Goal: Task Accomplishment & Management: Manage account settings

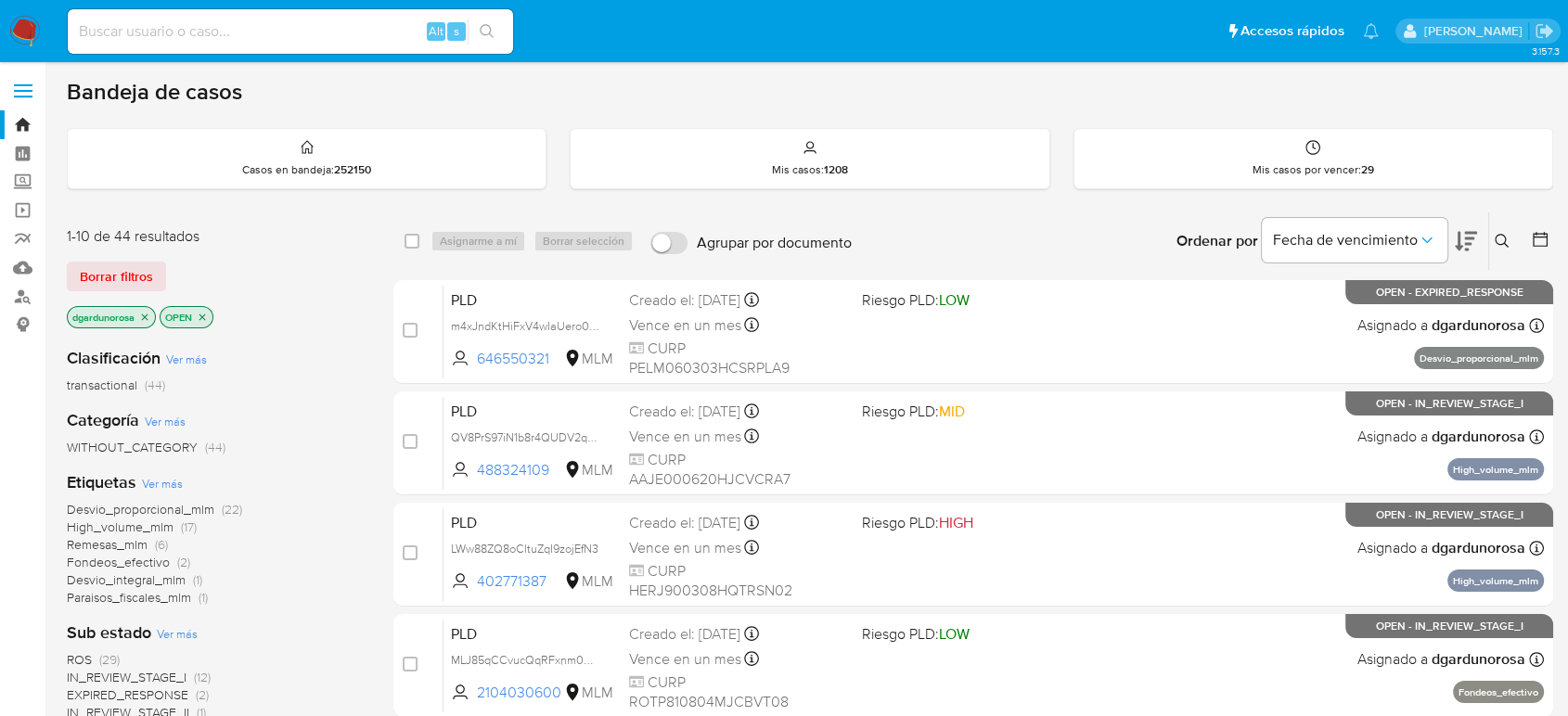
drag, startPoint x: 1487, startPoint y: 237, endPoint x: 1499, endPoint y: 241, distance: 12.6
click at [1497, 237] on div "Ordenar por Fecha de vencimiento No es posible ordenar los resultados mientras …" at bounding box center [1207, 242] width 692 height 58
click at [1498, 234] on icon at bounding box center [1501, 241] width 14 height 14
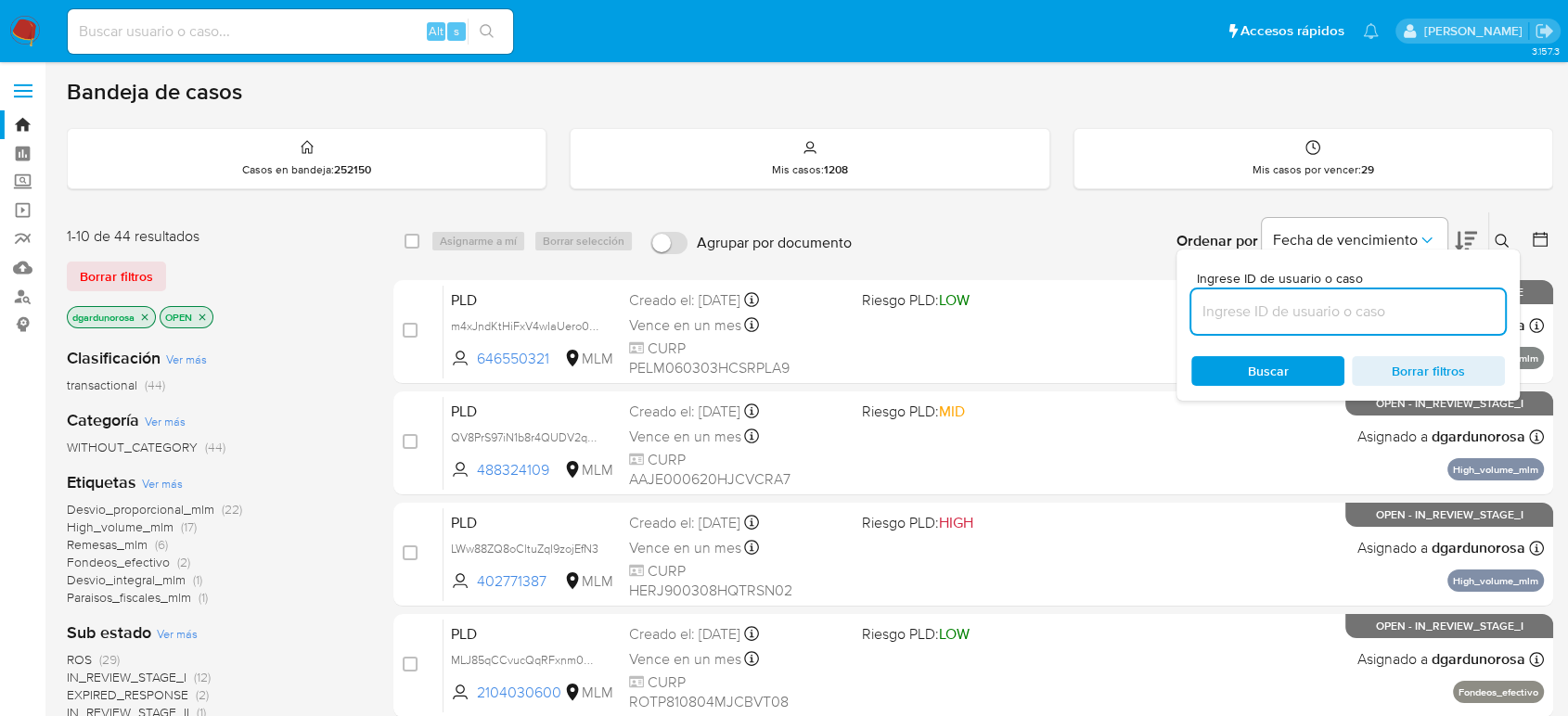
click at [1441, 310] on input at bounding box center [1348, 311] width 314 height 24
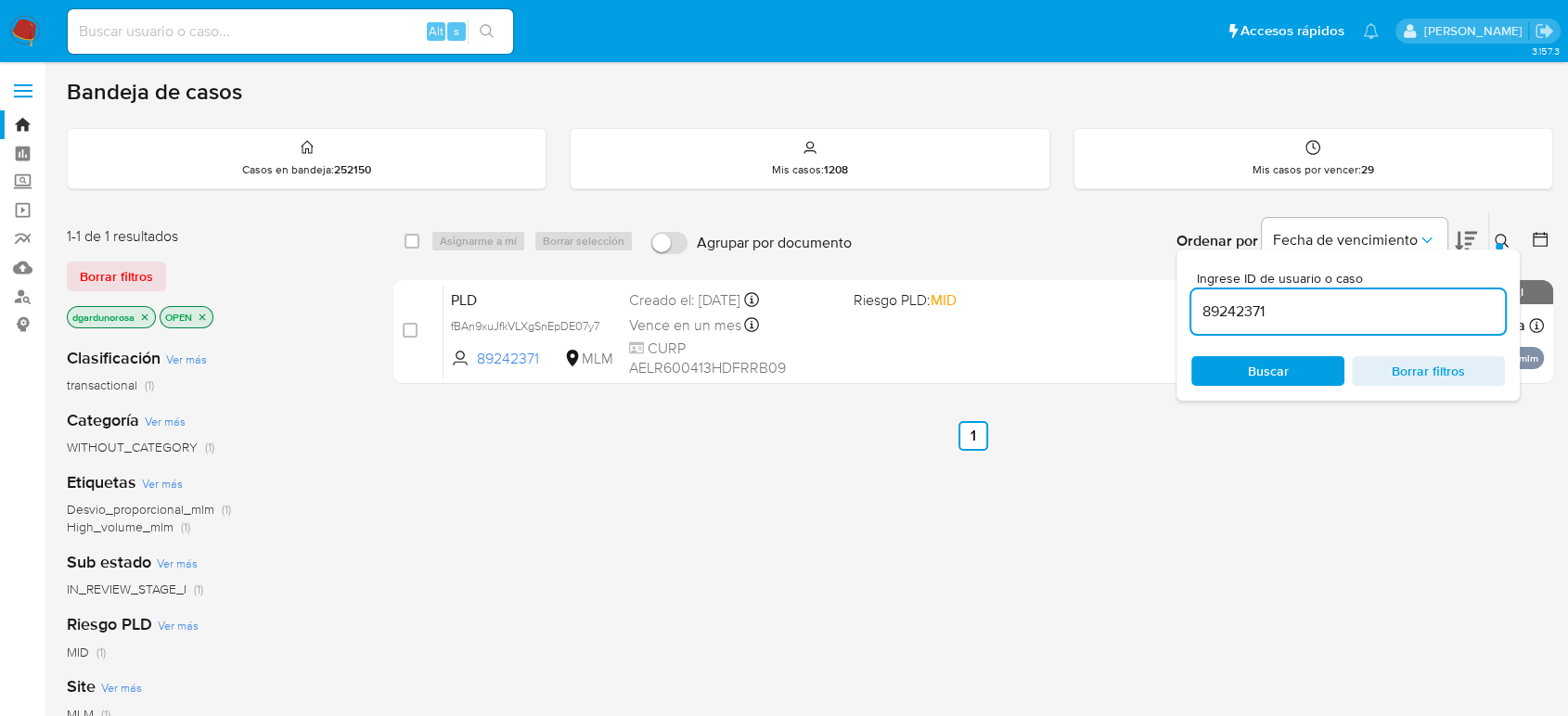
click at [1506, 239] on icon at bounding box center [1501, 241] width 14 height 14
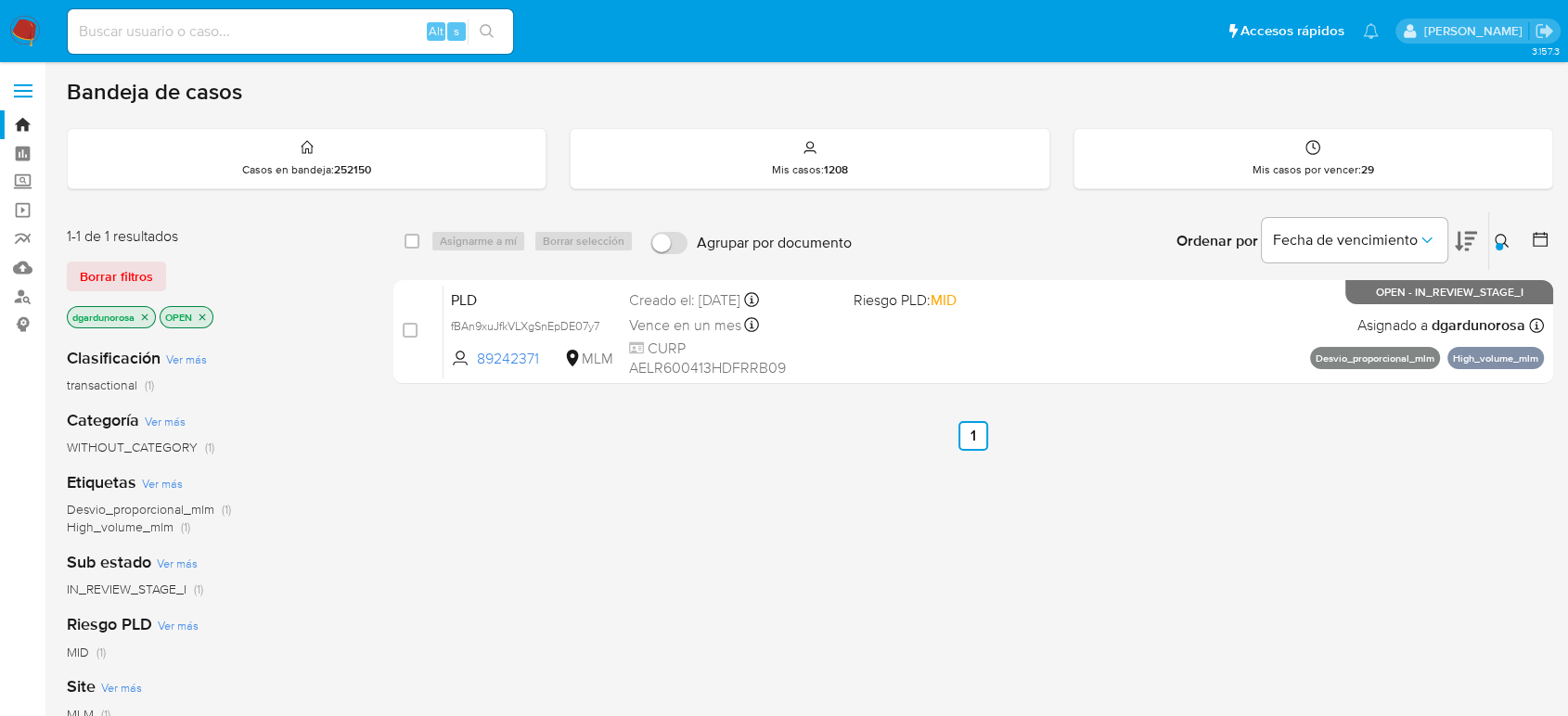
click at [942, 627] on div "select-all-cases-checkbox Asignarme a mí Borrar selección Agrupar por documento…" at bounding box center [973, 632] width 1160 height 841
click at [1502, 237] on icon at bounding box center [1501, 241] width 14 height 14
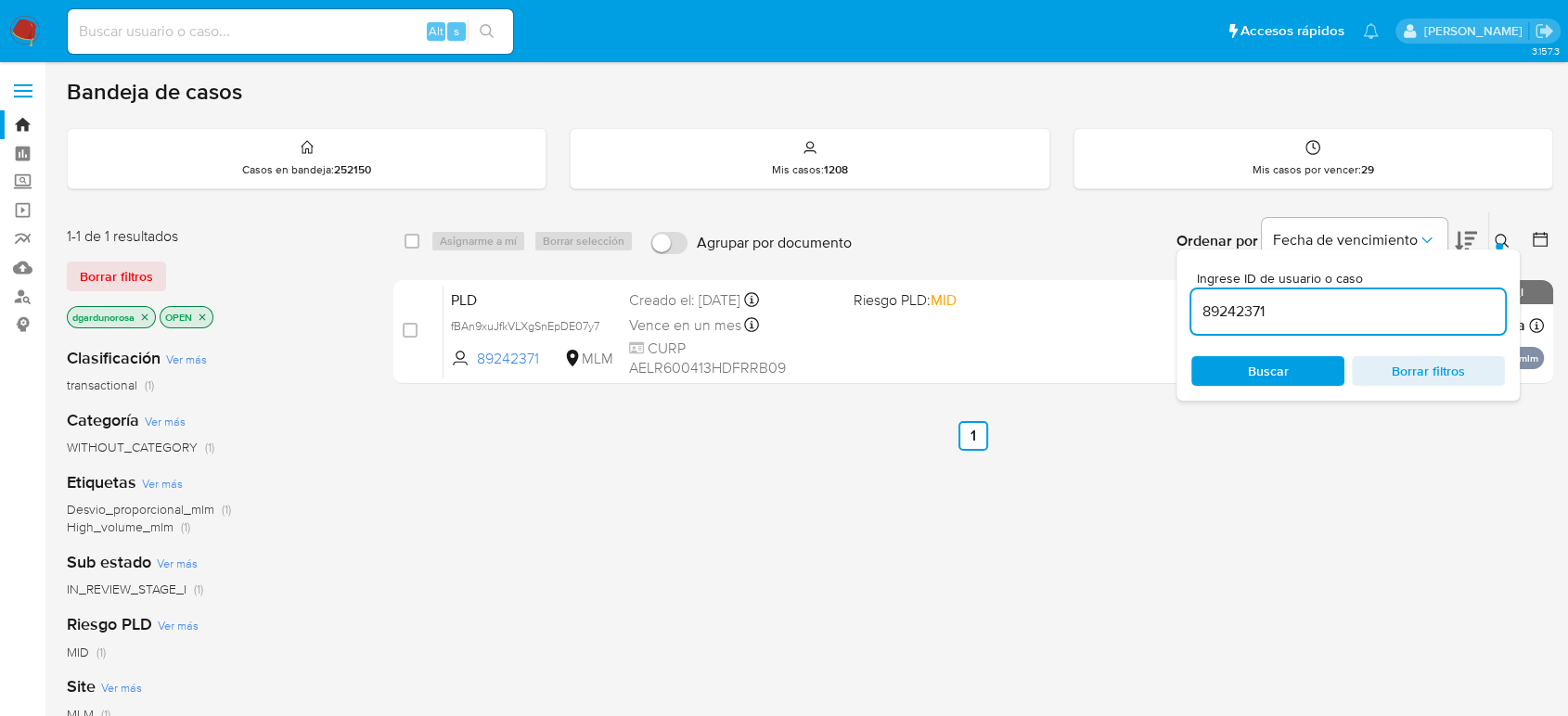
click at [1247, 324] on div "89242371" at bounding box center [1348, 312] width 314 height 44
click at [1240, 321] on input "89242371" at bounding box center [1348, 311] width 314 height 24
click at [1210, 312] on input "89242371" at bounding box center [1348, 311] width 314 height 24
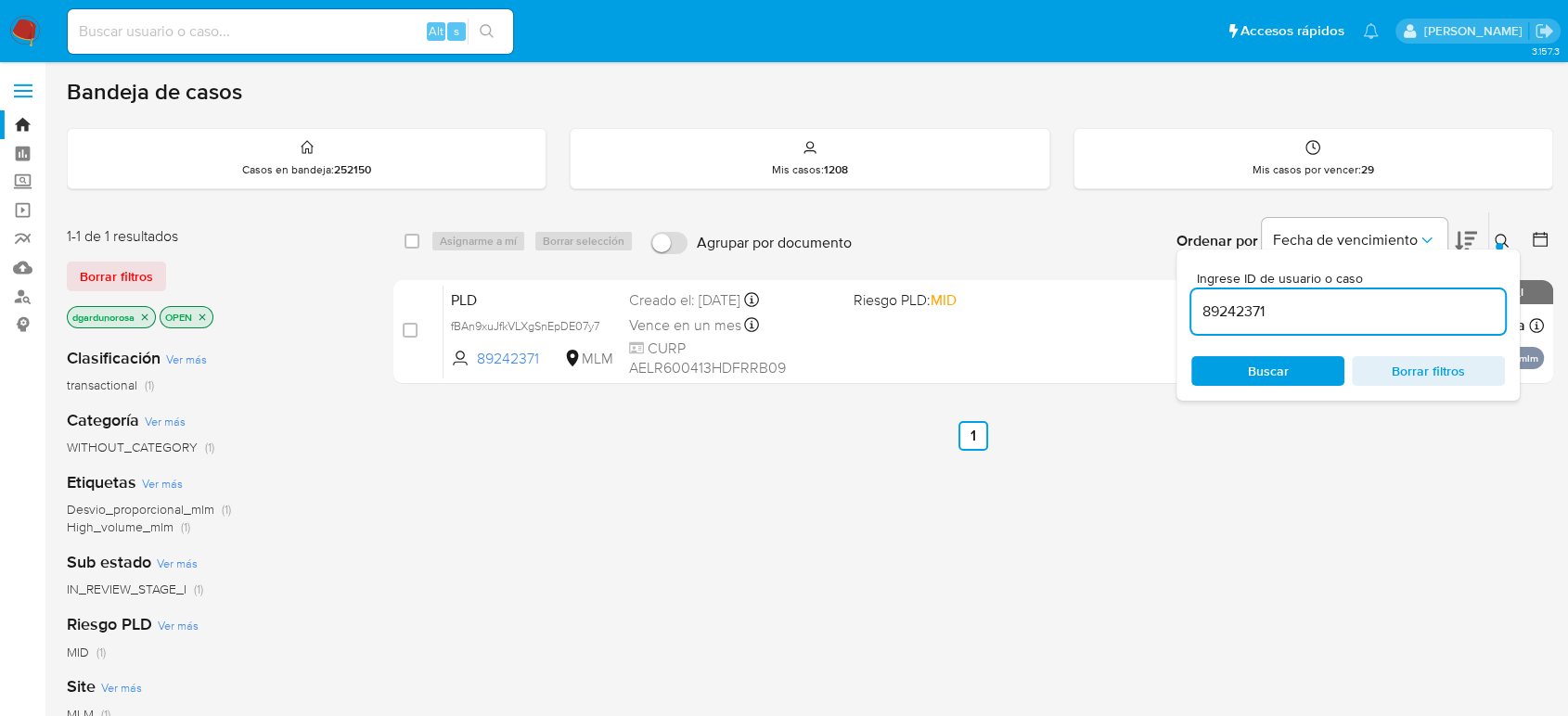
paste input "0539354"
type input "80539354"
click at [1498, 236] on icon at bounding box center [1501, 241] width 14 height 14
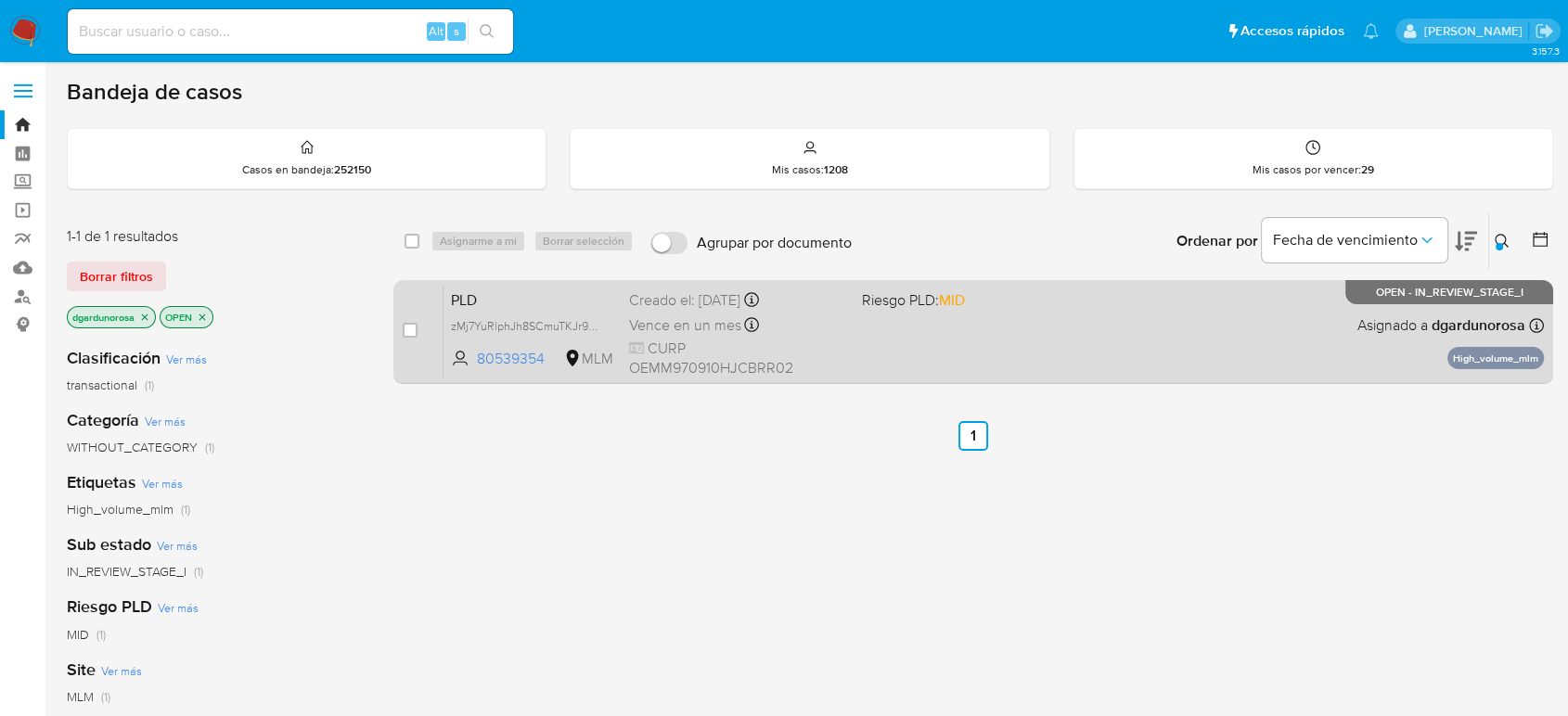
click at [1275, 354] on div "PLD zMj7YuRlphJh8SCmuTKJr96n 80539354 MLM Riesgo PLD: MID Creado el: 12/08/2025…" at bounding box center [993, 331] width 1100 height 94
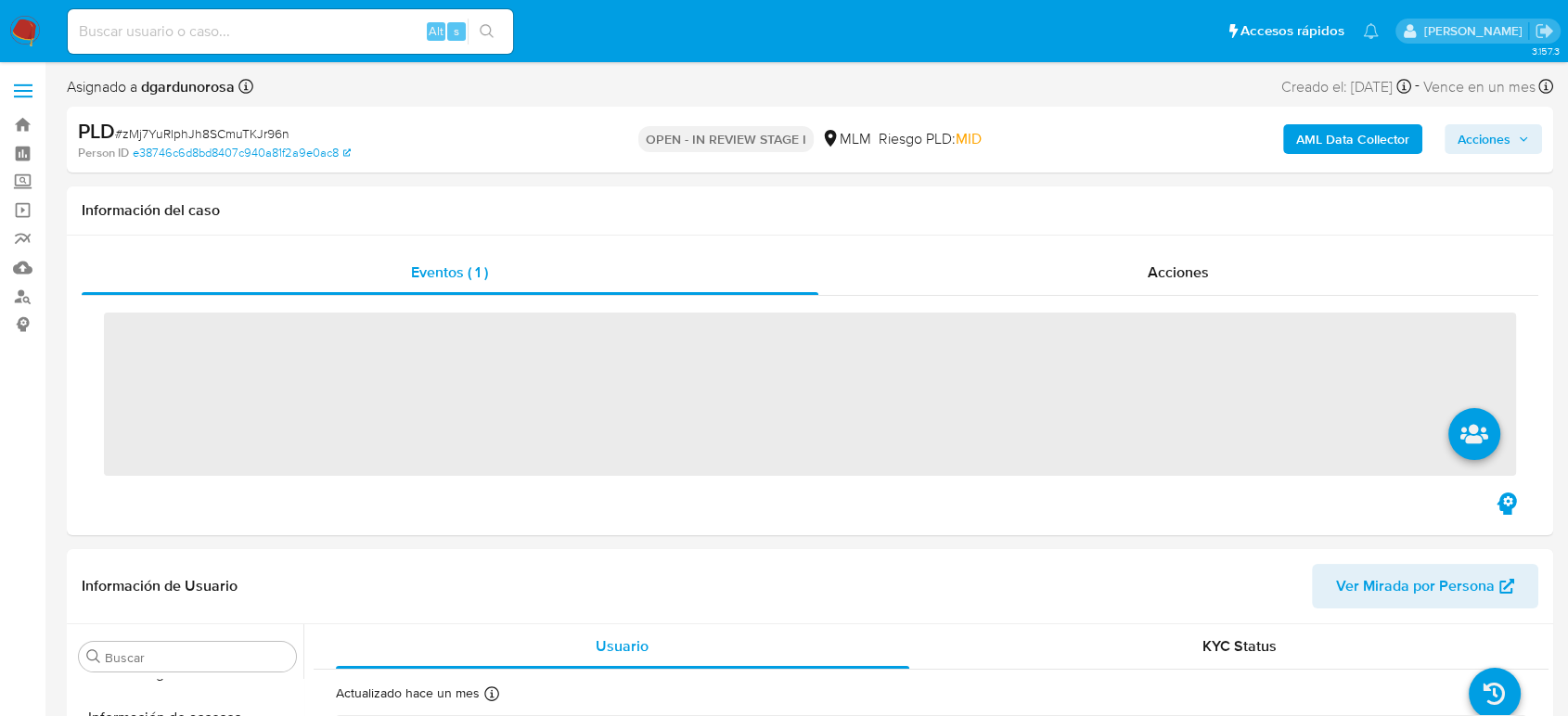
scroll to position [785, 0]
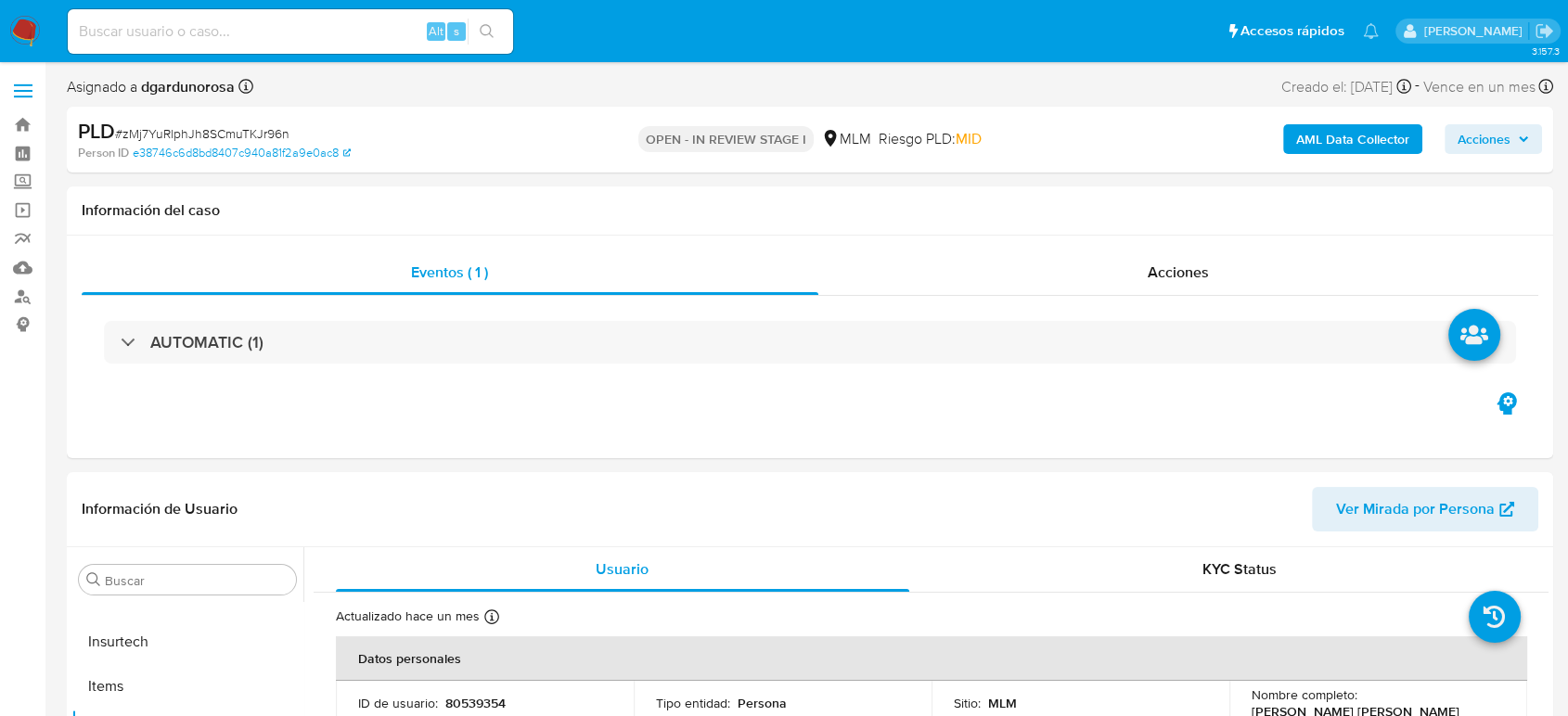
select select "10"
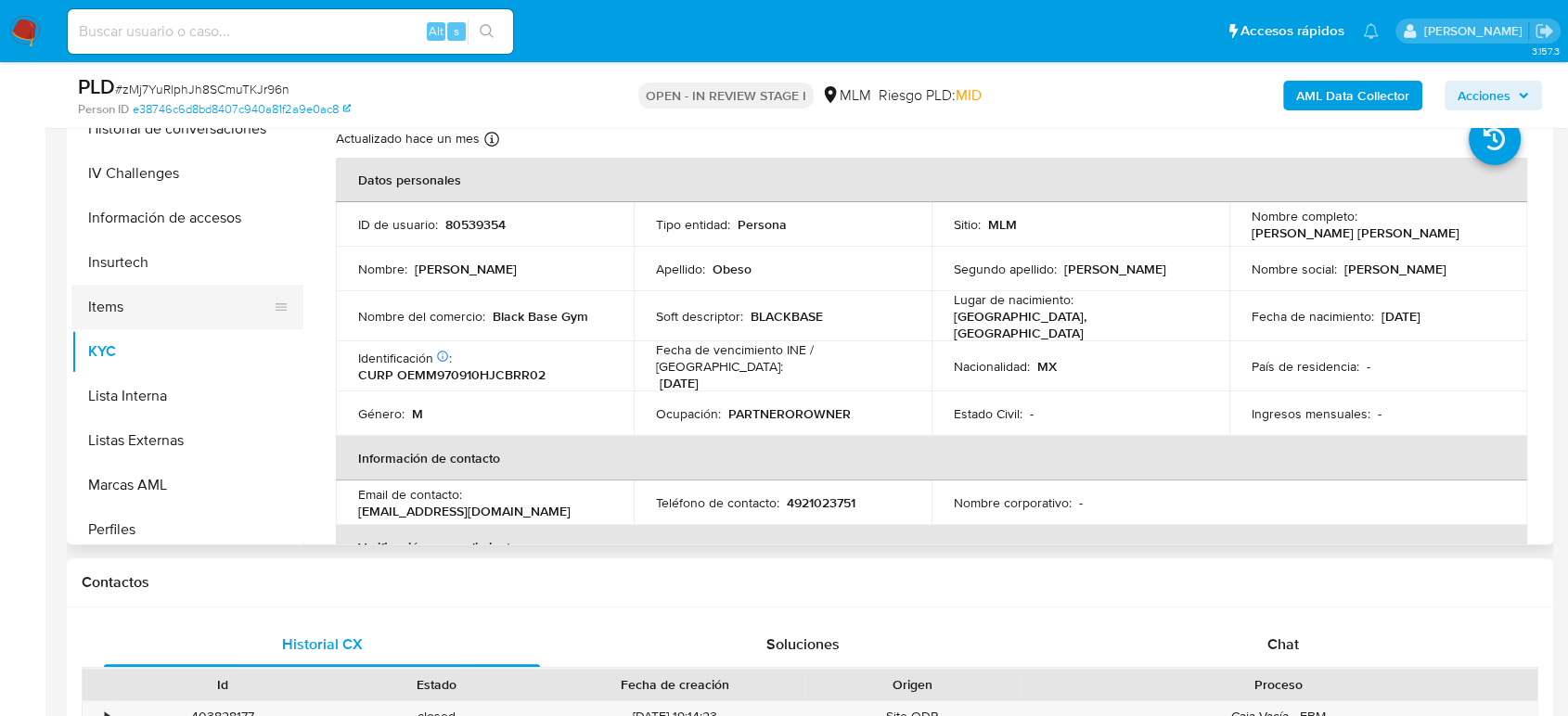
scroll to position [578, 0]
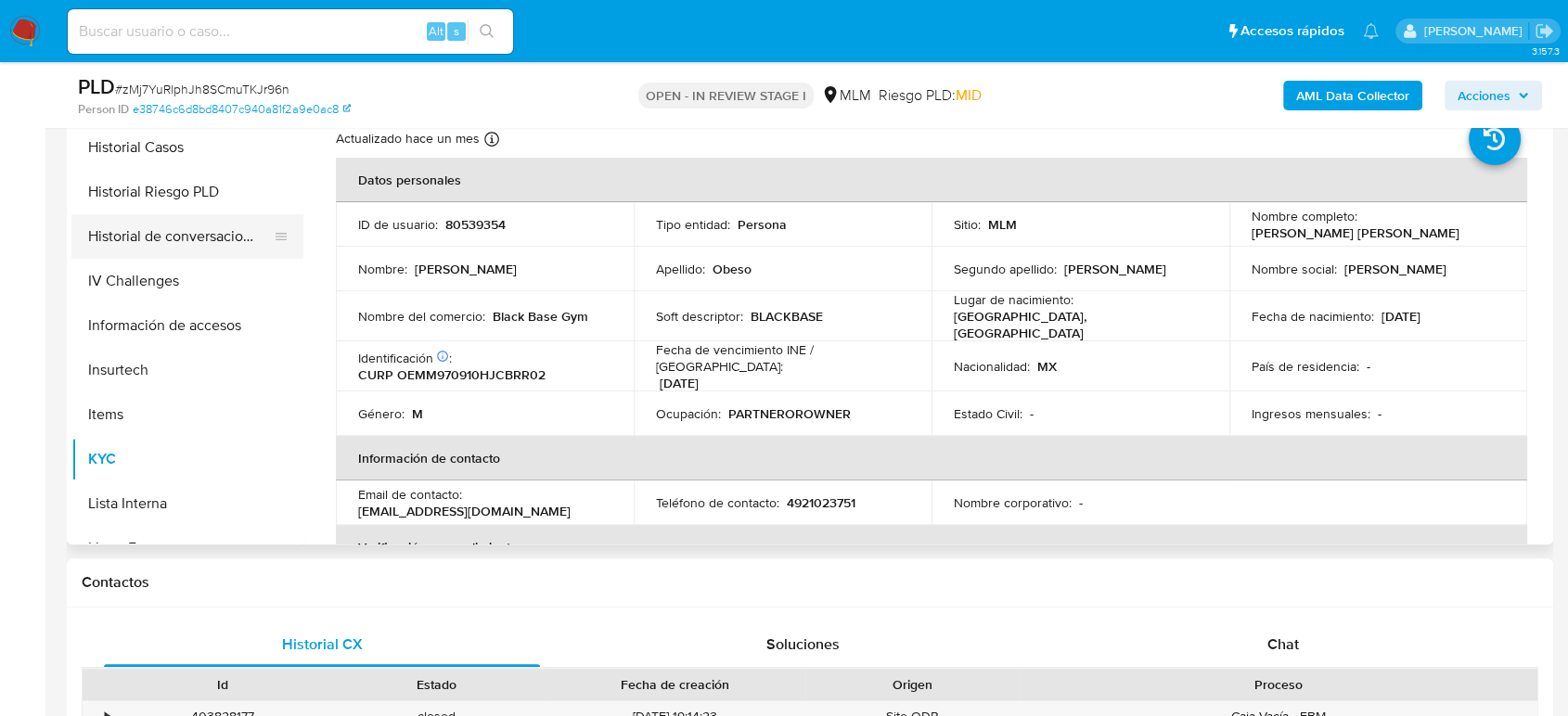
click at [189, 245] on button "Historial de conversaciones" at bounding box center [180, 237] width 217 height 44
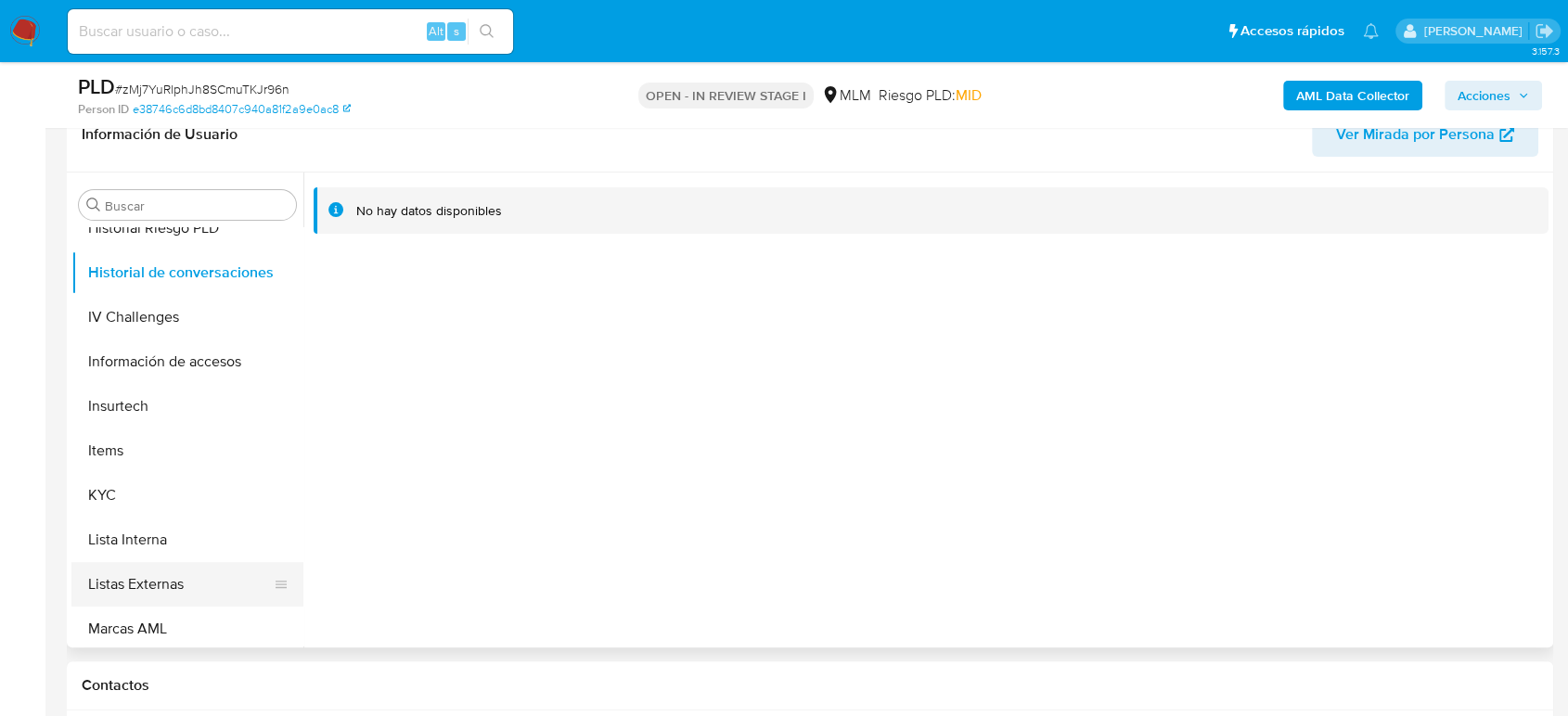
scroll to position [681, 0]
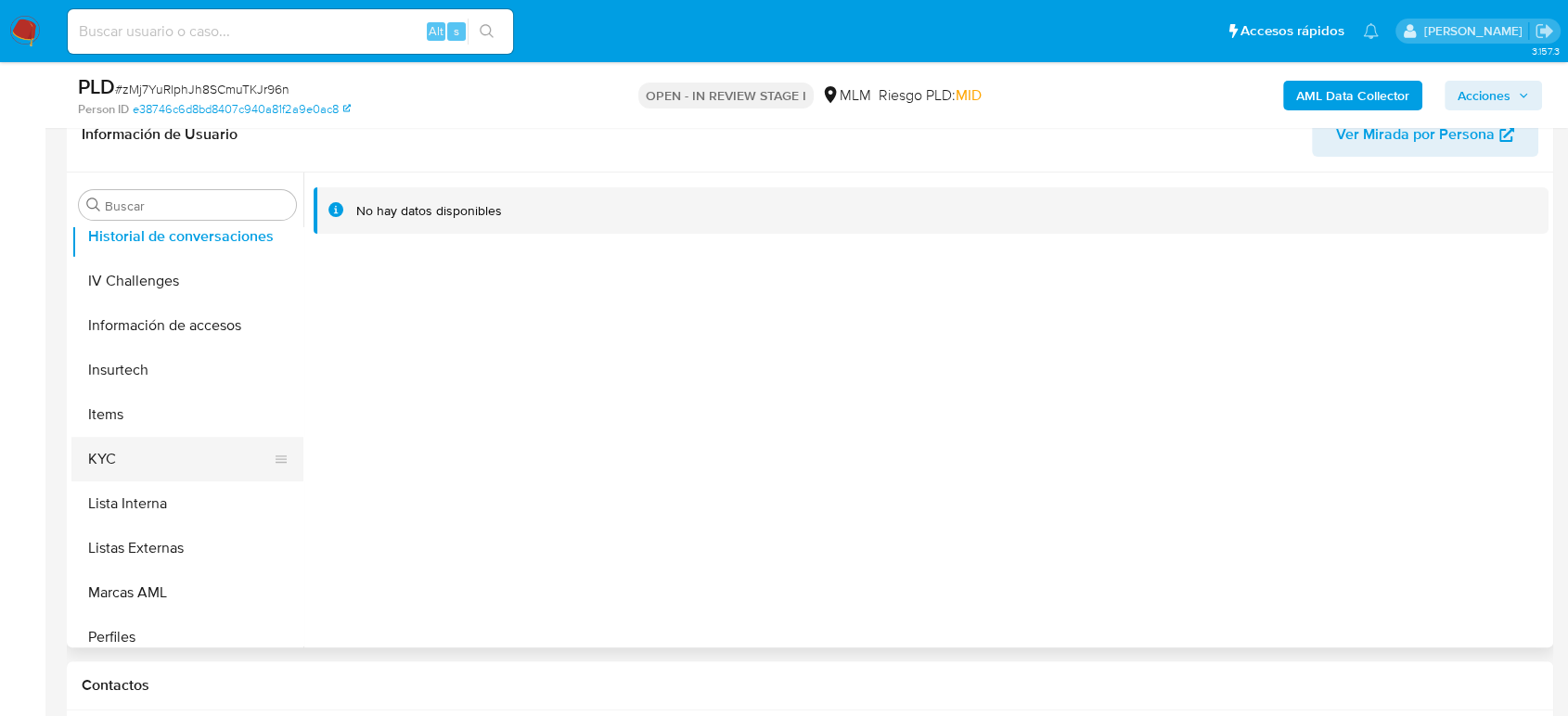
click at [97, 473] on button "KYC" at bounding box center [180, 459] width 217 height 44
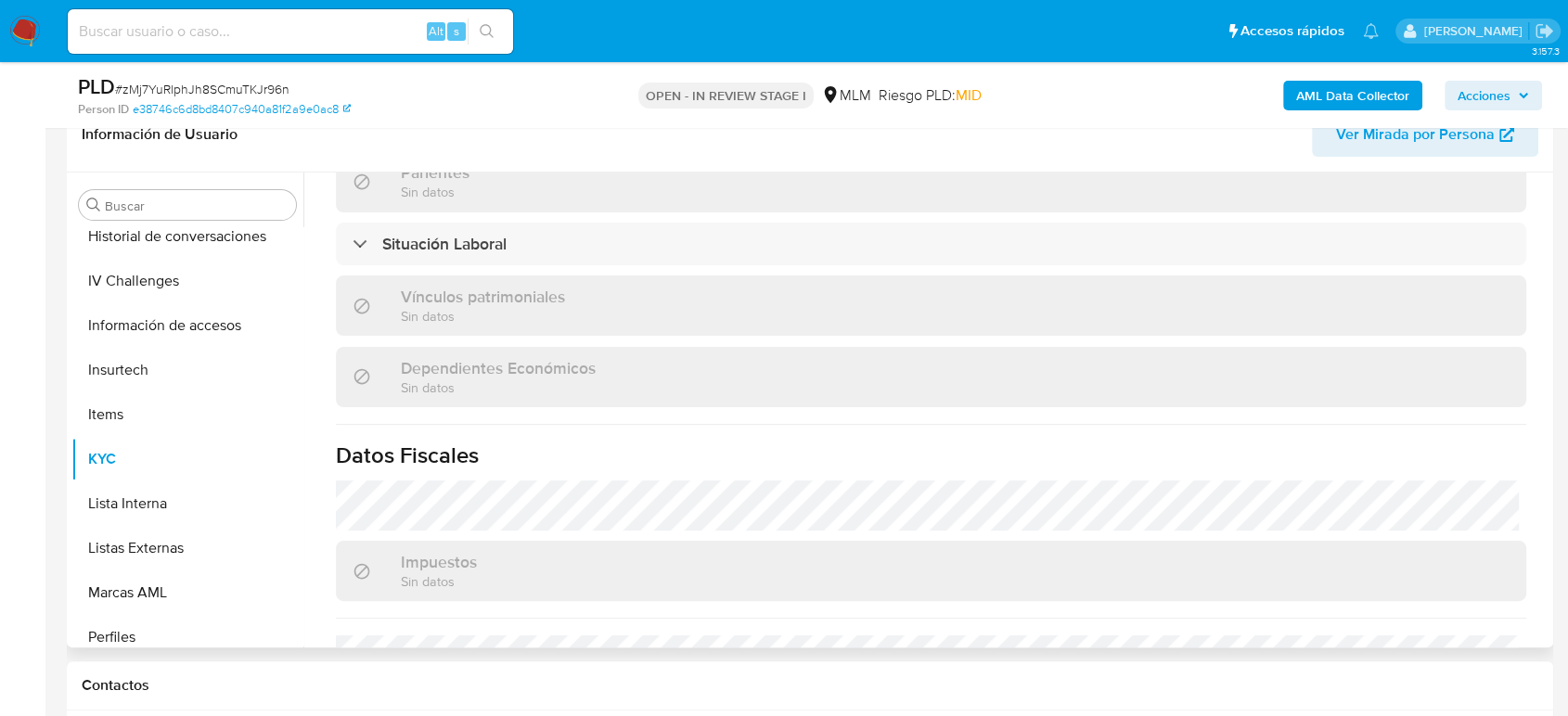
scroll to position [980, 0]
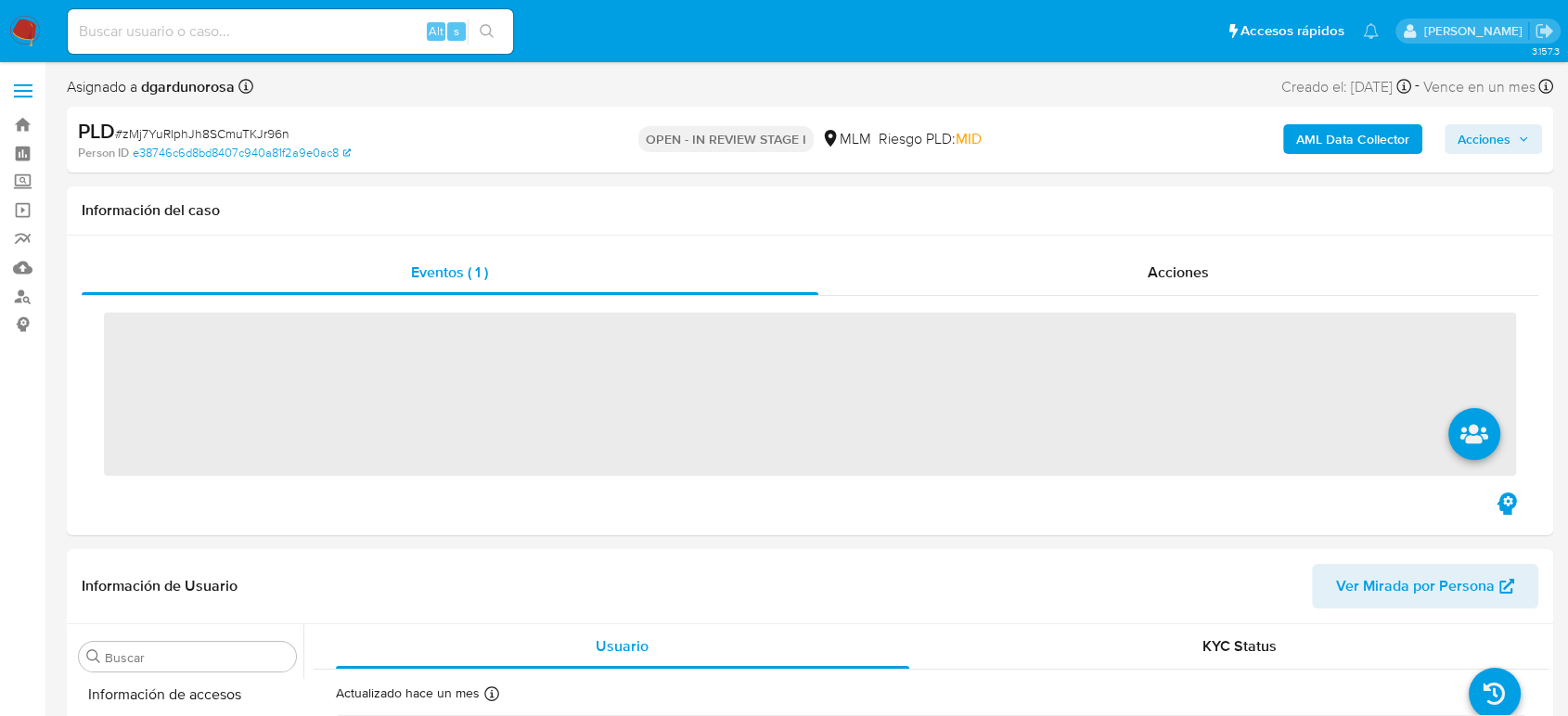
scroll to position [785, 0]
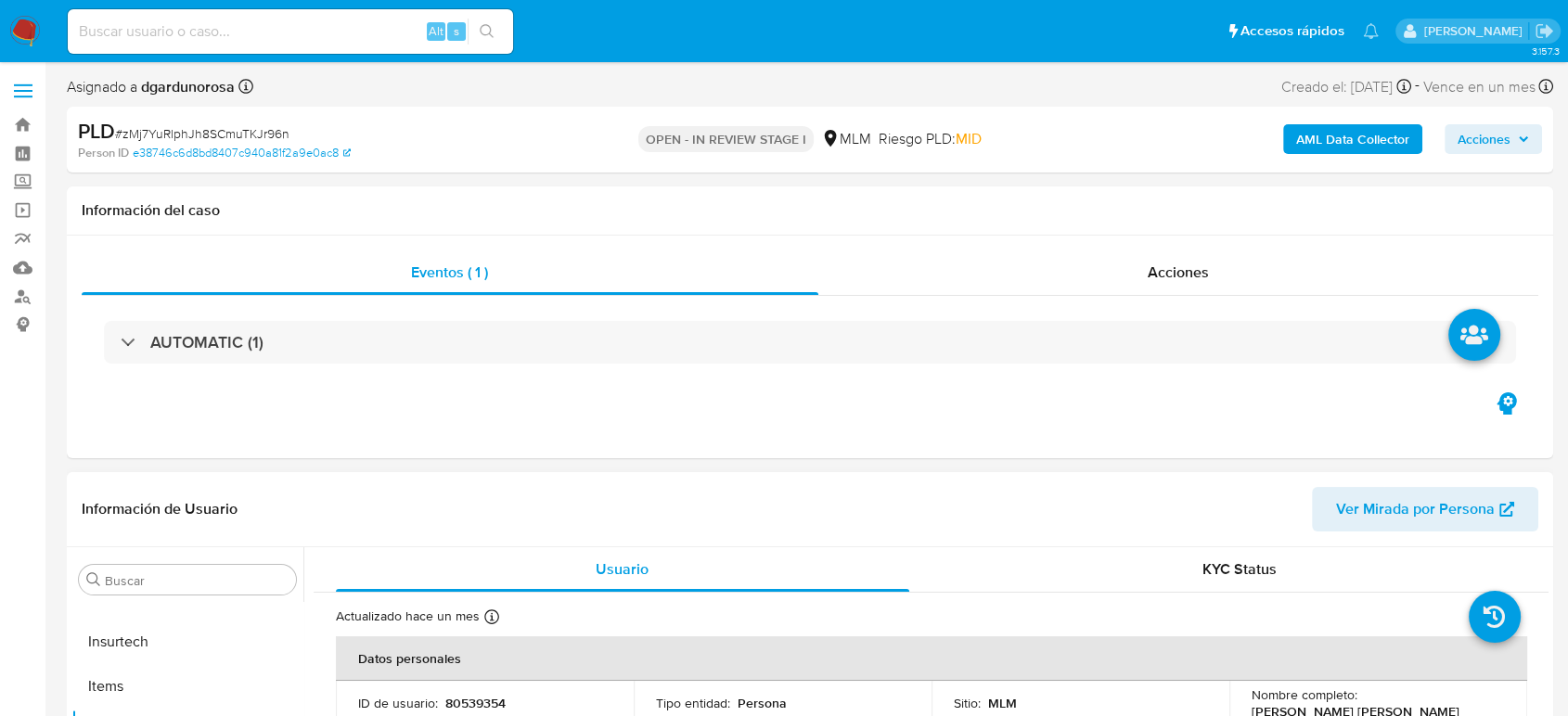
select select "10"
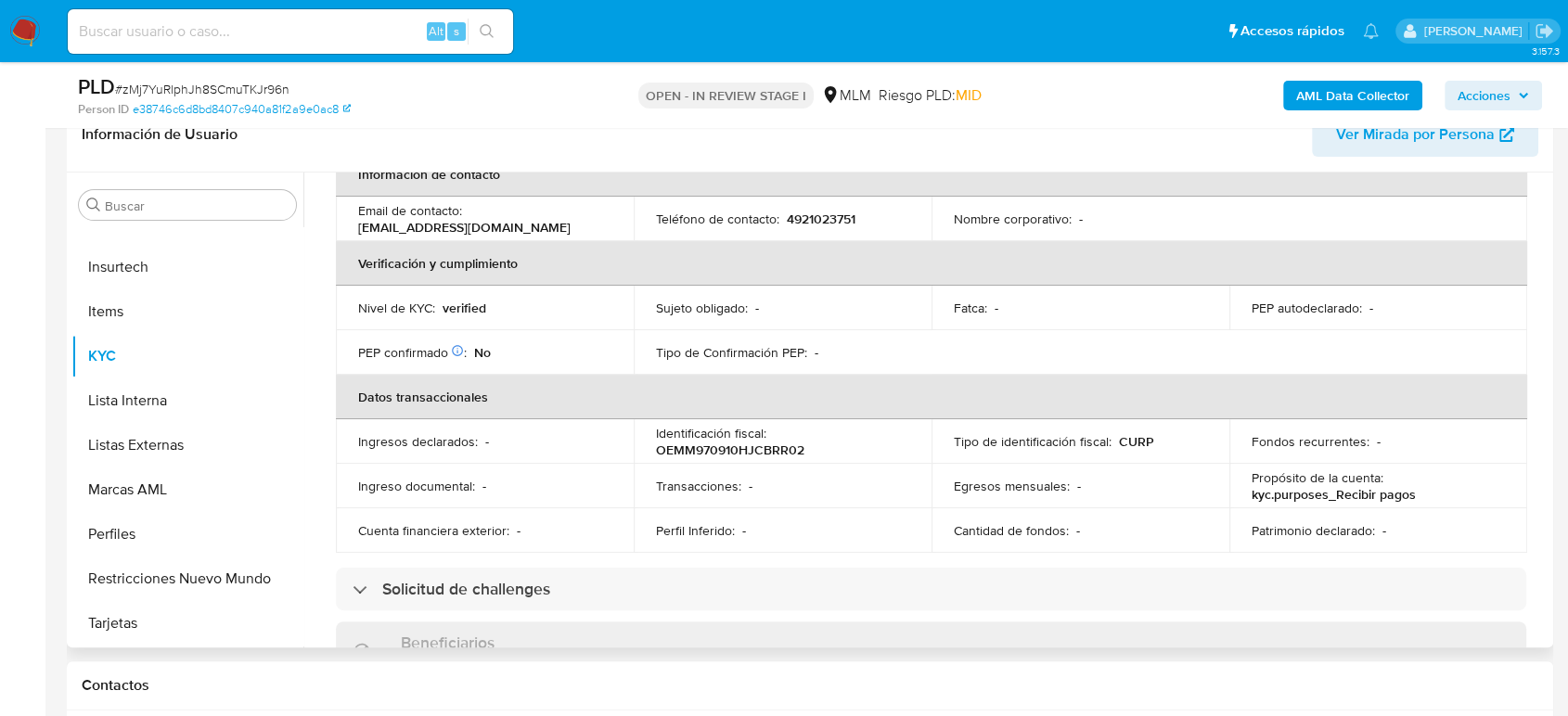
scroll to position [117, 0]
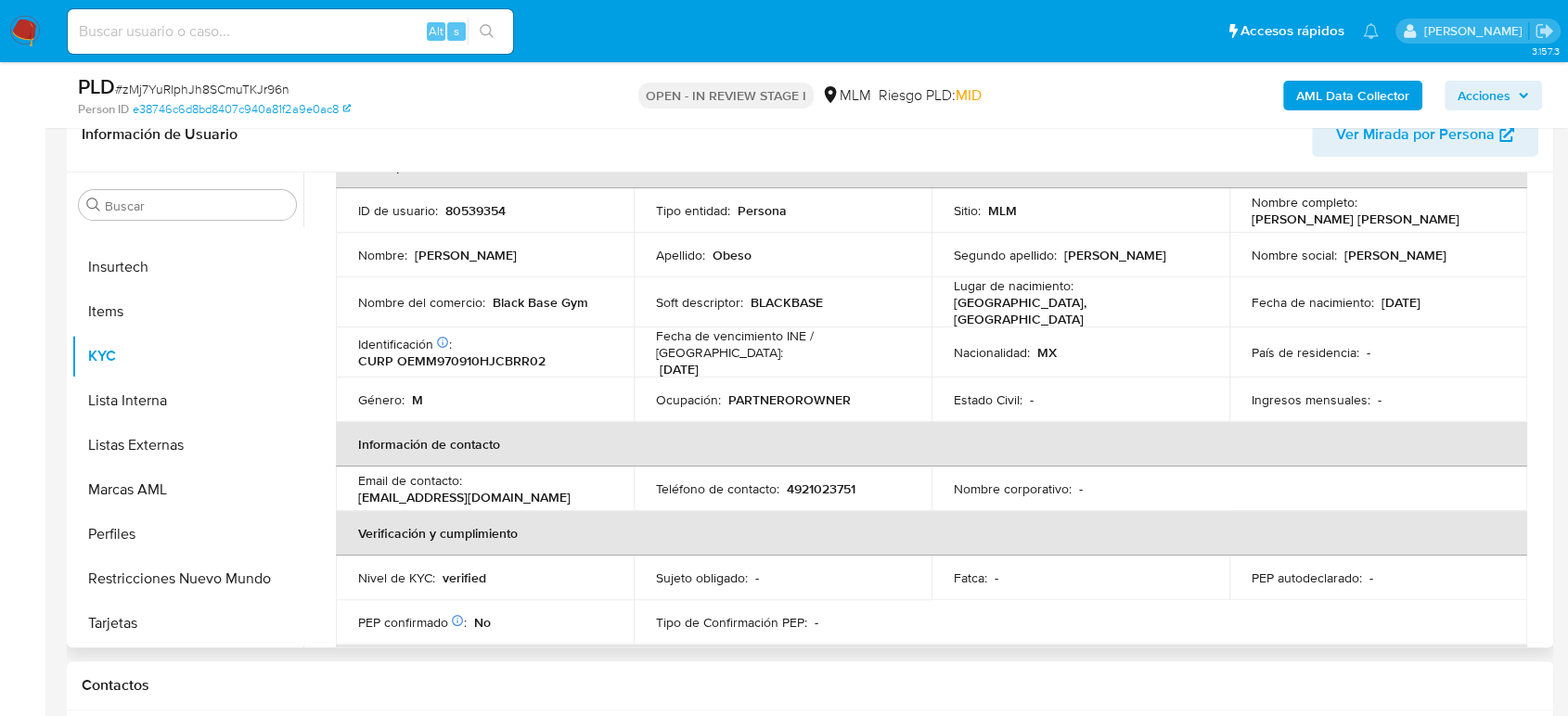
click at [813, 480] on p "4921023751" at bounding box center [820, 488] width 69 height 16
copy p "4921023751"
click at [818, 480] on p "4921023751" at bounding box center [820, 488] width 69 height 16
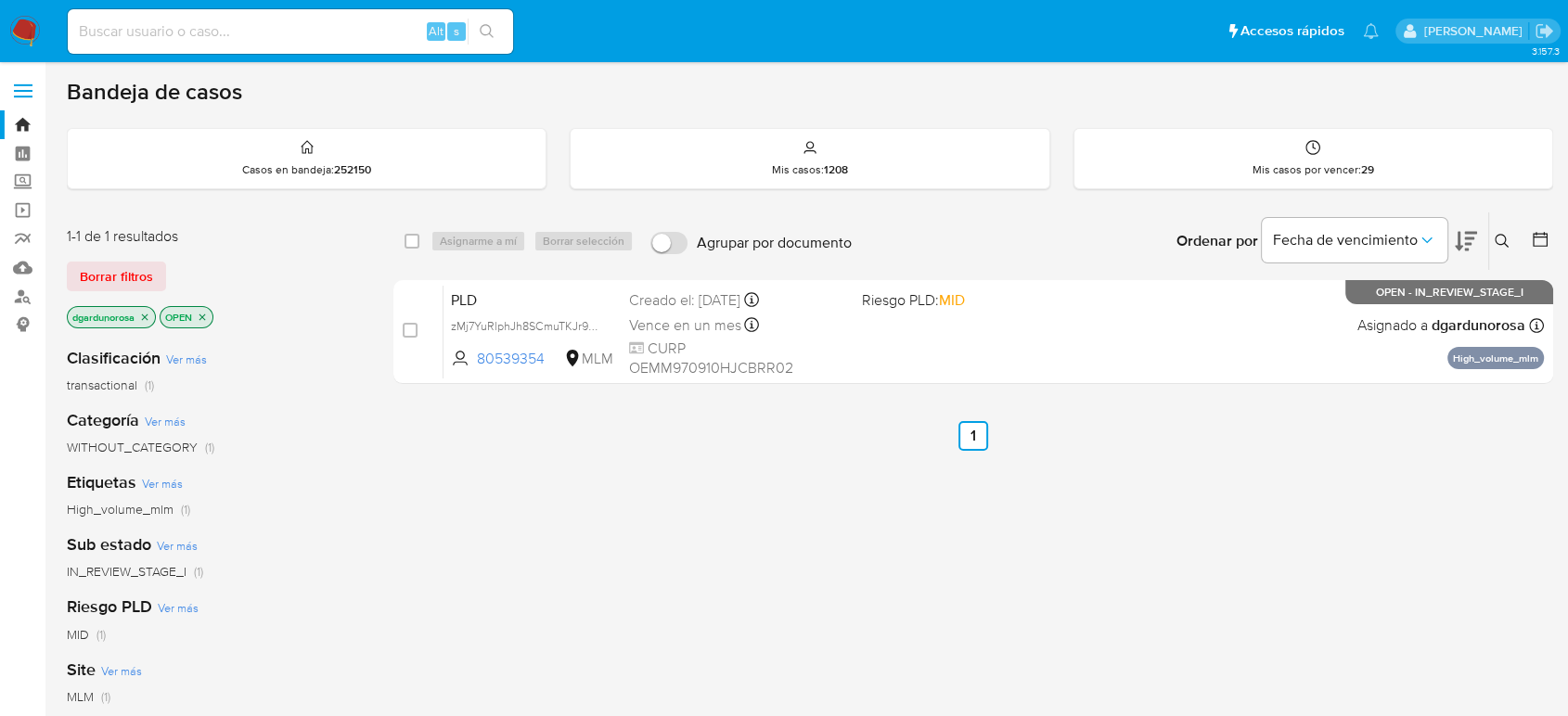
click at [1105, 555] on div "select-all-cases-checkbox Asignarme a mí Borrar selección Agrupar por documento…" at bounding box center [973, 632] width 1160 height 841
click at [1499, 234] on icon at bounding box center [1501, 241] width 14 height 14
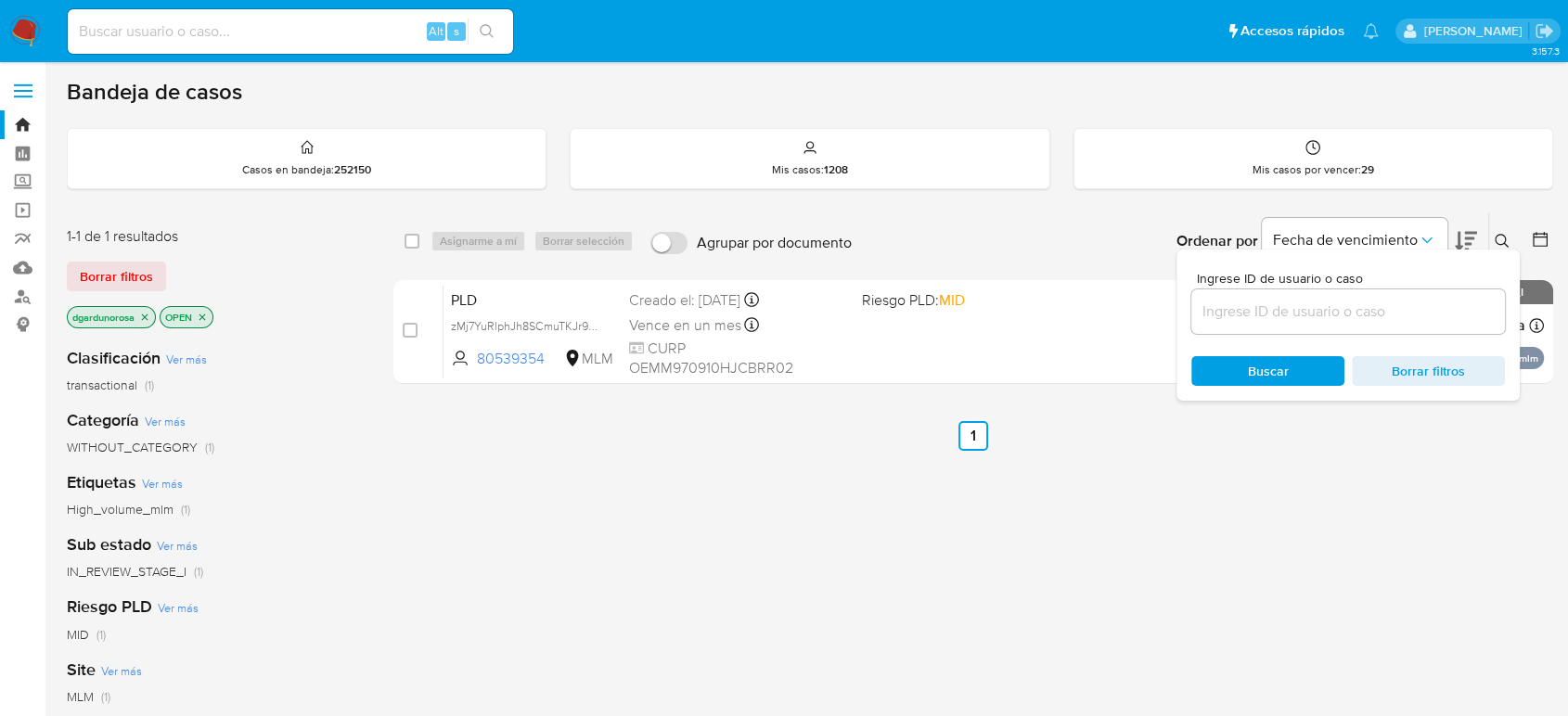
click at [1238, 310] on input at bounding box center [1348, 311] width 314 height 24
click at [1512, 230] on button at bounding box center [1504, 241] width 31 height 22
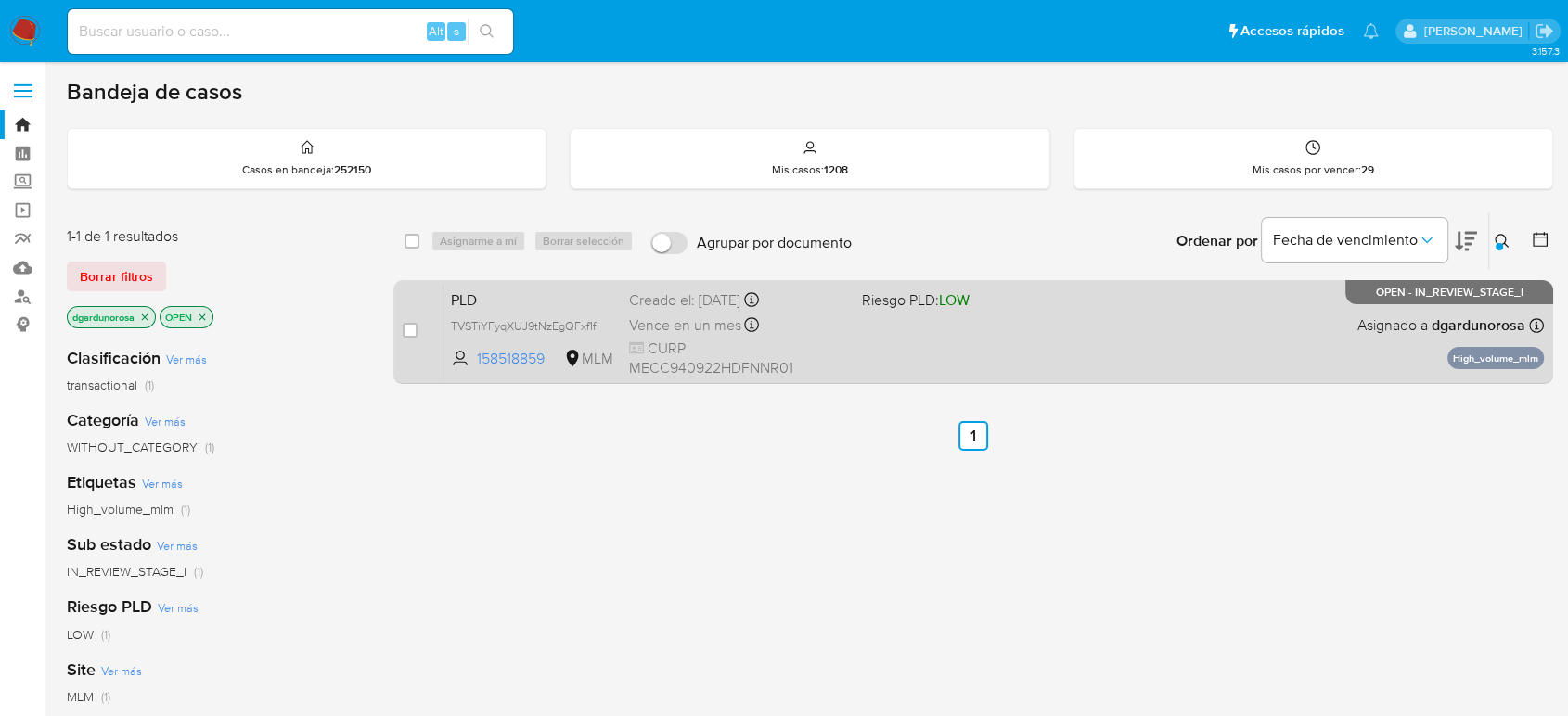
click at [1160, 365] on div "PLD TVSTiYFyqXUJ9tNzEgQFxf1f 158518859 MLM Riesgo PLD: LOW Creado el: 12/08/202…" at bounding box center [993, 331] width 1100 height 94
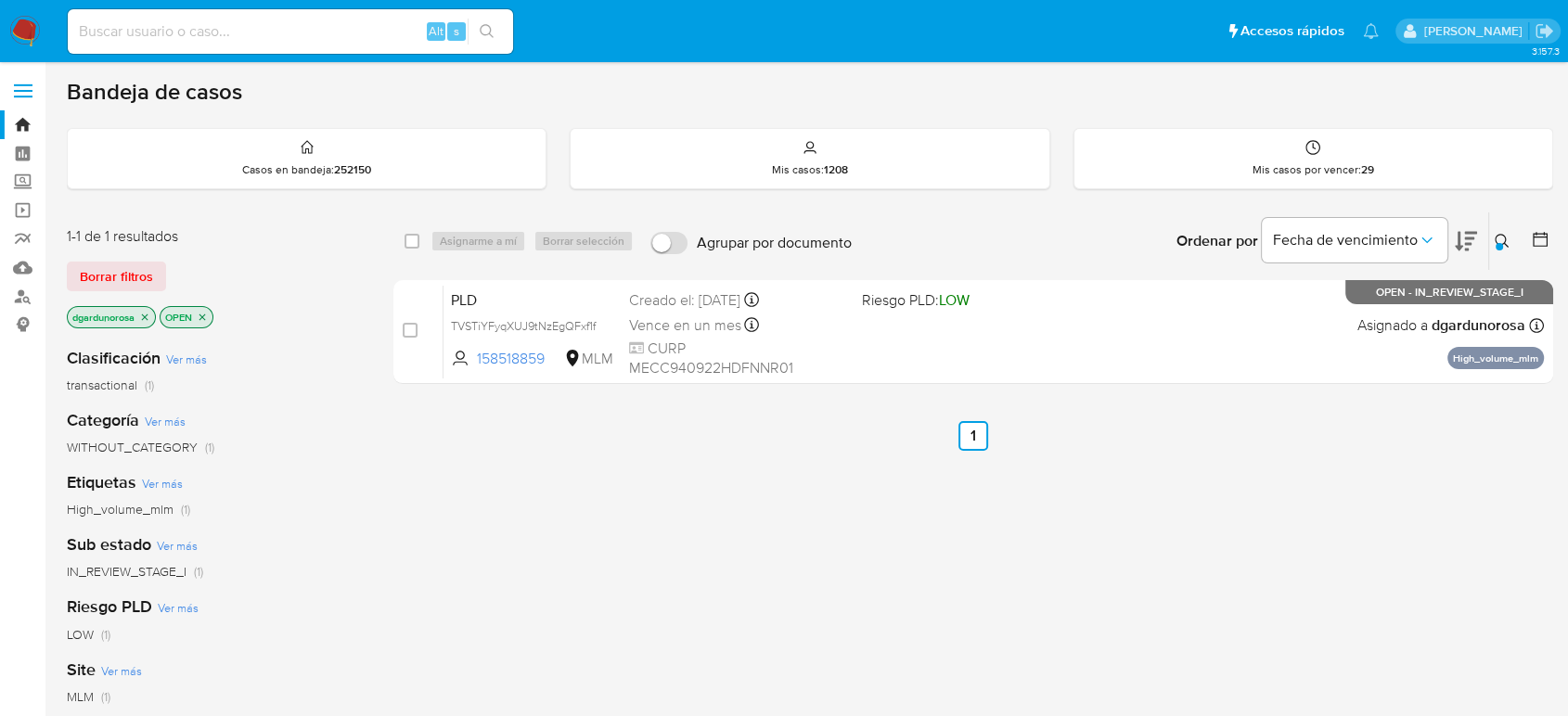
click at [1499, 231] on button at bounding box center [1504, 241] width 31 height 22
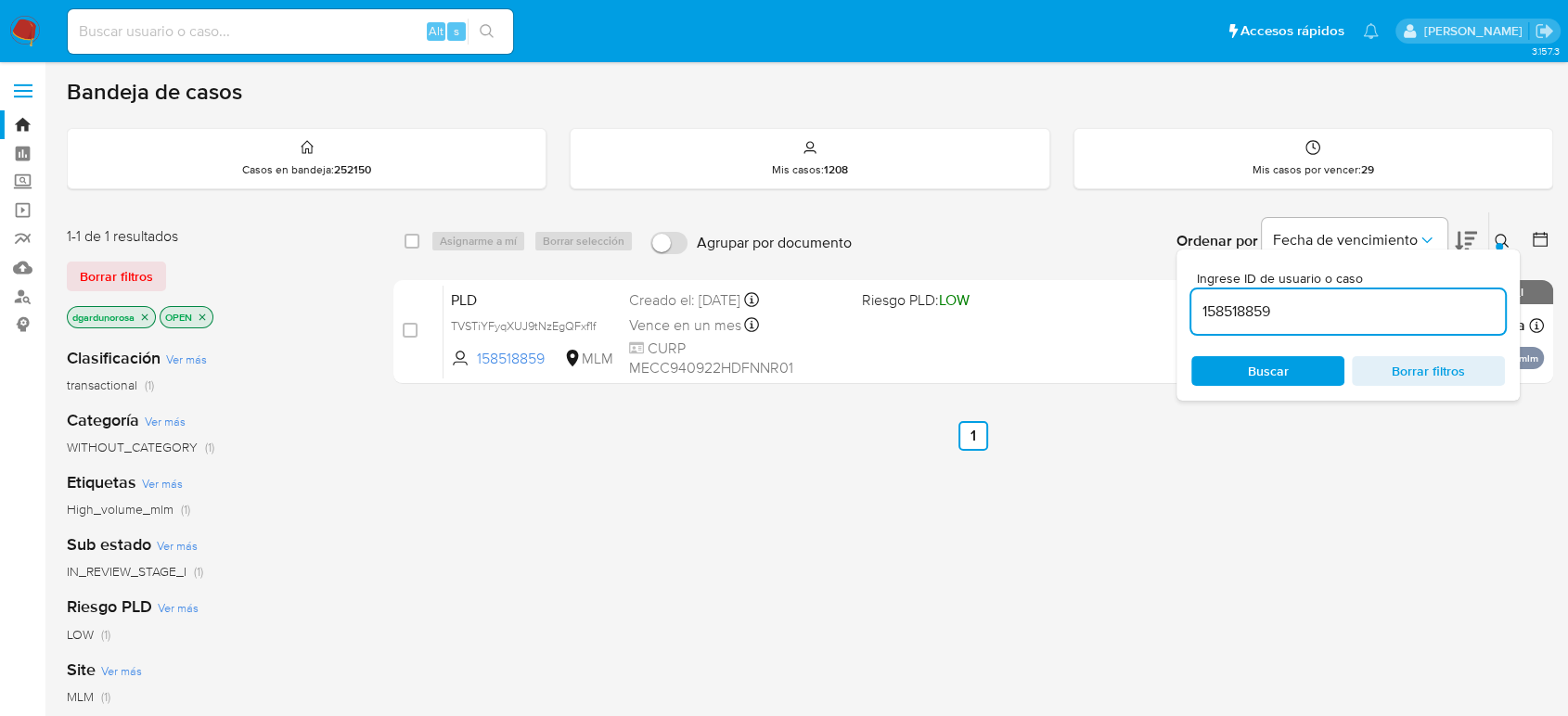
click at [1257, 307] on input "158518859" at bounding box center [1348, 311] width 314 height 24
click at [1255, 309] on input "158518859" at bounding box center [1348, 311] width 314 height 24
type input "488324109"
click at [1495, 234] on icon at bounding box center [1501, 241] width 14 height 14
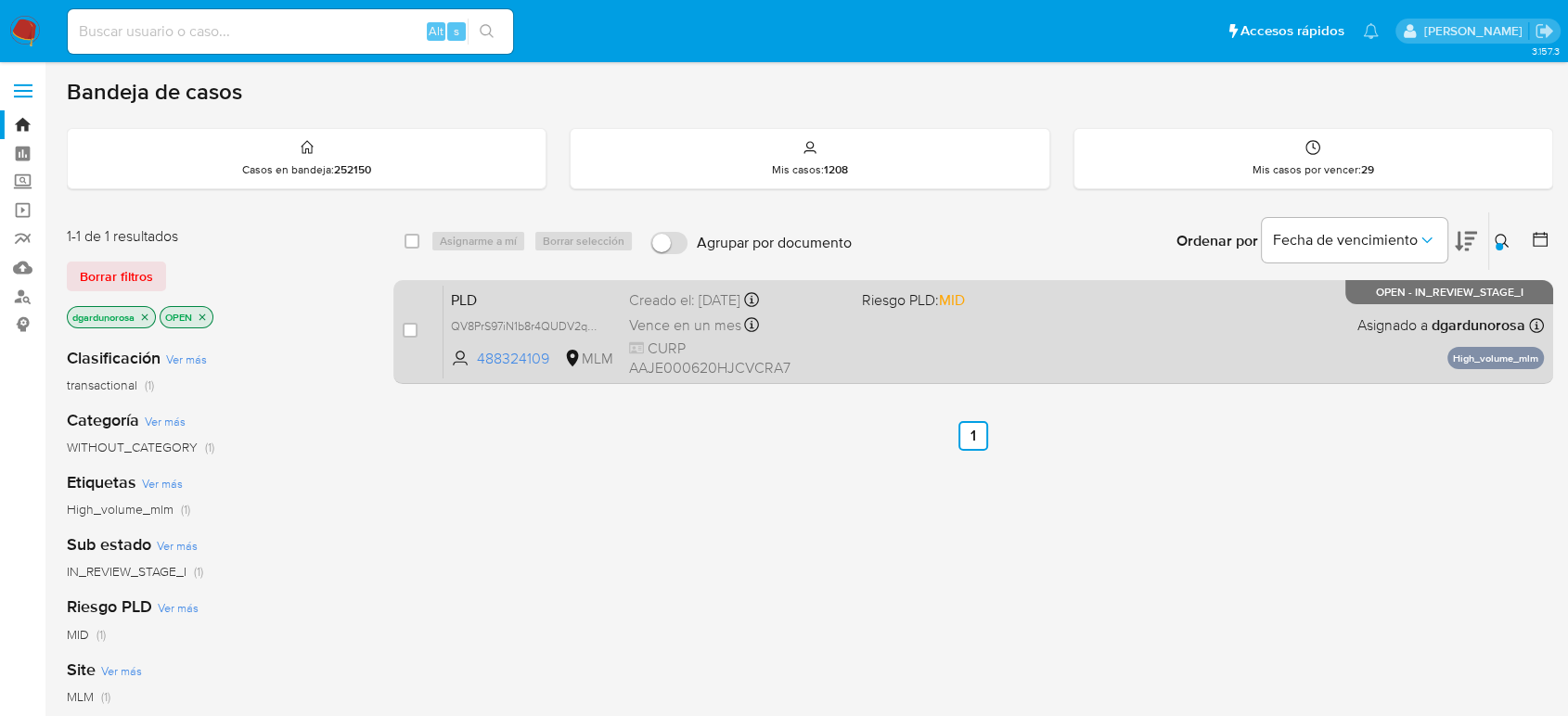
click at [1039, 343] on div "PLD QV8PrS97iN1b8r4QUDV2qXFB 488324109 MLM Riesgo PLD: MID Creado el: 12/08/202…" at bounding box center [993, 331] width 1100 height 94
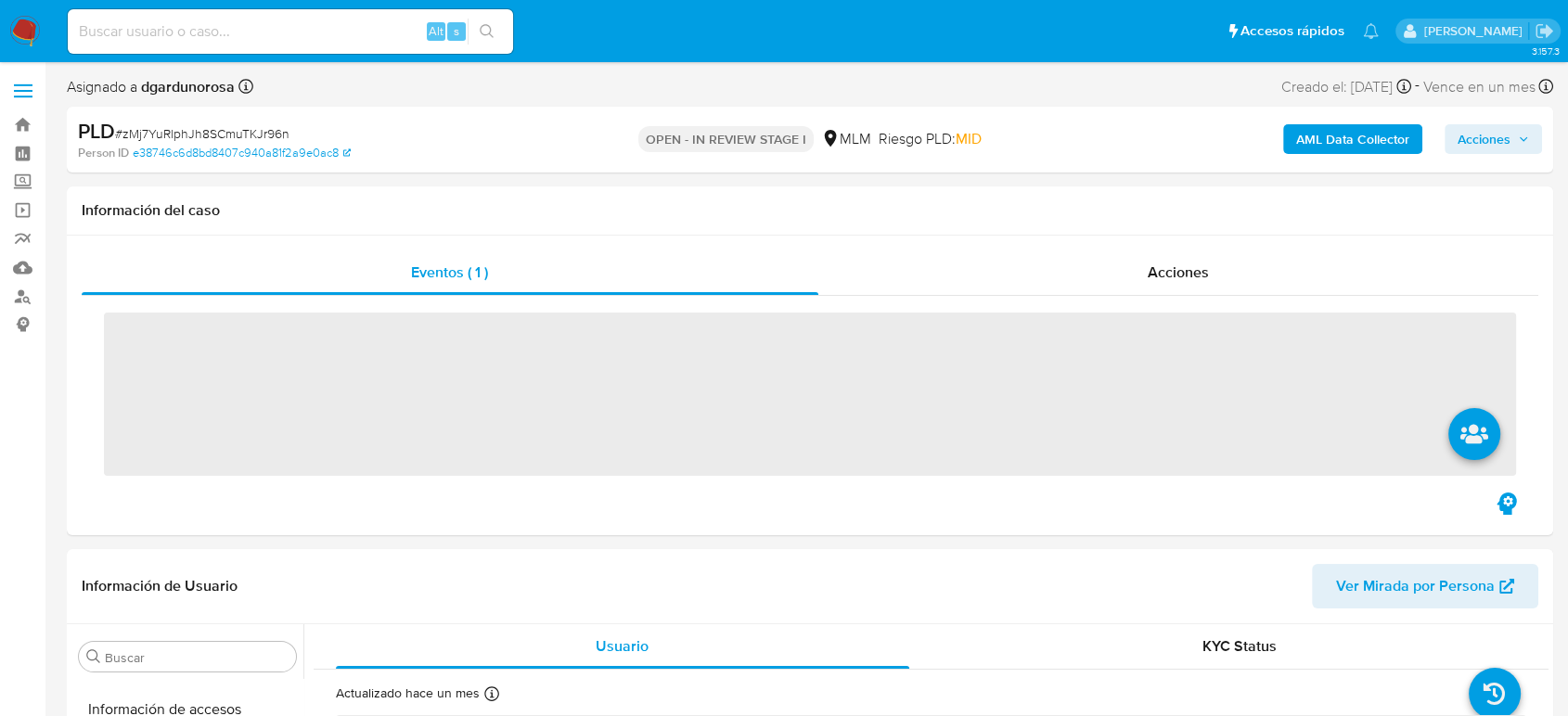
scroll to position [785, 0]
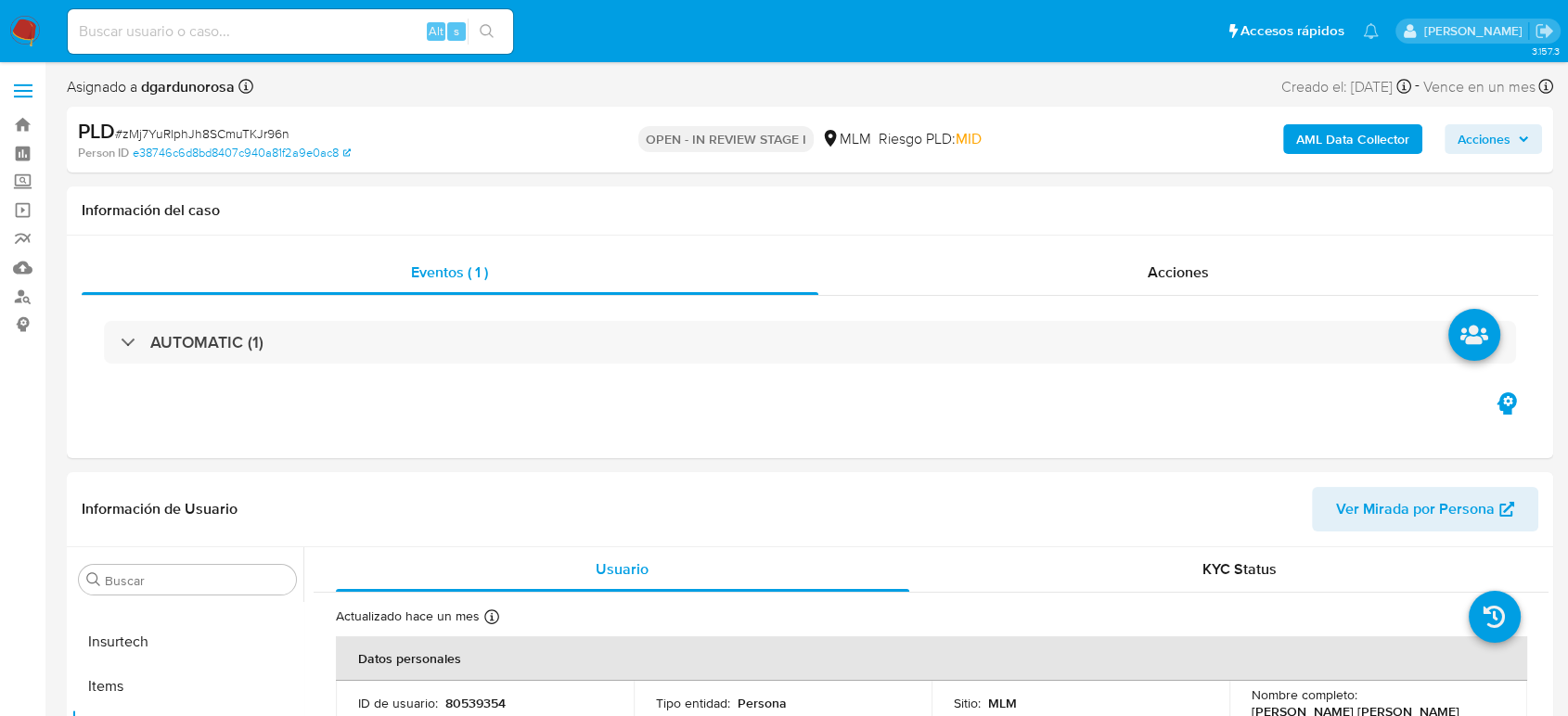
select select "10"
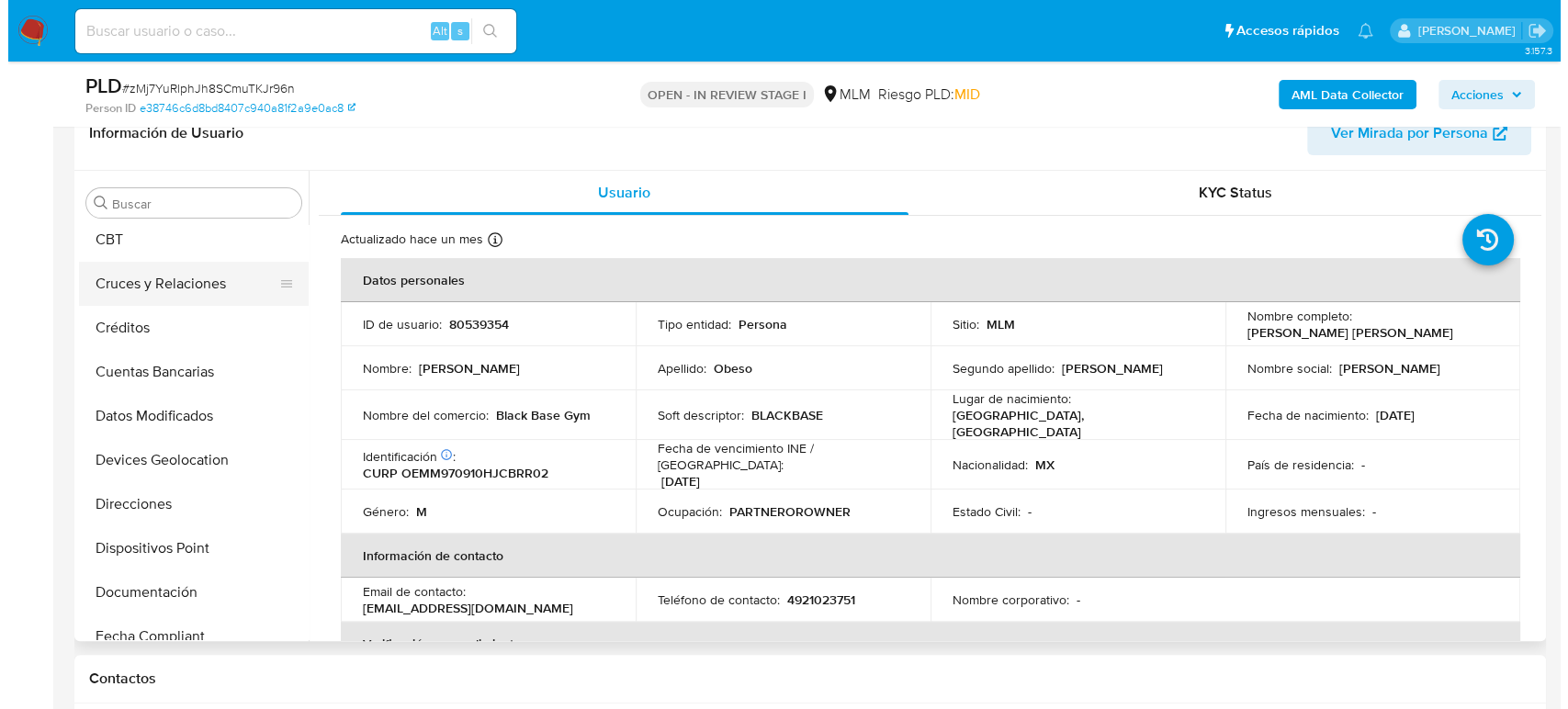
scroll to position [0, 0]
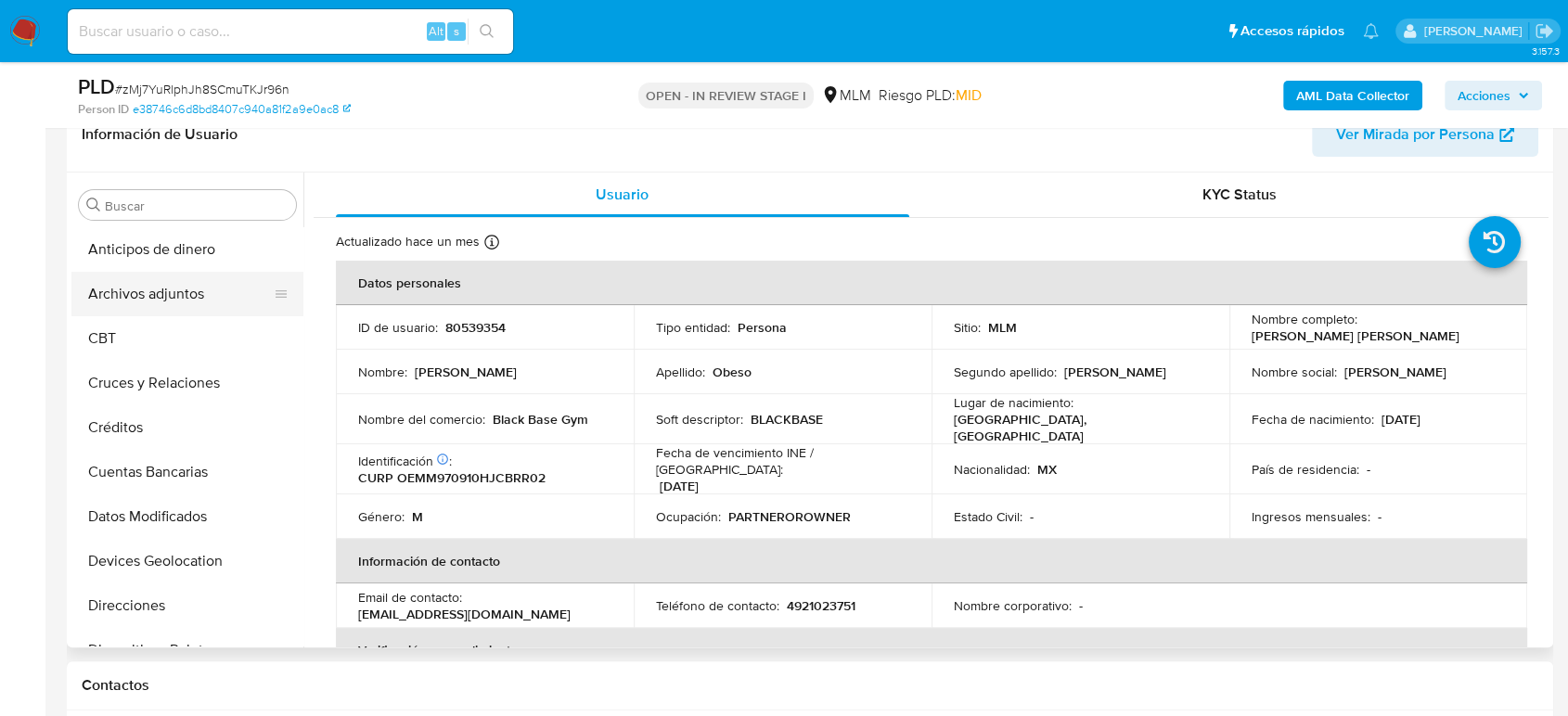
click at [163, 308] on button "Archivos adjuntos" at bounding box center [180, 294] width 217 height 44
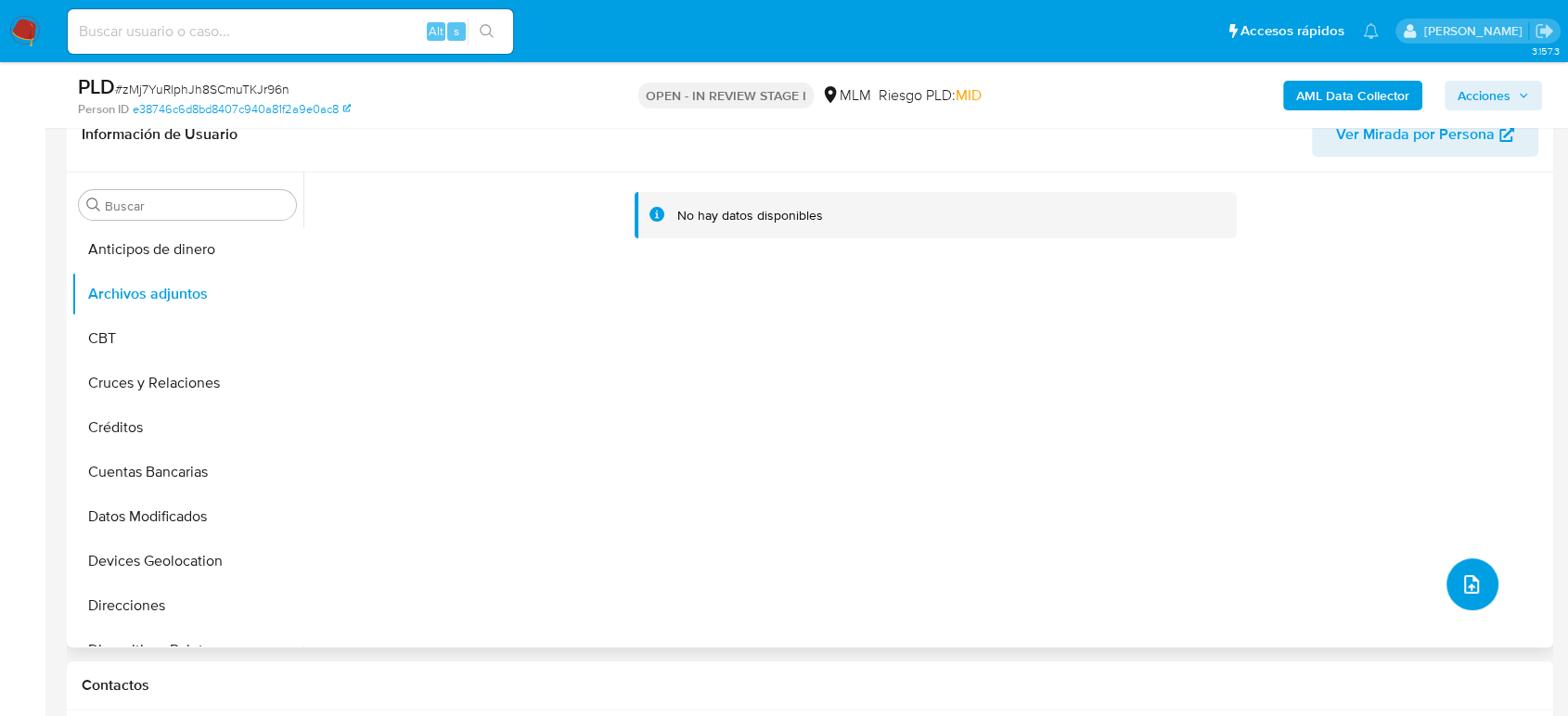
click at [1478, 596] on button "upload-file" at bounding box center [1472, 585] width 52 height 52
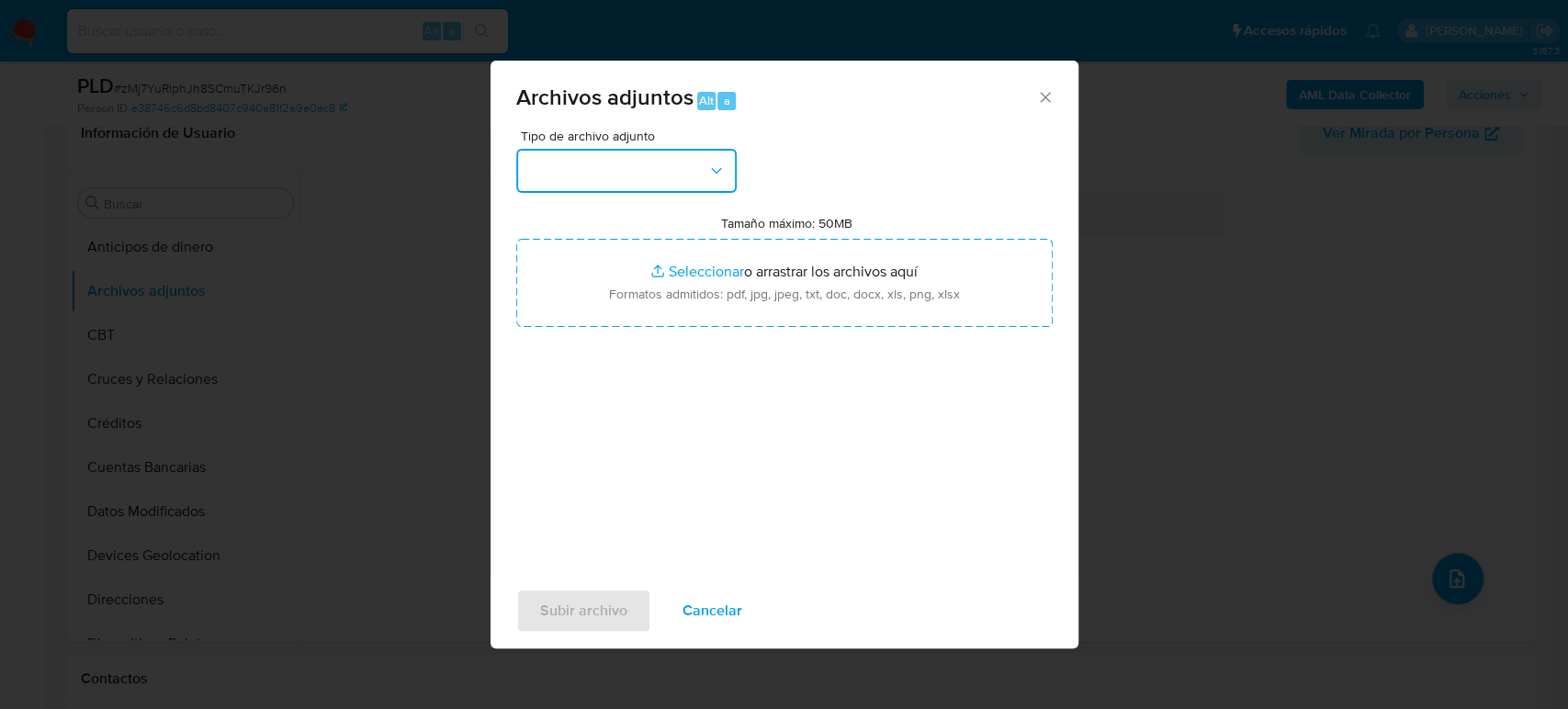
click at [650, 177] on button "button" at bounding box center [627, 171] width 221 height 44
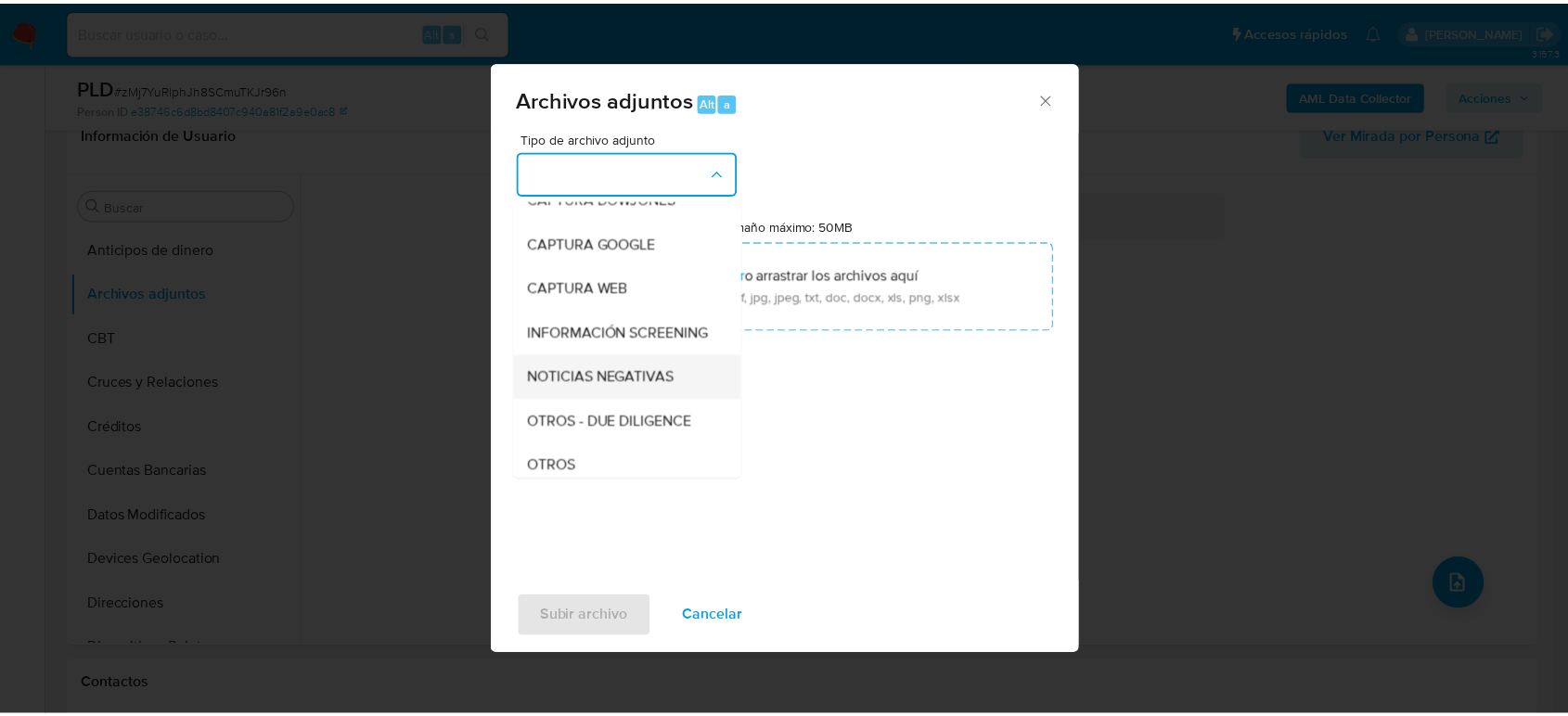
scroll to position [206, 0]
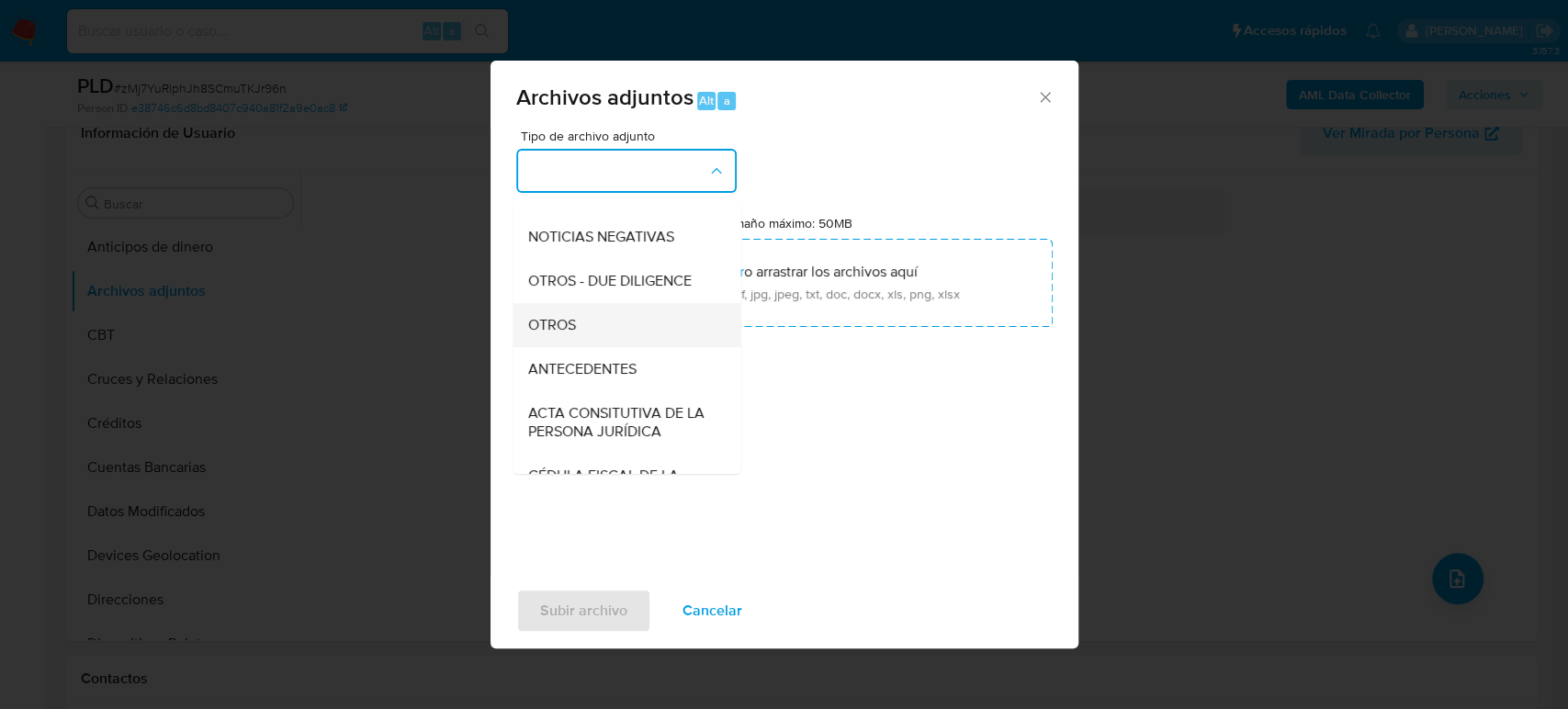
click at [613, 344] on div "OTROS" at bounding box center [621, 325] width 188 height 44
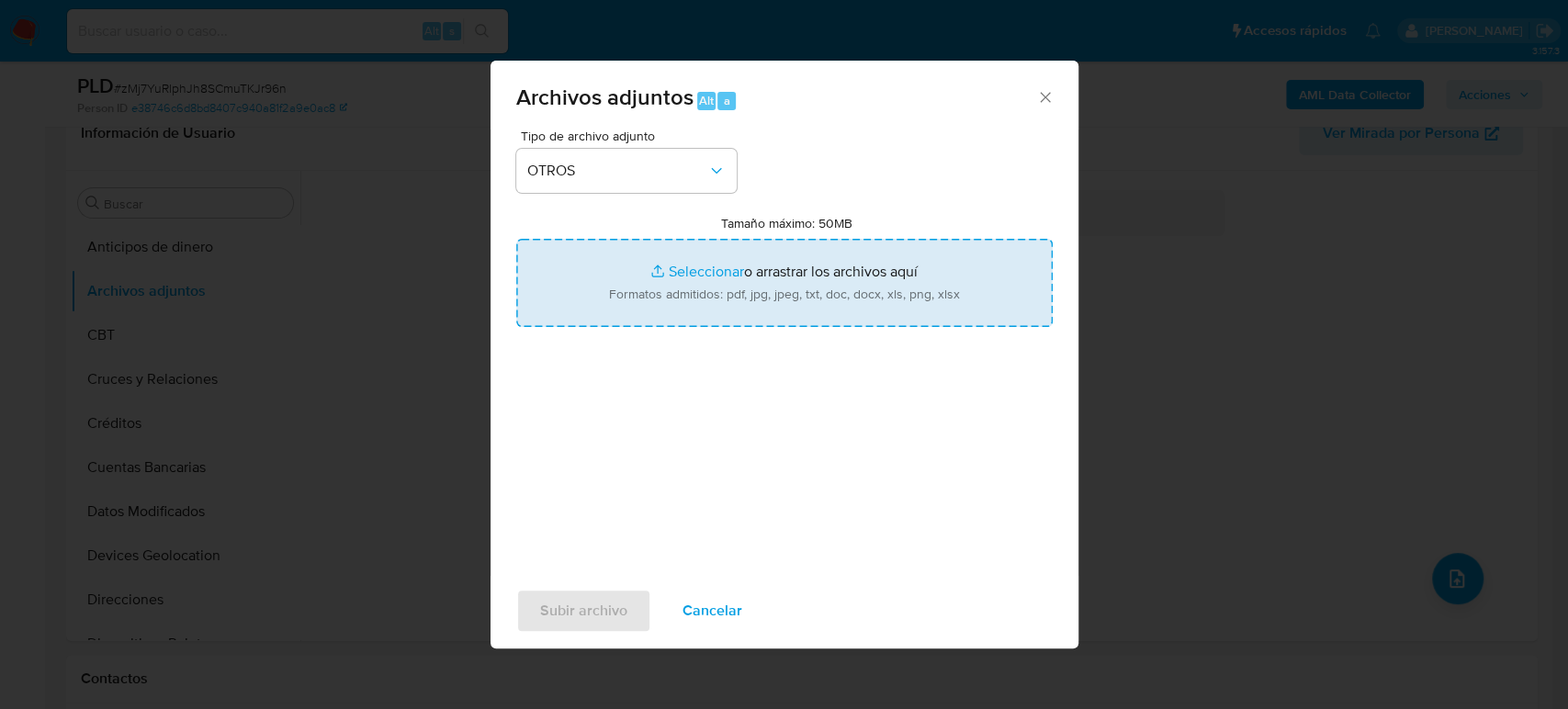
type input "C:\fakepath\80539354_Mario Obeso_Agosto2025.pdf"
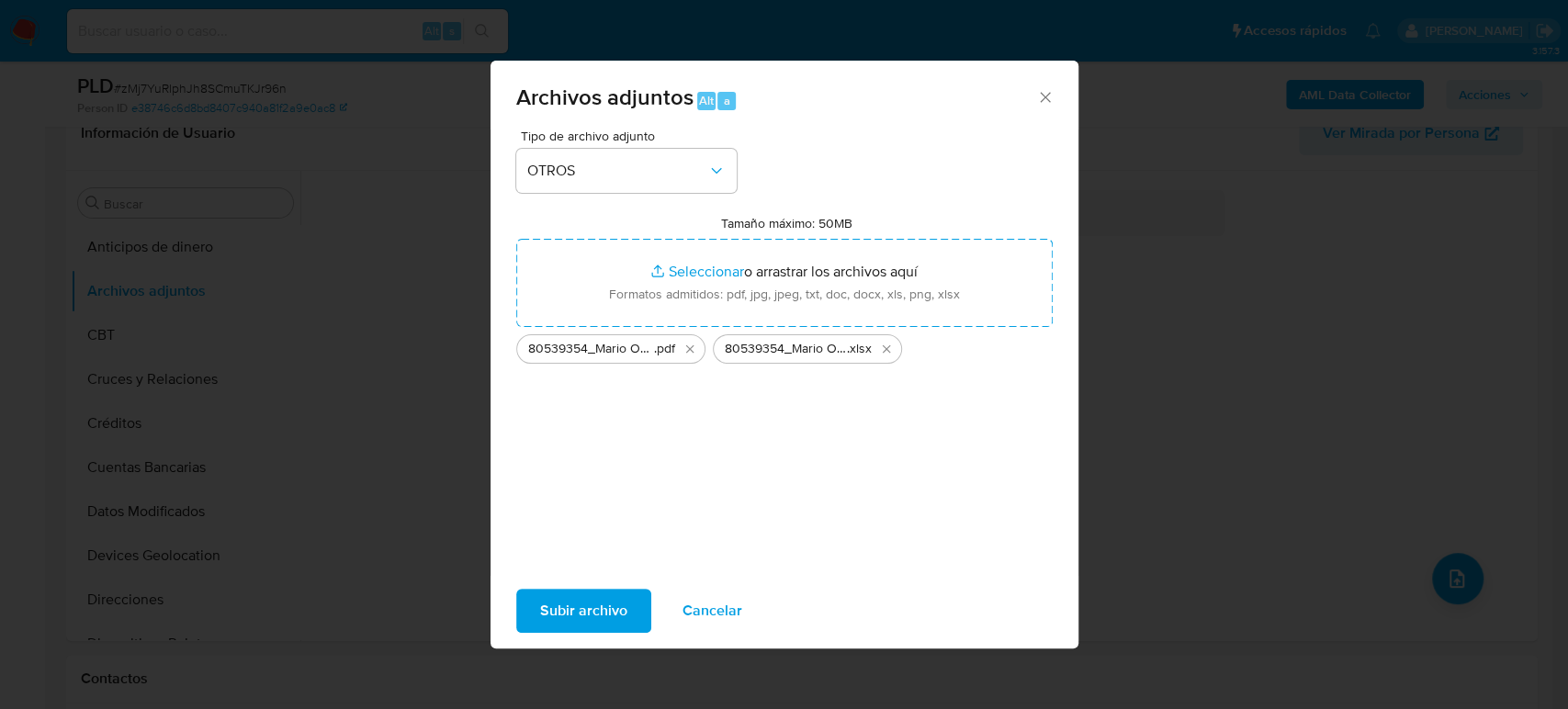
click at [605, 617] on span "Subir archivo" at bounding box center [584, 611] width 87 height 40
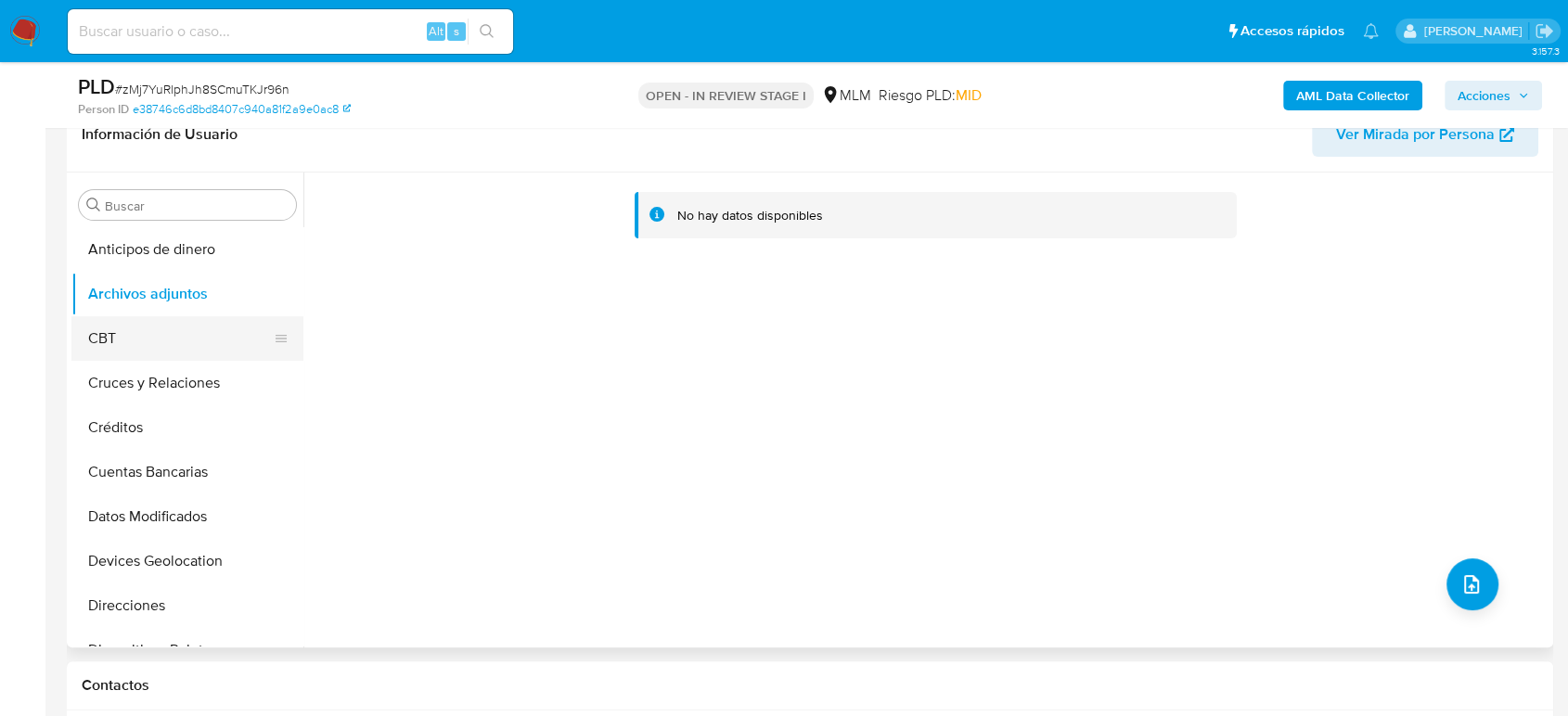
click at [97, 335] on button "CBT" at bounding box center [180, 339] width 217 height 44
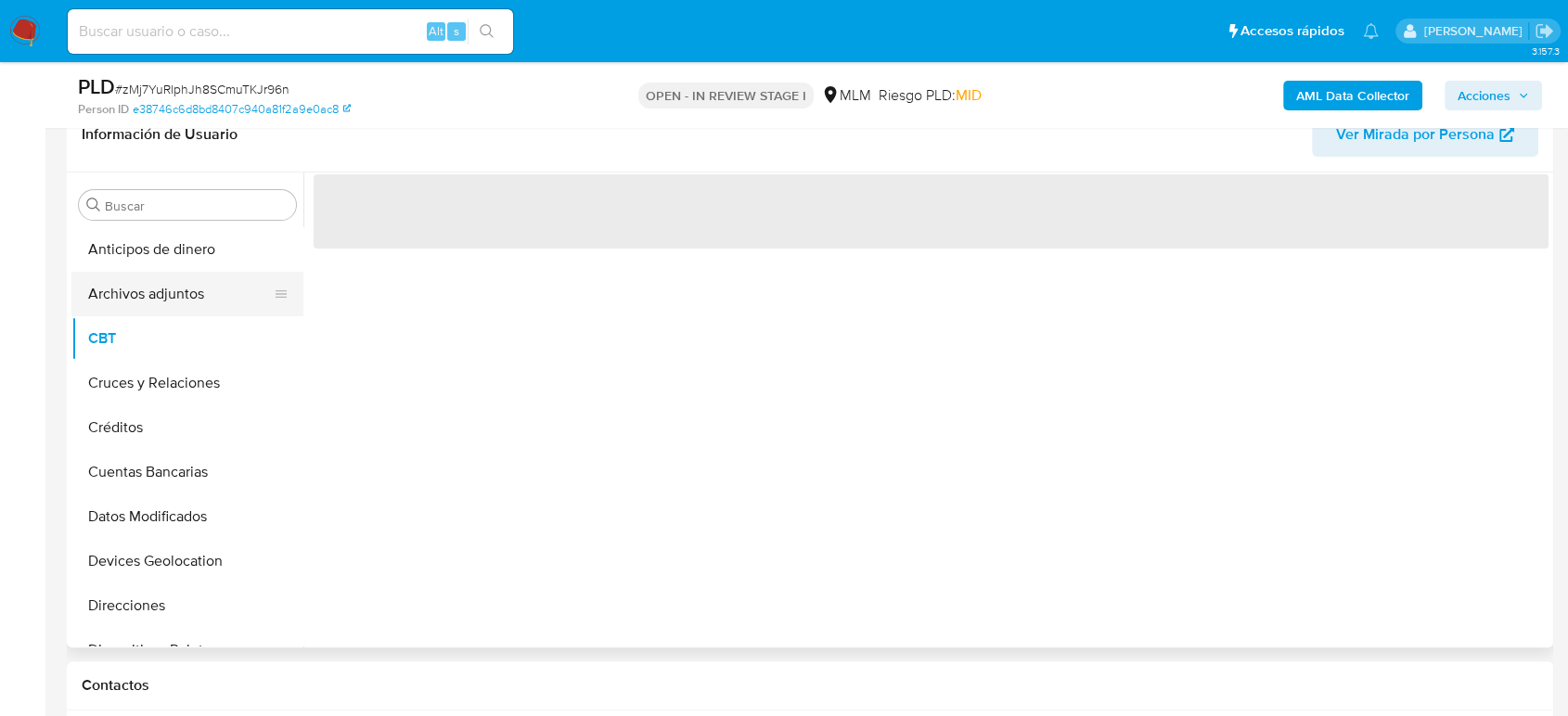
click at [115, 305] on button "Archivos adjuntos" at bounding box center [180, 294] width 217 height 44
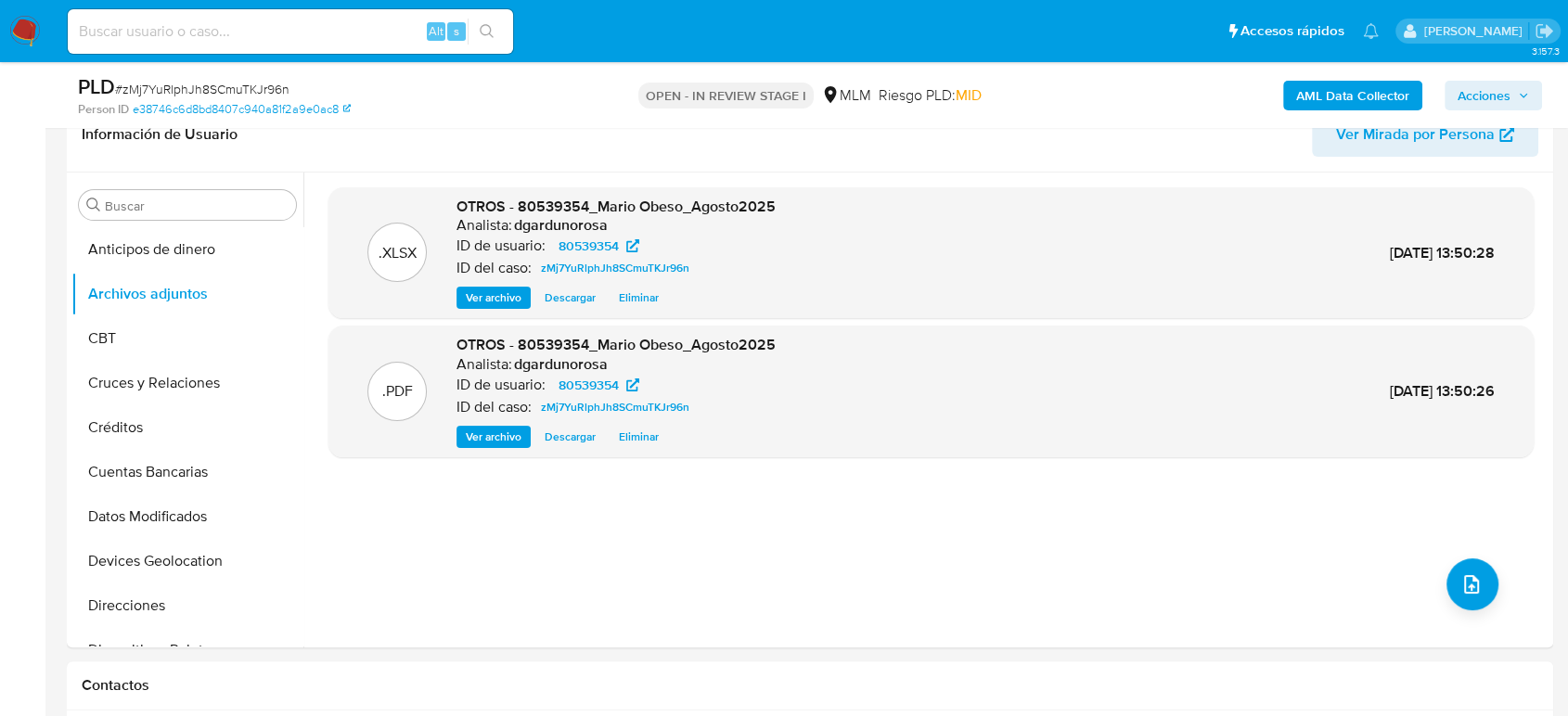
click at [1512, 87] on span "Acciones" at bounding box center [1494, 95] width 71 height 26
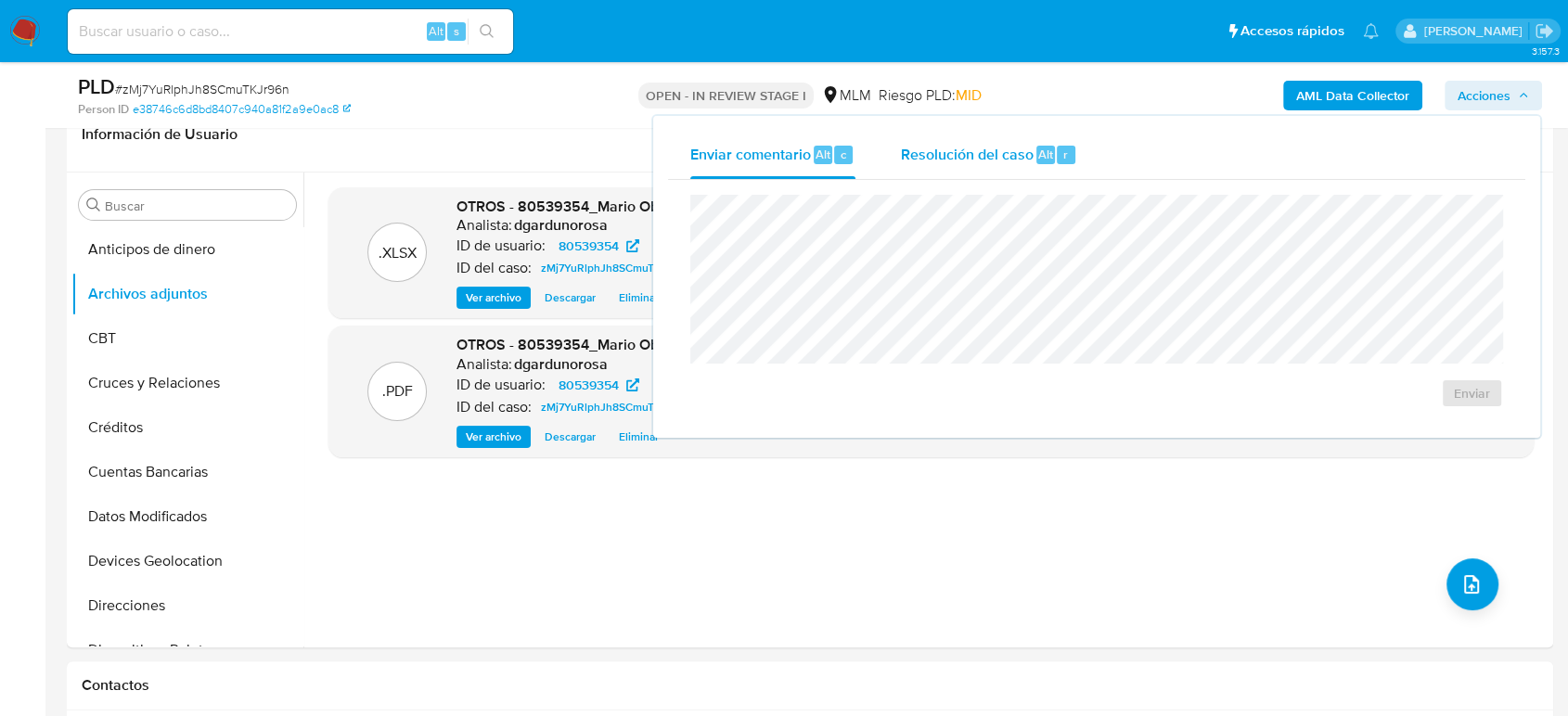
click at [915, 166] on div "Resolución del caso Alt r" at bounding box center [988, 155] width 177 height 48
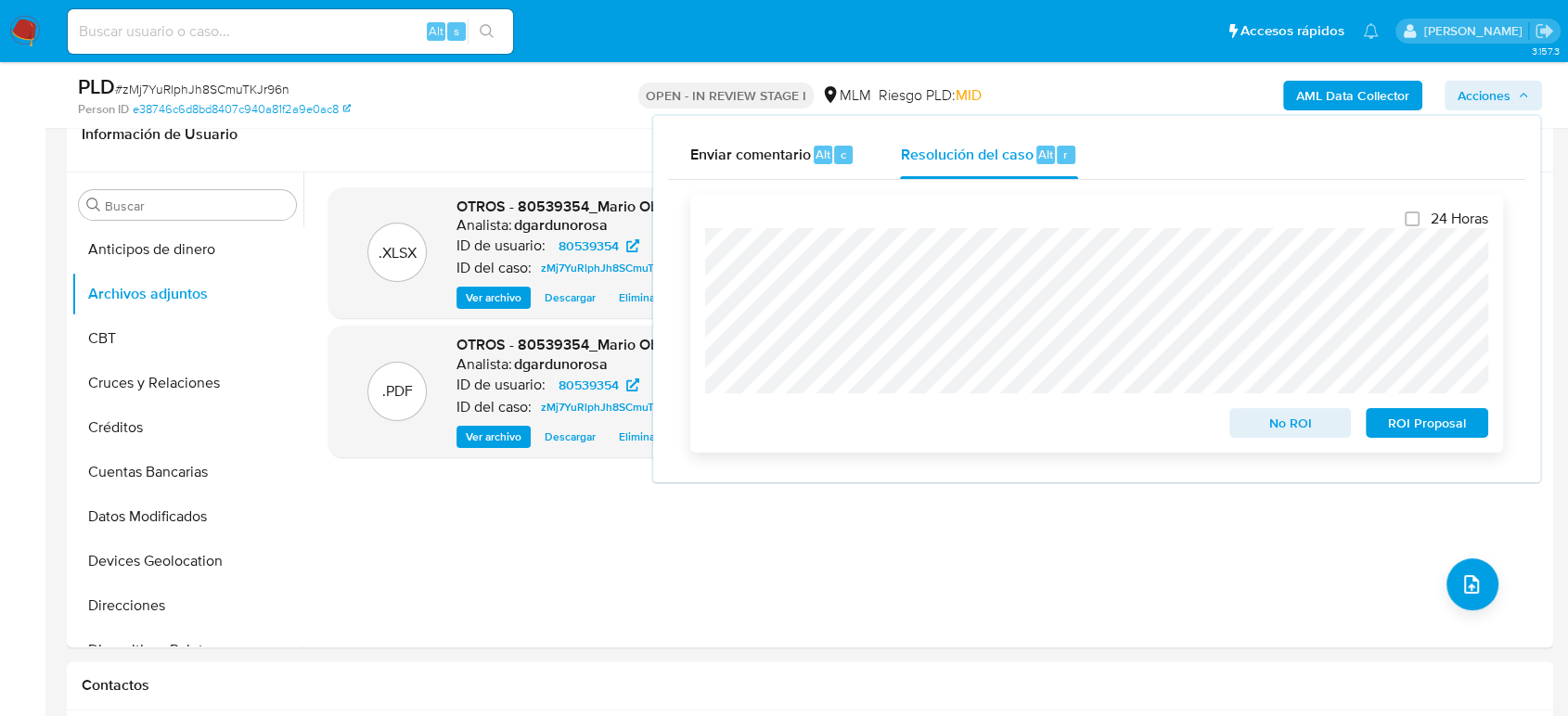
click at [1294, 415] on span "No ROI" at bounding box center [1291, 423] width 97 height 26
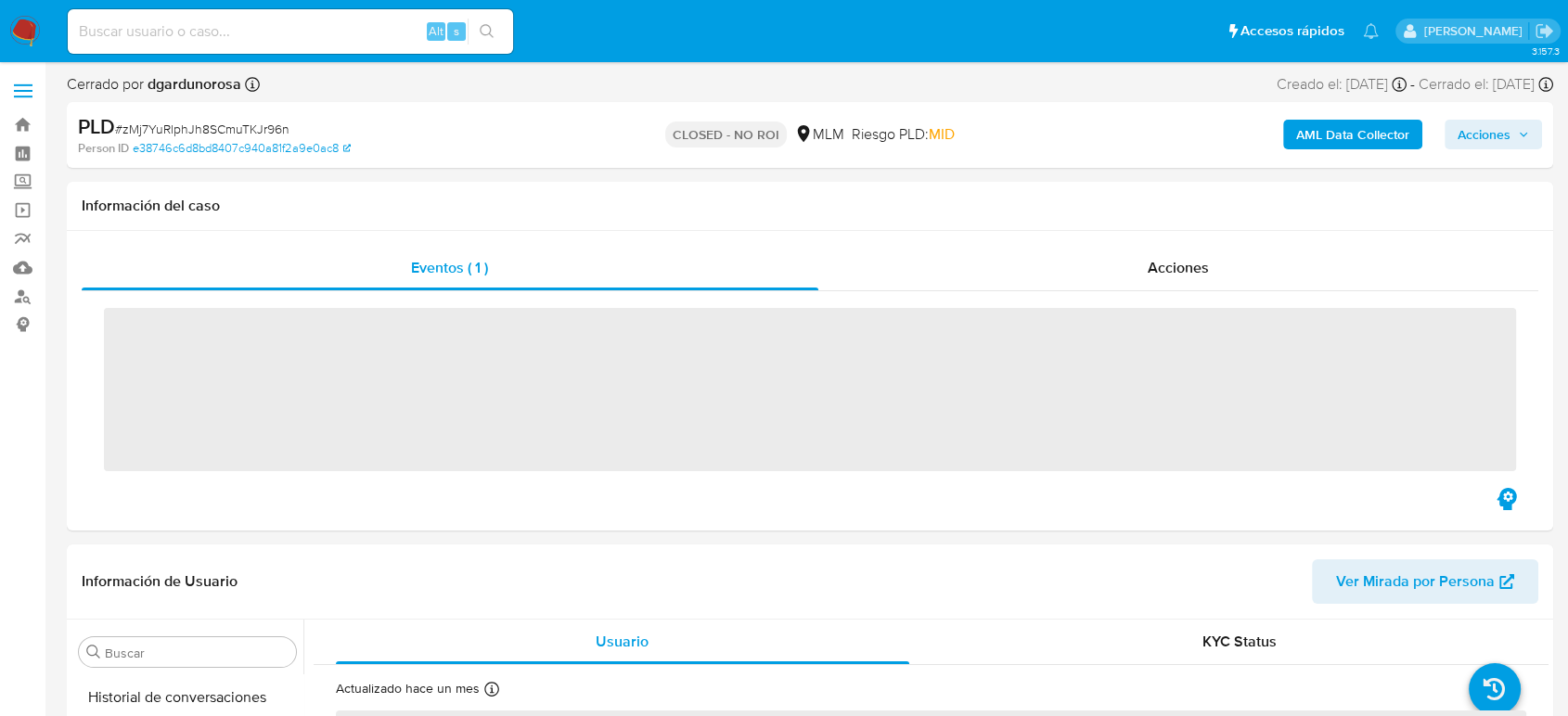
scroll to position [785, 0]
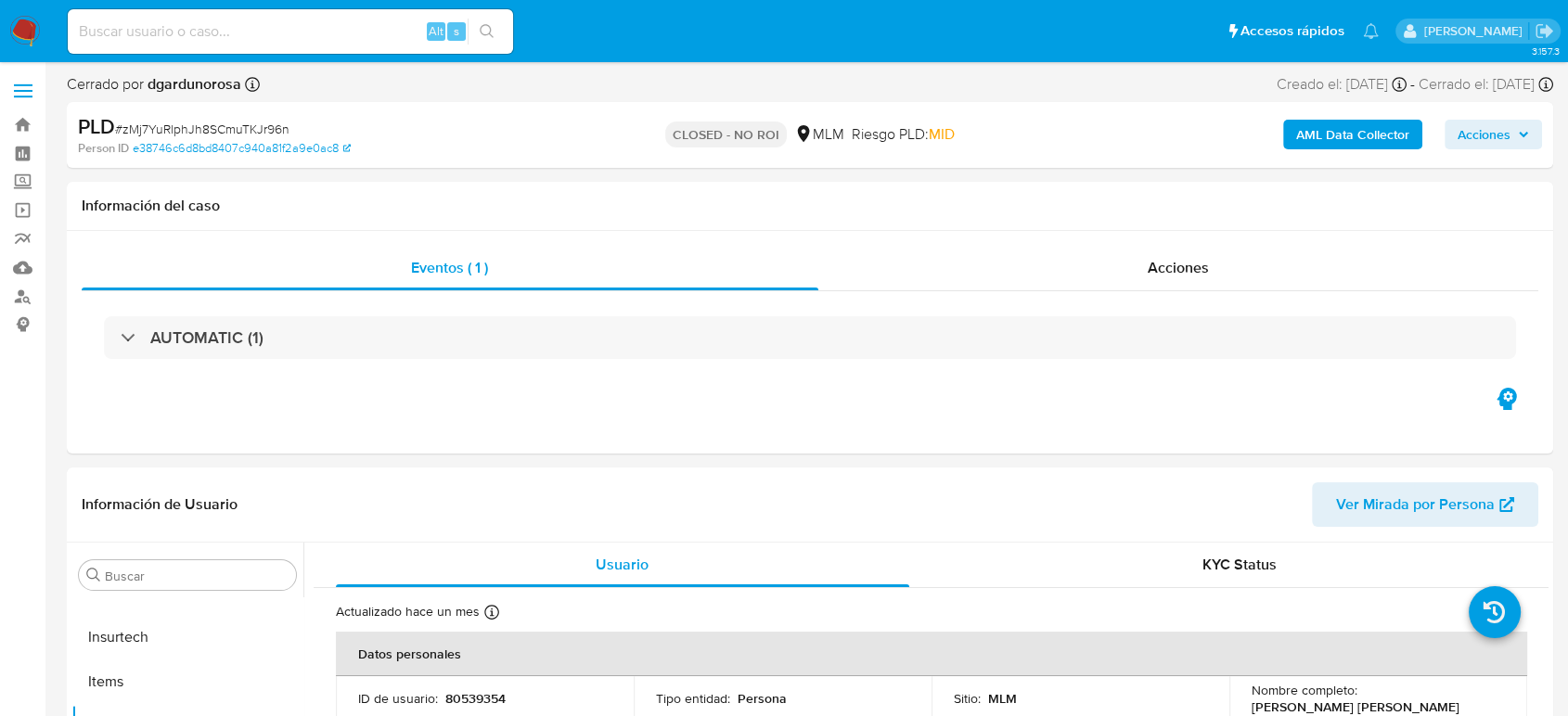
select select "10"
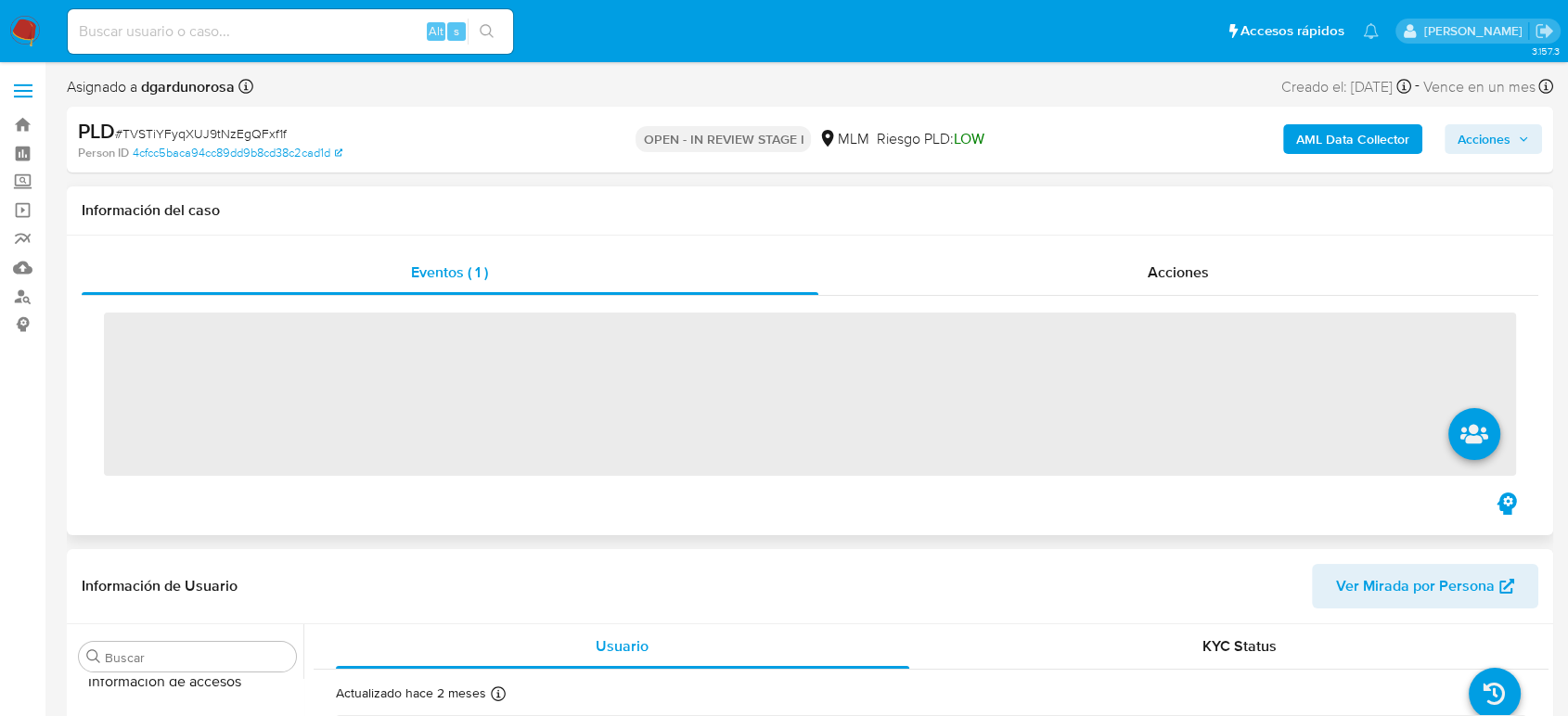
scroll to position [785, 0]
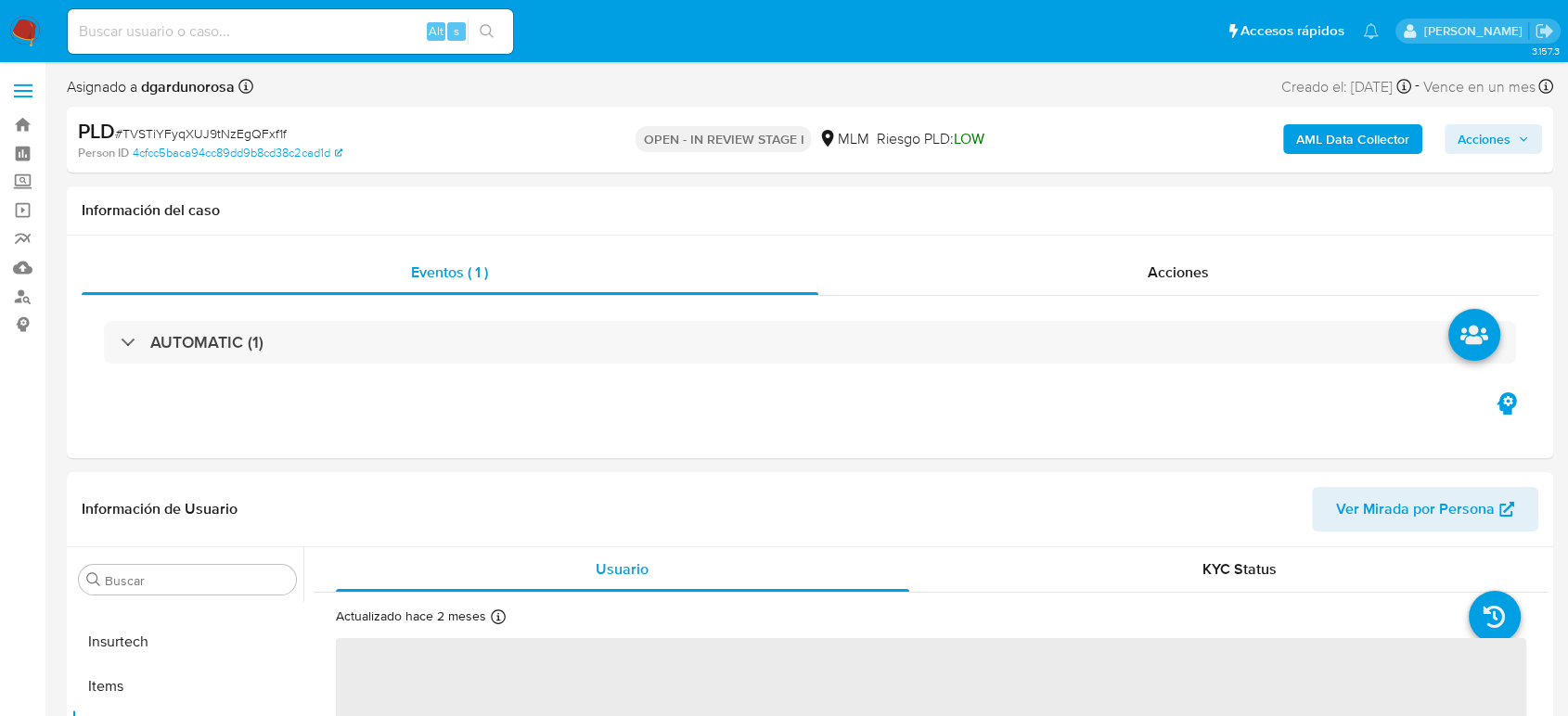
select select "10"
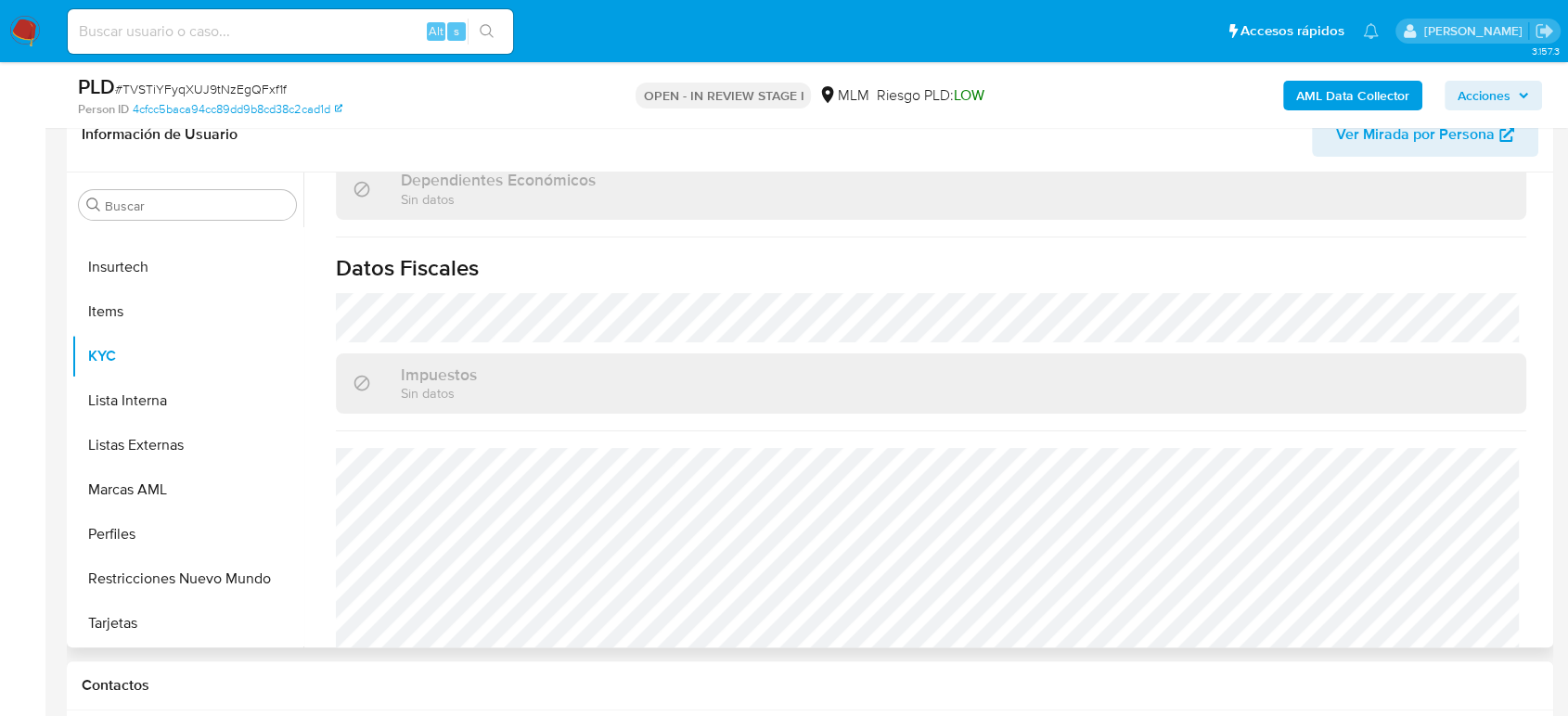
scroll to position [1165, 0]
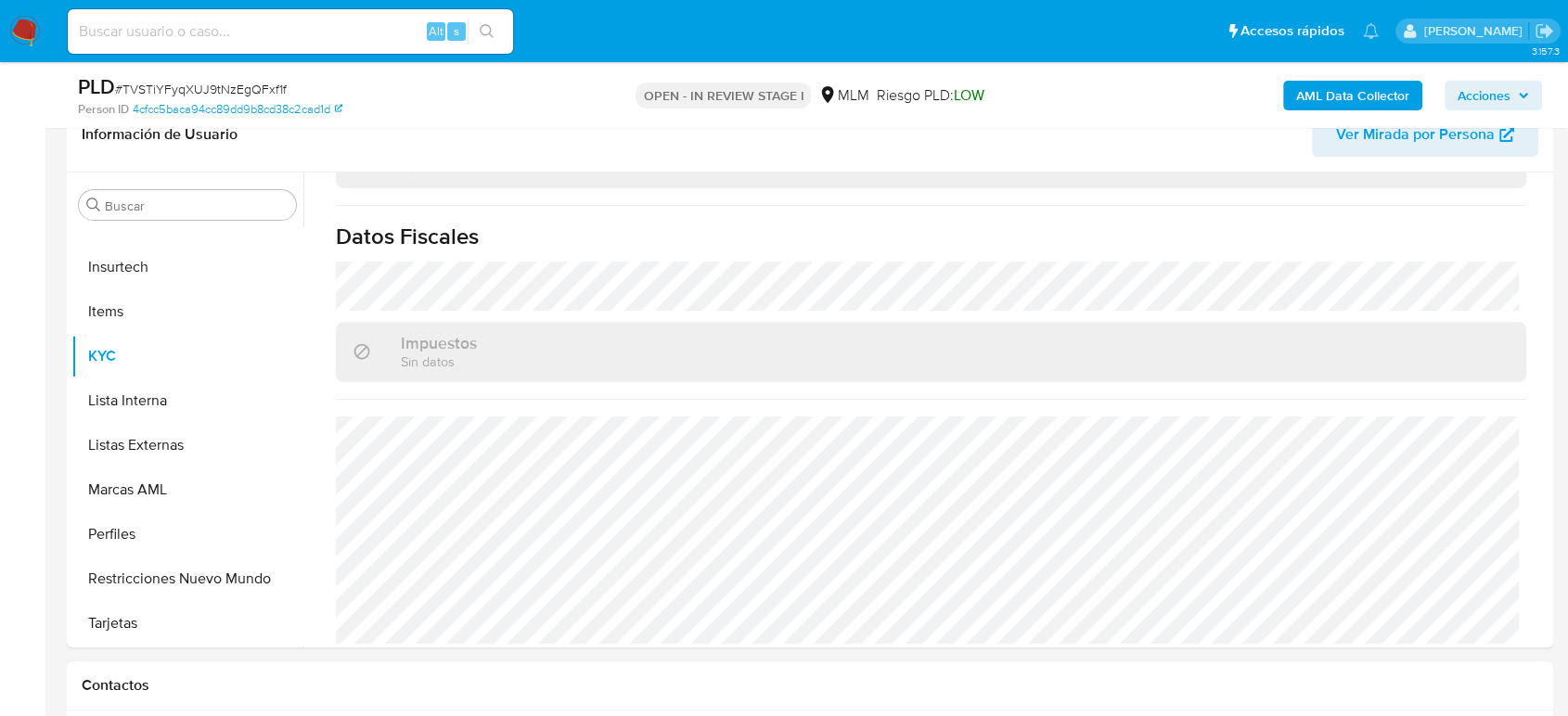
drag, startPoint x: 162, startPoint y: 445, endPoint x: 1381, endPoint y: 670, distance: 1239.6
click at [165, 450] on button "Listas Externas" at bounding box center [187, 445] width 232 height 44
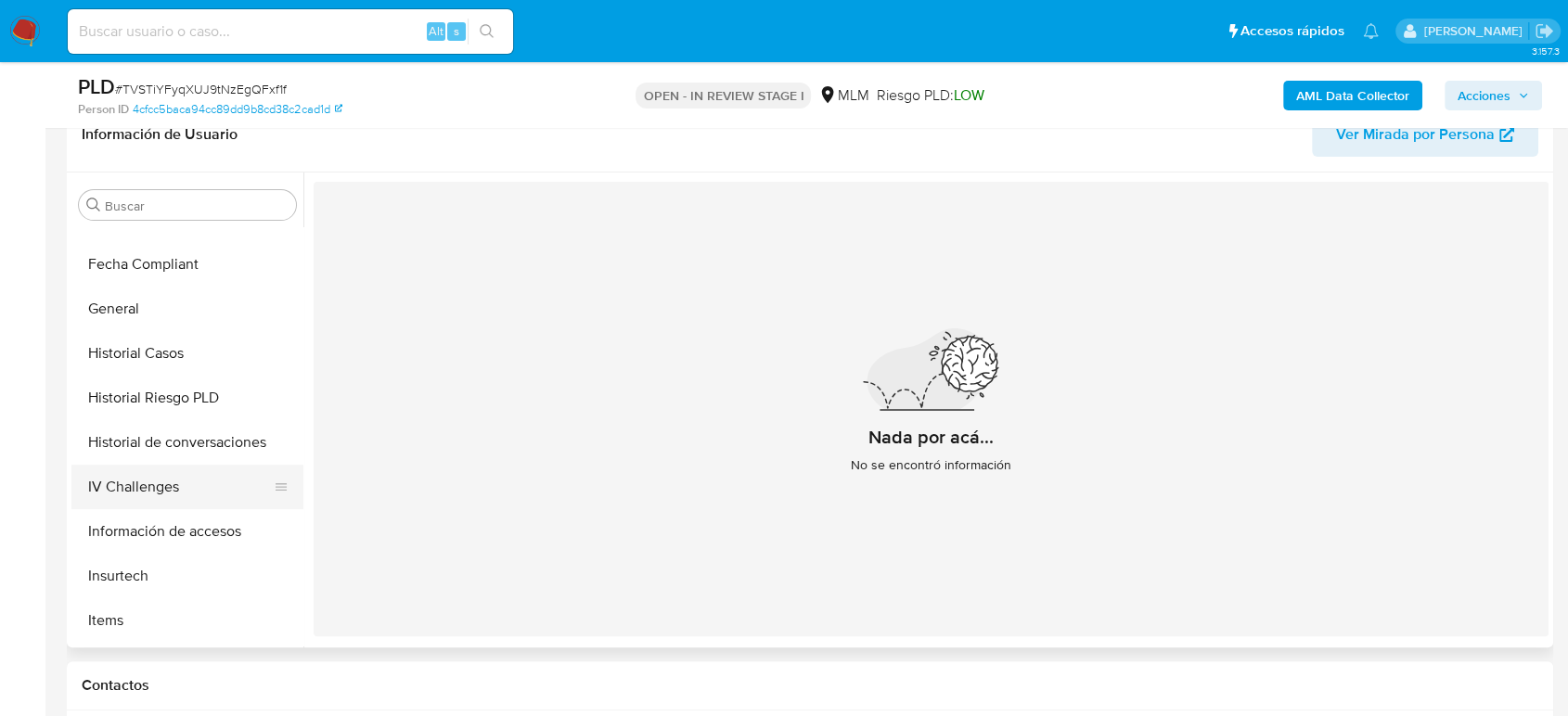
scroll to position [475, 0]
click at [144, 305] on button "General" at bounding box center [180, 309] width 217 height 44
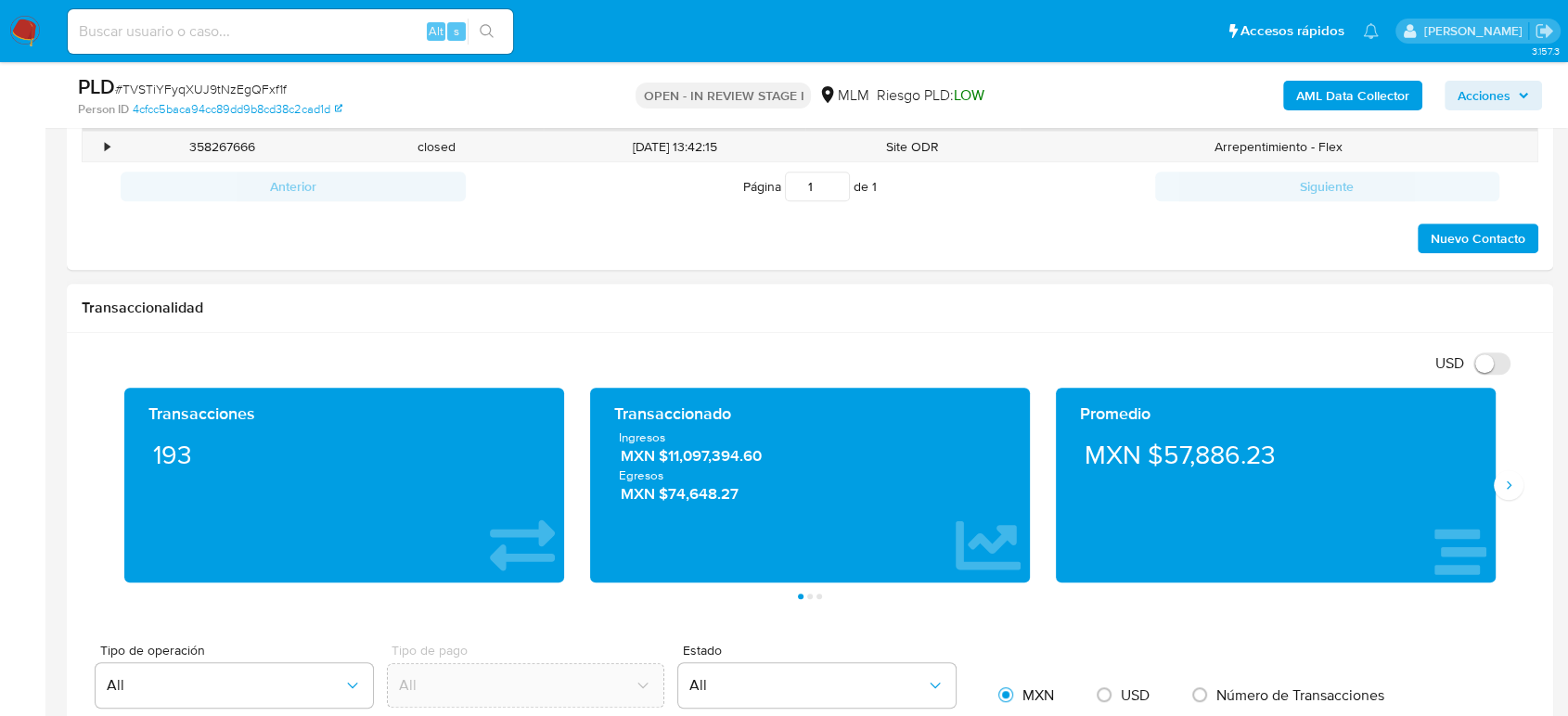
scroll to position [1134, 0]
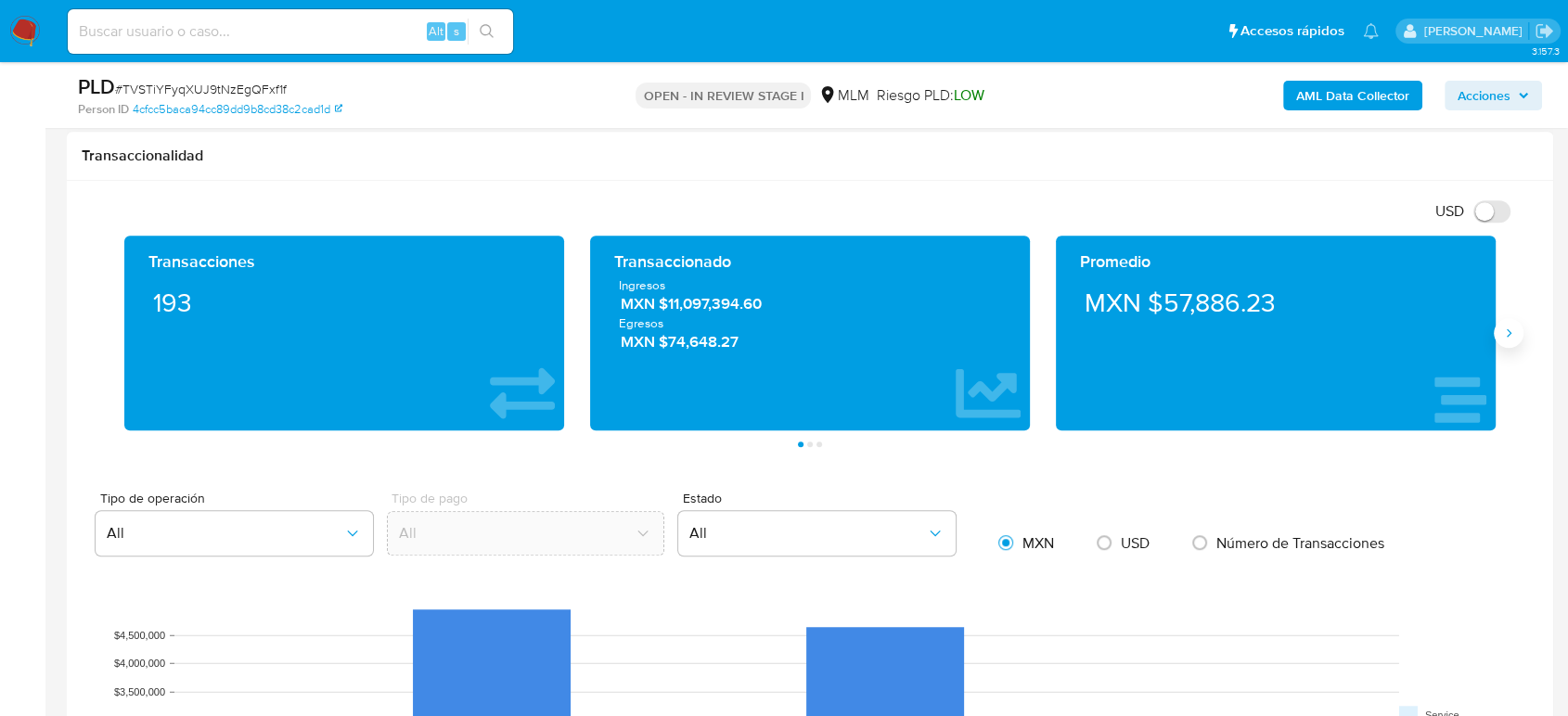
click at [1508, 340] on button "Siguiente" at bounding box center [1508, 332] width 30 height 30
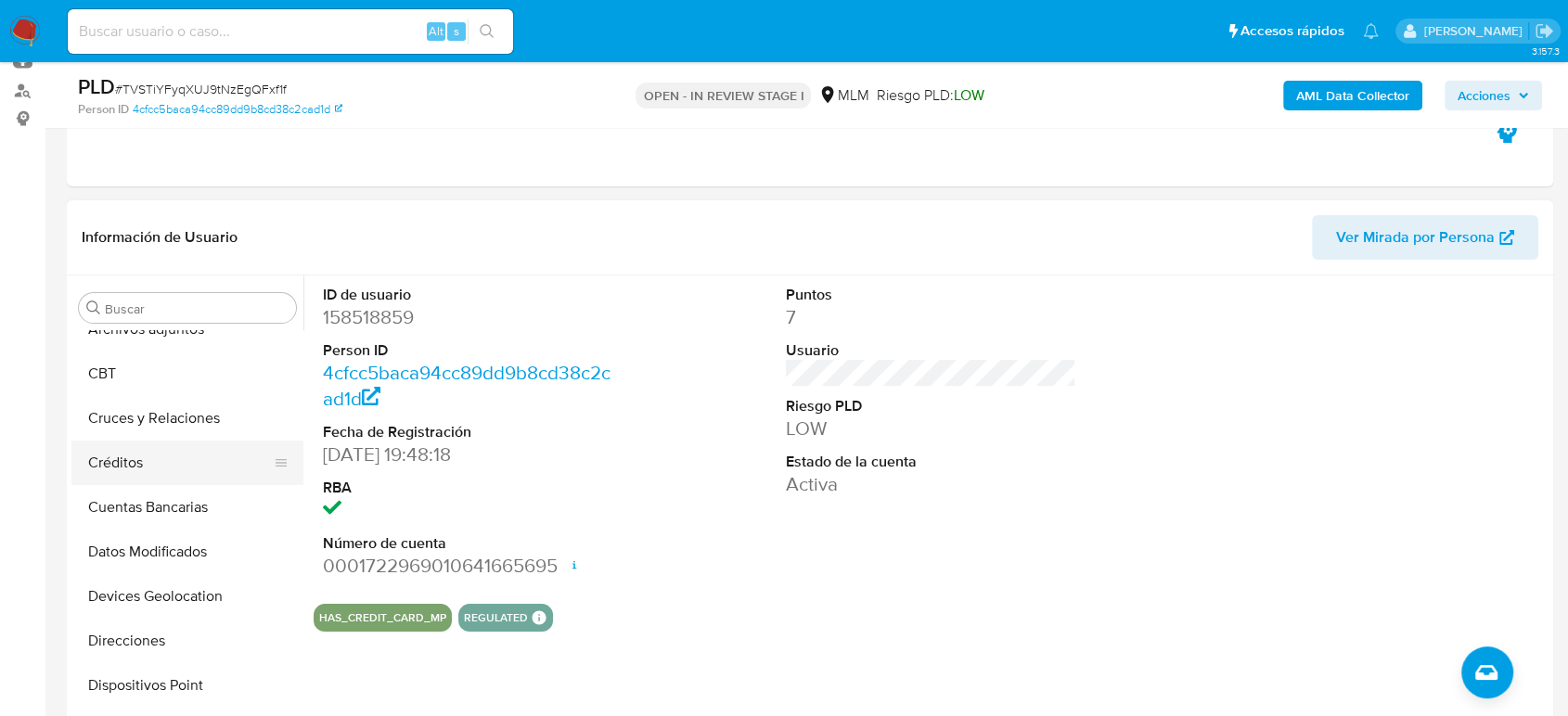
scroll to position [0, 0]
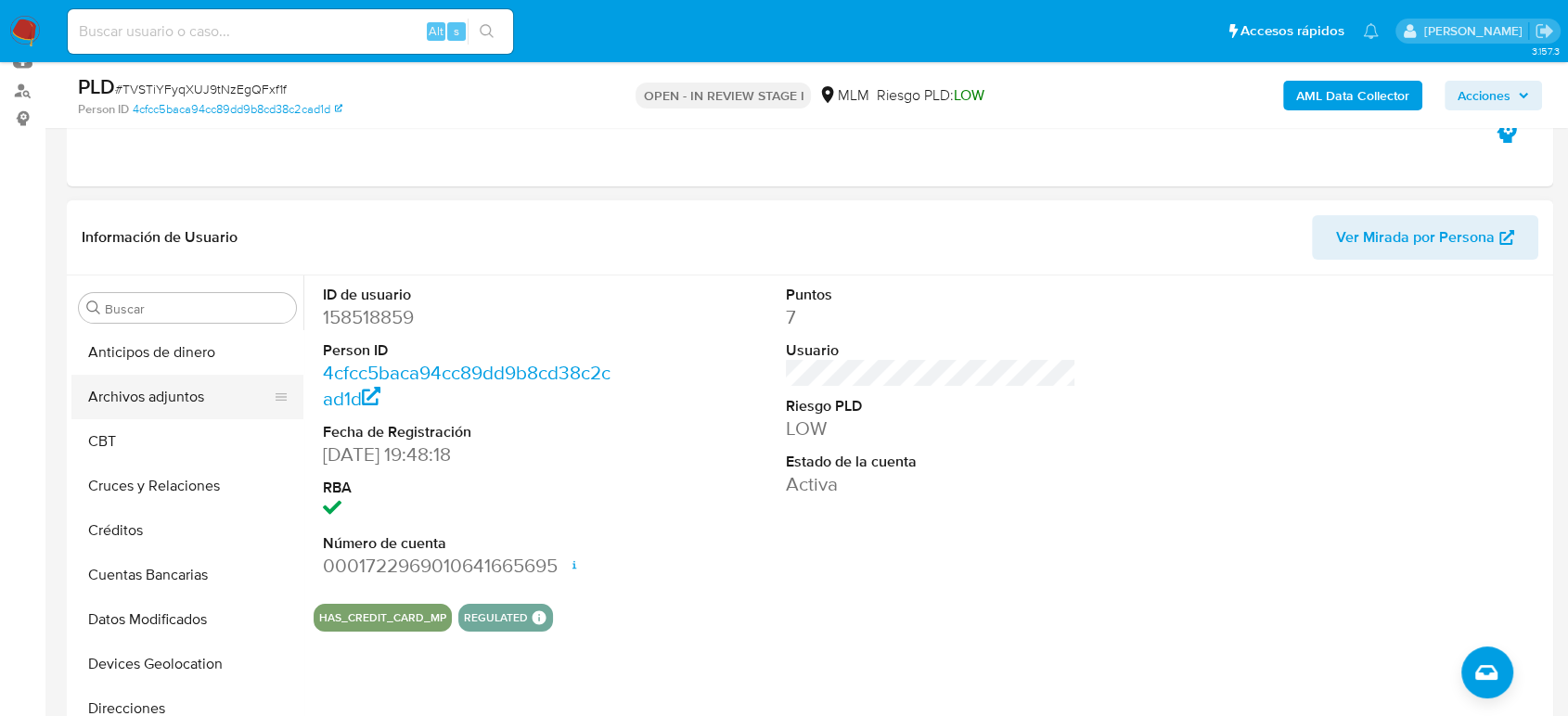
click at [176, 407] on button "Archivos adjuntos" at bounding box center [180, 397] width 217 height 44
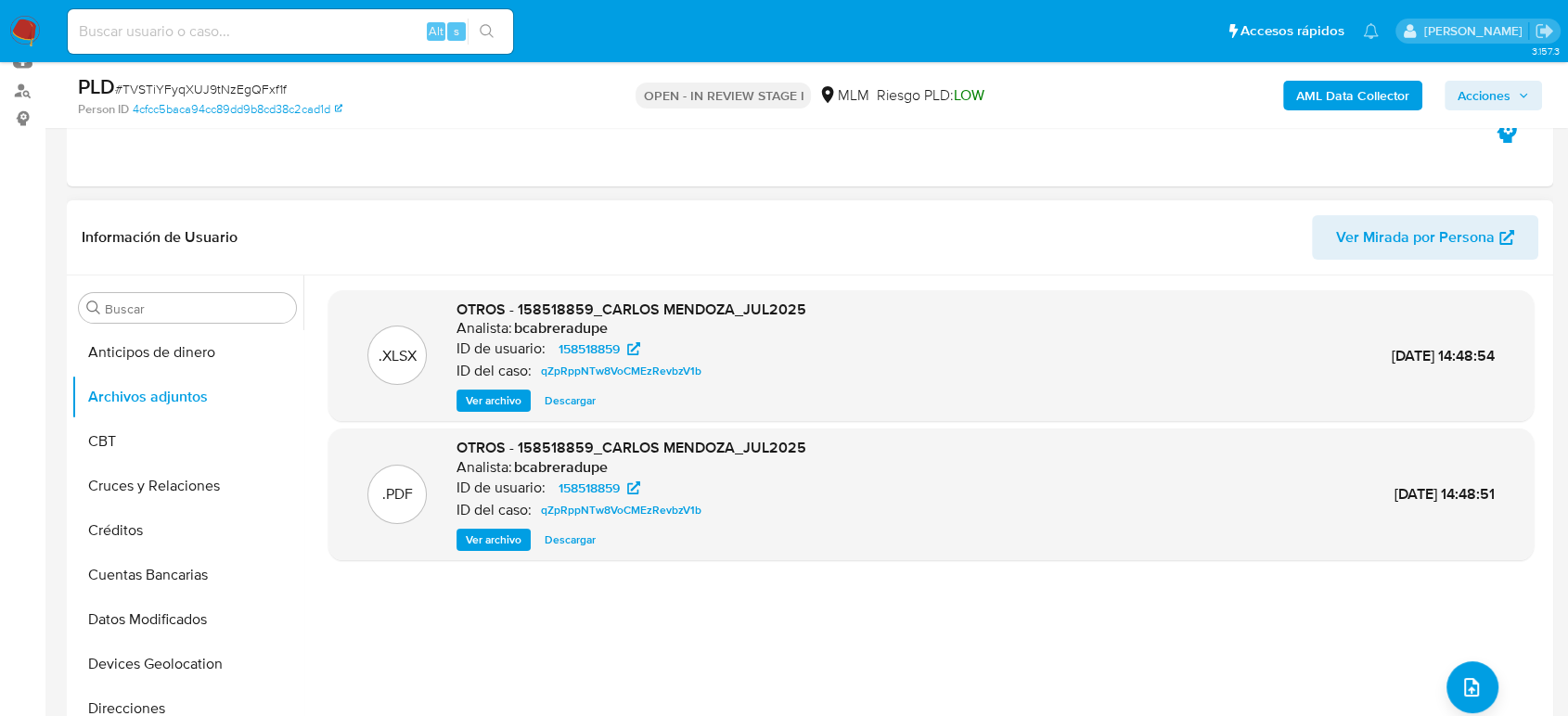
click at [480, 540] on span "Ver archivo" at bounding box center [494, 539] width 56 height 18
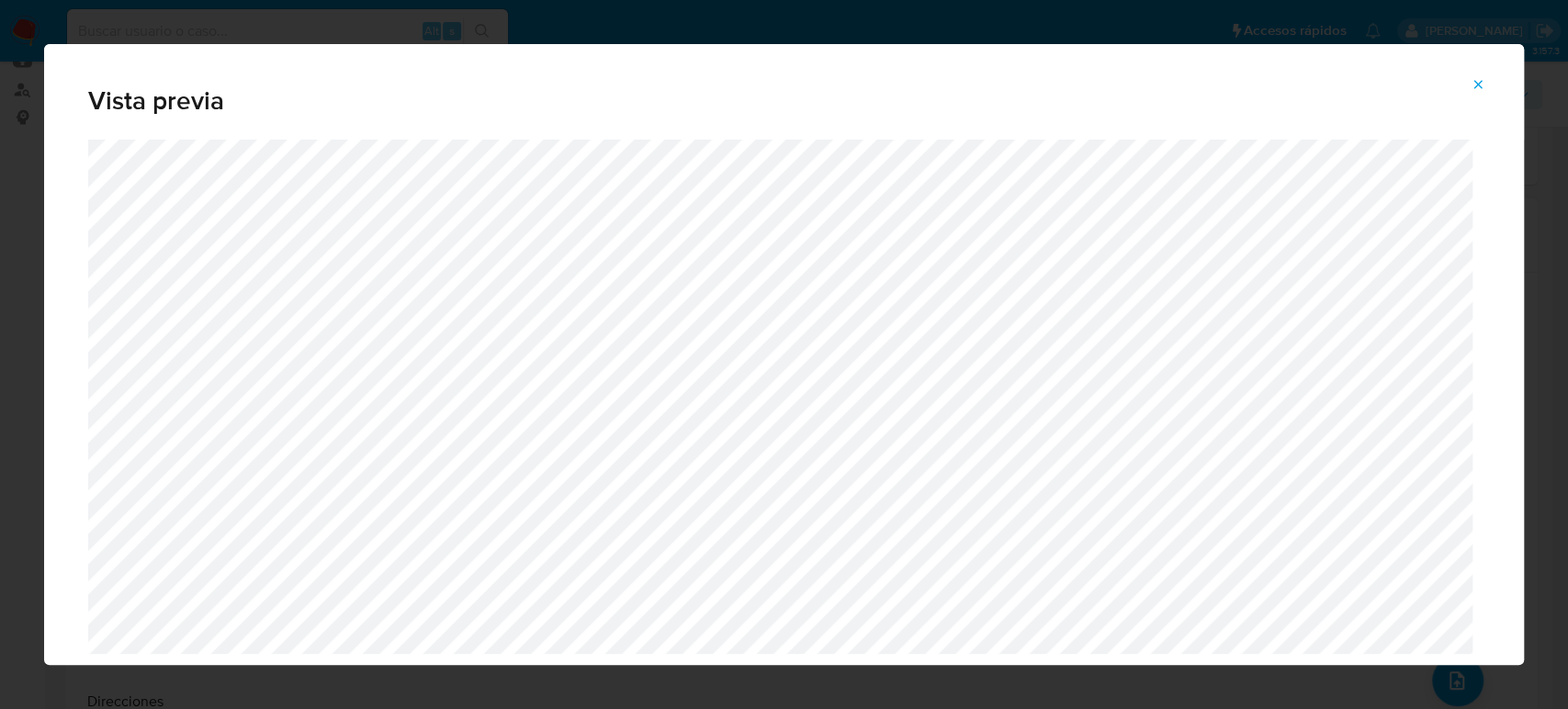
click at [1480, 78] on icon "Attachment preview" at bounding box center [1478, 84] width 14 height 14
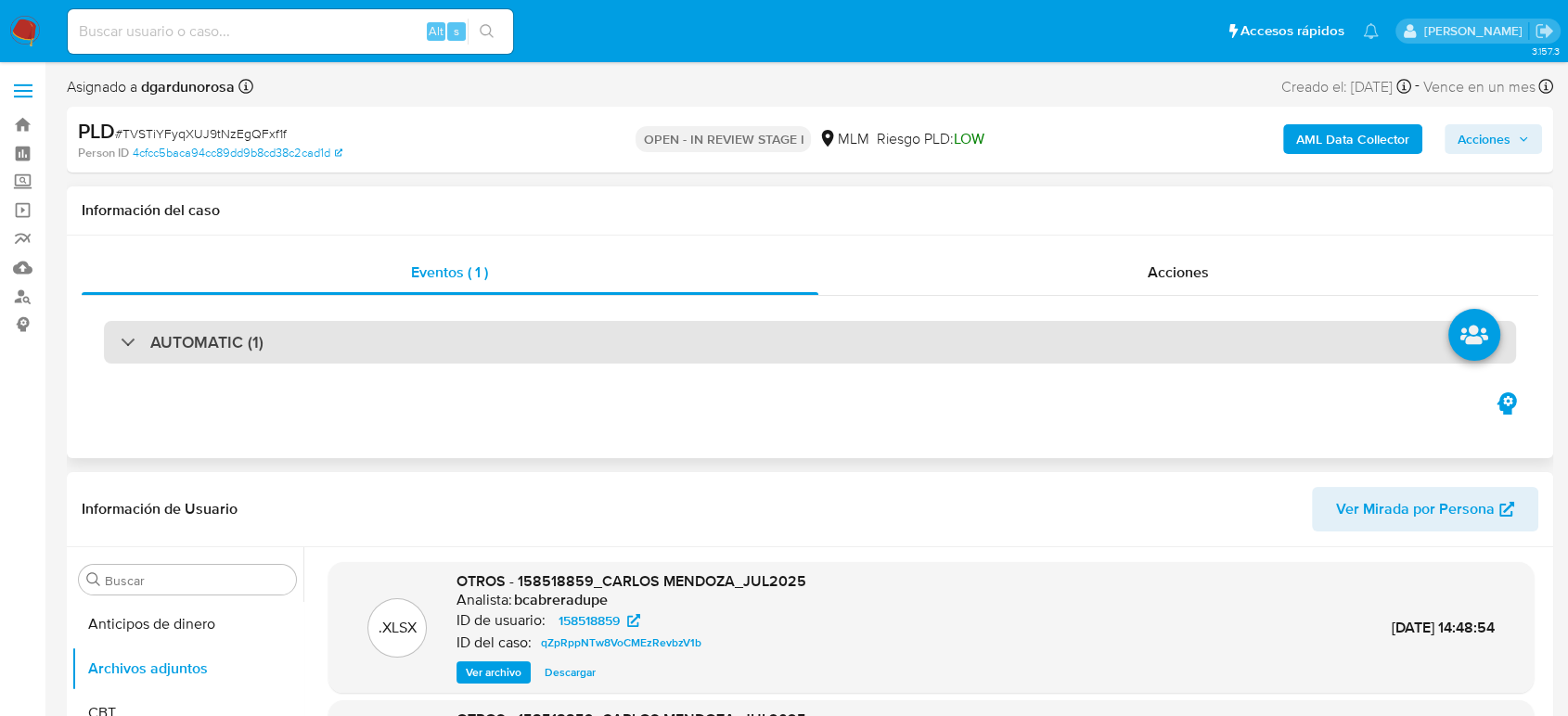
click at [200, 347] on h3 "AUTOMATIC (1)" at bounding box center [207, 342] width 113 height 20
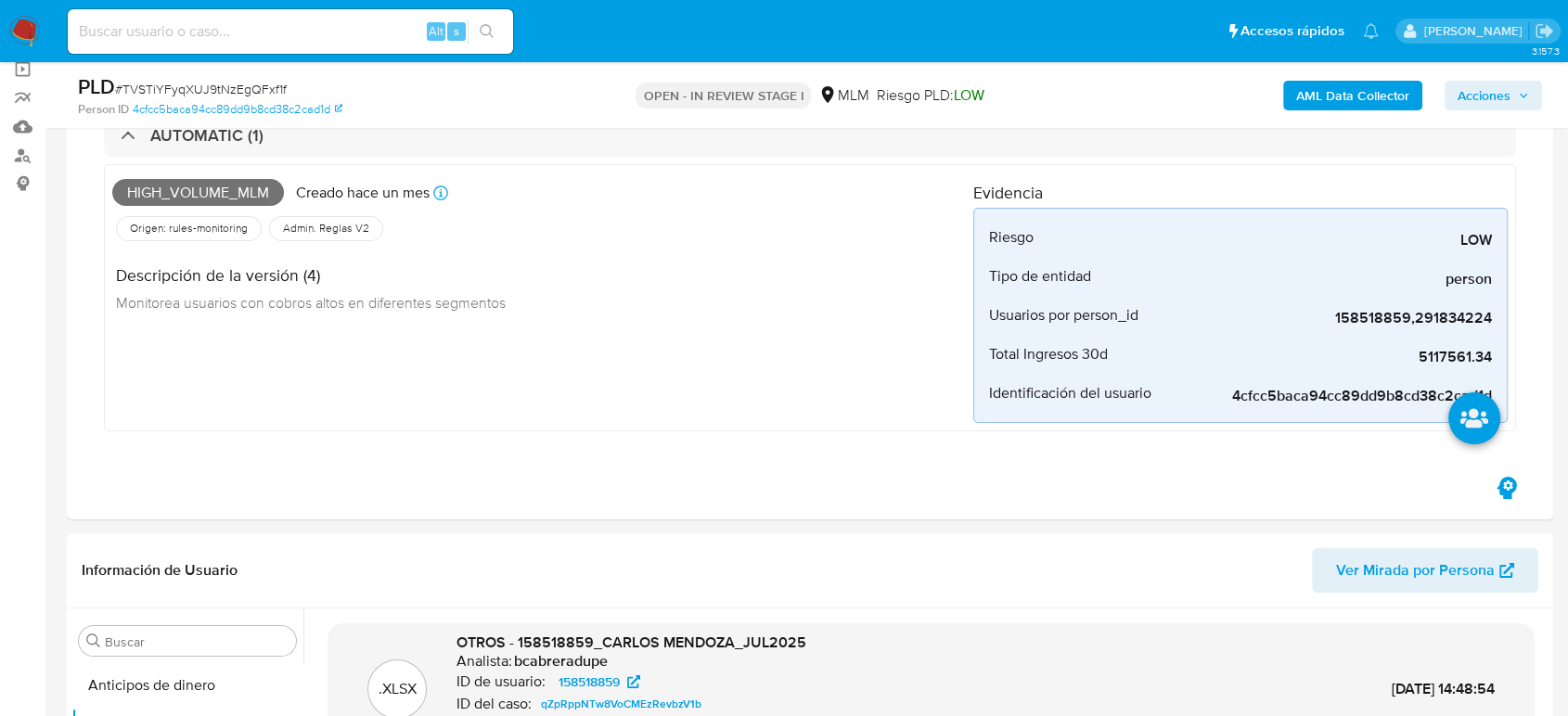
scroll to position [206, 0]
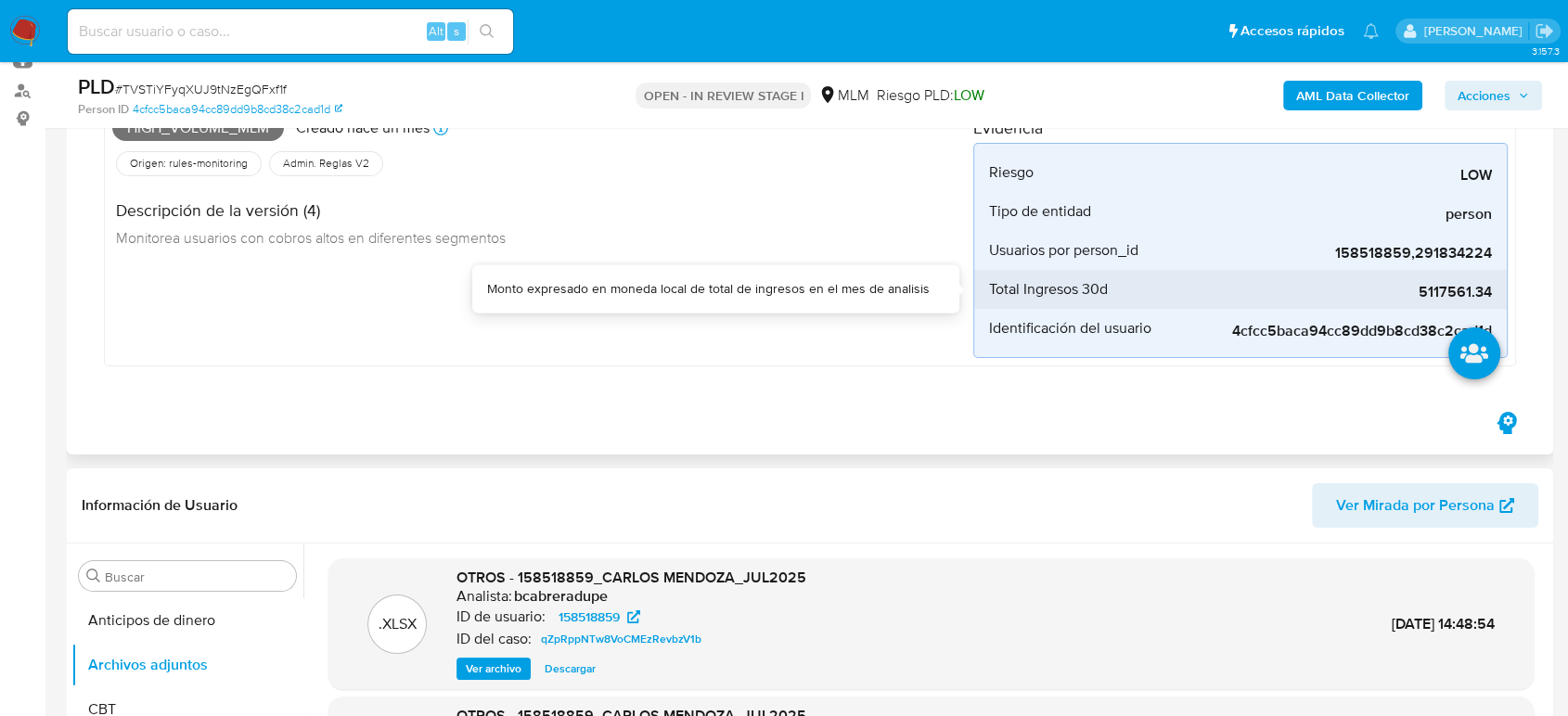
click at [1463, 298] on span "5117561.34" at bounding box center [1353, 292] width 278 height 18
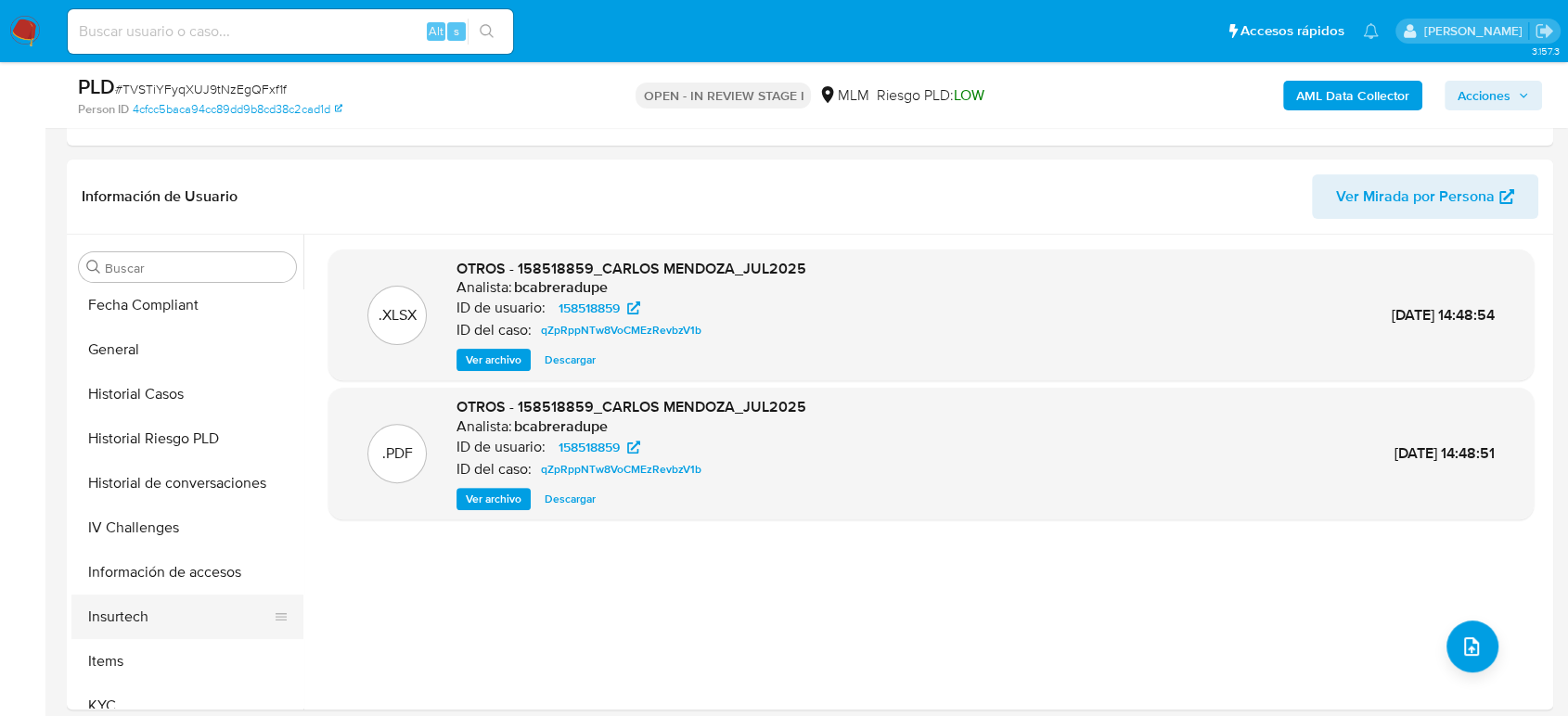
scroll to position [618, 0]
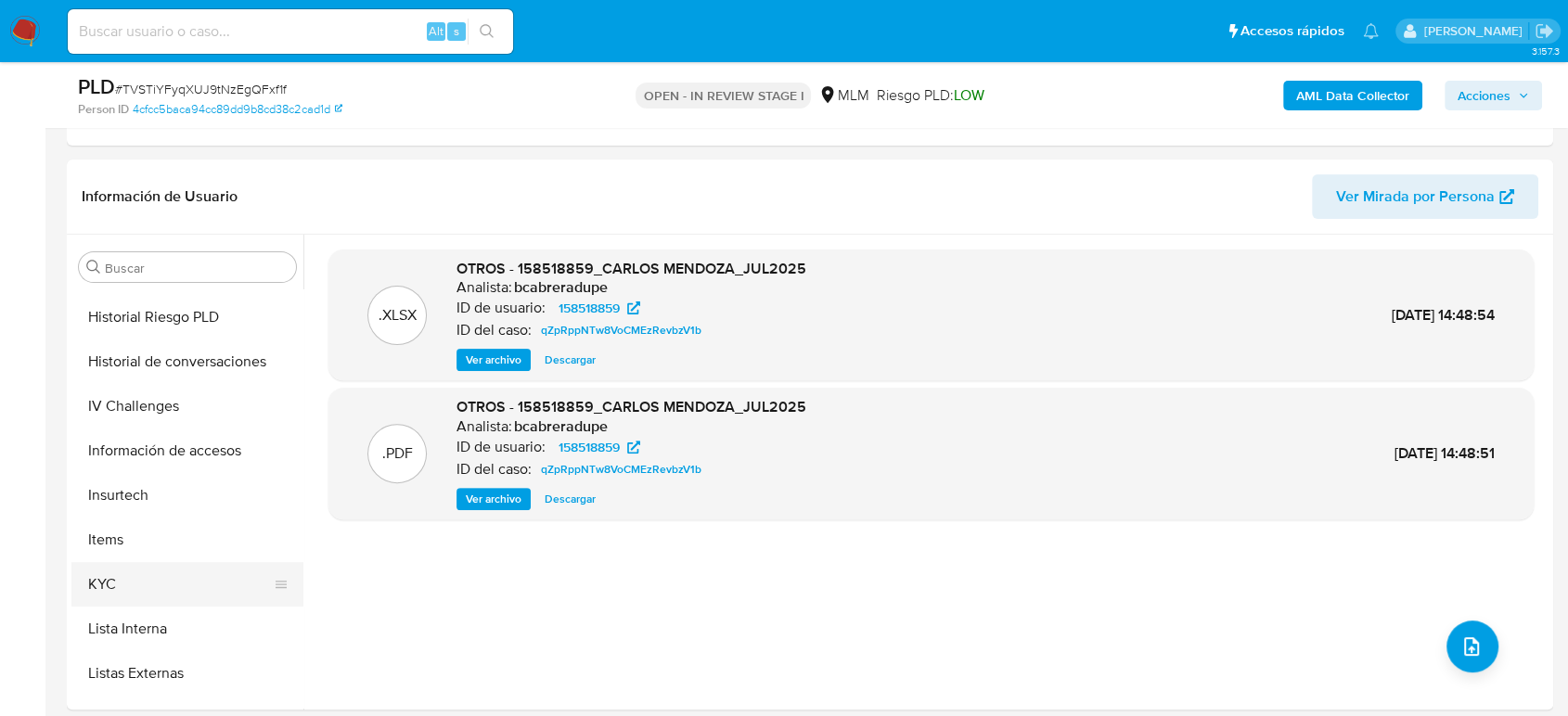
click at [141, 597] on button "KYC" at bounding box center [180, 585] width 217 height 44
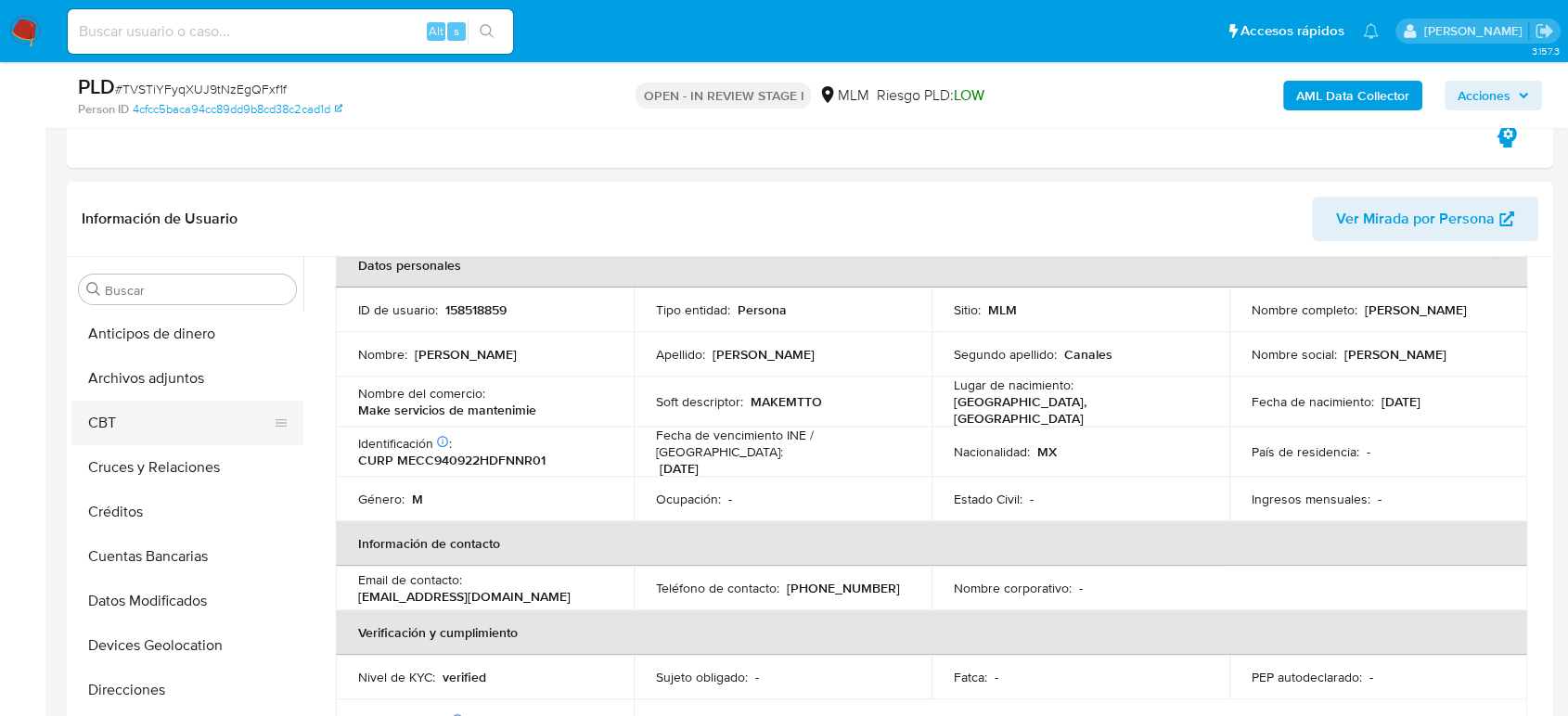
scroll to position [309, 0]
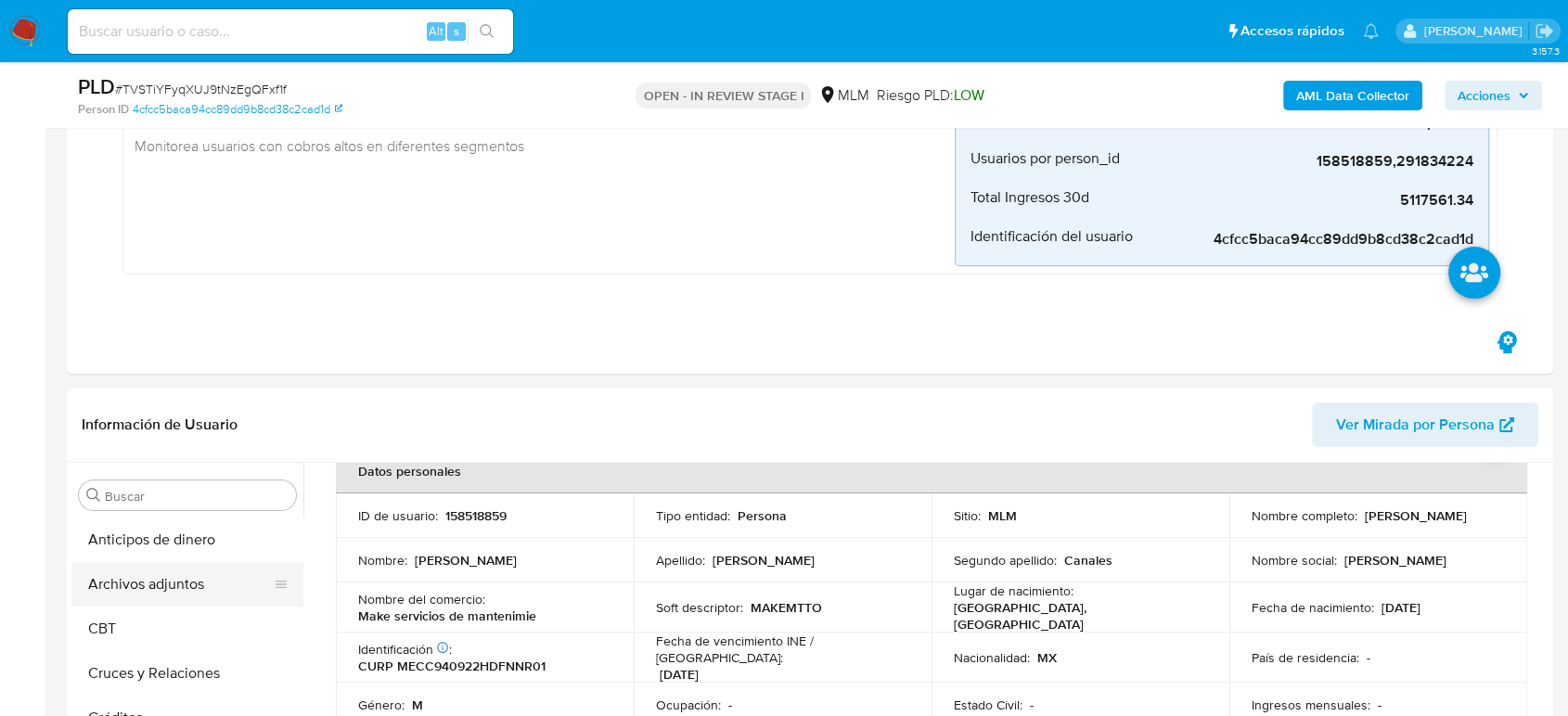
click at [131, 581] on button "Archivos adjuntos" at bounding box center [180, 585] width 217 height 44
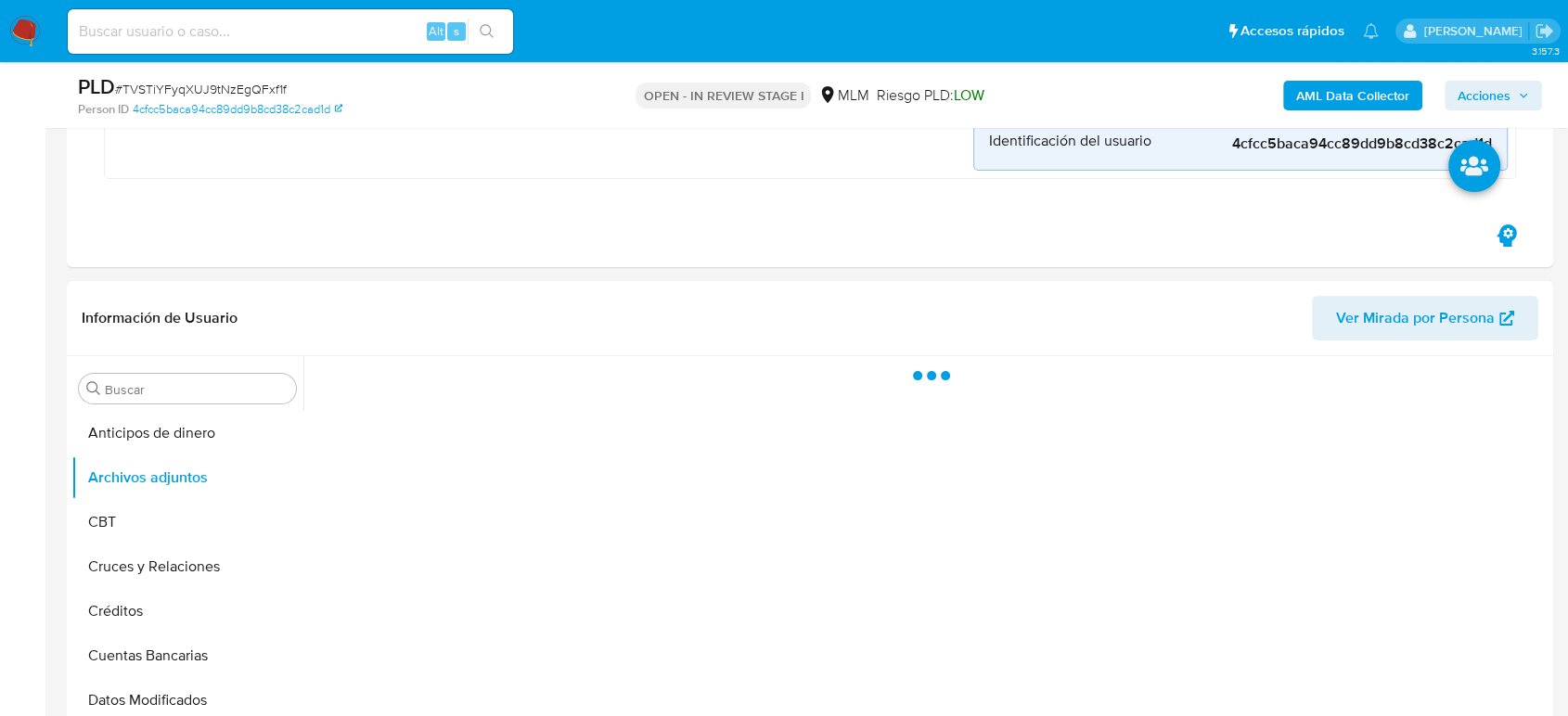
scroll to position [515, 0]
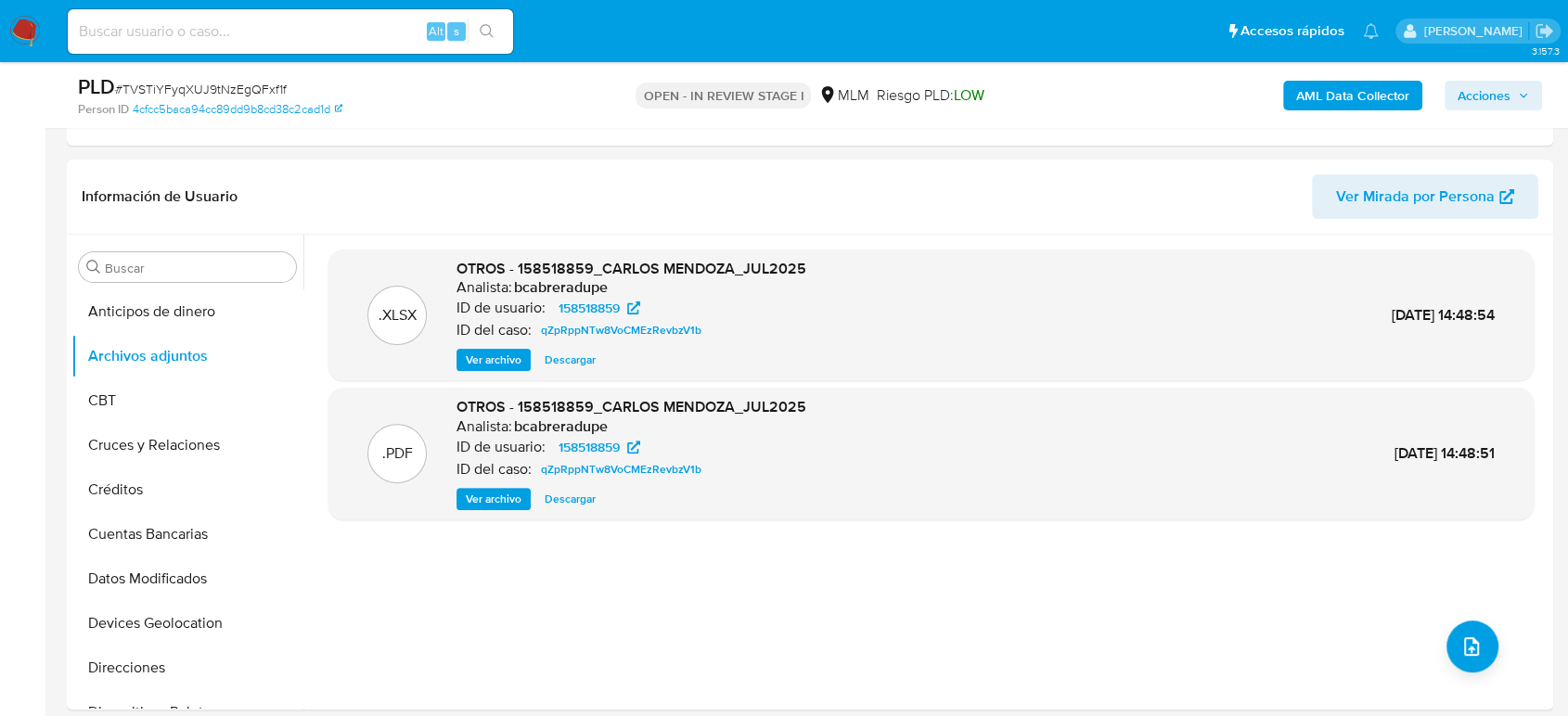
click at [502, 496] on span "Ver archivo" at bounding box center [494, 499] width 56 height 18
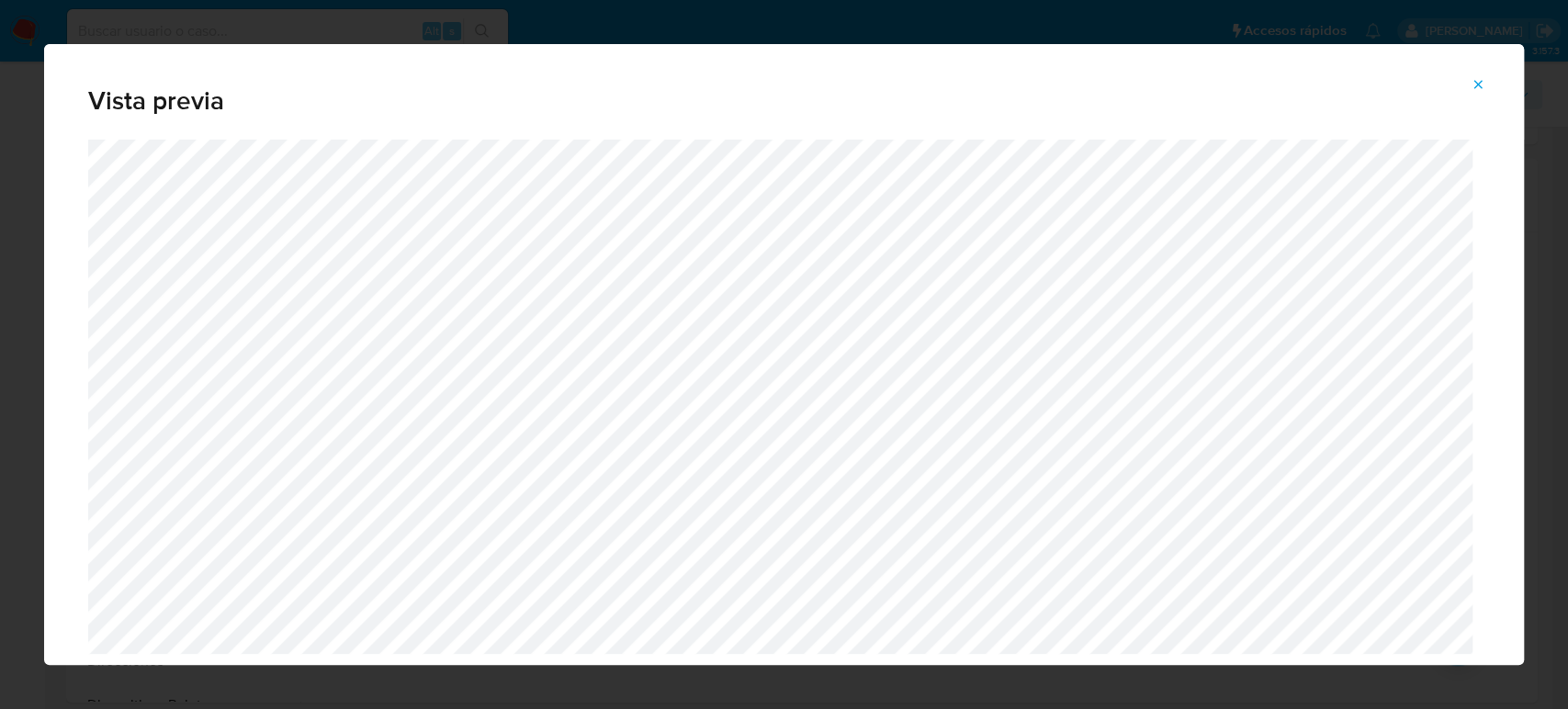
click at [1478, 84] on icon "Attachment preview" at bounding box center [1478, 84] width 9 height 9
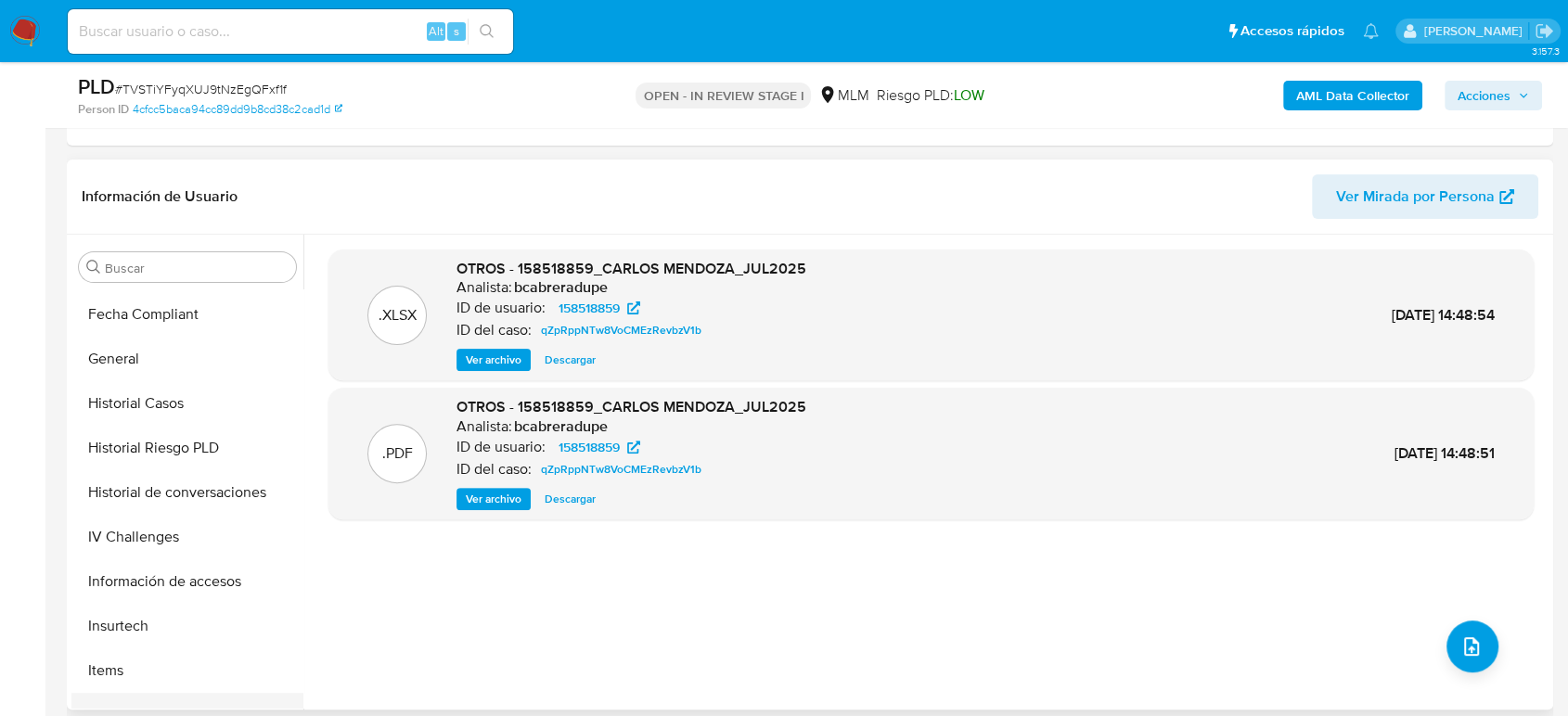
scroll to position [618, 0]
click at [131, 584] on button "KYC" at bounding box center [180, 585] width 217 height 44
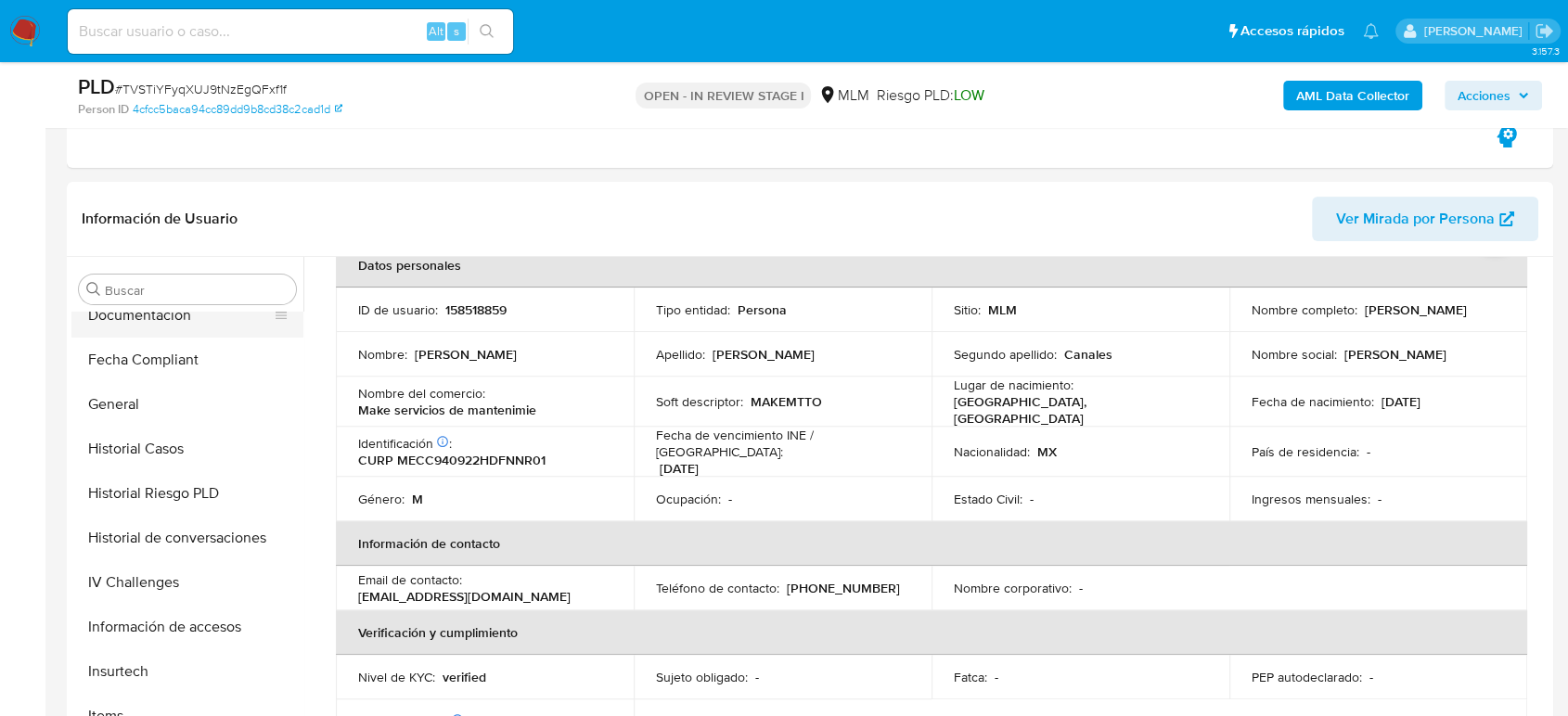
scroll to position [309, 0]
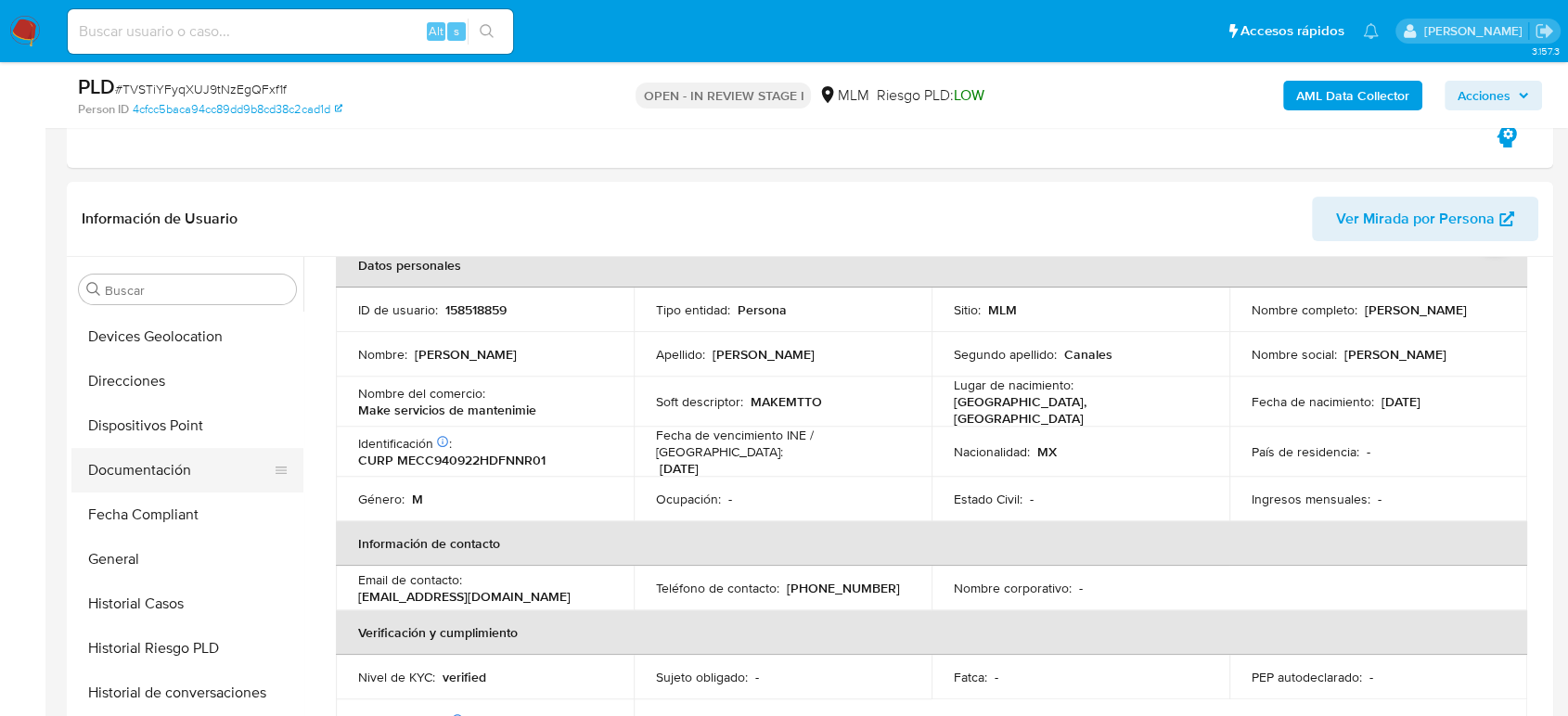
click at [118, 457] on button "Documentación" at bounding box center [180, 471] width 217 height 44
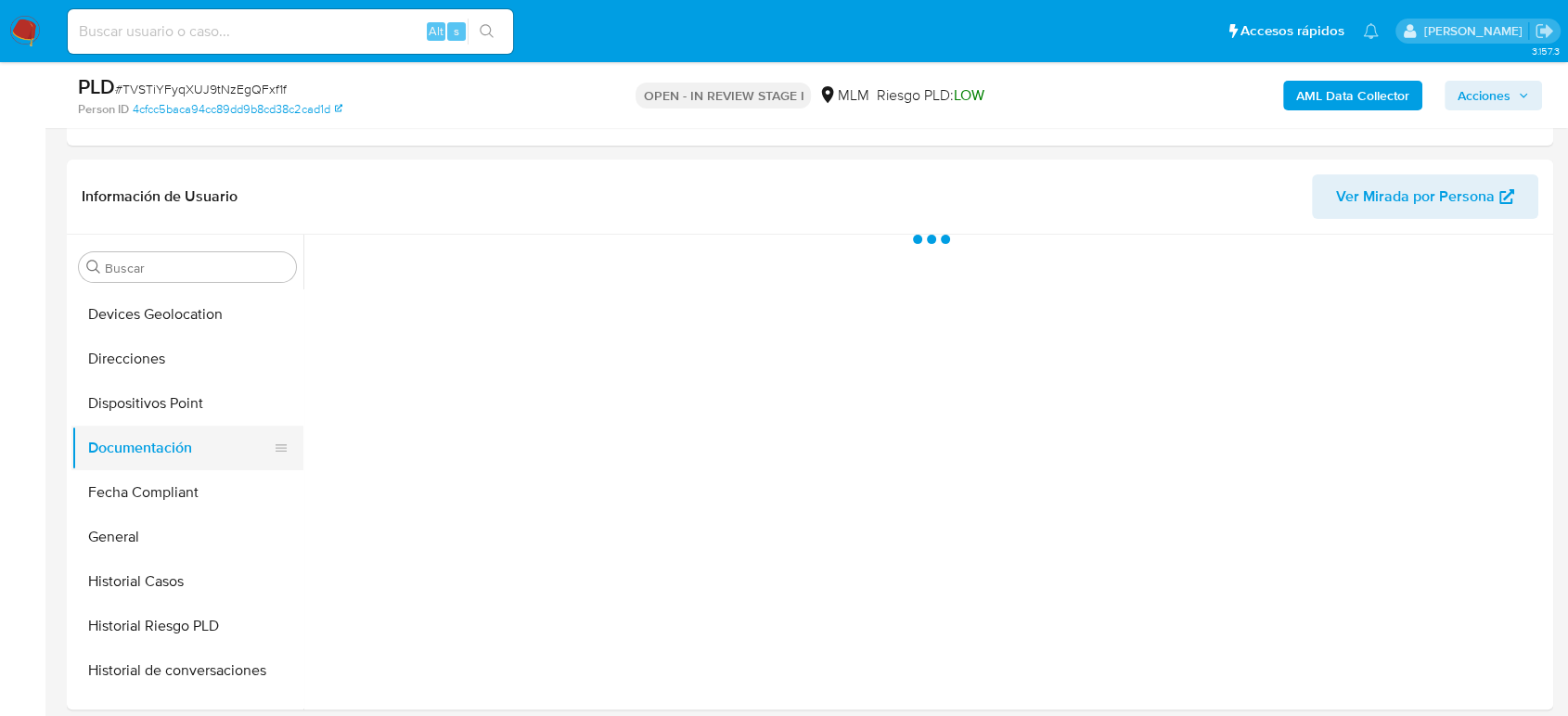
scroll to position [0, 0]
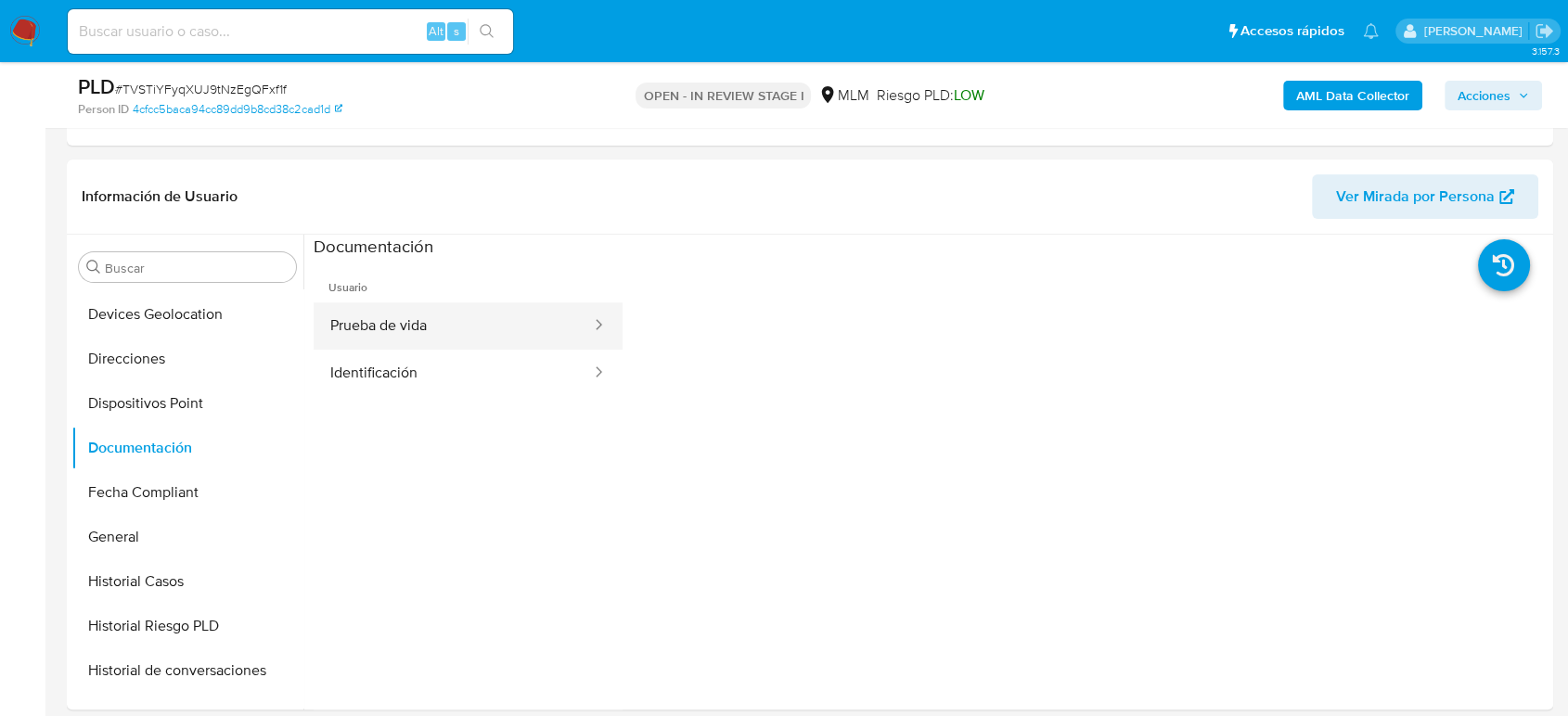
click at [392, 329] on button "Prueba de vida" at bounding box center [453, 326] width 279 height 47
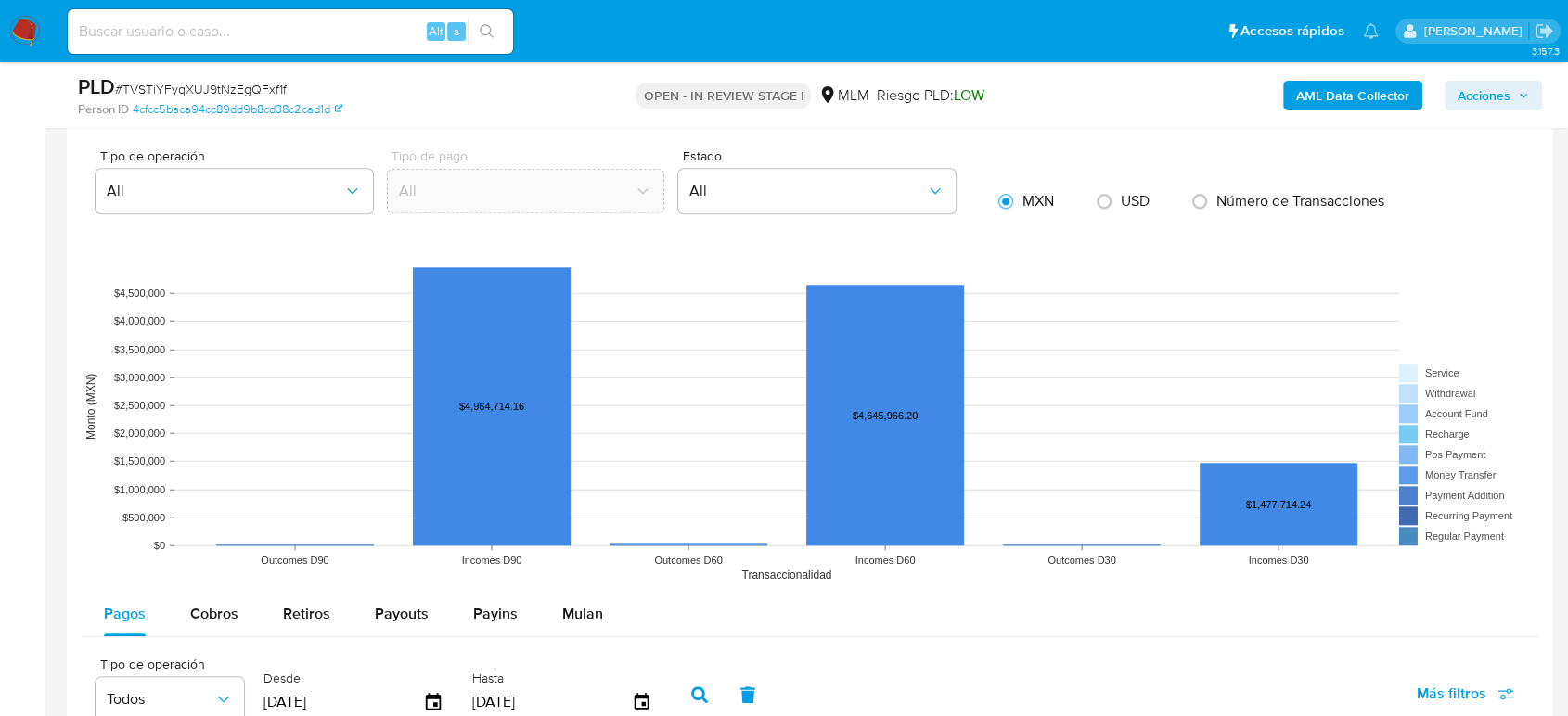
scroll to position [1959, 0]
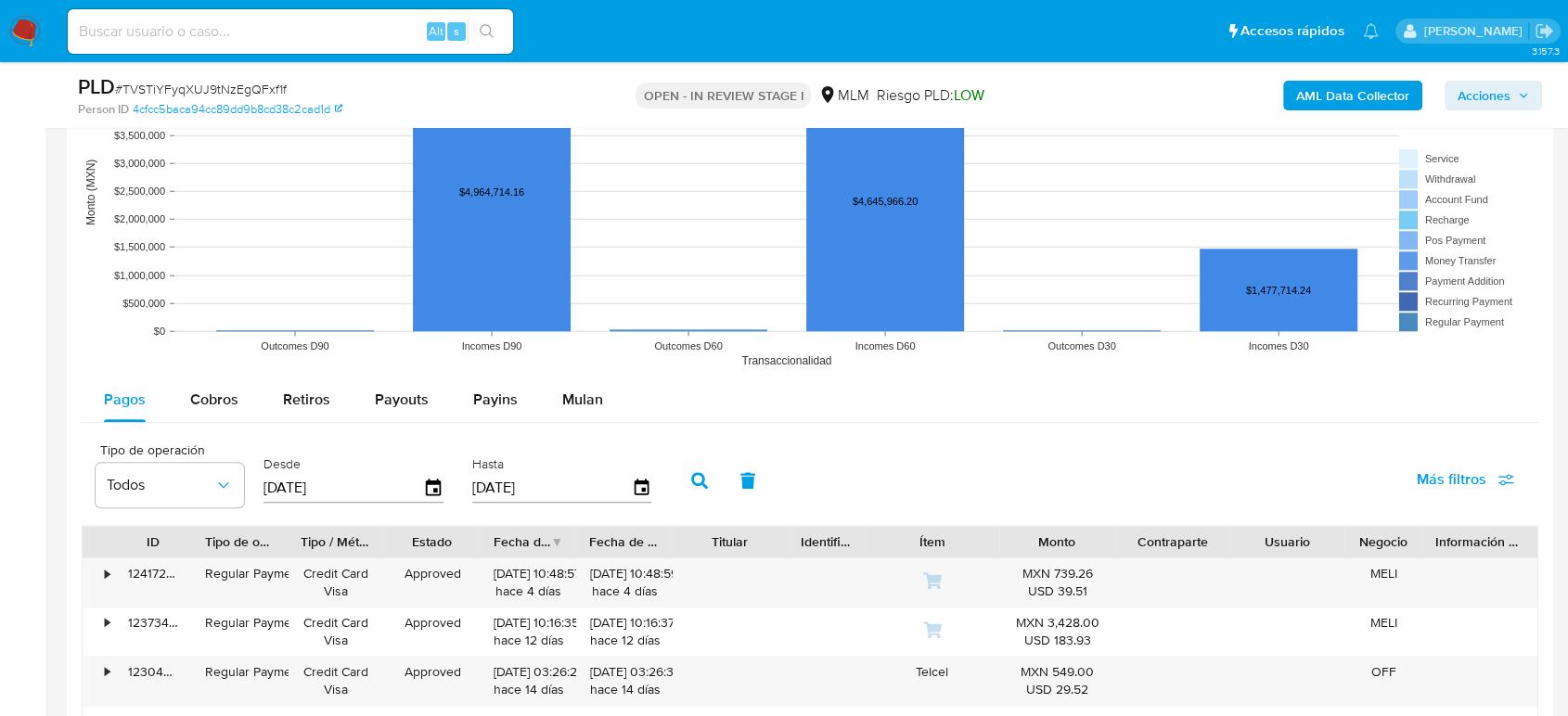
click at [202, 390] on span "Cobros" at bounding box center [214, 399] width 48 height 21
select select "10"
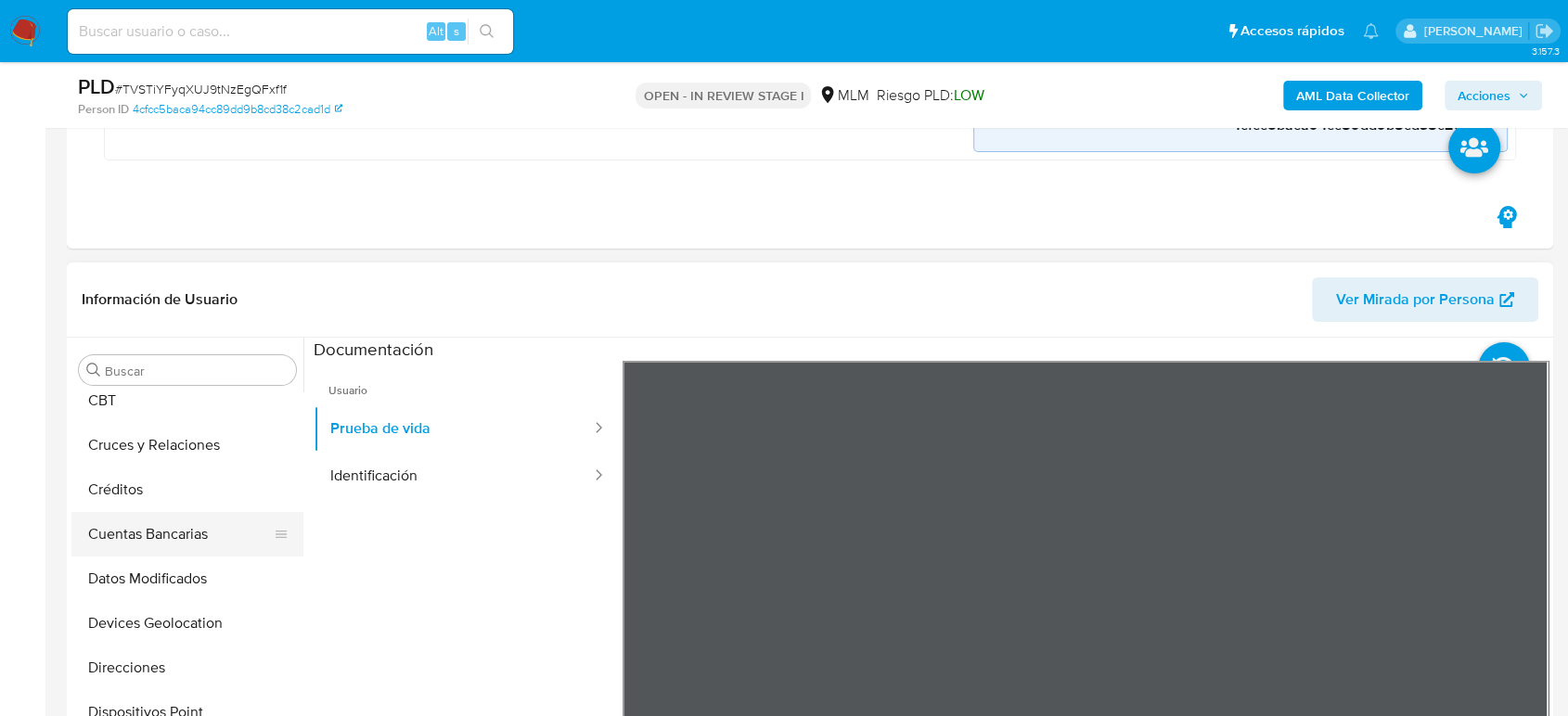
scroll to position [309, 0]
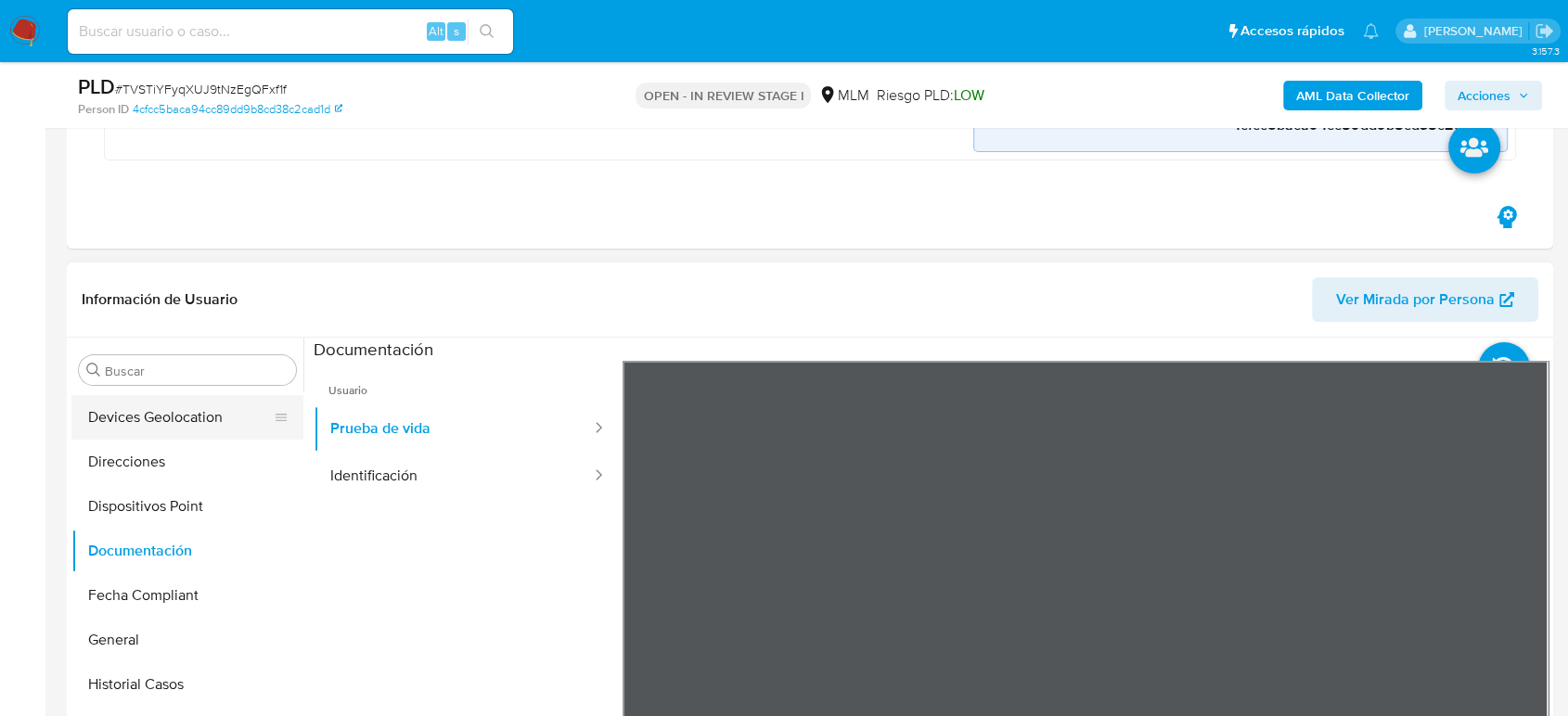
click at [198, 428] on button "Devices Geolocation" at bounding box center [180, 417] width 217 height 44
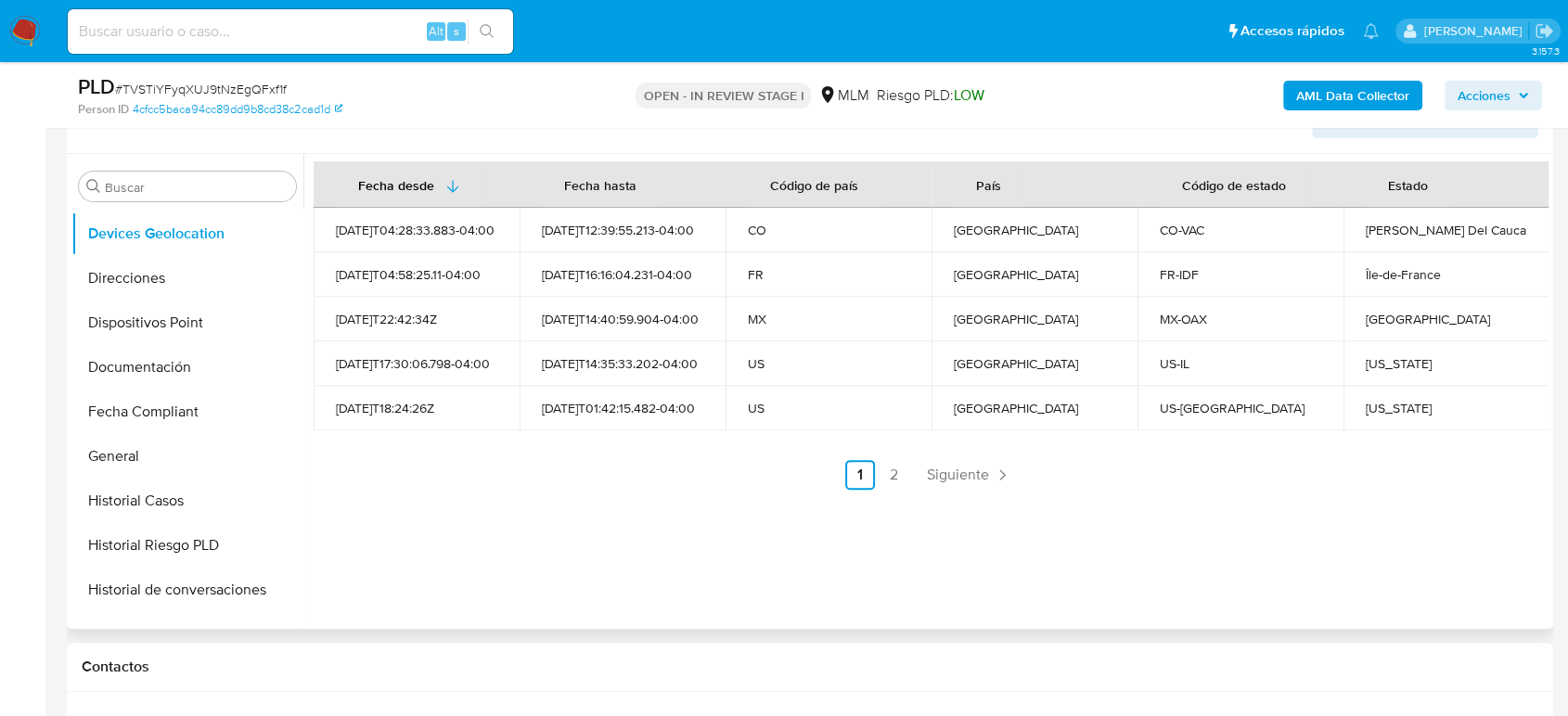
scroll to position [515, 0]
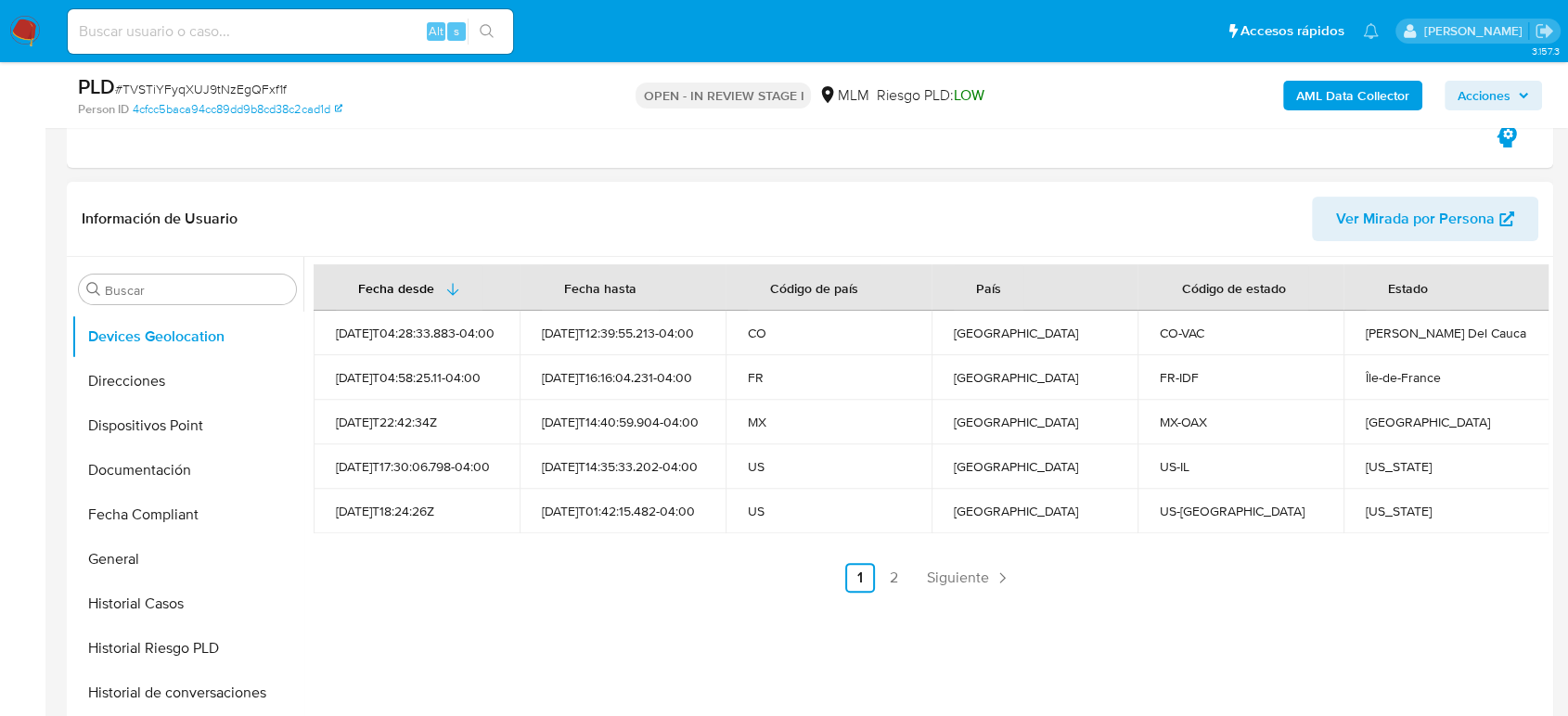
drag, startPoint x: 963, startPoint y: 581, endPoint x: 966, endPoint y: 591, distance: 10.4
click at [963, 580] on span "Siguiente" at bounding box center [957, 578] width 62 height 14
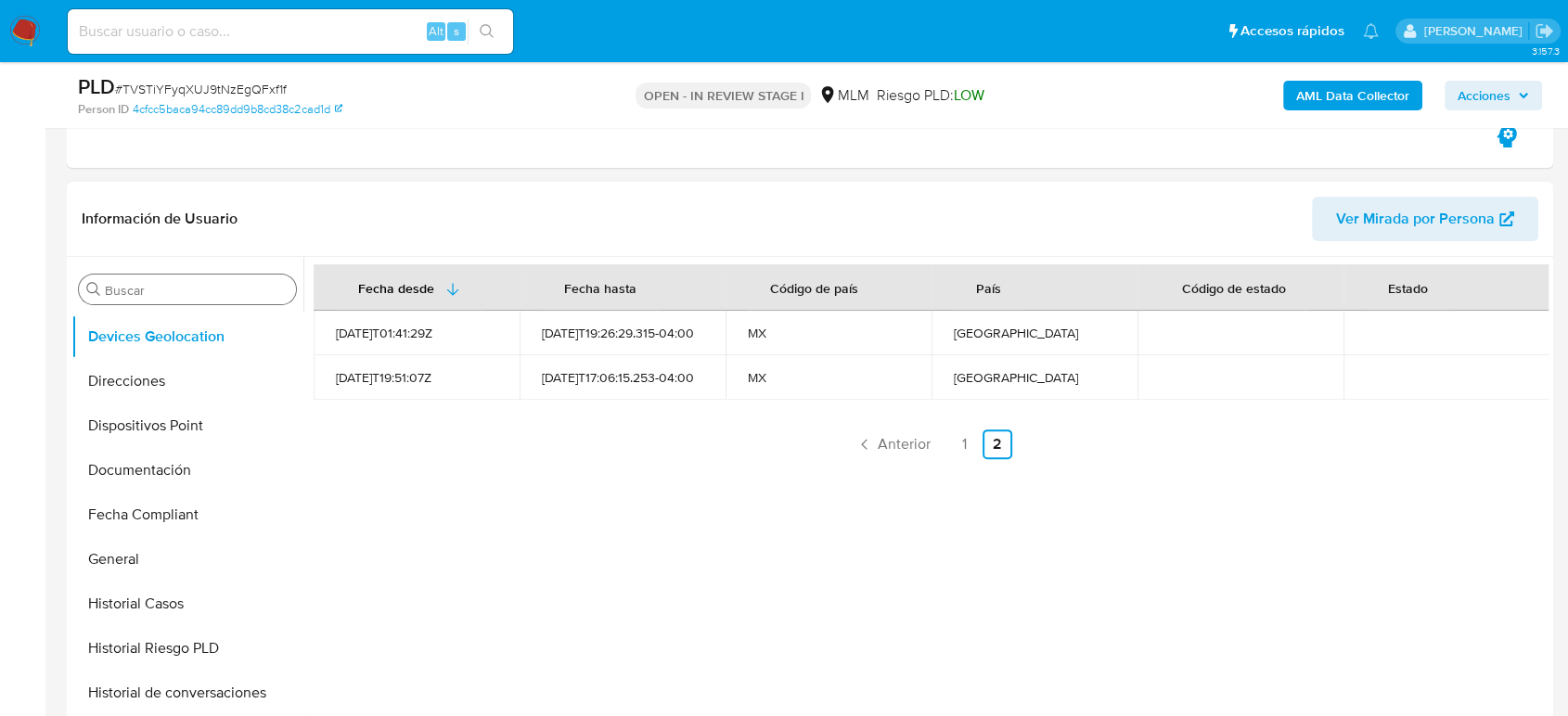
click at [195, 288] on input "Buscar" at bounding box center [197, 290] width 184 height 16
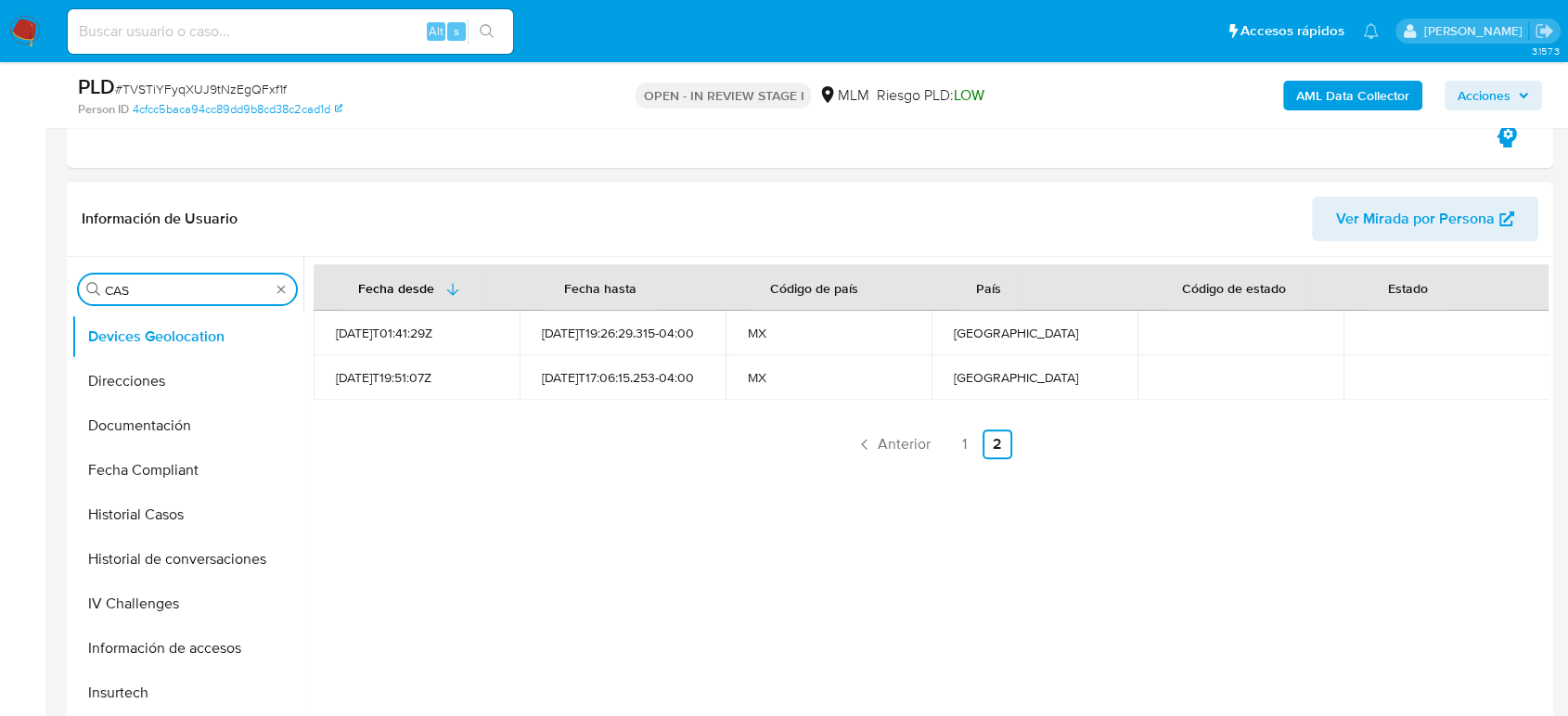
scroll to position [0, 0]
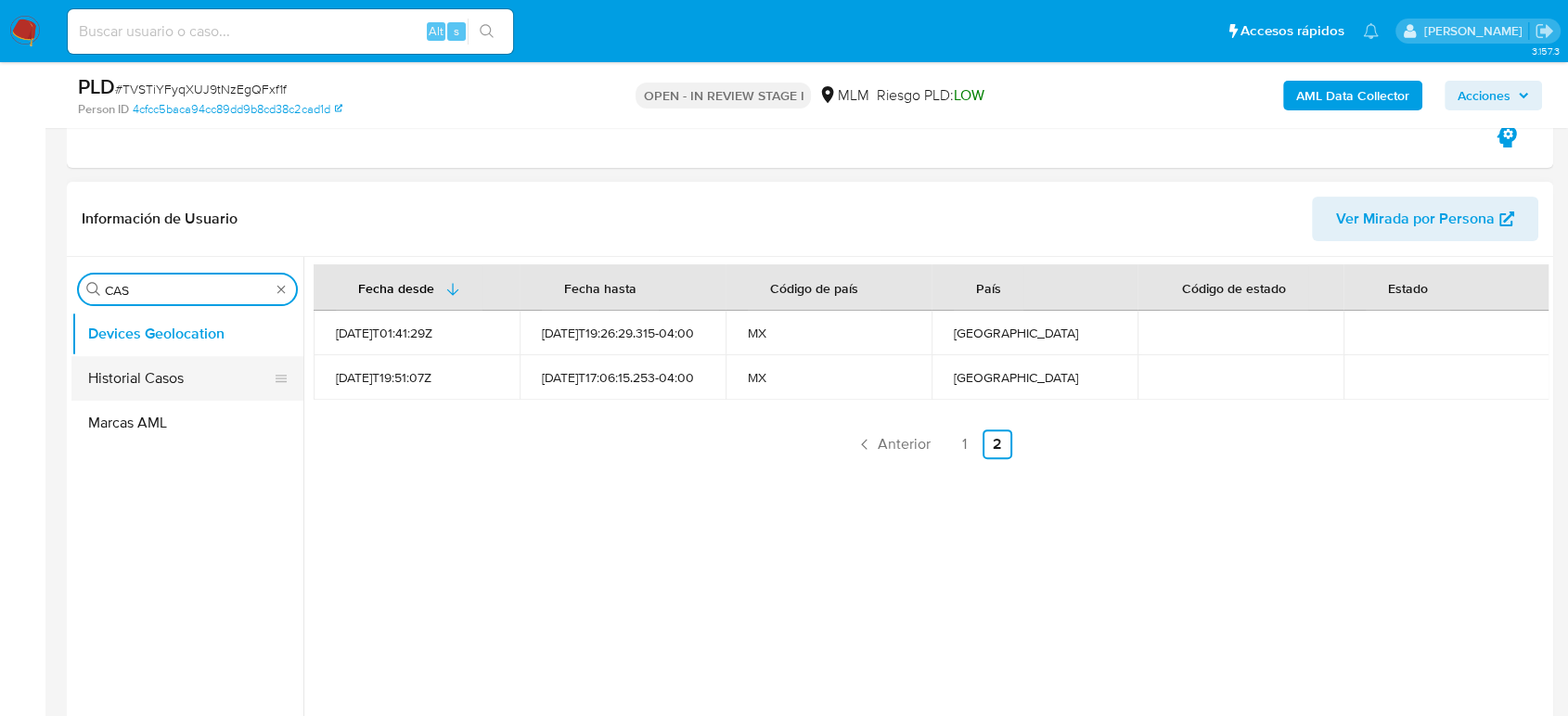
type input "CAS"
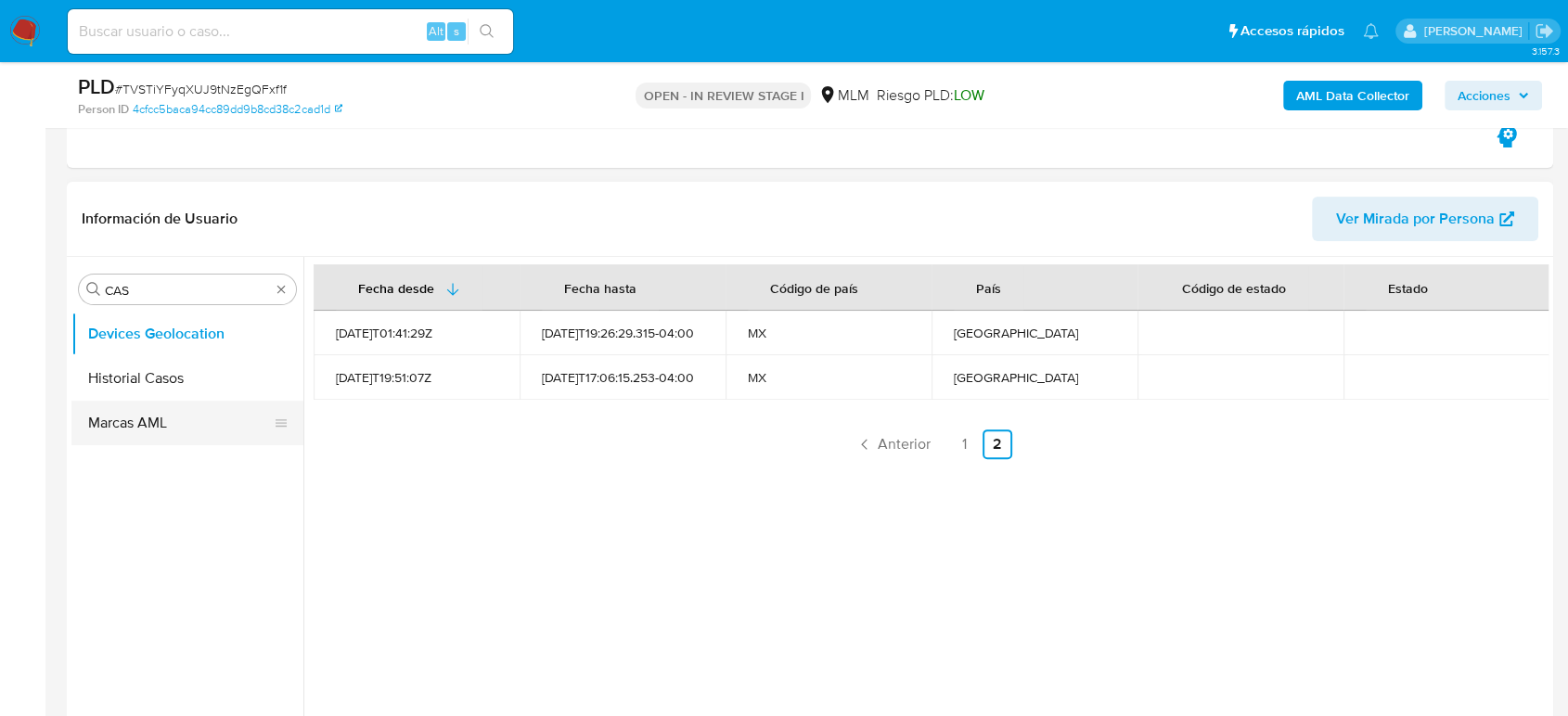
click at [179, 363] on button "Historial Casos" at bounding box center [187, 379] width 232 height 44
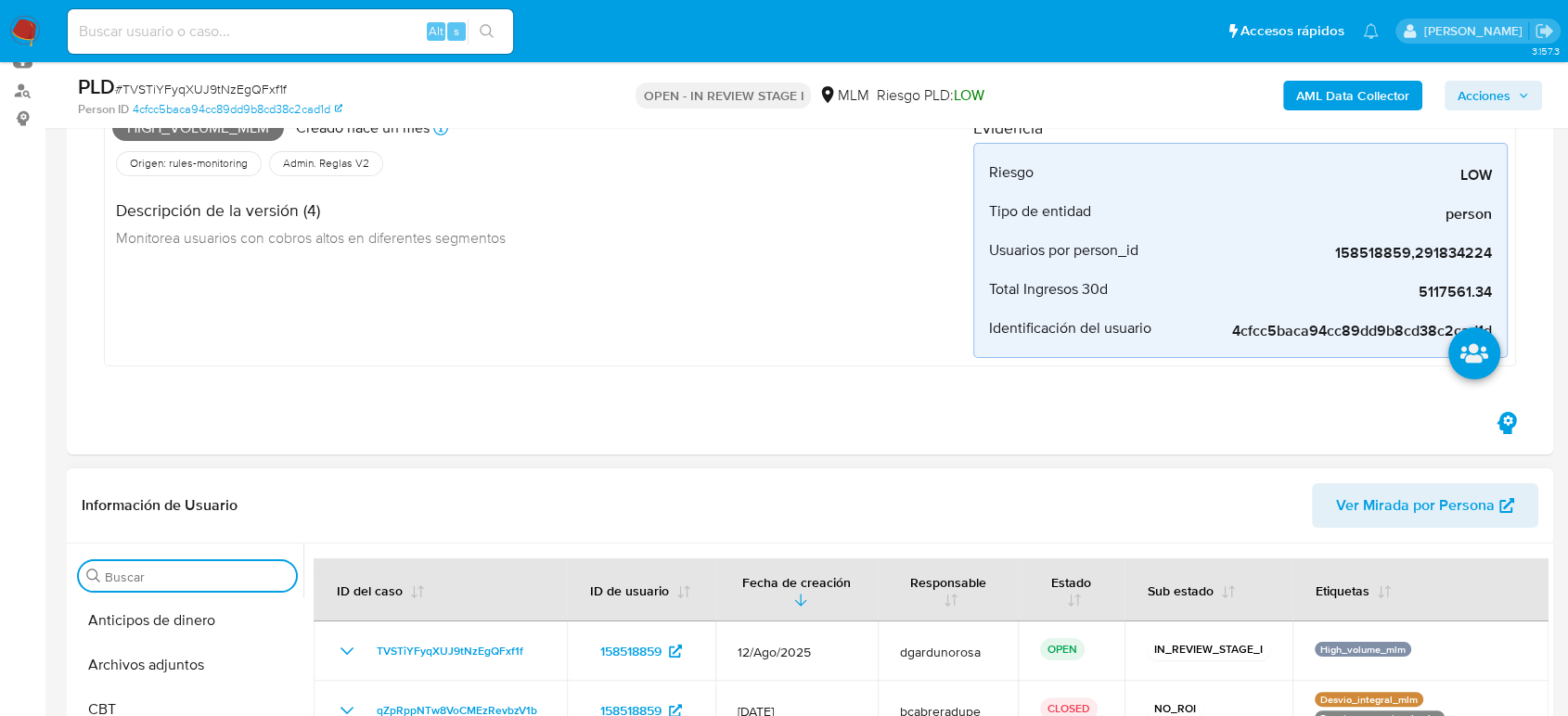
scroll to position [618, 0]
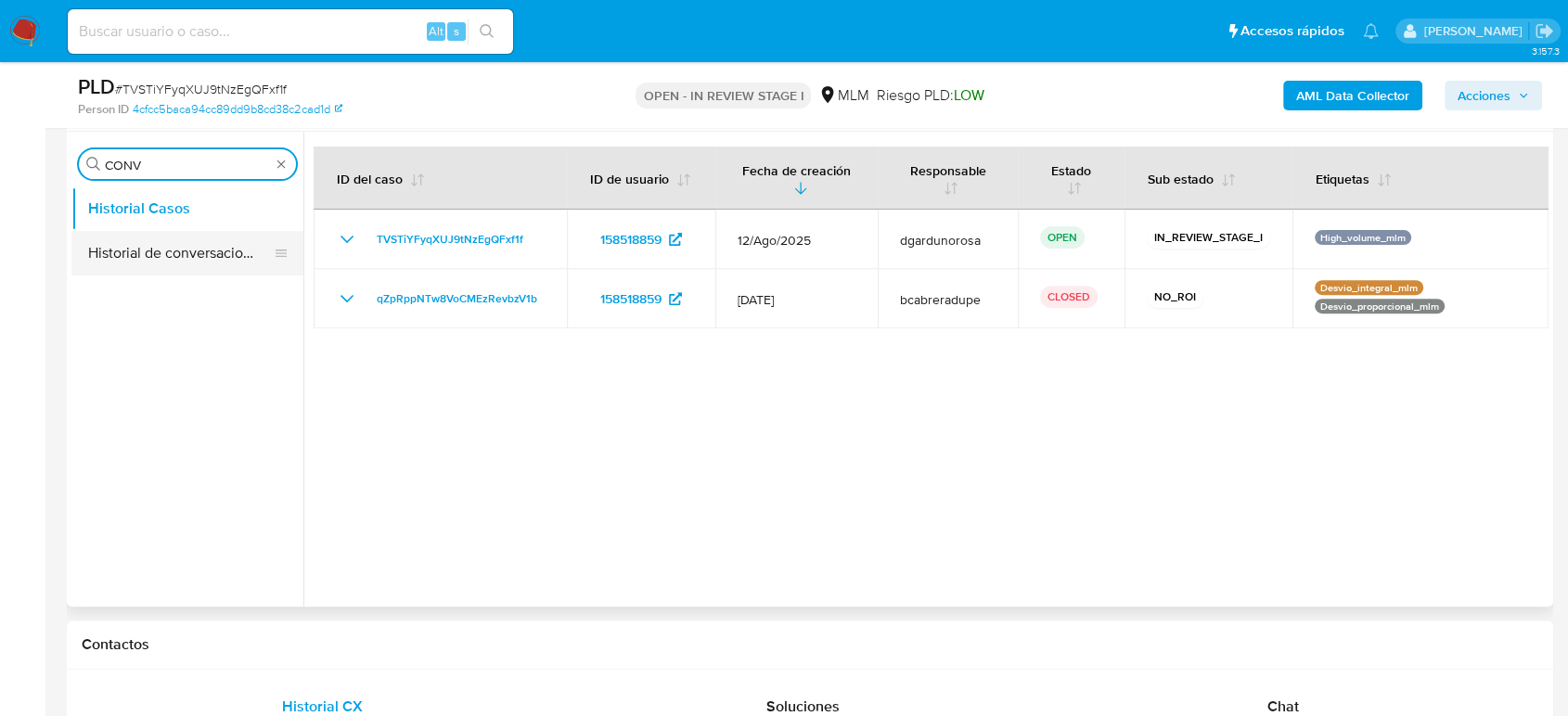
type input "CONV"
click at [181, 245] on button "Historial de conversaciones" at bounding box center [187, 253] width 232 height 44
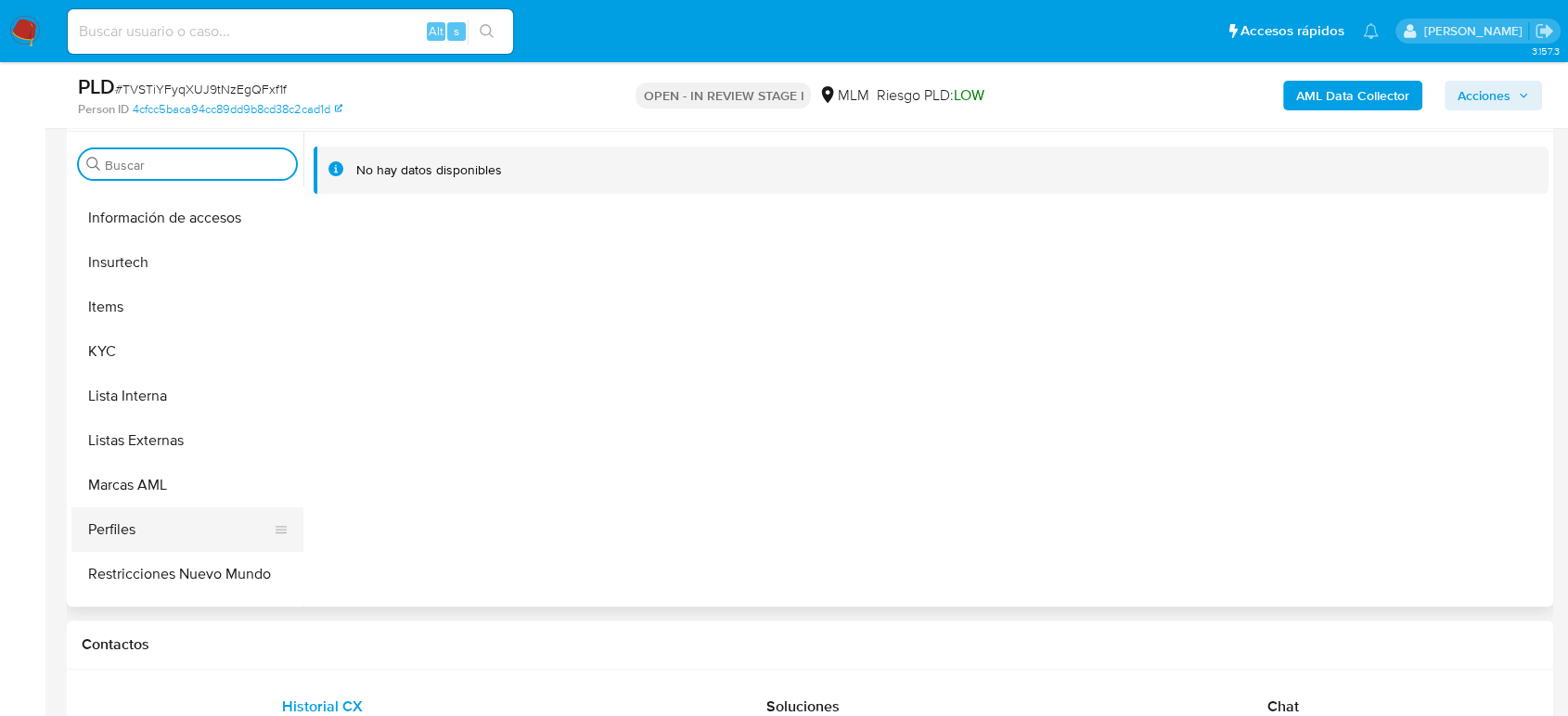
scroll to position [785, 0]
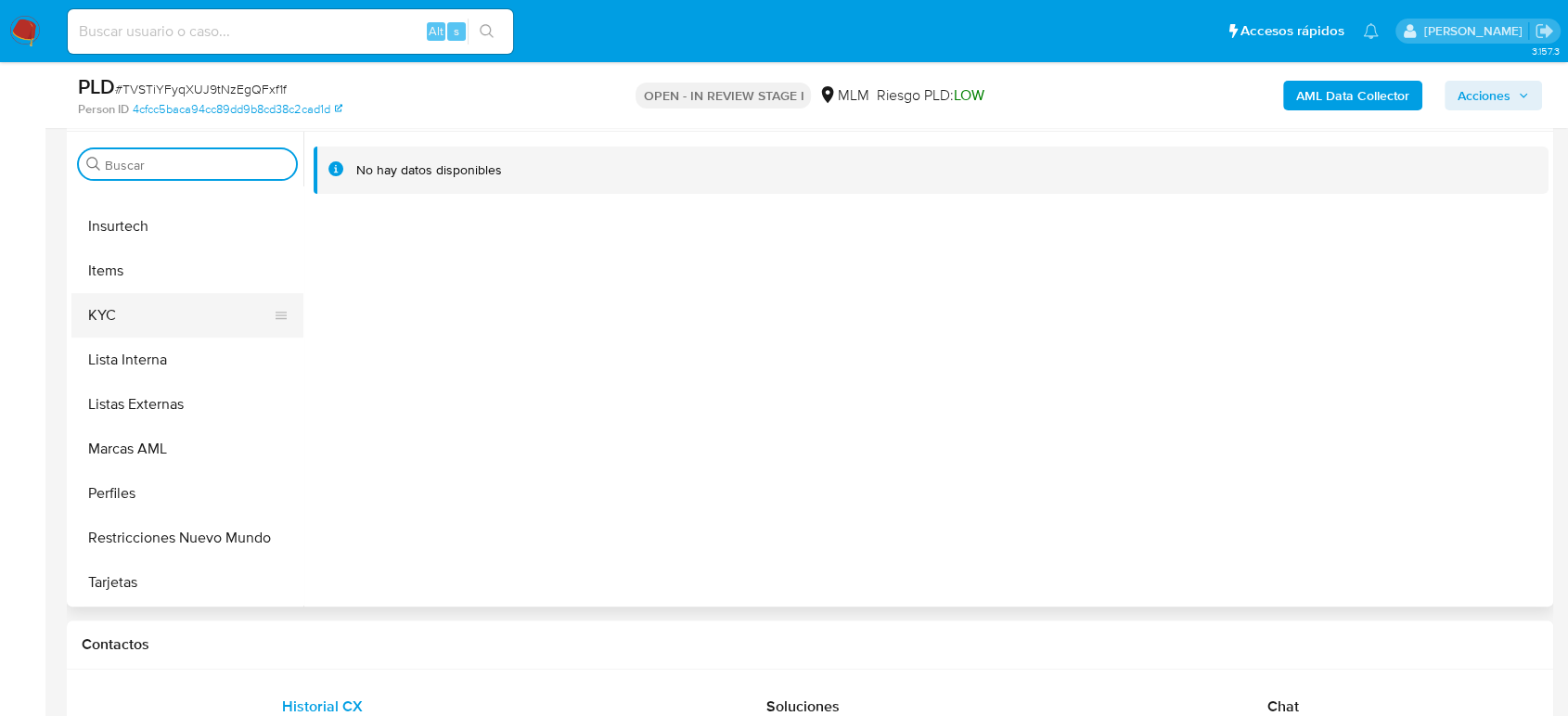
click at [119, 328] on button "KYC" at bounding box center [180, 315] width 217 height 44
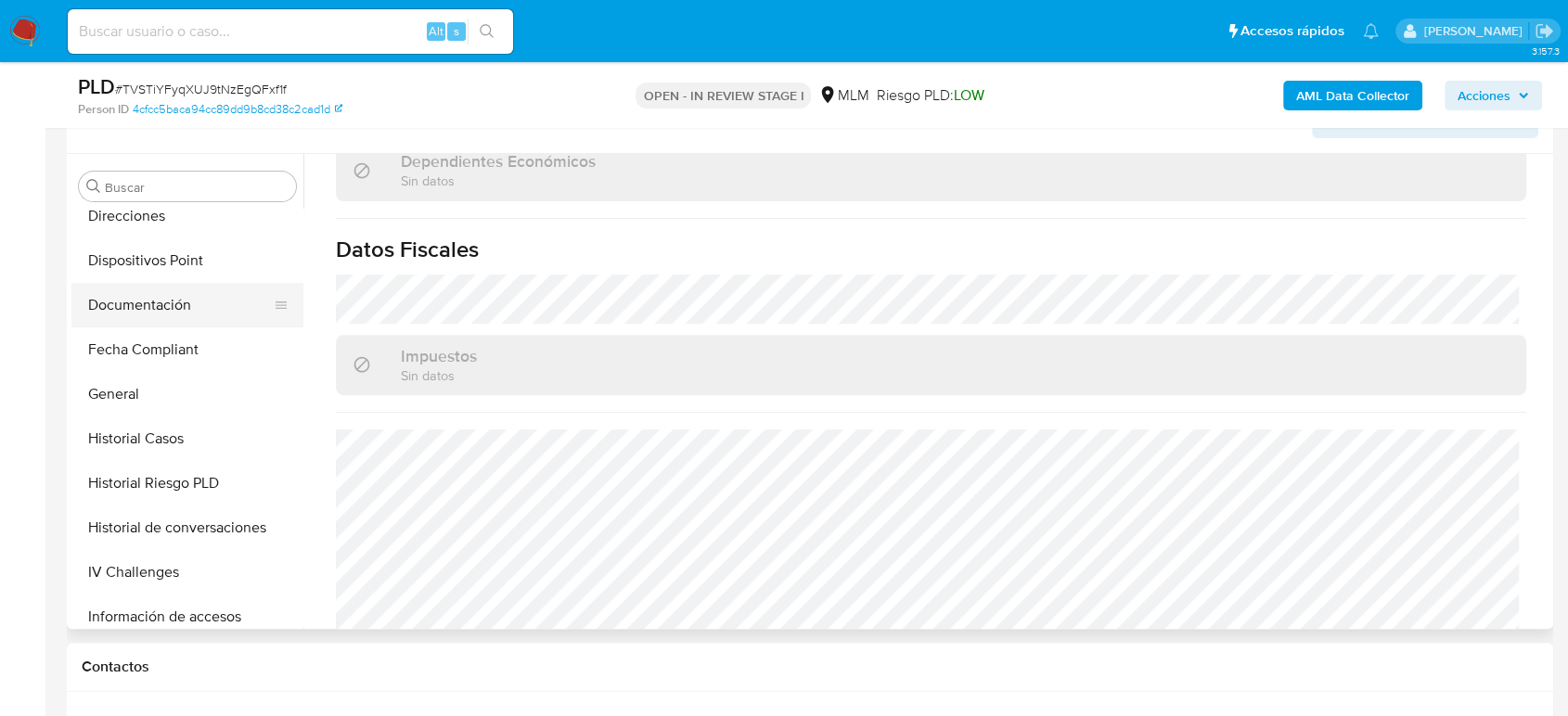
scroll to position [269, 0]
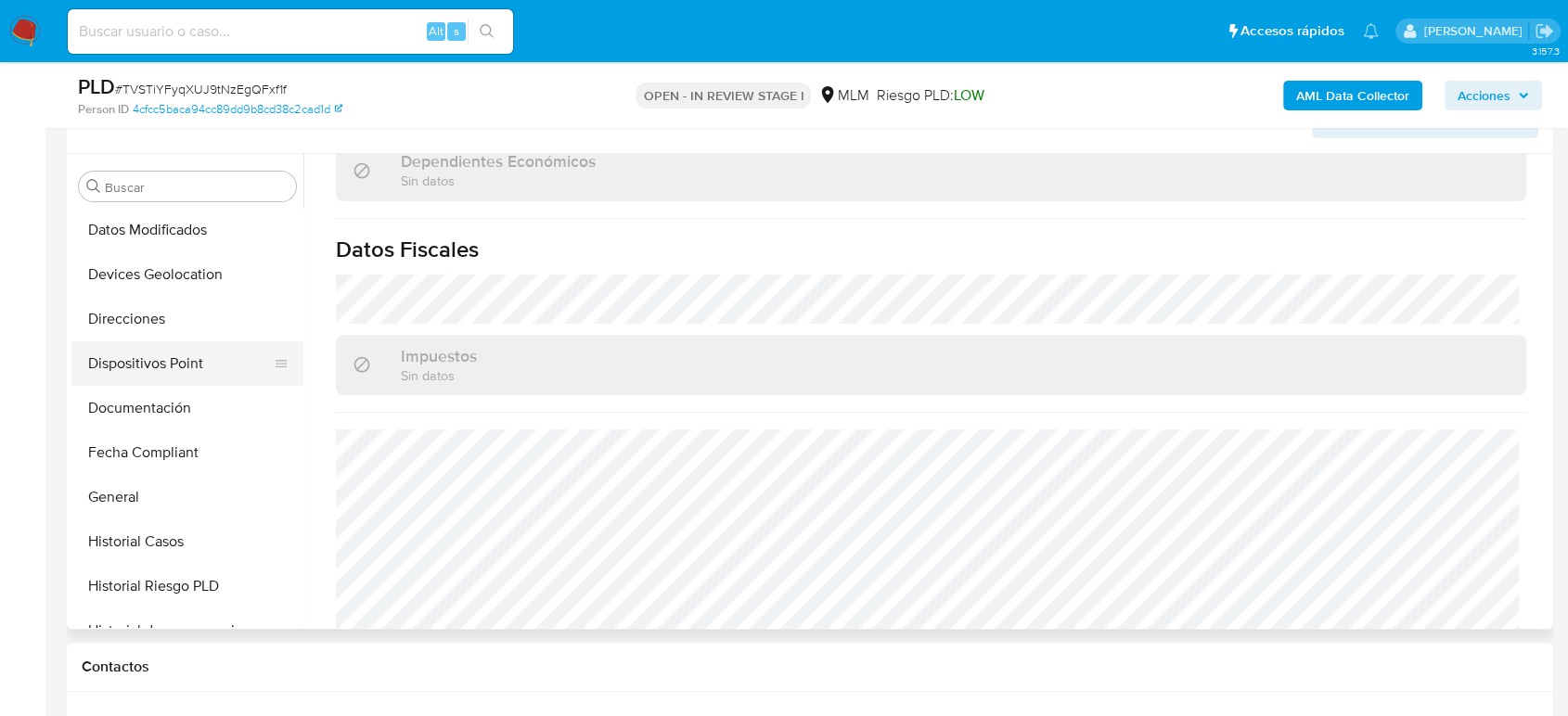
click at [151, 316] on button "Direcciones" at bounding box center [187, 319] width 232 height 44
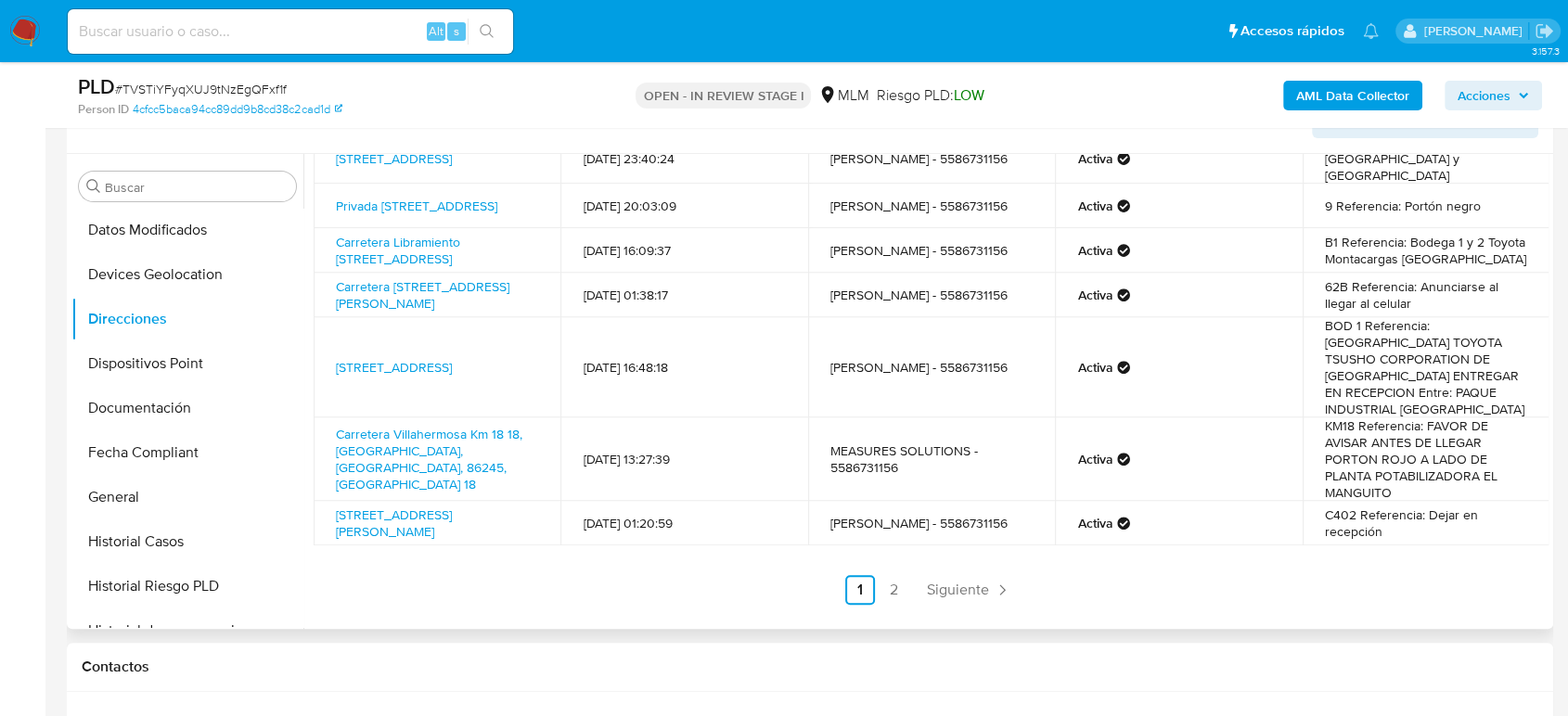
scroll to position [236, 0]
click at [947, 589] on span "Siguiente" at bounding box center [957, 589] width 62 height 14
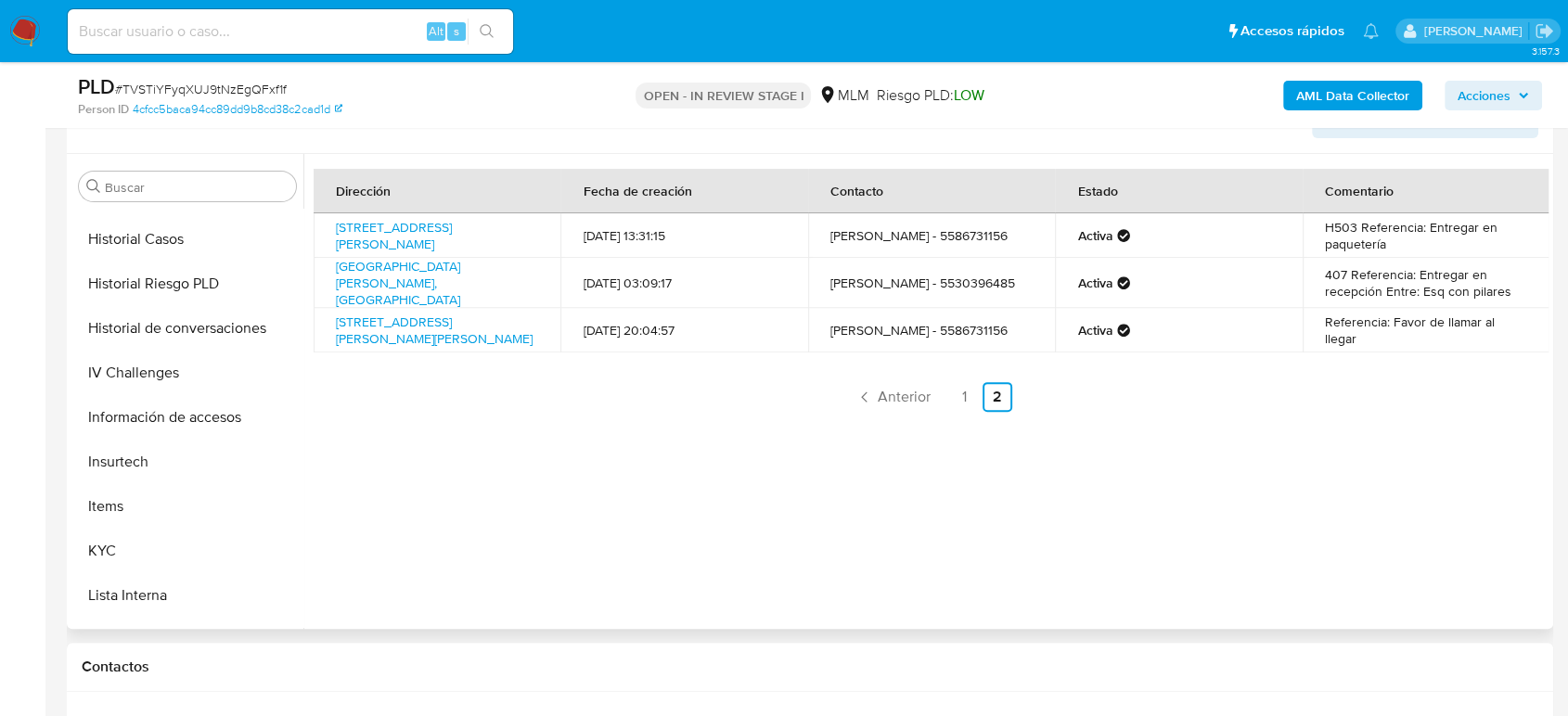
scroll to position [785, 0]
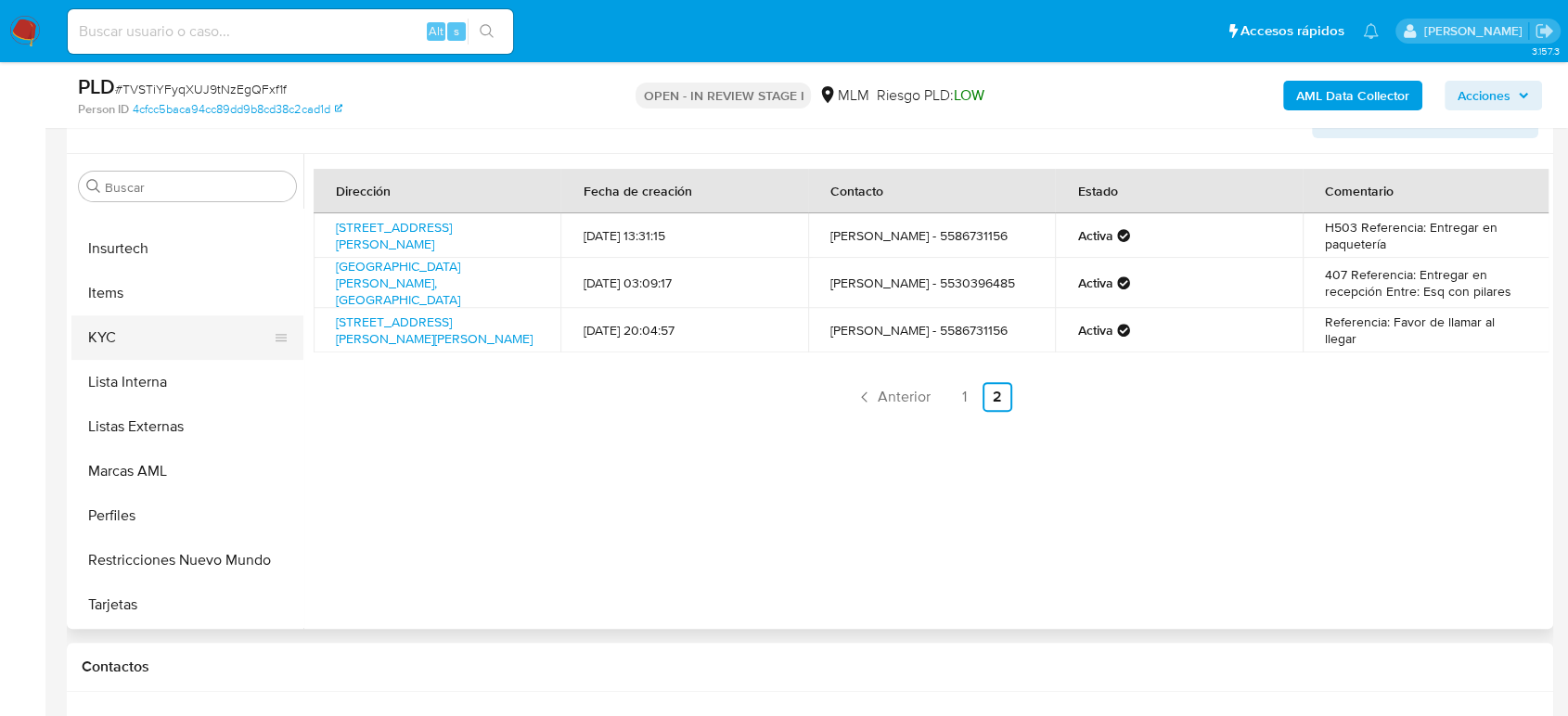
click at [137, 328] on button "KYC" at bounding box center [180, 338] width 217 height 44
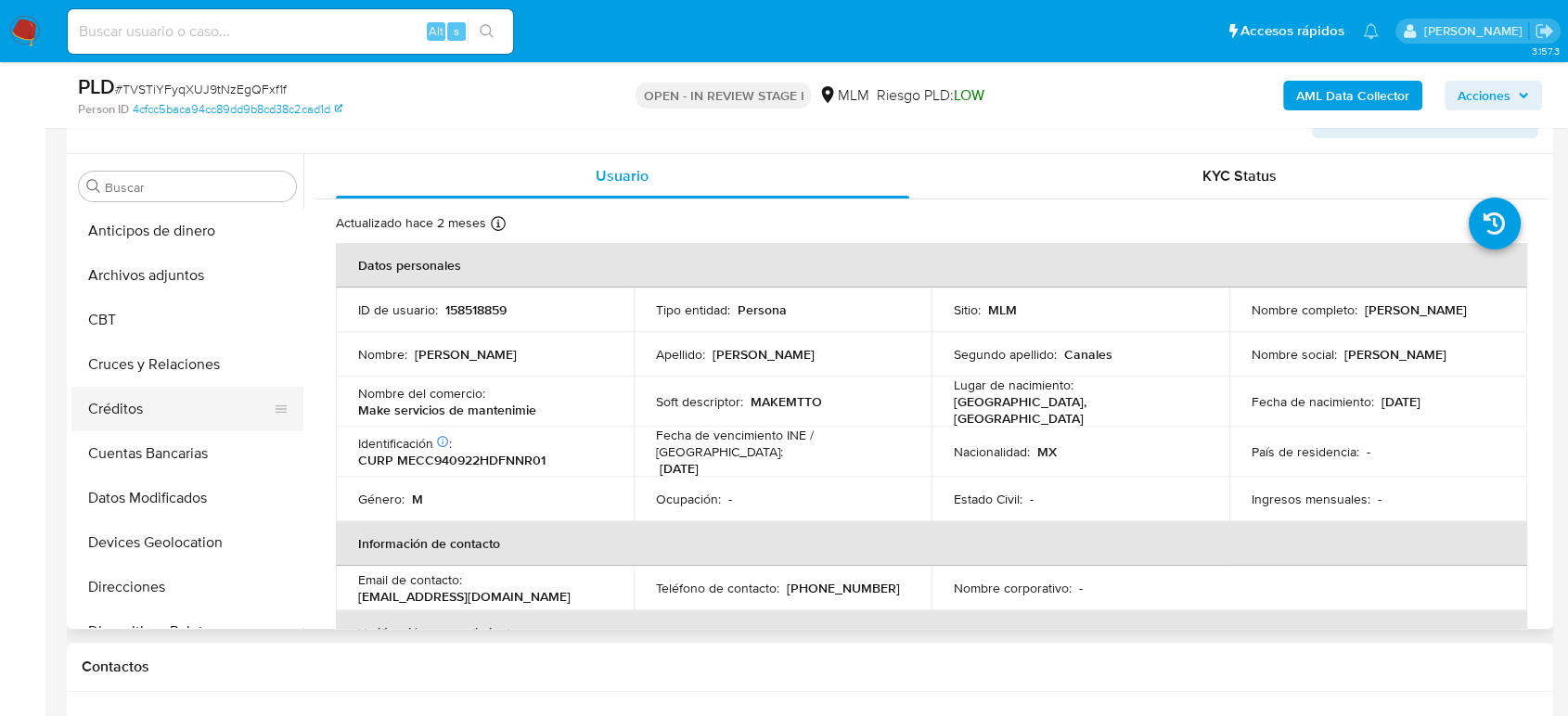
scroll to position [103, 0]
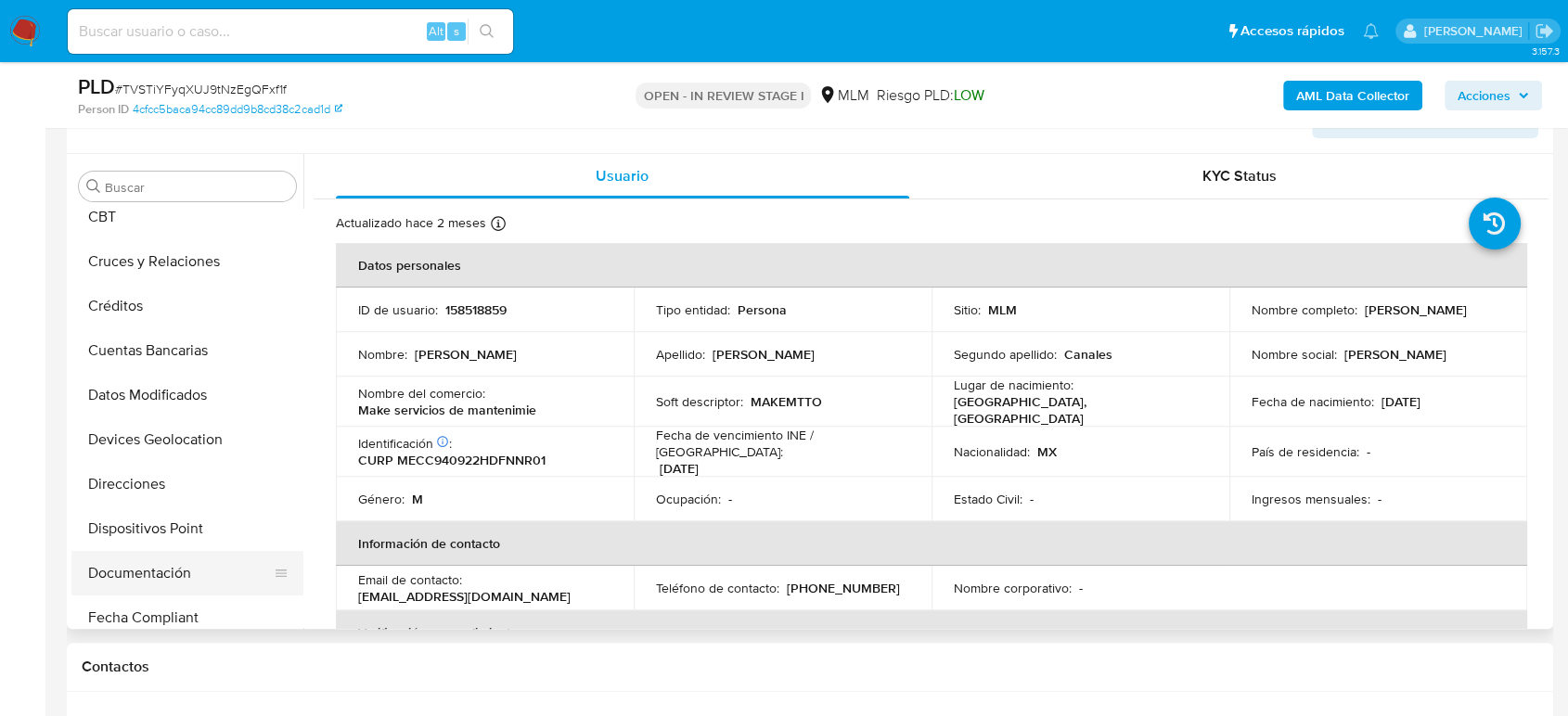
click at [183, 573] on button "Documentación" at bounding box center [180, 573] width 217 height 44
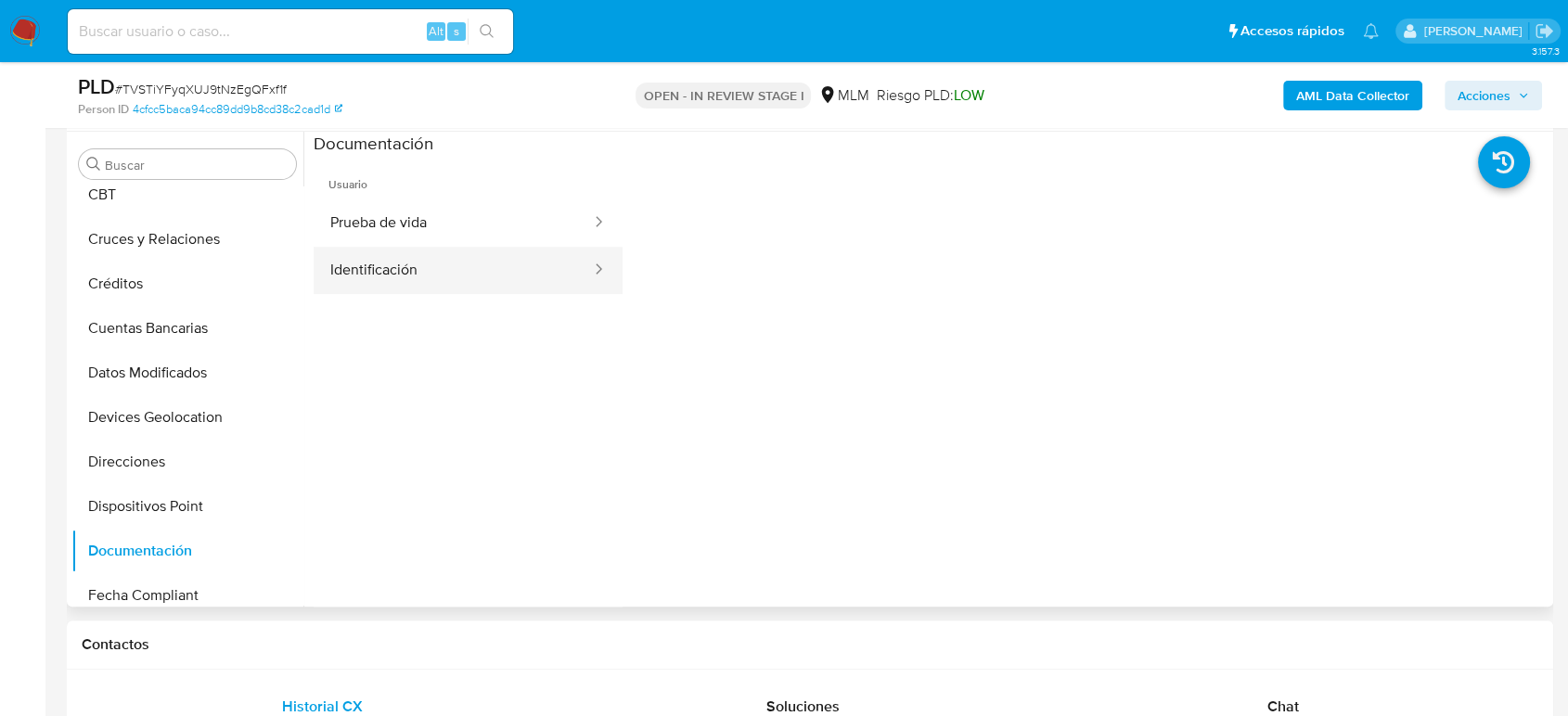
click at [545, 263] on button "Identificación" at bounding box center [453, 270] width 279 height 47
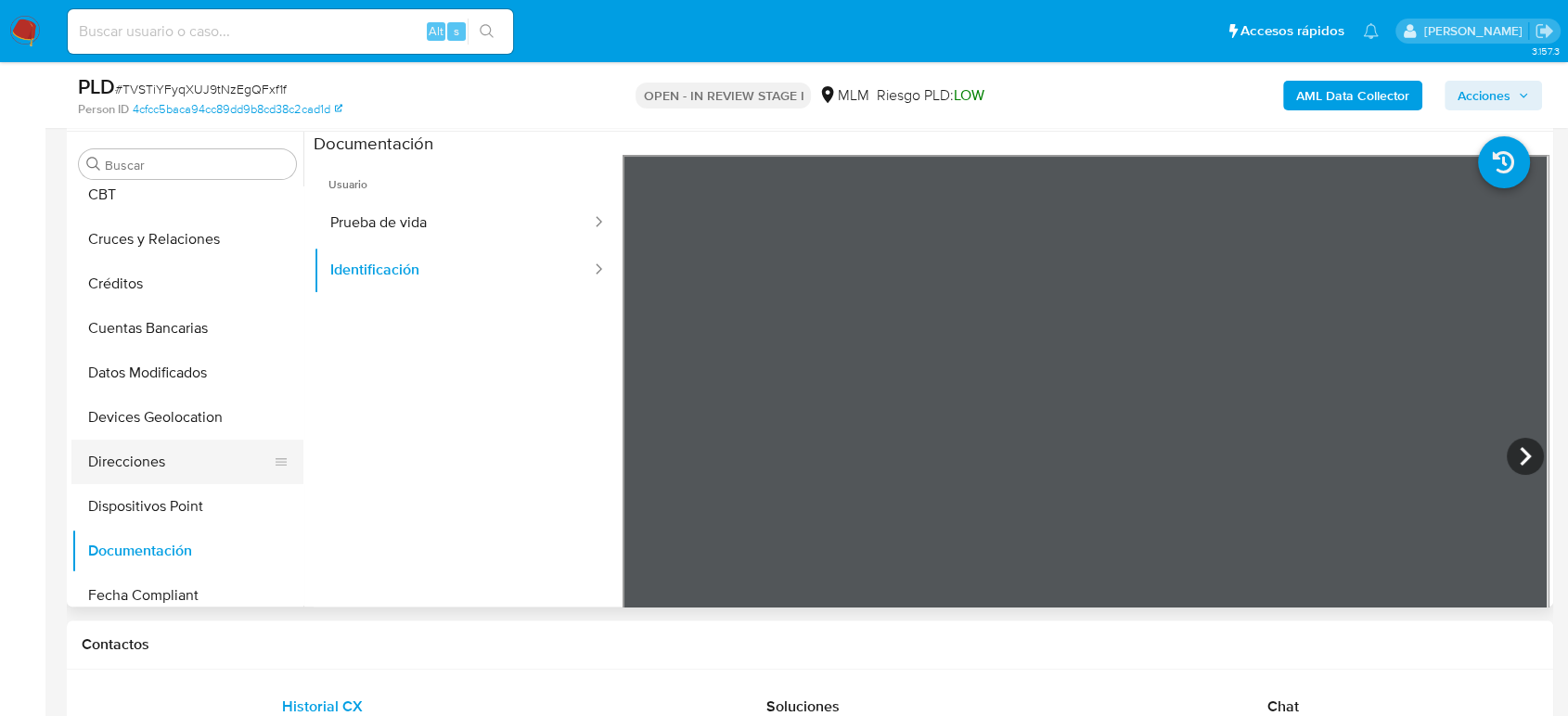
click at [165, 471] on button "Direcciones" at bounding box center [180, 462] width 217 height 44
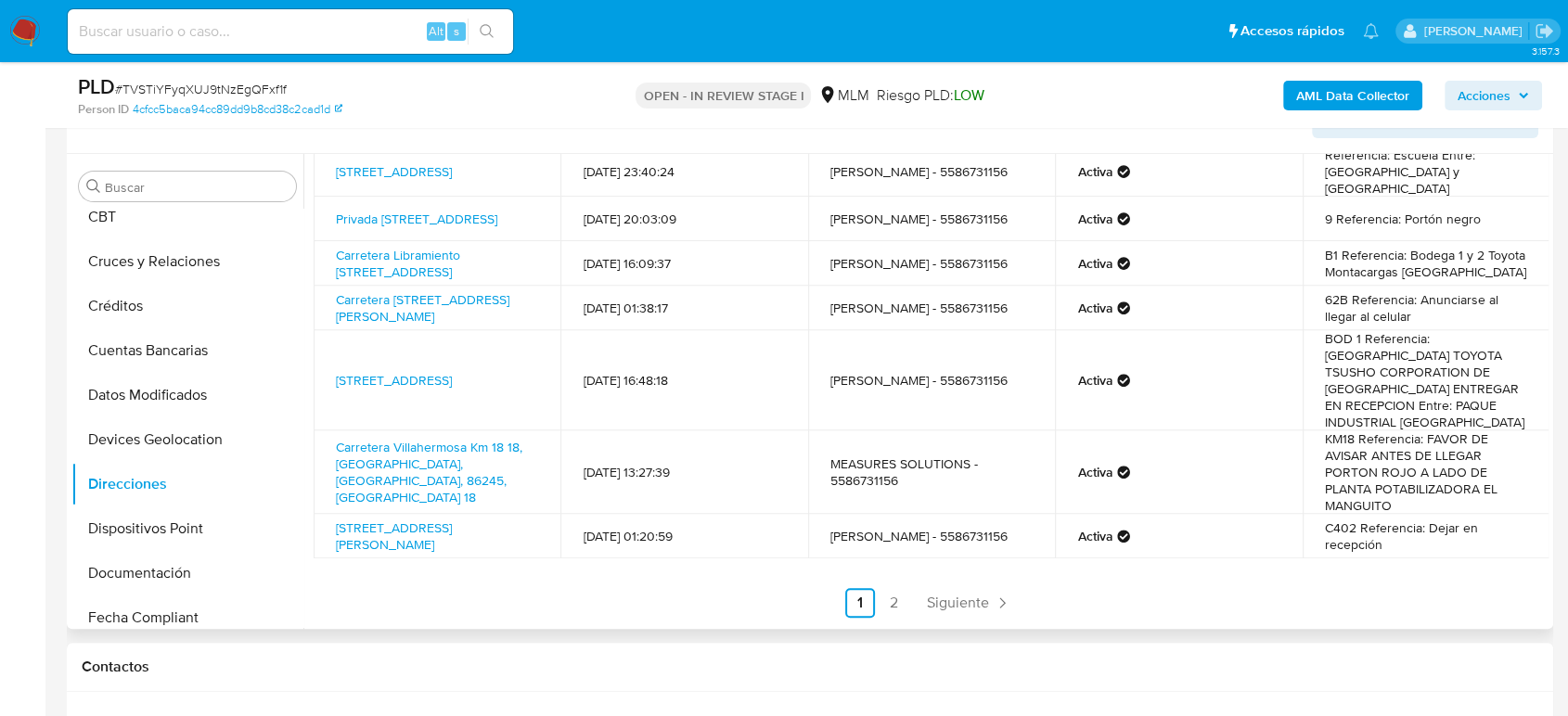
scroll to position [236, 0]
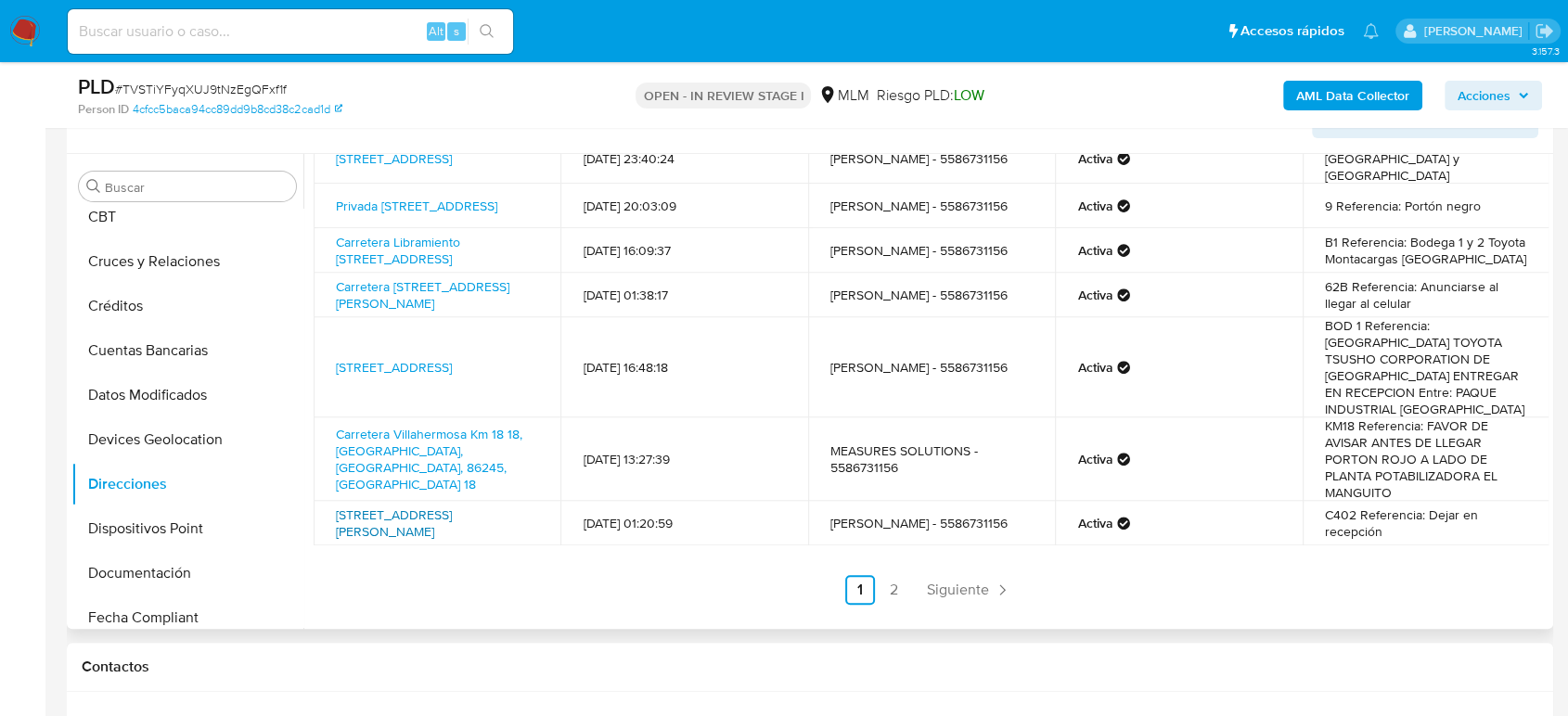
click at [395, 523] on link "Chicago 162, Benito Juárez, Distrito Federal, 03810, Mexico 162" at bounding box center [394, 523] width 116 height 35
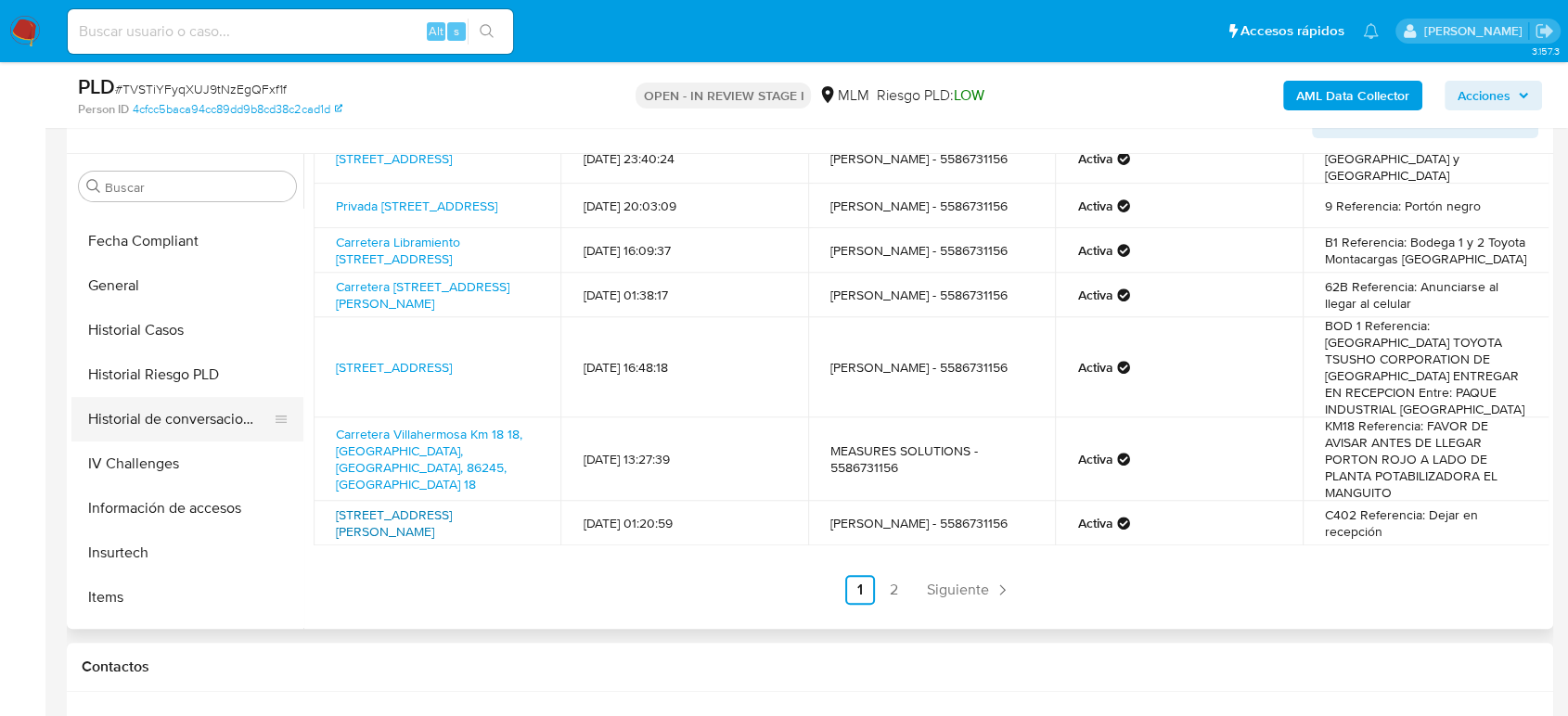
scroll to position [515, 0]
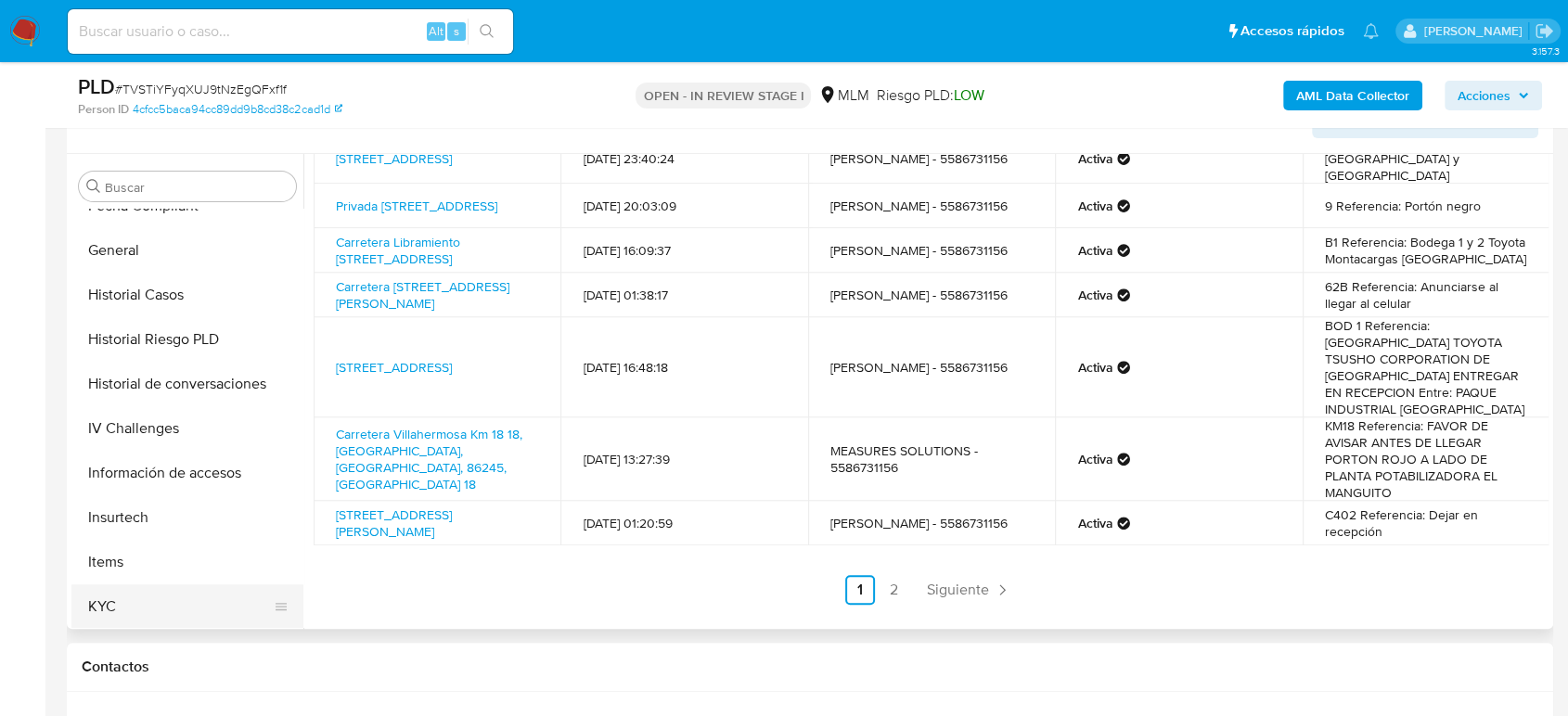
click at [119, 595] on button "KYC" at bounding box center [180, 607] width 217 height 44
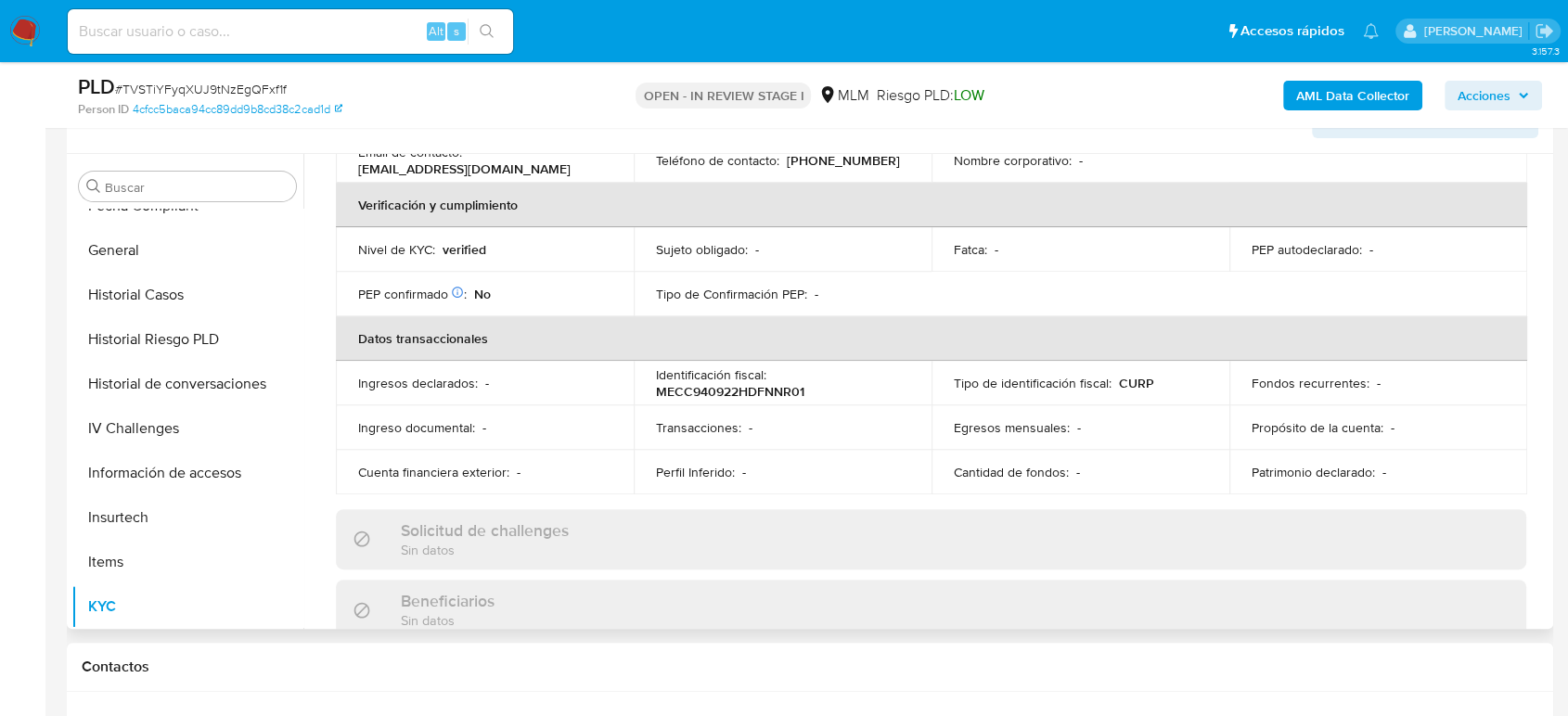
scroll to position [309, 0]
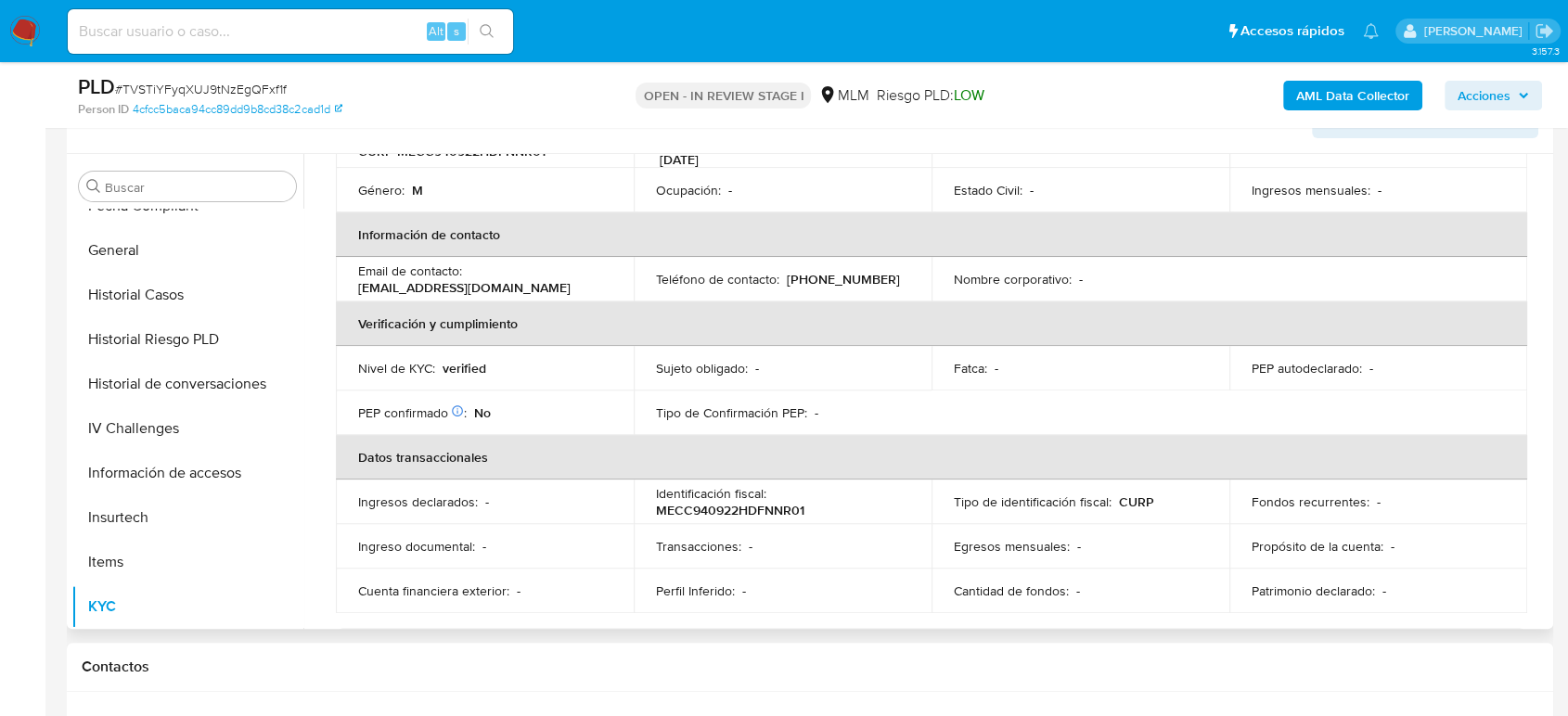
click at [837, 271] on p "(55) 86731156" at bounding box center [842, 278] width 113 height 16
click at [839, 271] on p "(55) 86731156" at bounding box center [842, 278] width 113 height 16
copy p "86731156"
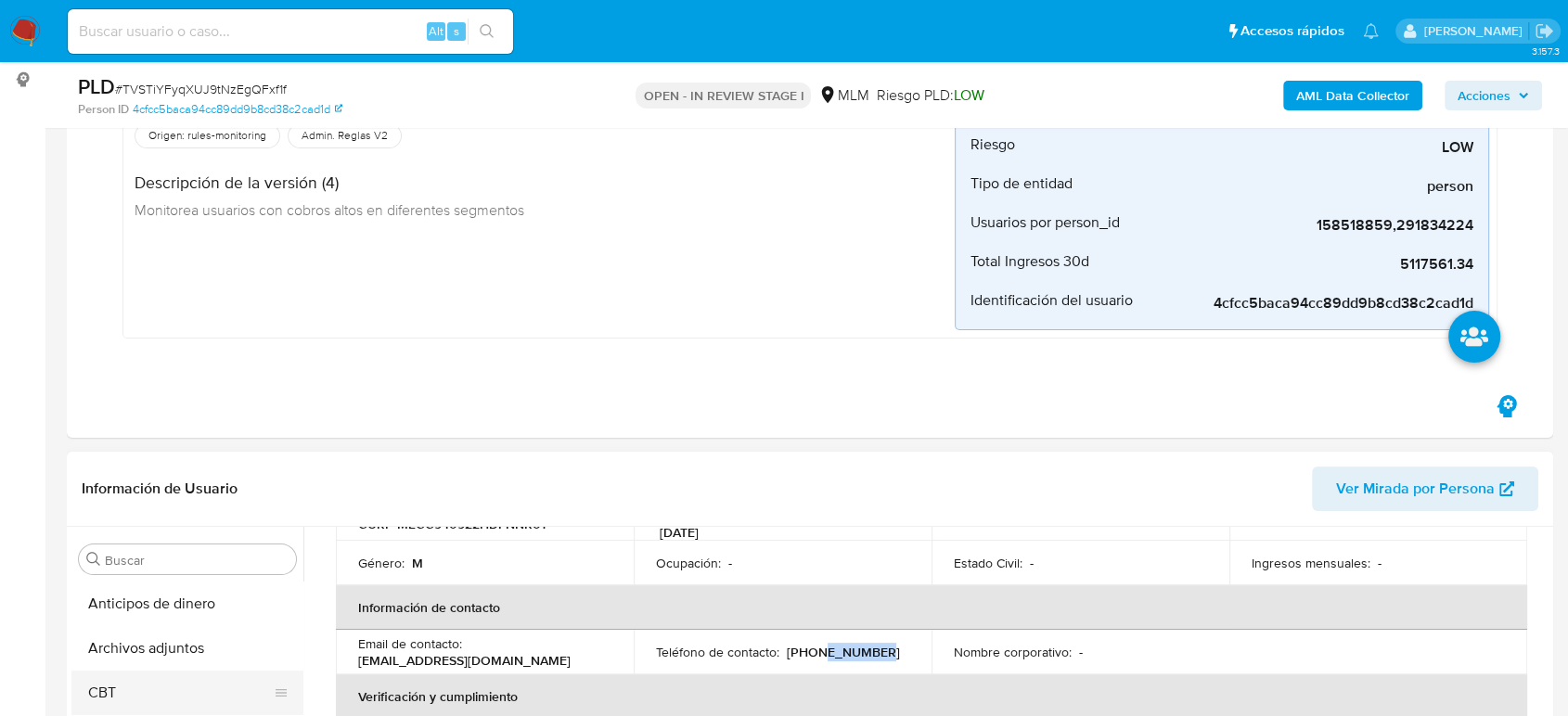
scroll to position [412, 0]
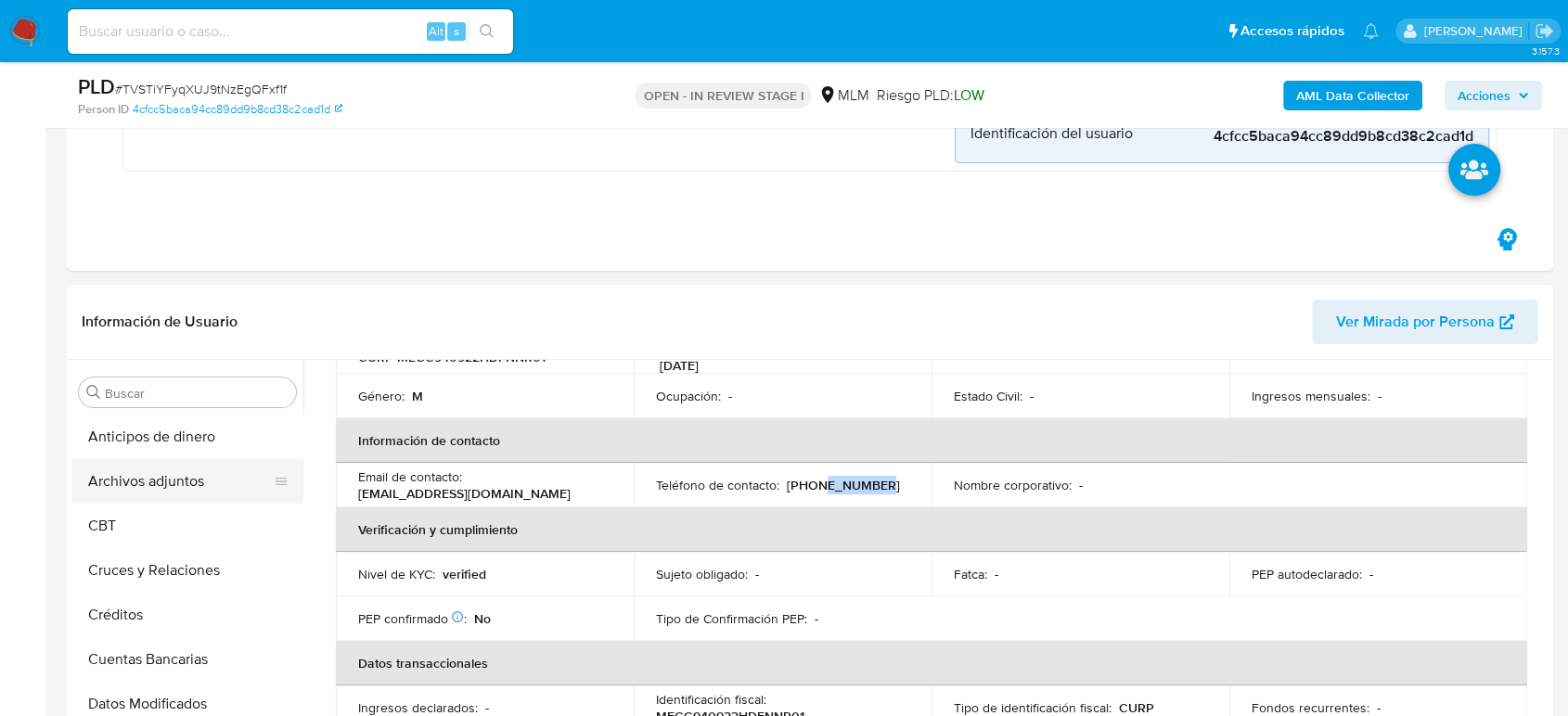
click at [184, 488] on button "Archivos adjuntos" at bounding box center [180, 481] width 217 height 44
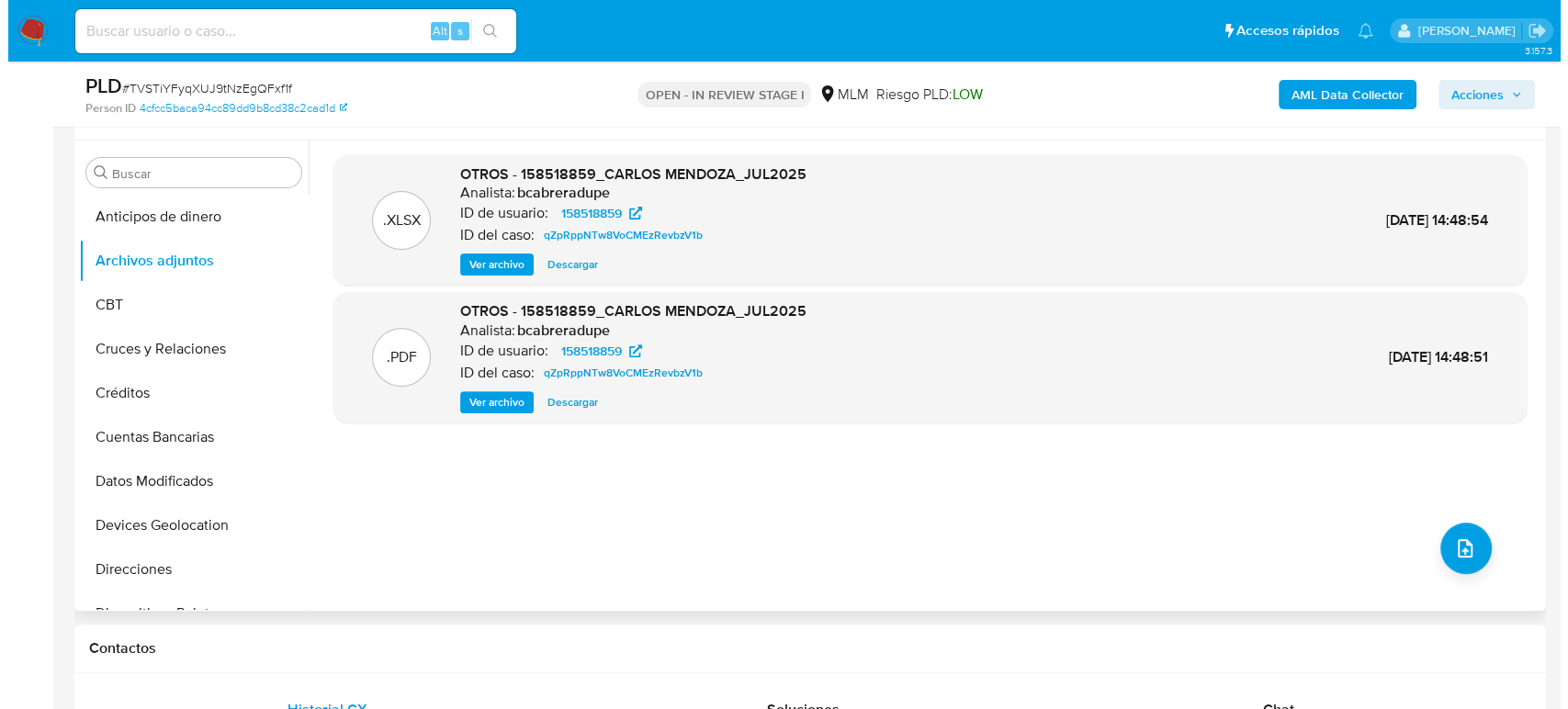
scroll to position [612, 0]
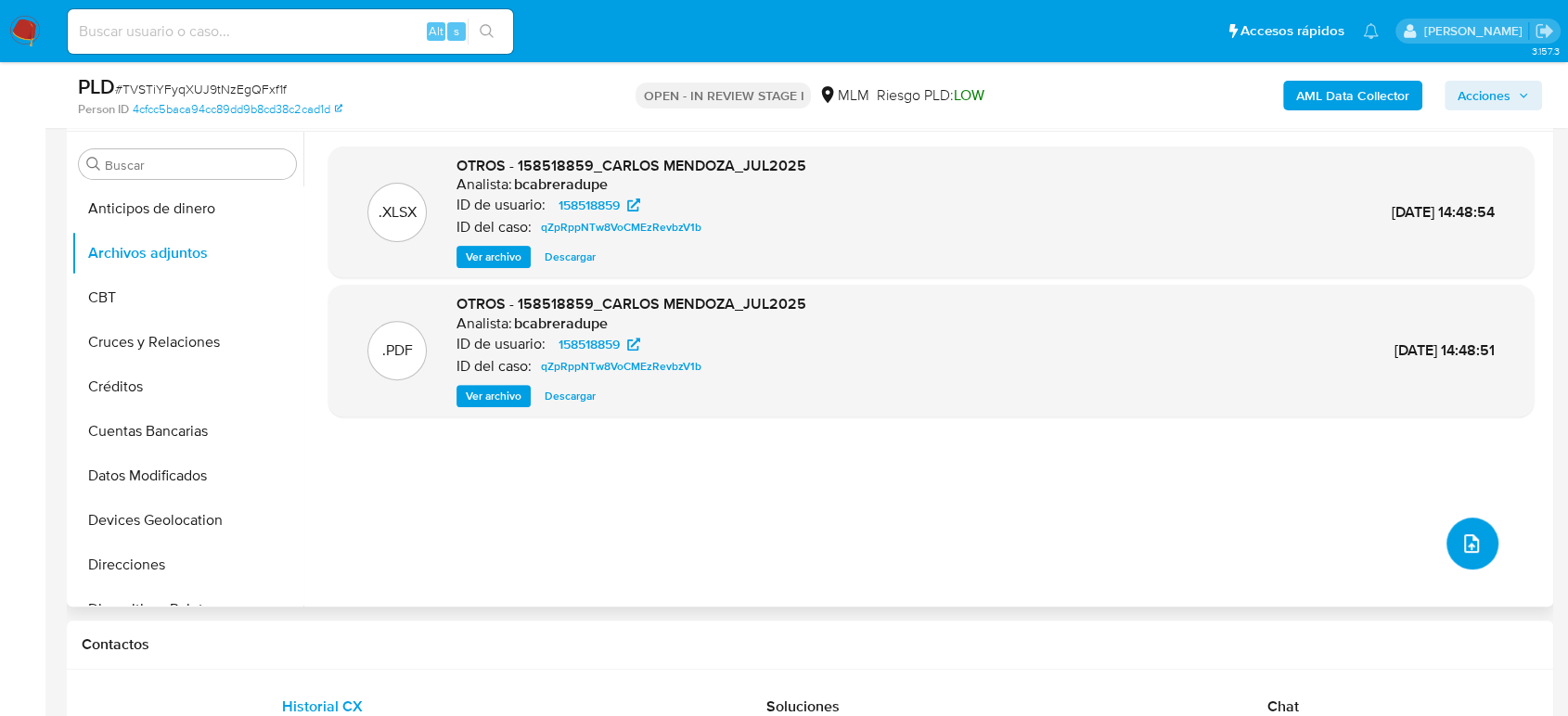
click at [1467, 552] on icon "upload-file" at bounding box center [1471, 543] width 22 height 22
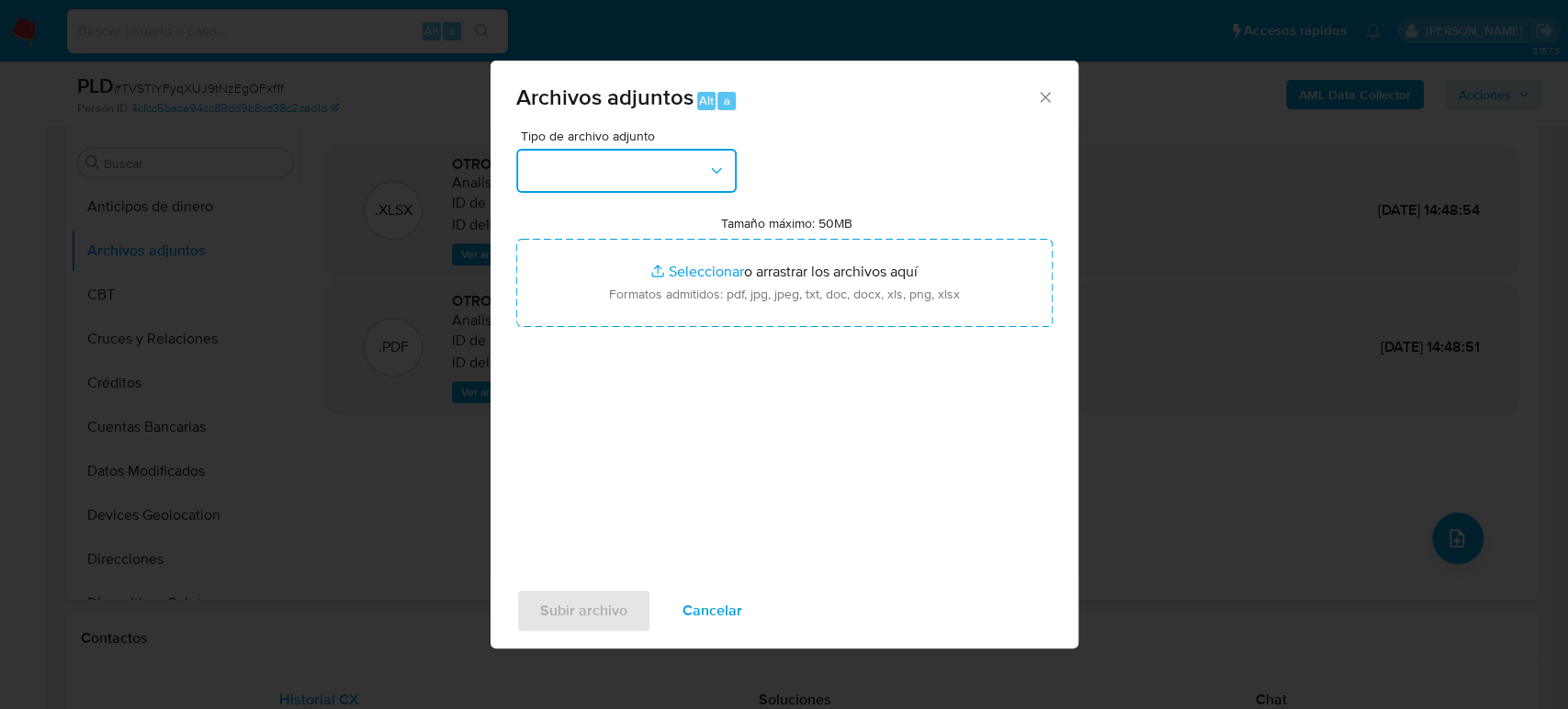
click at [629, 172] on button "button" at bounding box center [627, 171] width 221 height 44
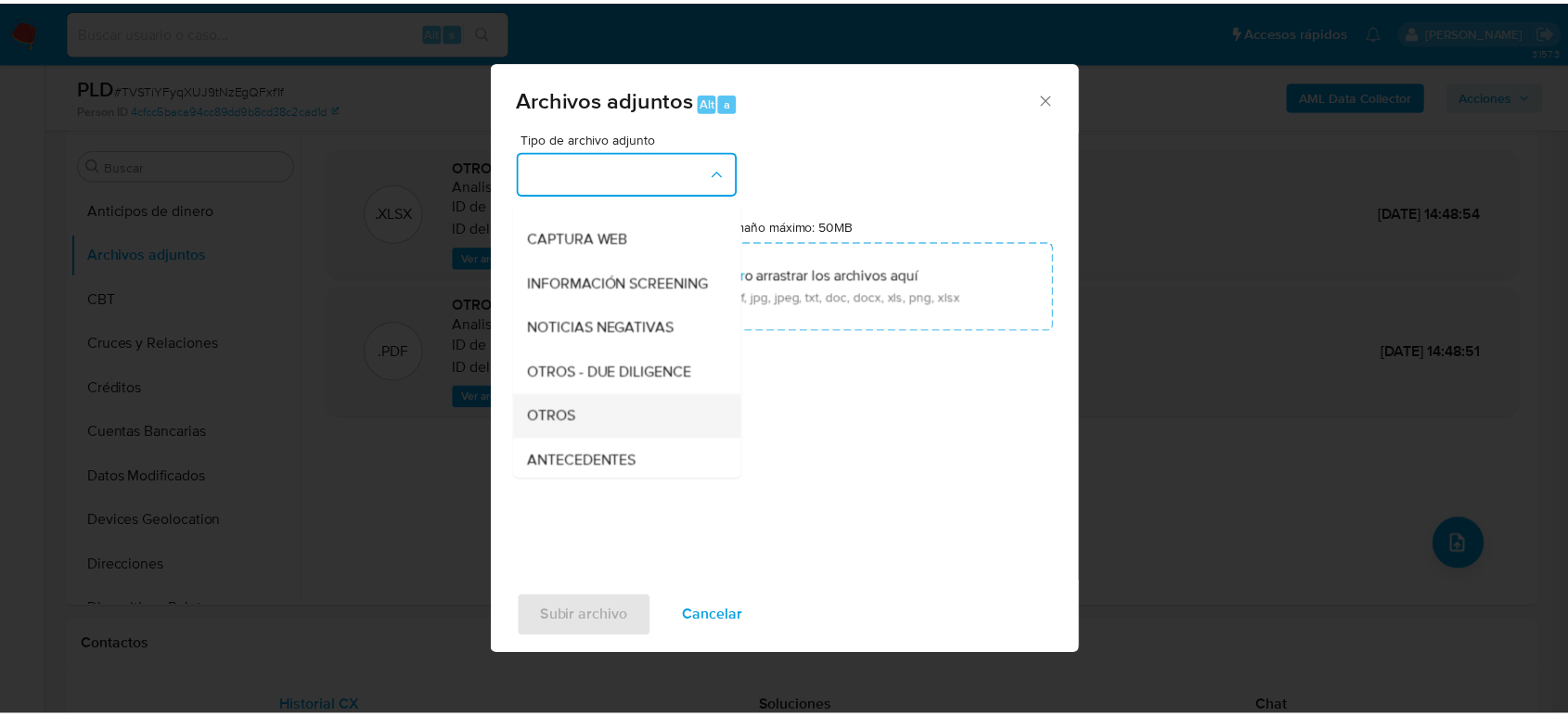
scroll to position [206, 0]
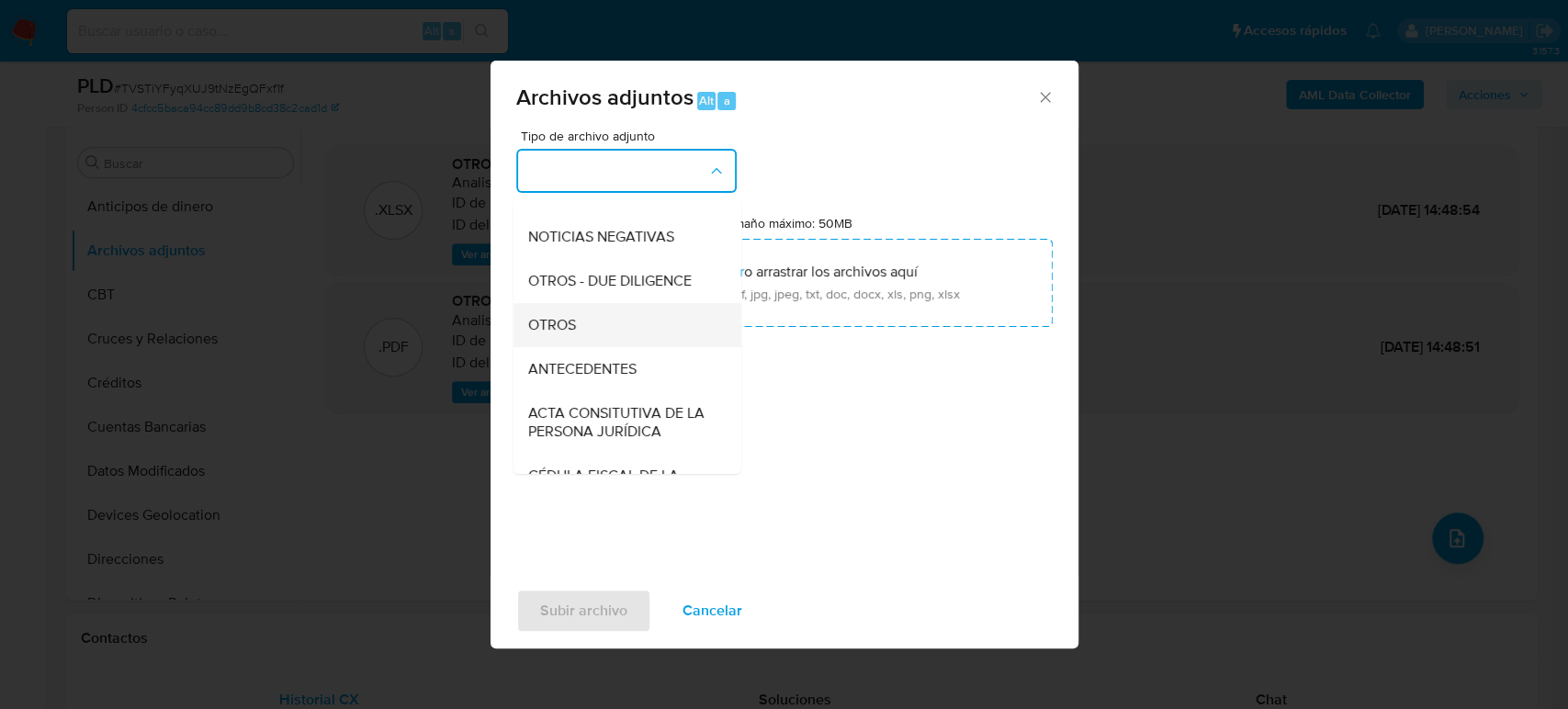
click at [596, 344] on div "OTROS" at bounding box center [621, 325] width 188 height 44
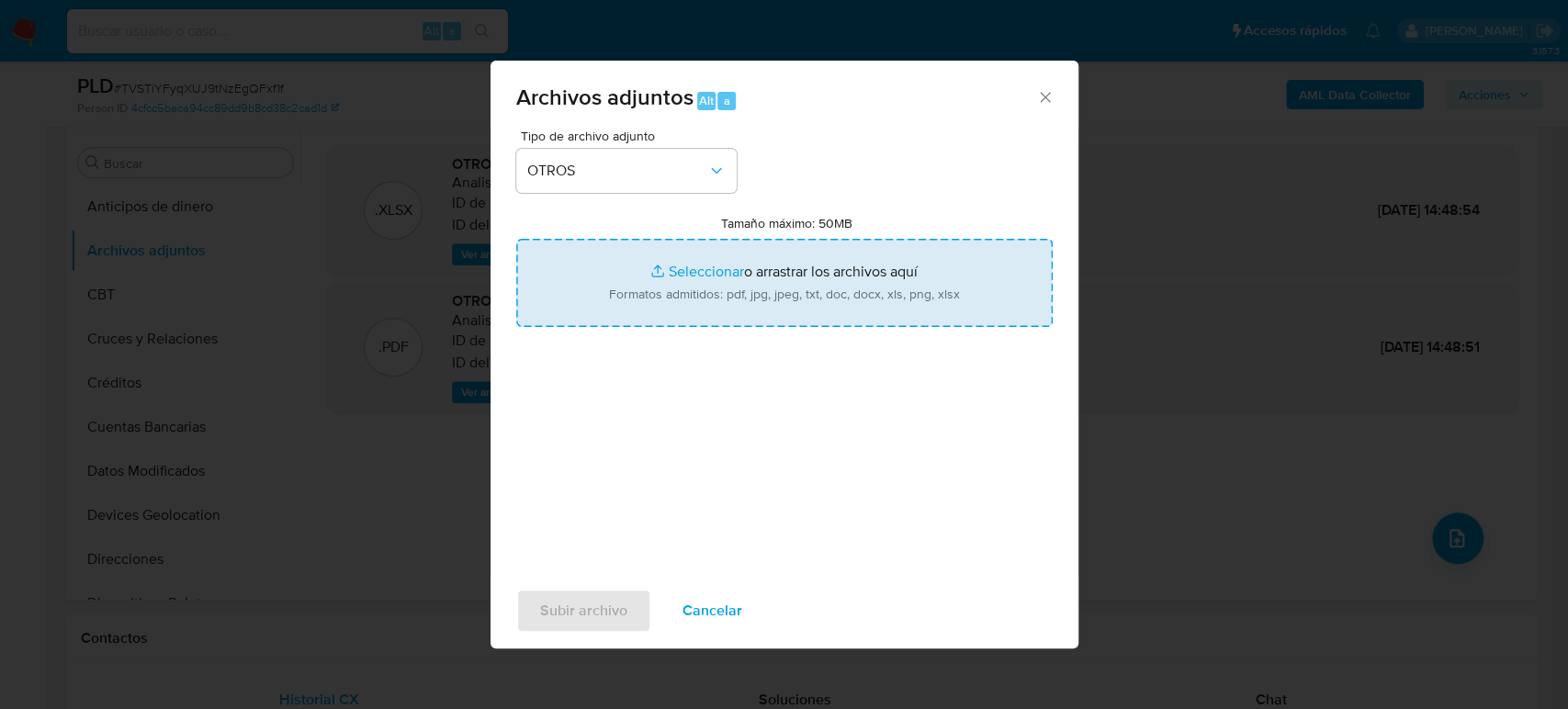
type input "C:\fakepath\158518859_Carlos Mendoza_Agosto2025.pdf"
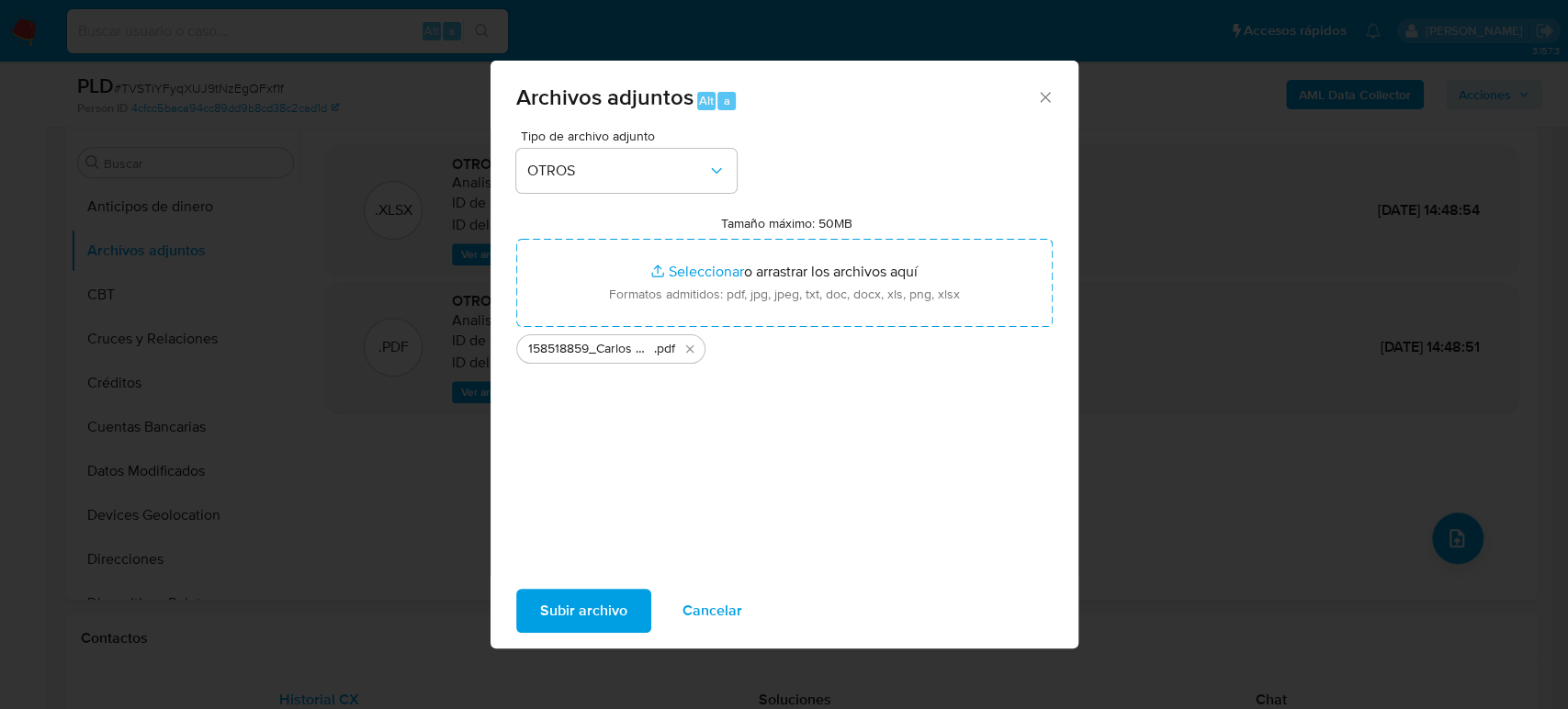
click at [611, 615] on span "Subir archivo" at bounding box center [584, 611] width 87 height 40
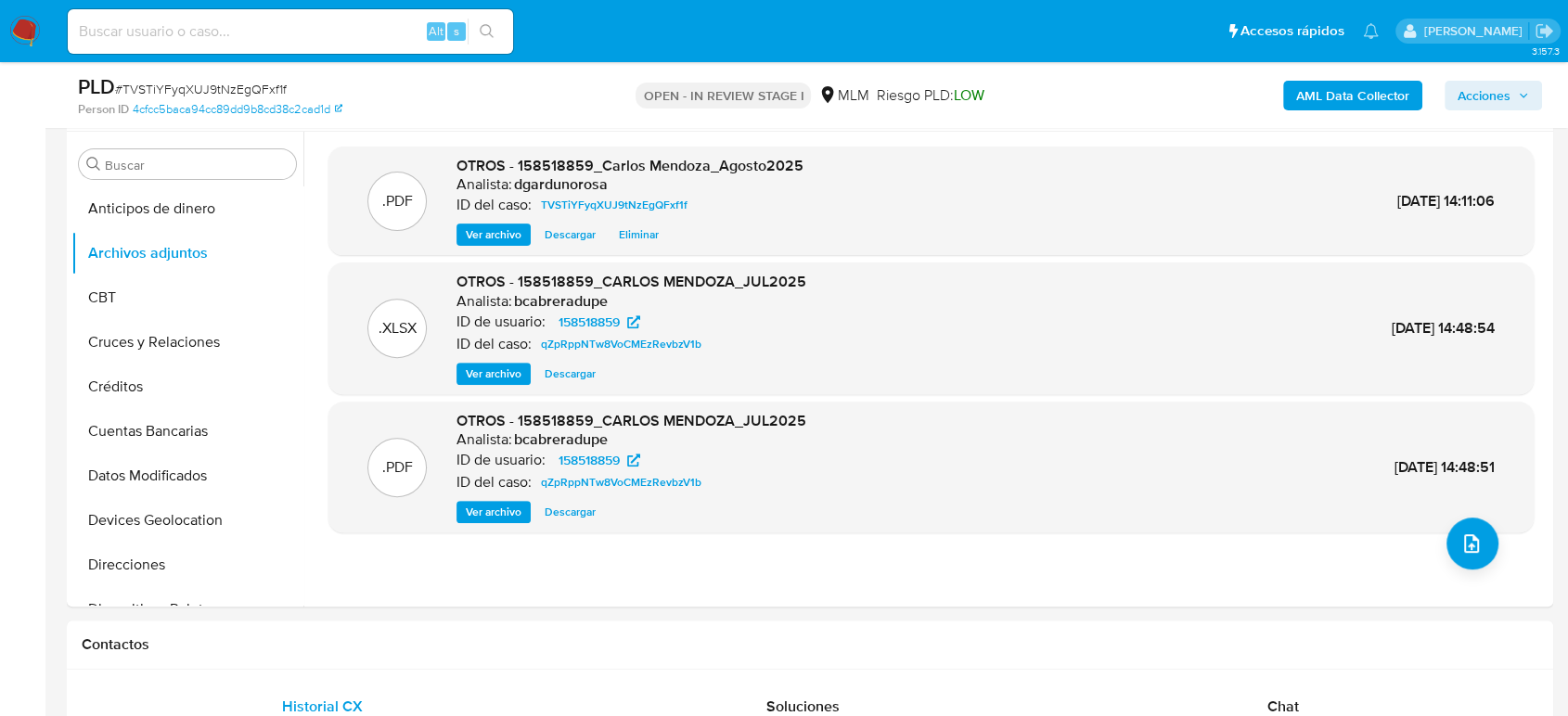
drag, startPoint x: 1519, startPoint y: 94, endPoint x: 1510, endPoint y: 96, distance: 9.2
click at [1520, 94] on icon "button" at bounding box center [1524, 96] width 12 height 12
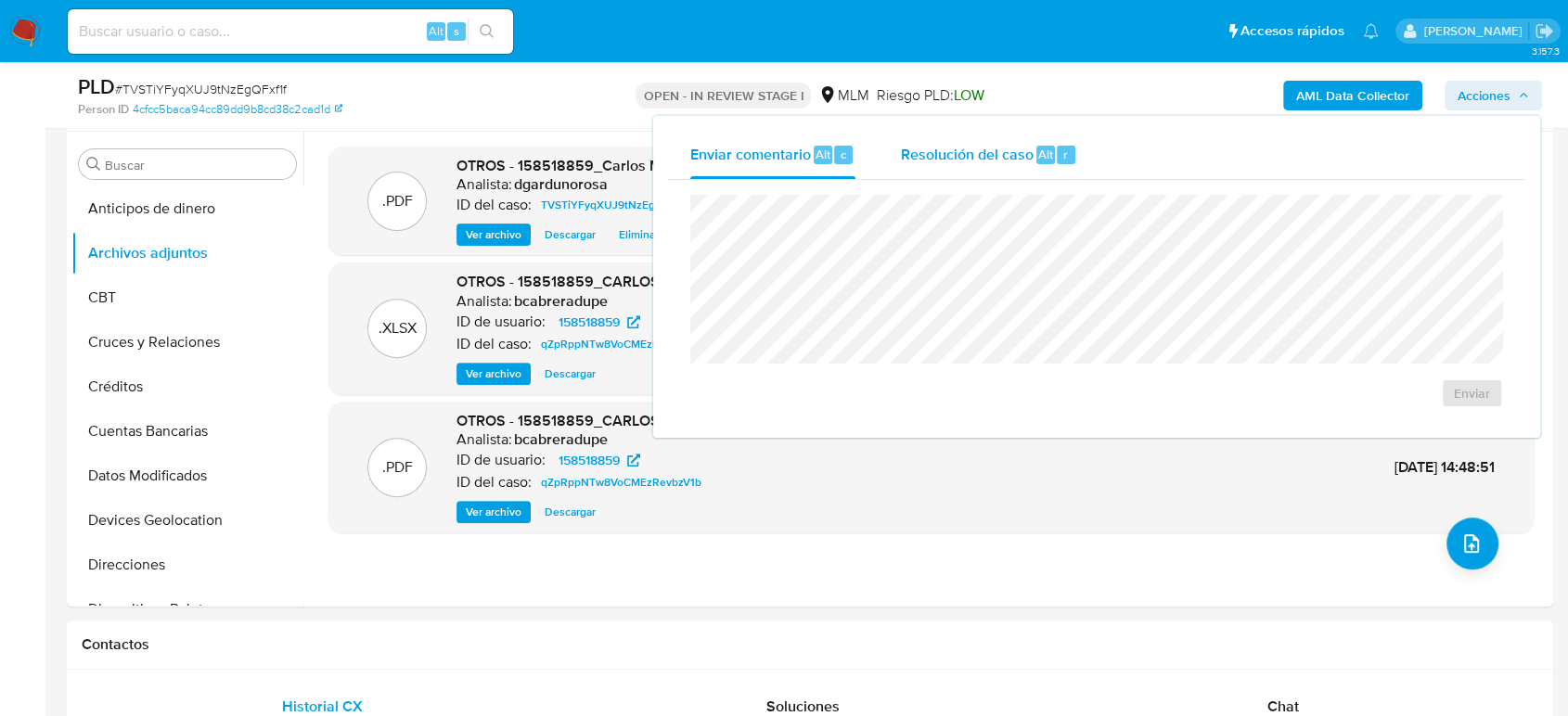
click at [991, 143] on span "Resolución del caso" at bounding box center [966, 154] width 132 height 21
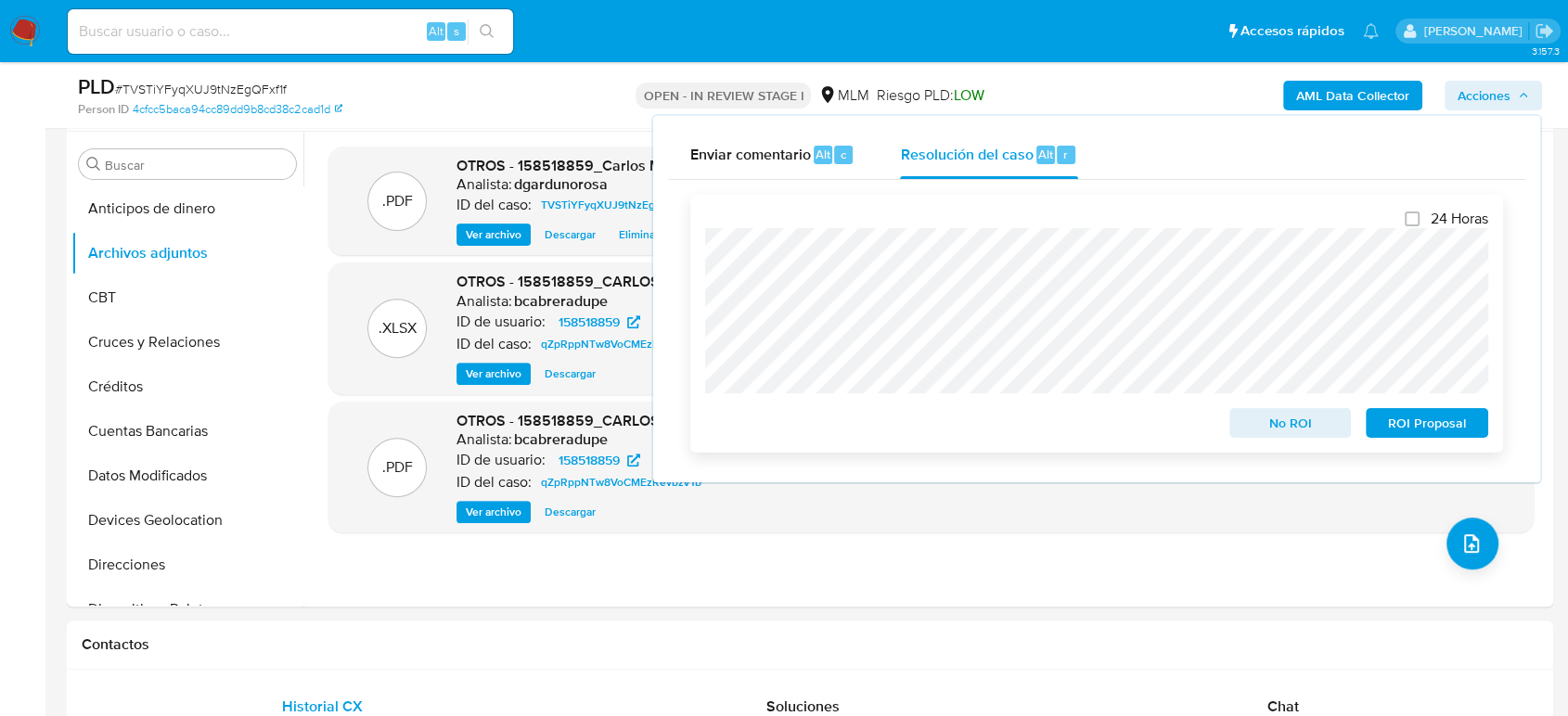
click at [1291, 418] on span "No ROI" at bounding box center [1291, 423] width 97 height 26
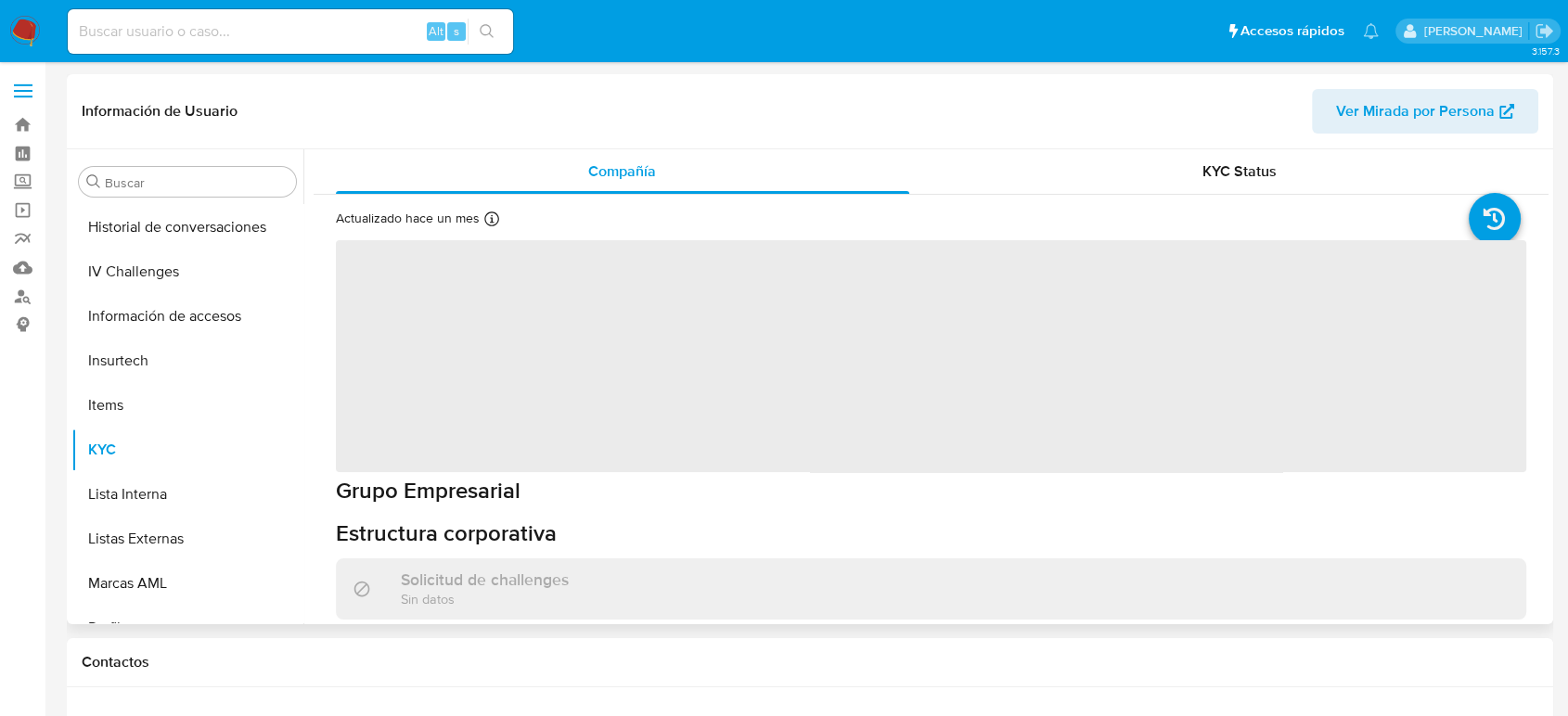
scroll to position [785, 0]
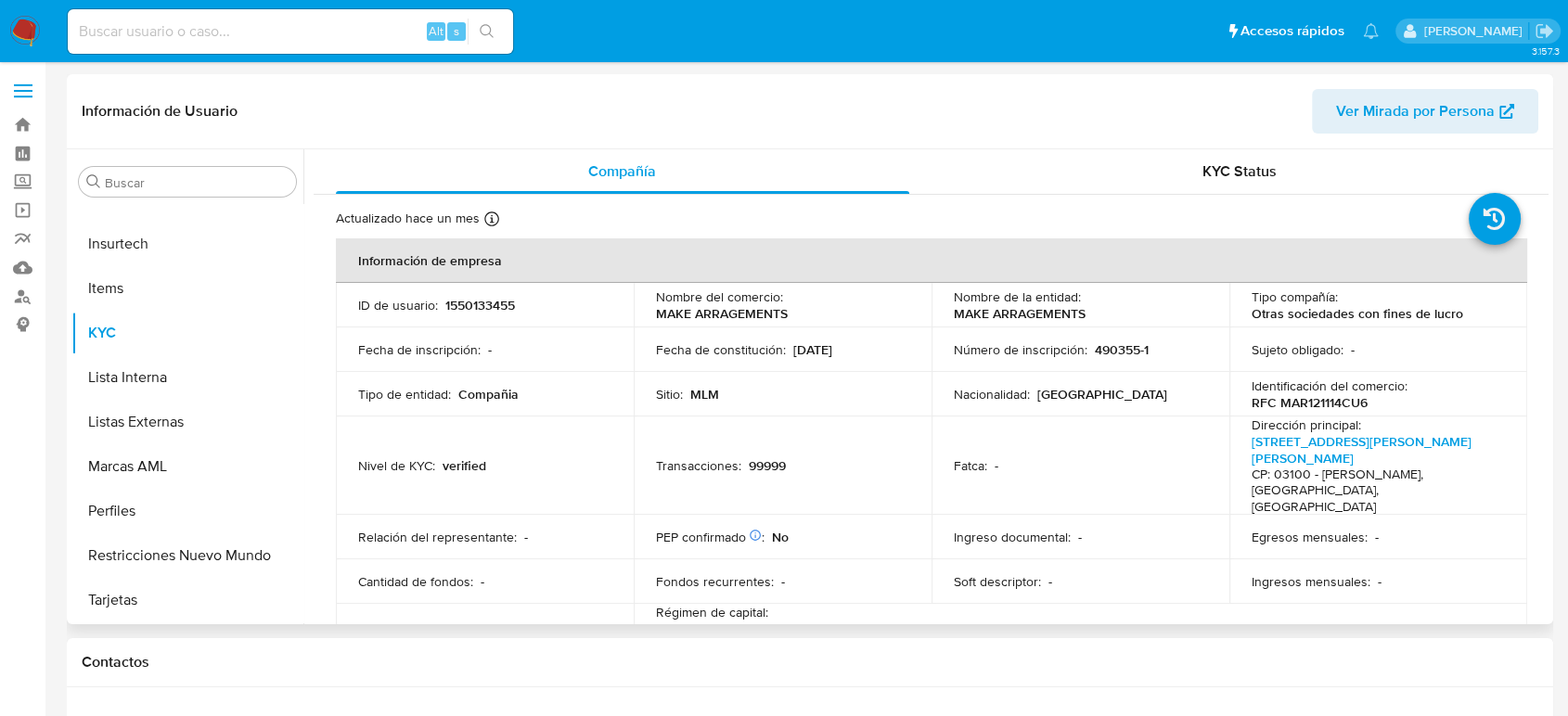
select select "10"
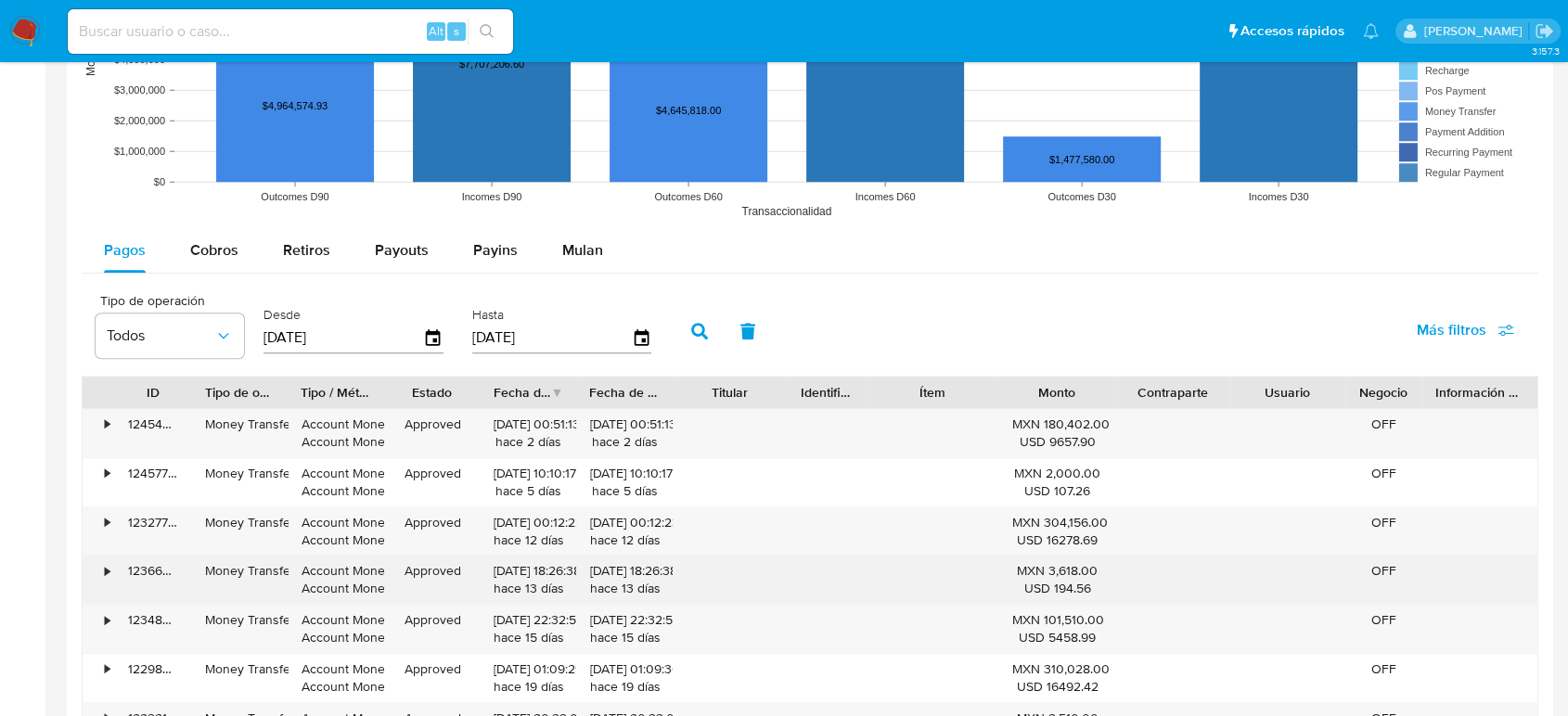
scroll to position [1649, 0]
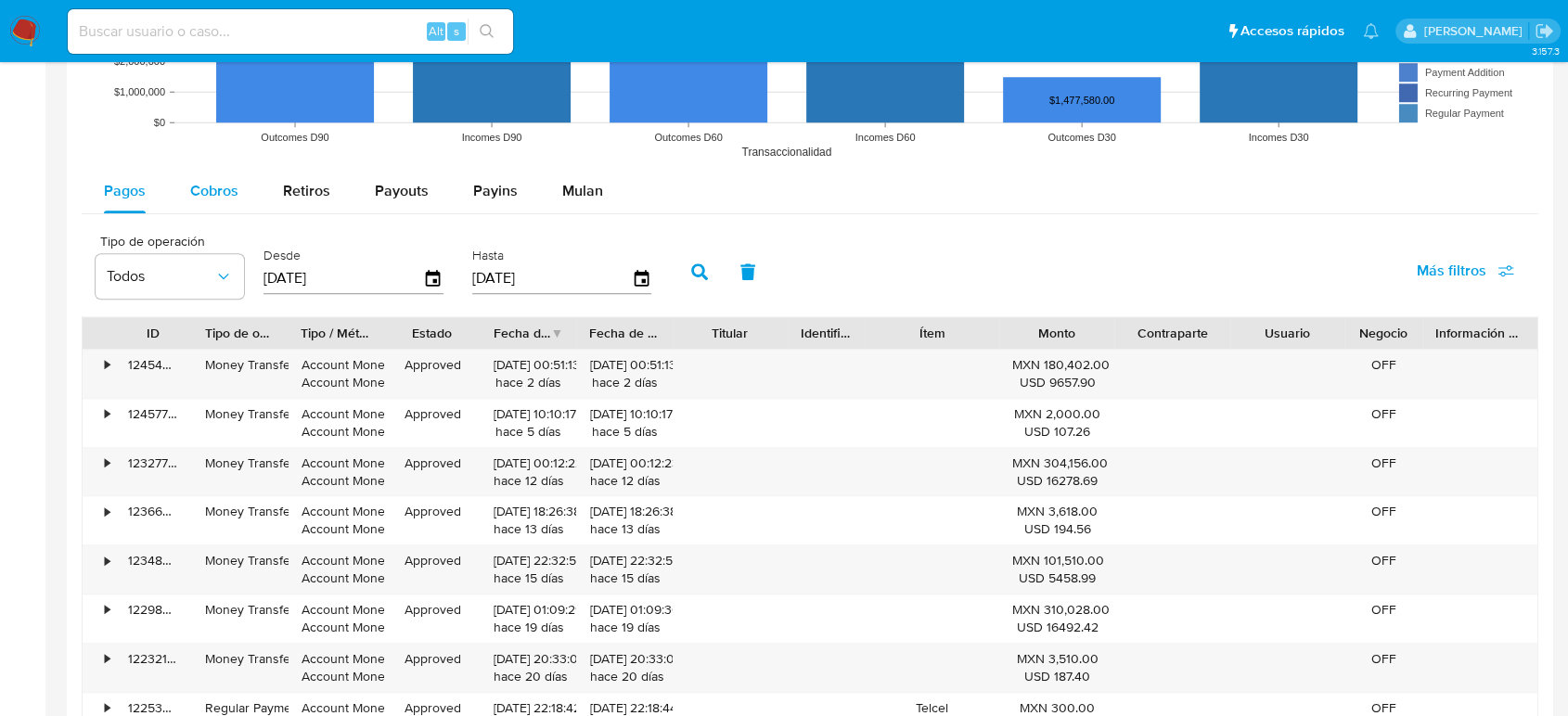
drag, startPoint x: 233, startPoint y: 185, endPoint x: 258, endPoint y: 194, distance: 26.6
click at [238, 186] on button "Cobros" at bounding box center [214, 191] width 93 height 44
select select "10"
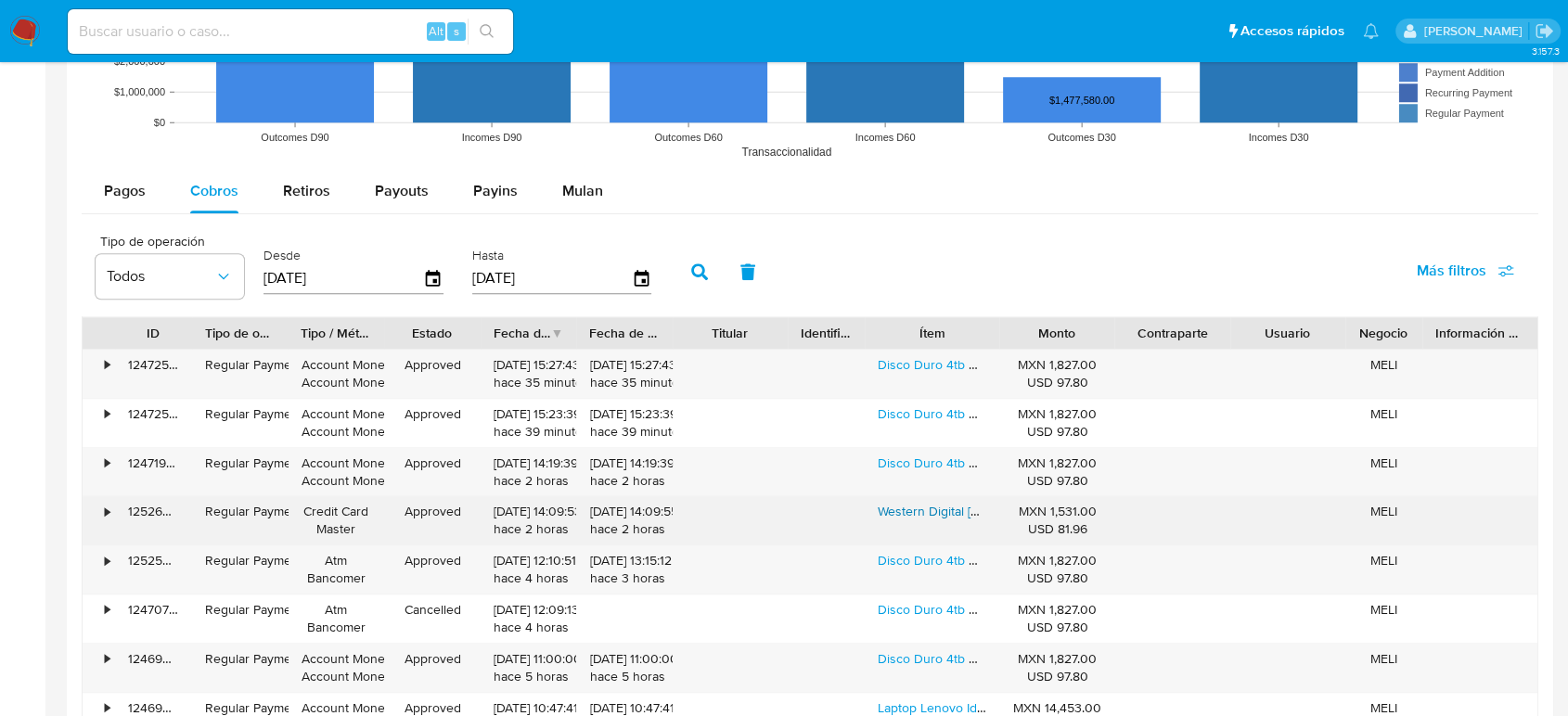
click at [921, 515] on link "Western Digital [PERSON_NAME] Wds200t2g0a 2 Tb - Negro Con Verde" at bounding box center [1086, 511] width 415 height 18
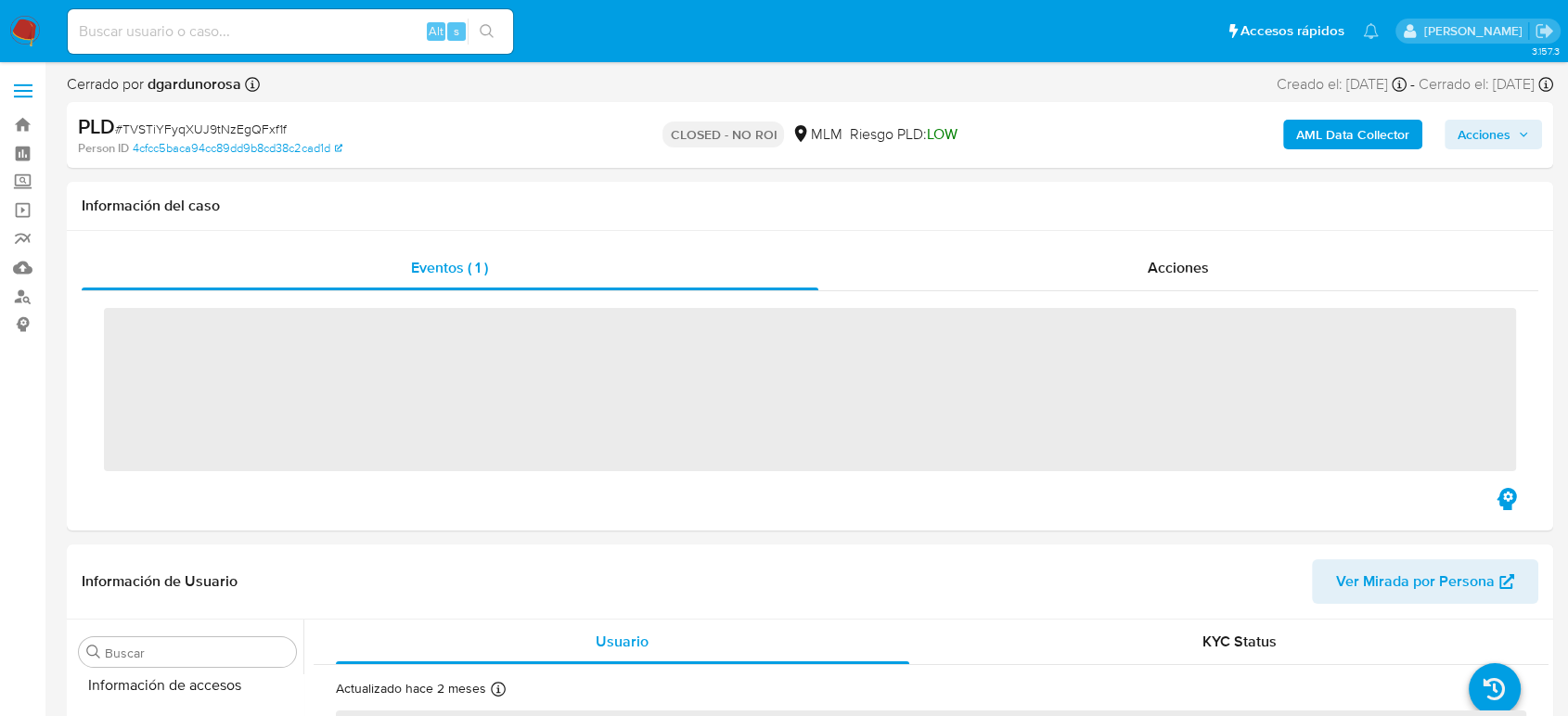
scroll to position [785, 0]
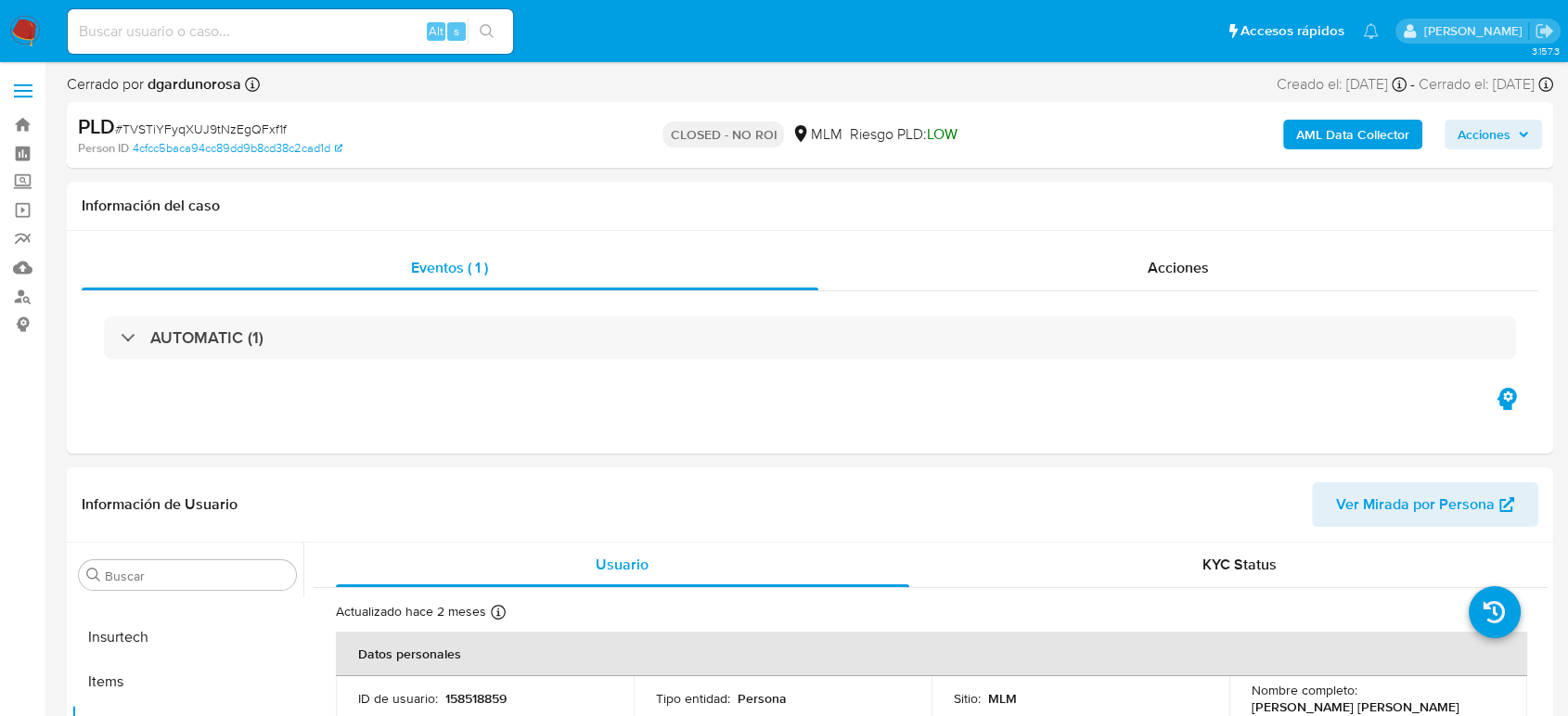
select select "10"
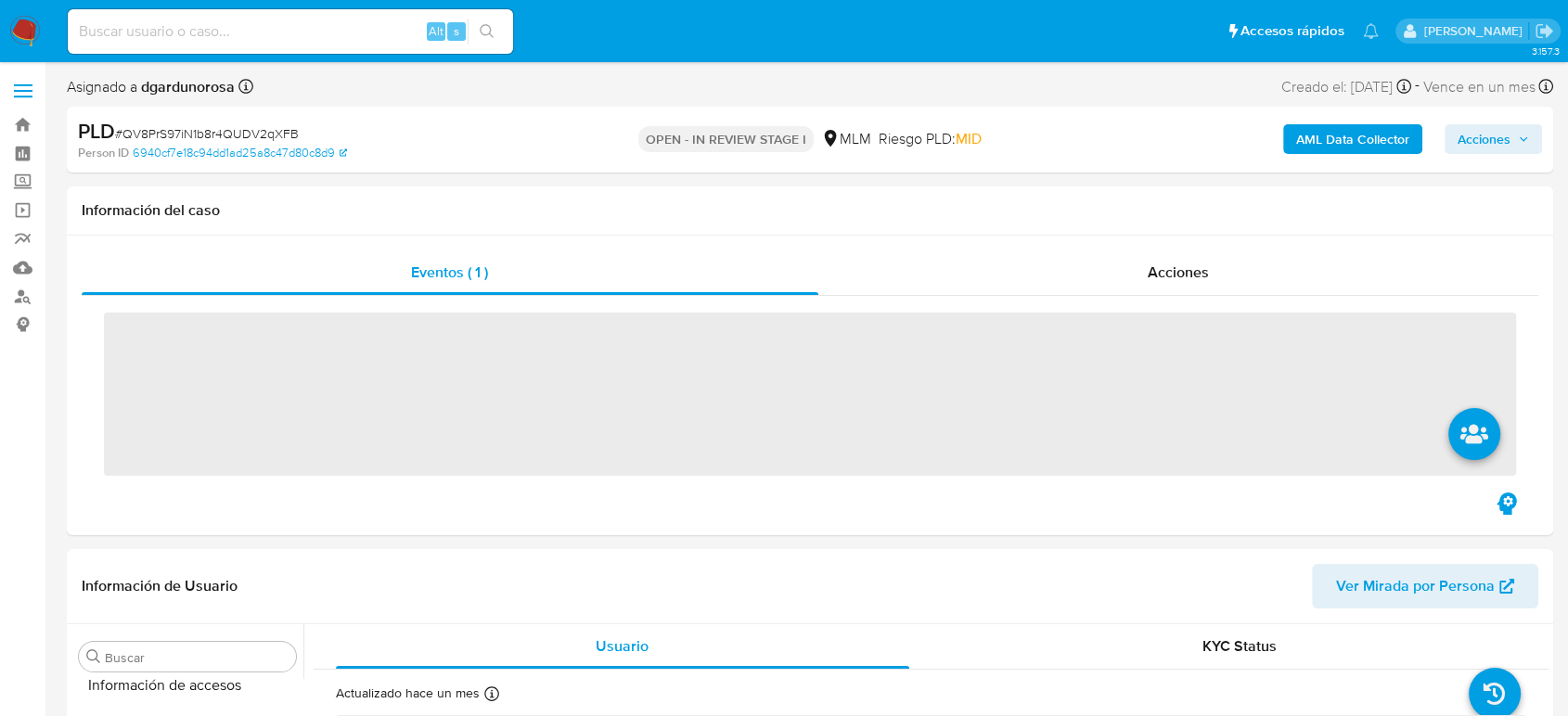
scroll to position [785, 0]
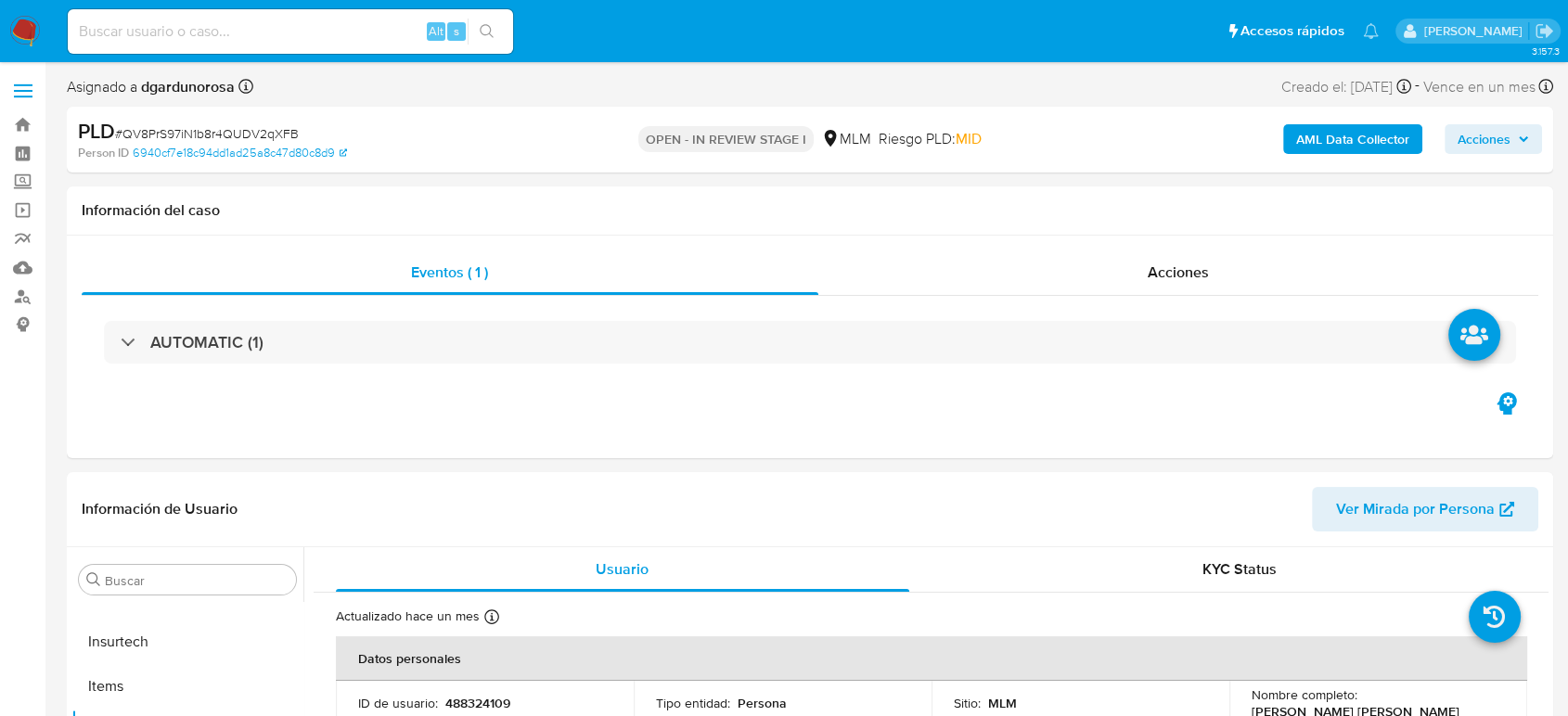
select select "10"
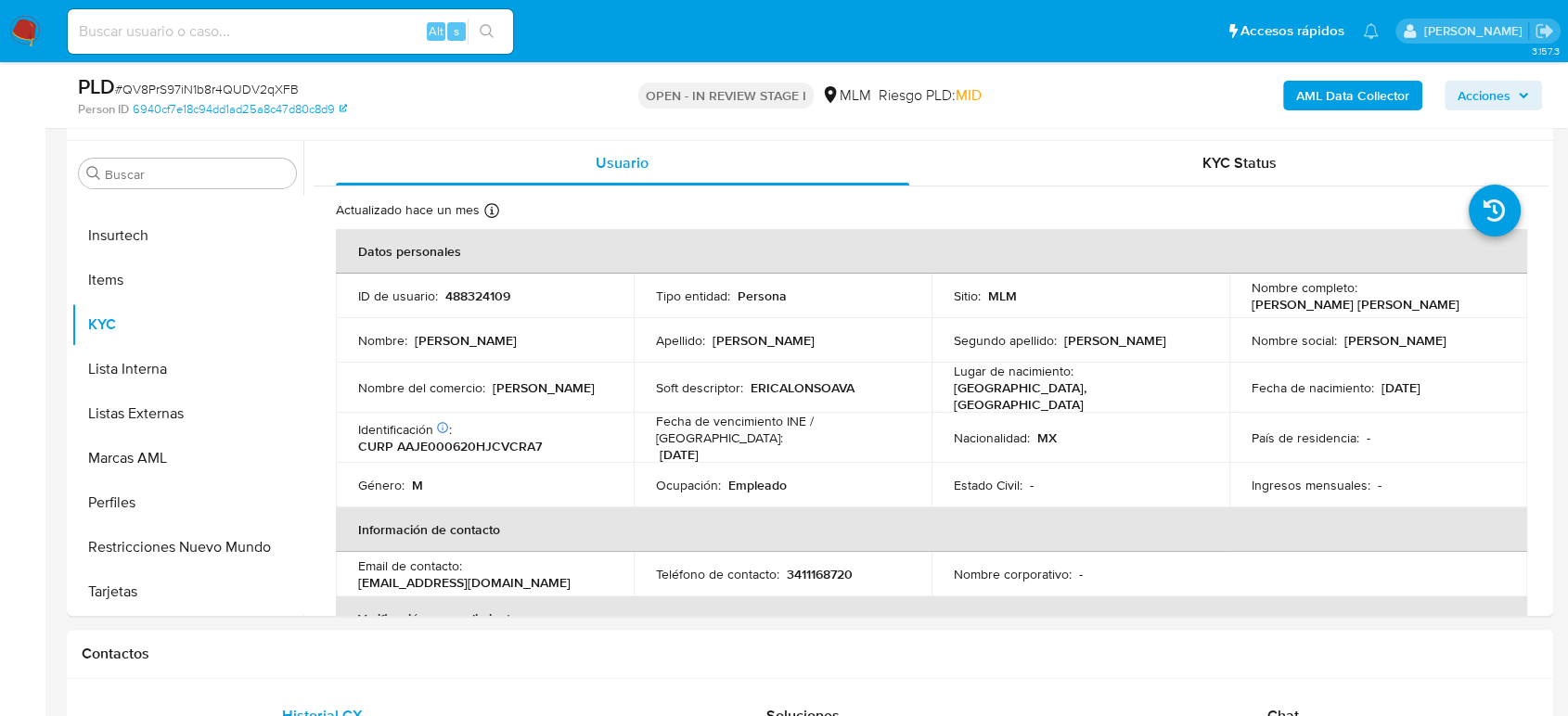
scroll to position [309, 0]
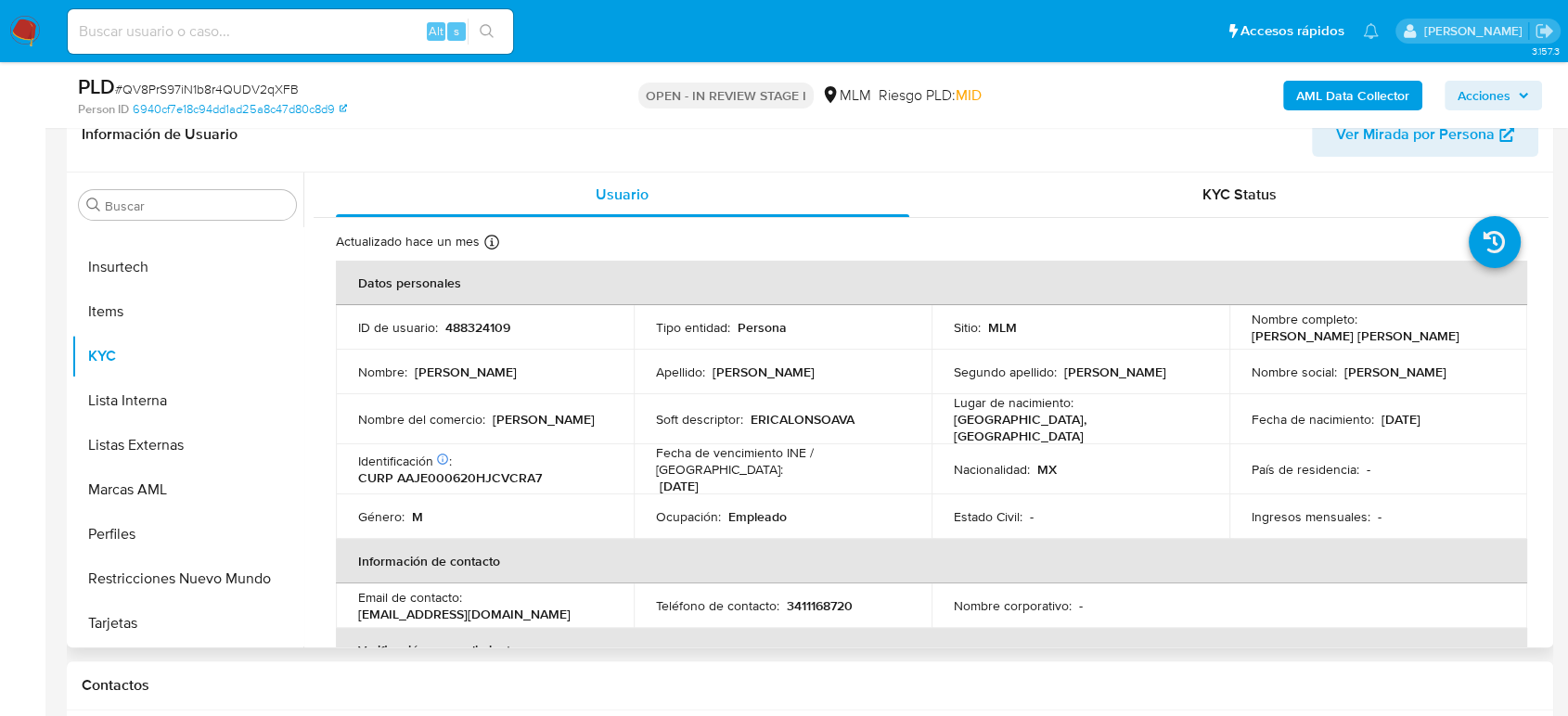
click at [504, 332] on p "488324109" at bounding box center [477, 327] width 65 height 16
click at [487, 330] on p "488324109" at bounding box center [477, 327] width 65 height 16
click at [1010, 337] on td "Sitio : MLM" at bounding box center [1080, 328] width 298 height 44
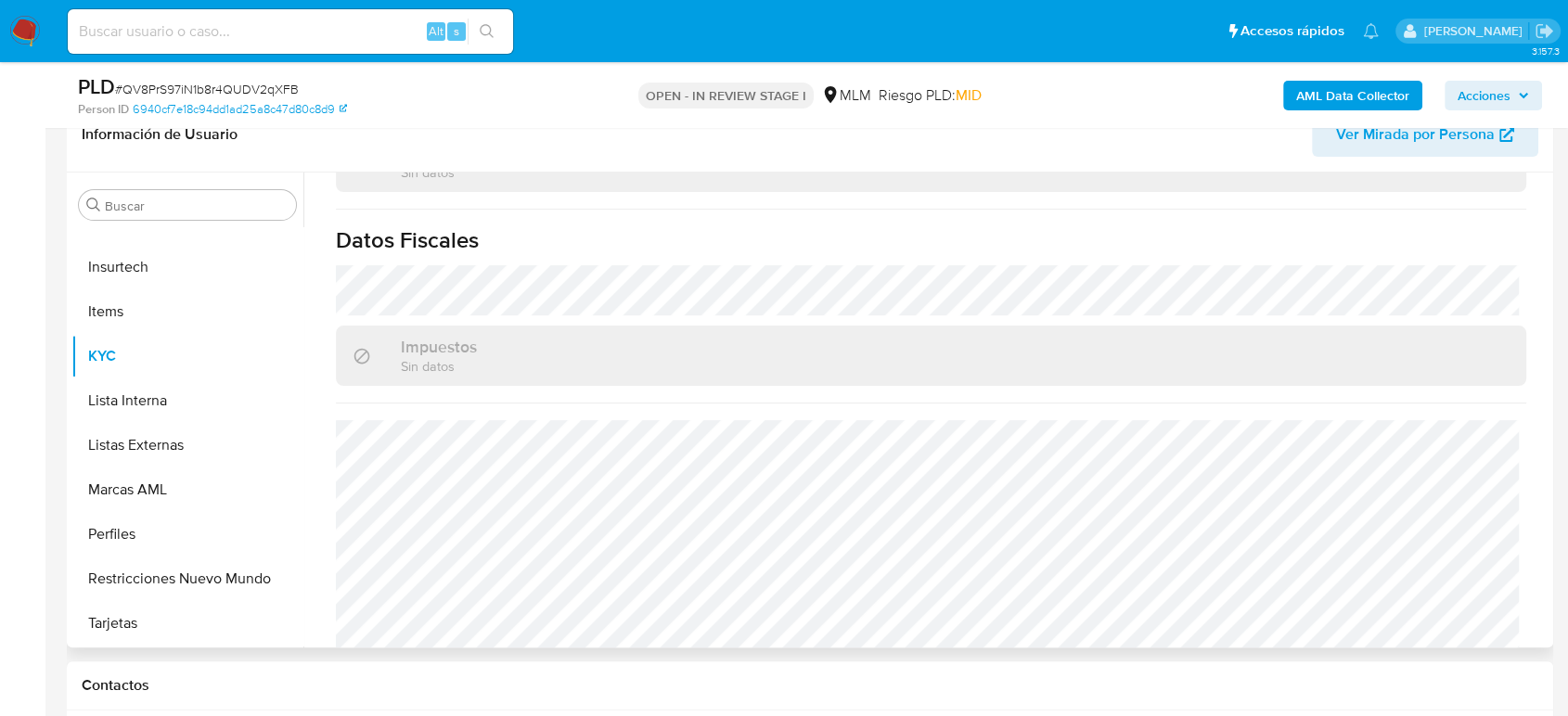
scroll to position [1148, 0]
click at [127, 456] on button "Listas Externas" at bounding box center [180, 445] width 217 height 44
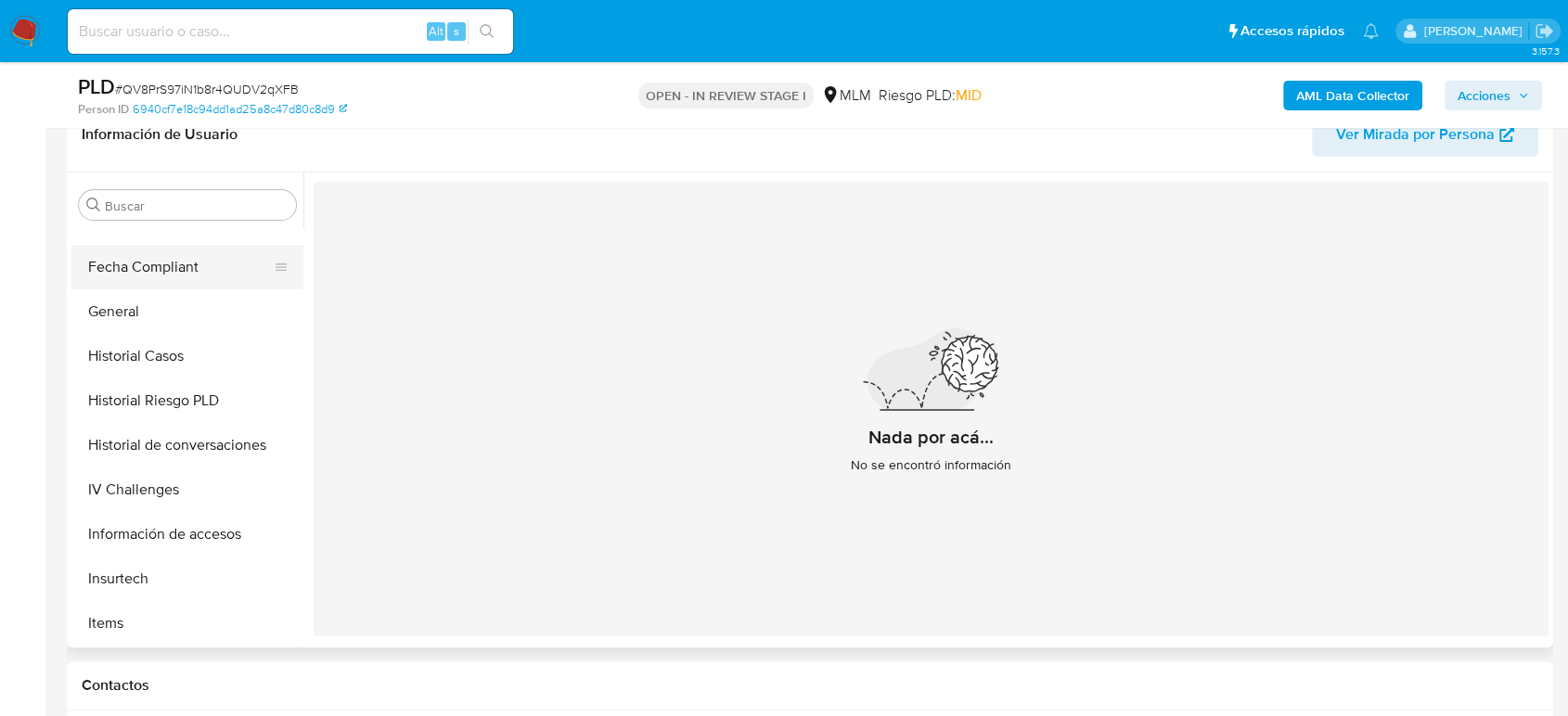
scroll to position [371, 0]
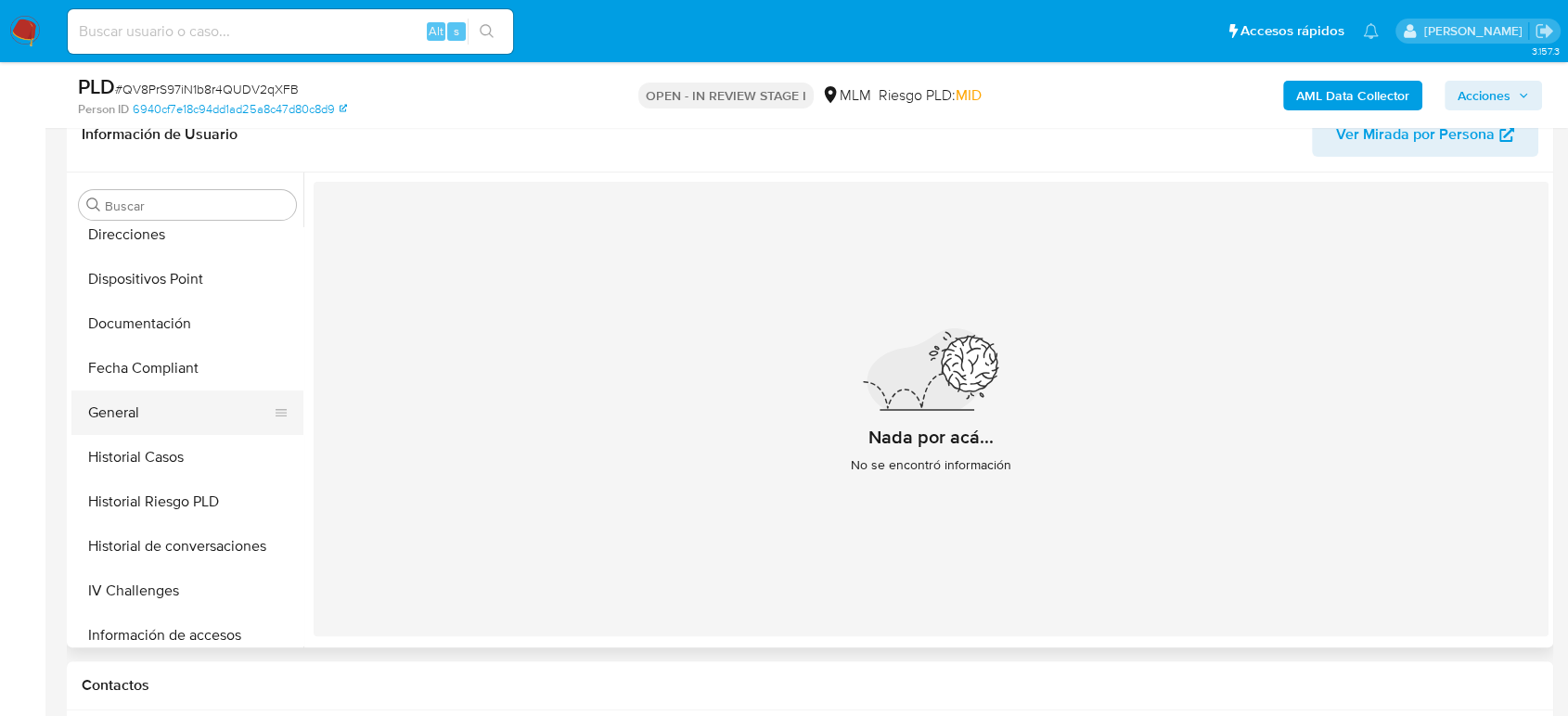
click at [142, 409] on button "General" at bounding box center [180, 413] width 217 height 44
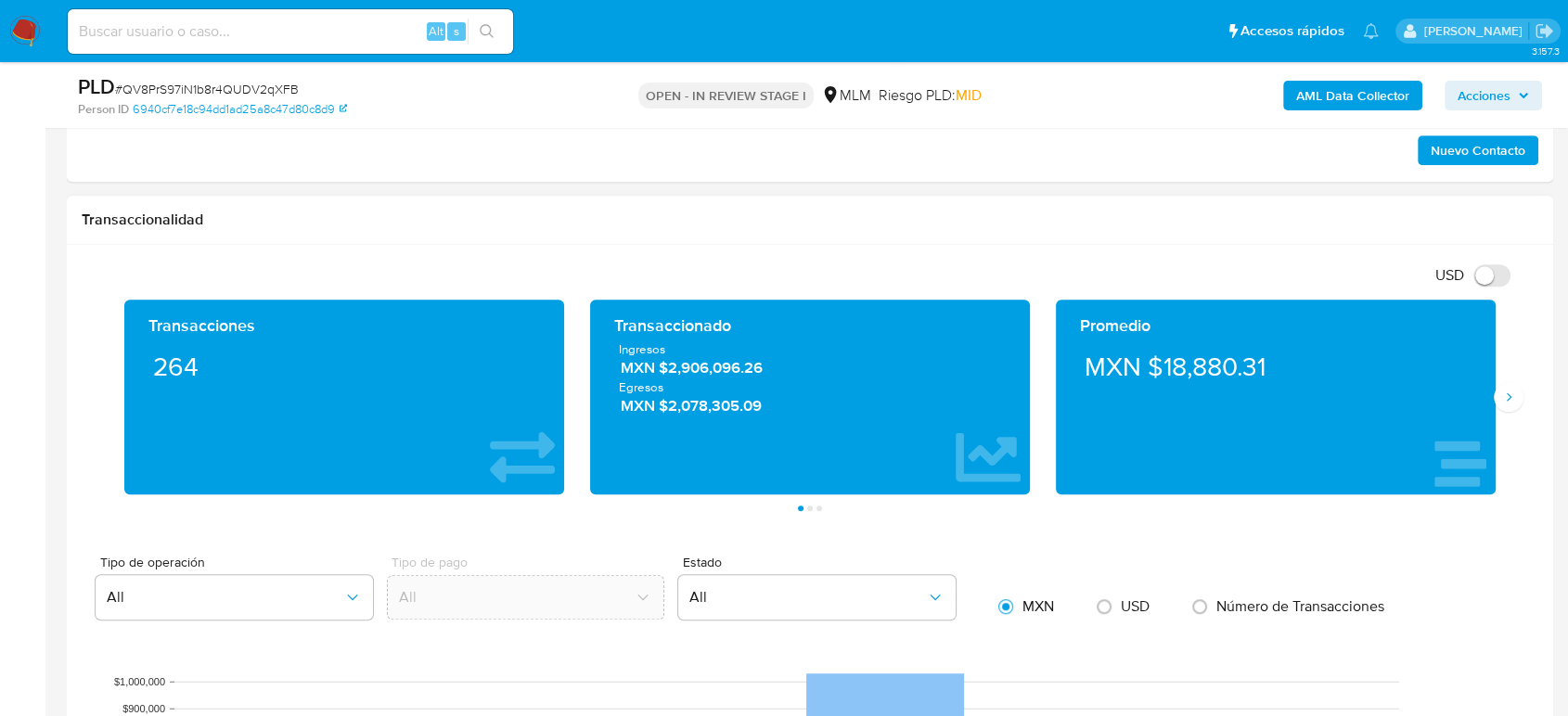
scroll to position [1134, 0]
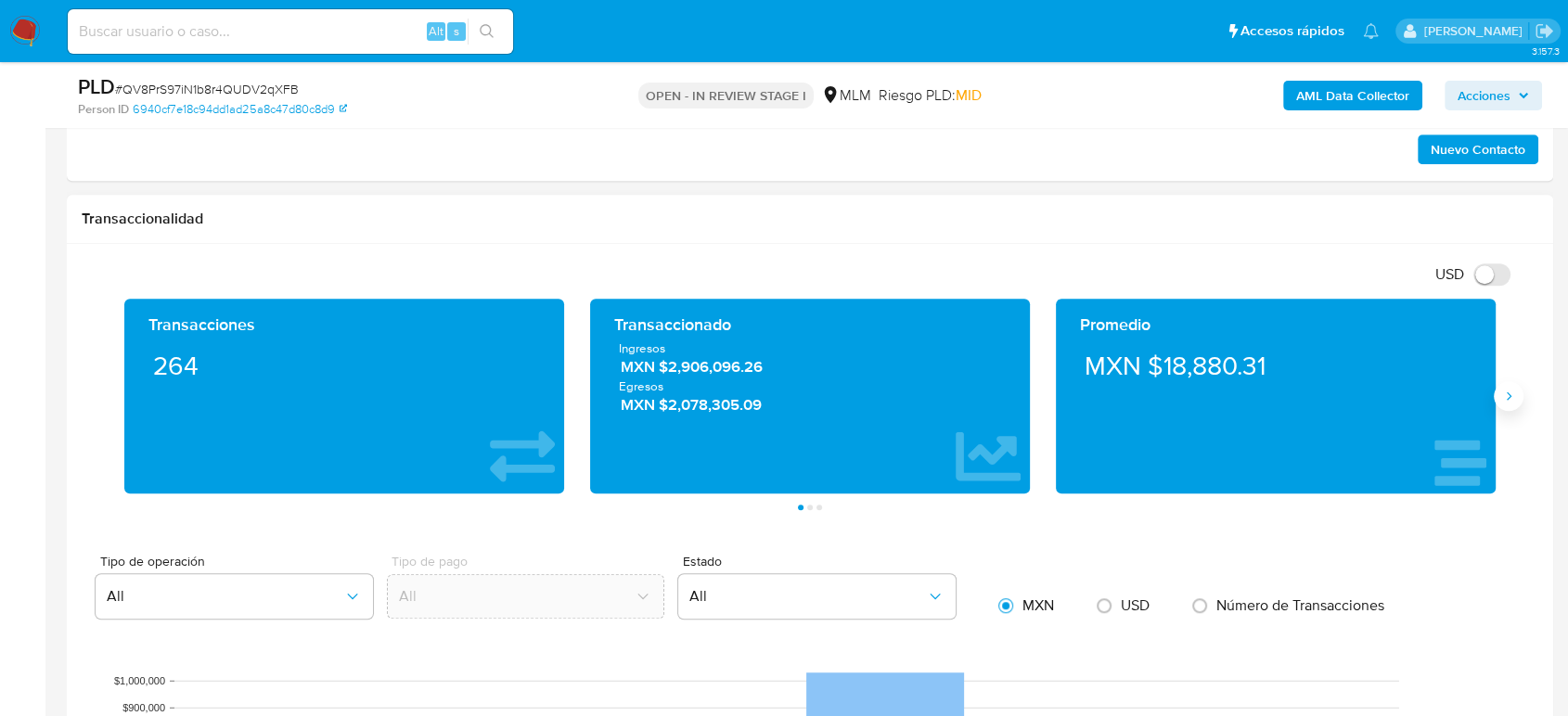
click at [1502, 398] on icon "Siguiente" at bounding box center [1508, 395] width 14 height 14
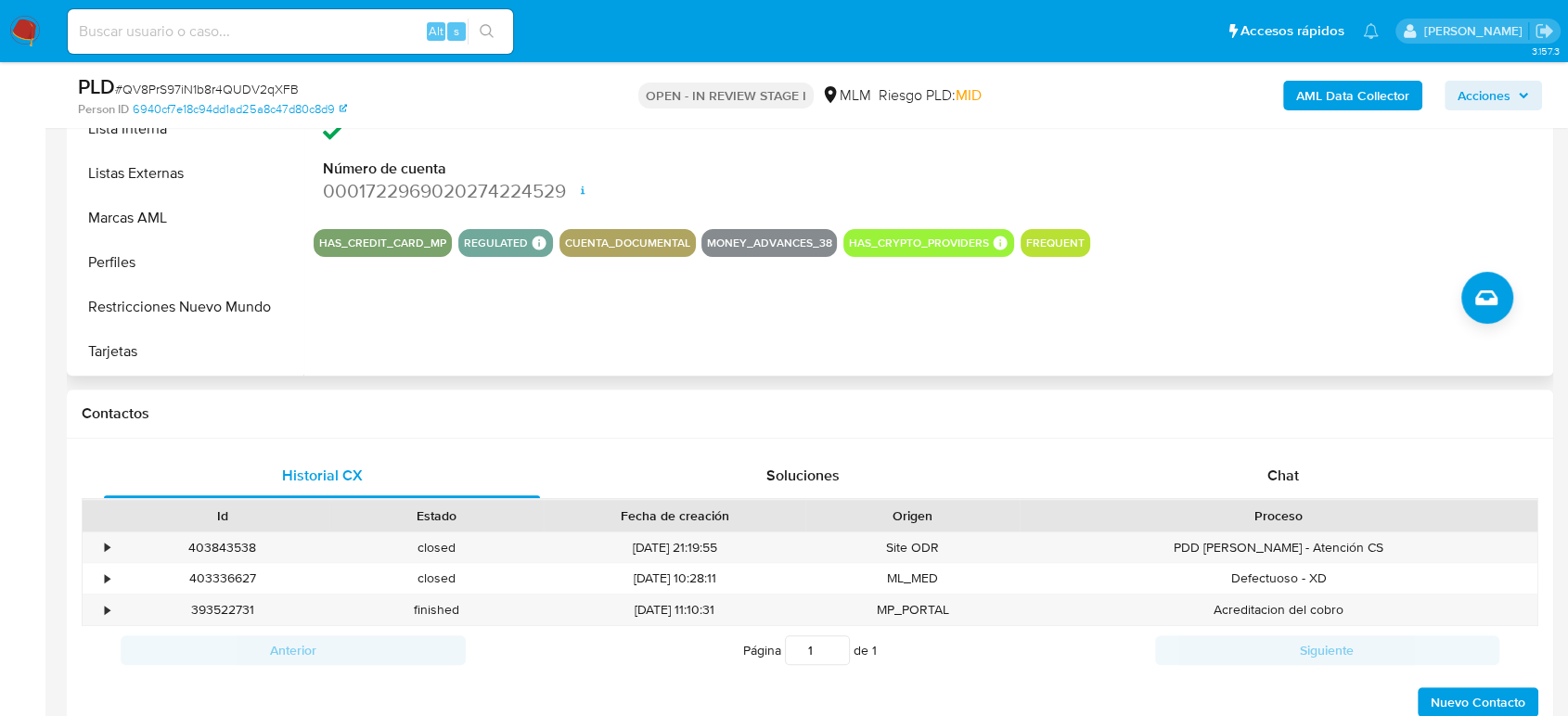
scroll to position [206, 0]
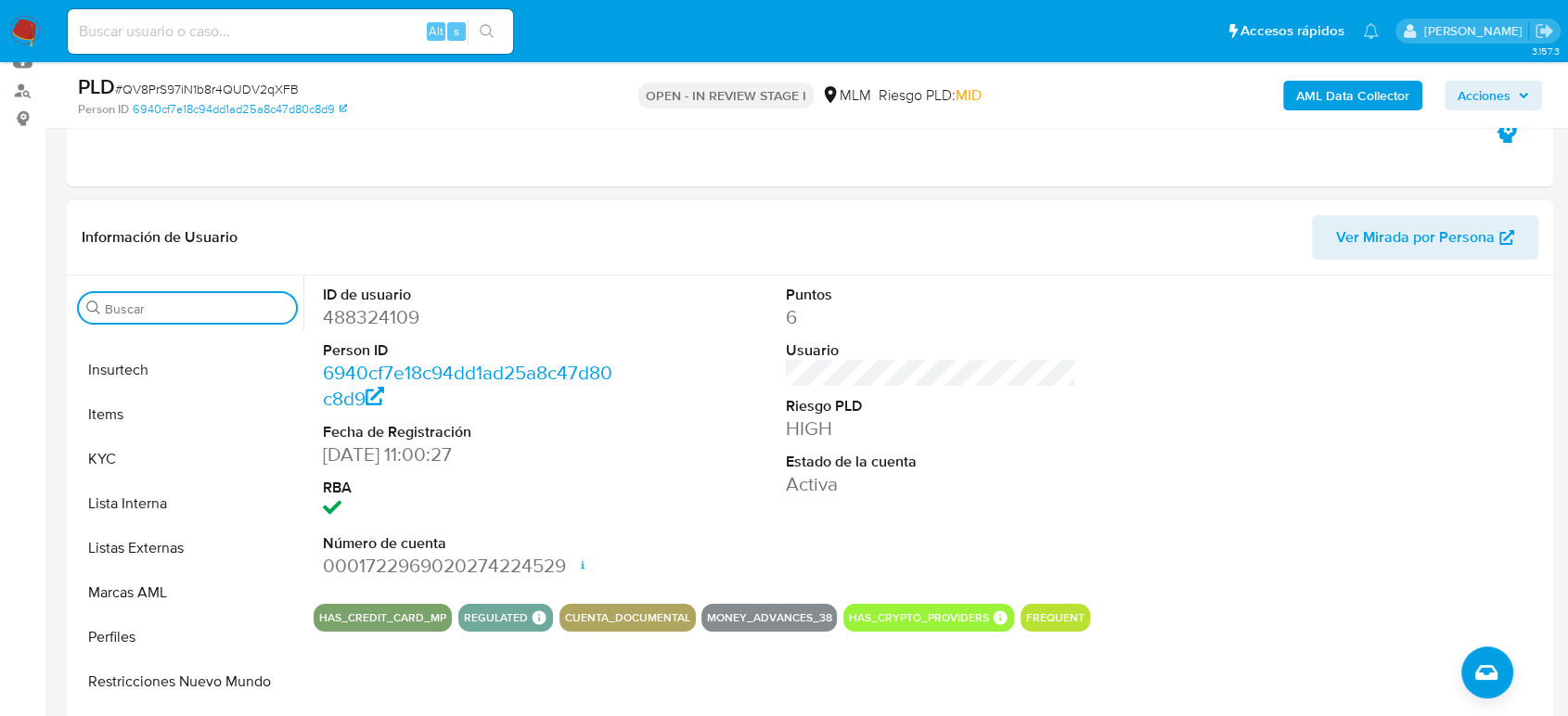
click at [137, 302] on input "Buscar" at bounding box center [197, 308] width 184 height 16
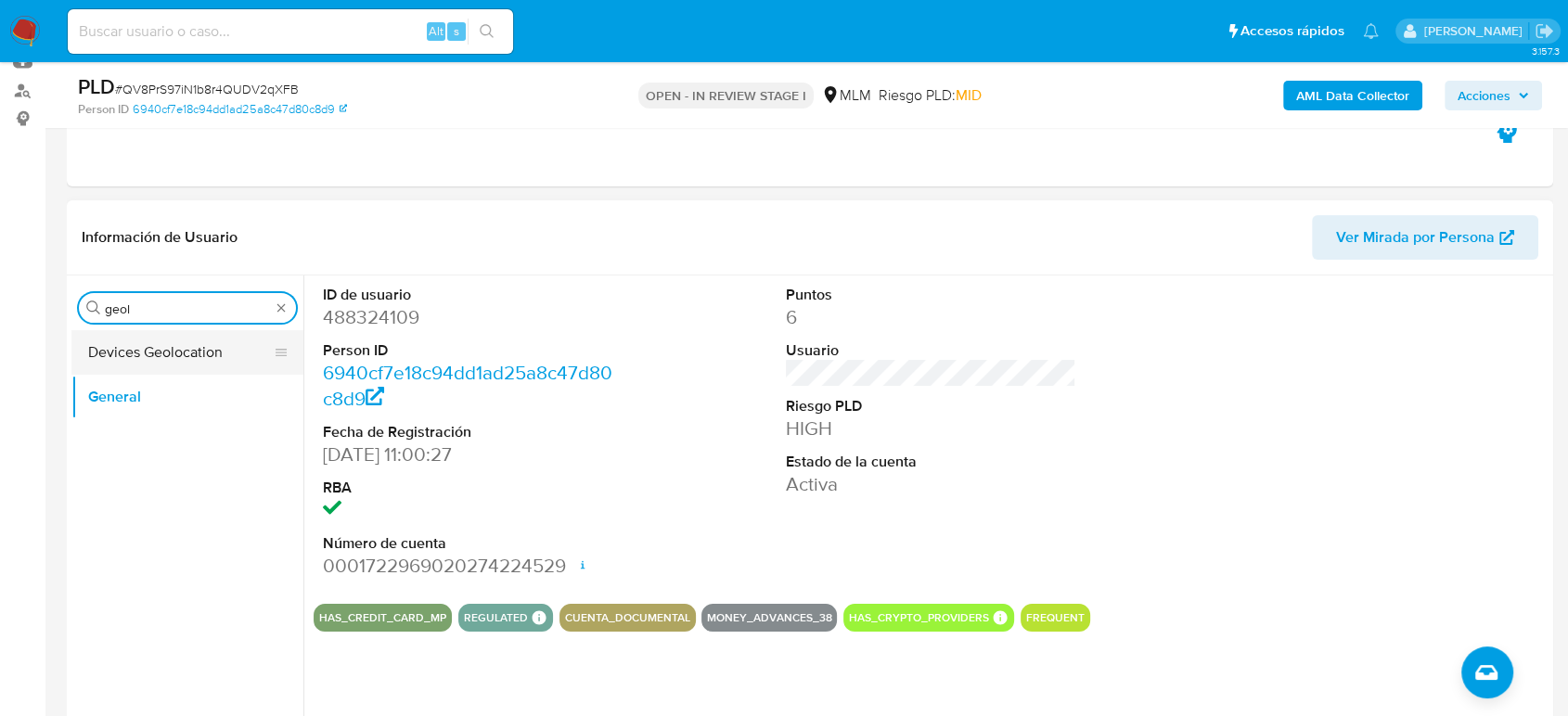
type input "geol"
click at [117, 358] on button "Devices Geolocation" at bounding box center [180, 353] width 217 height 44
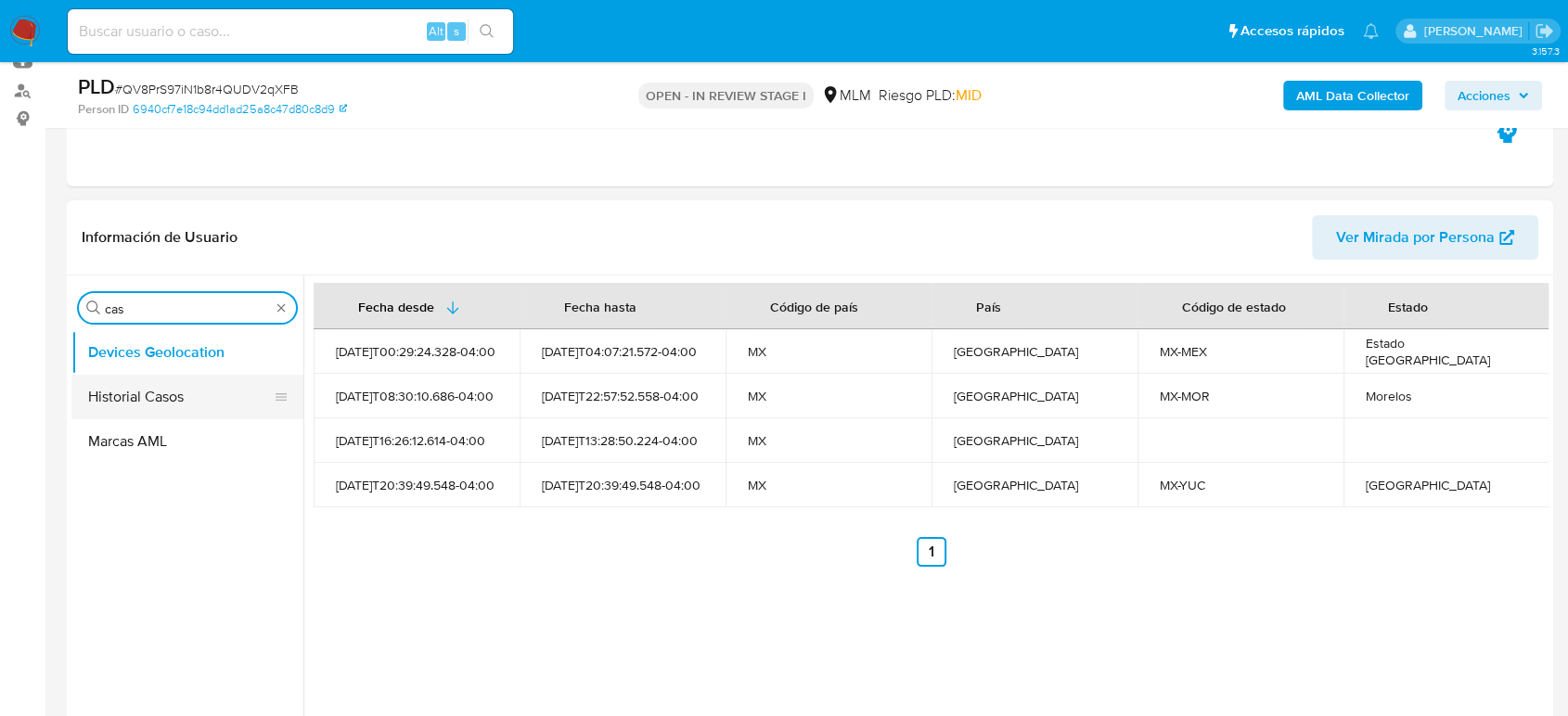
type input "cas"
click at [171, 402] on button "Historial Casos" at bounding box center [180, 397] width 217 height 44
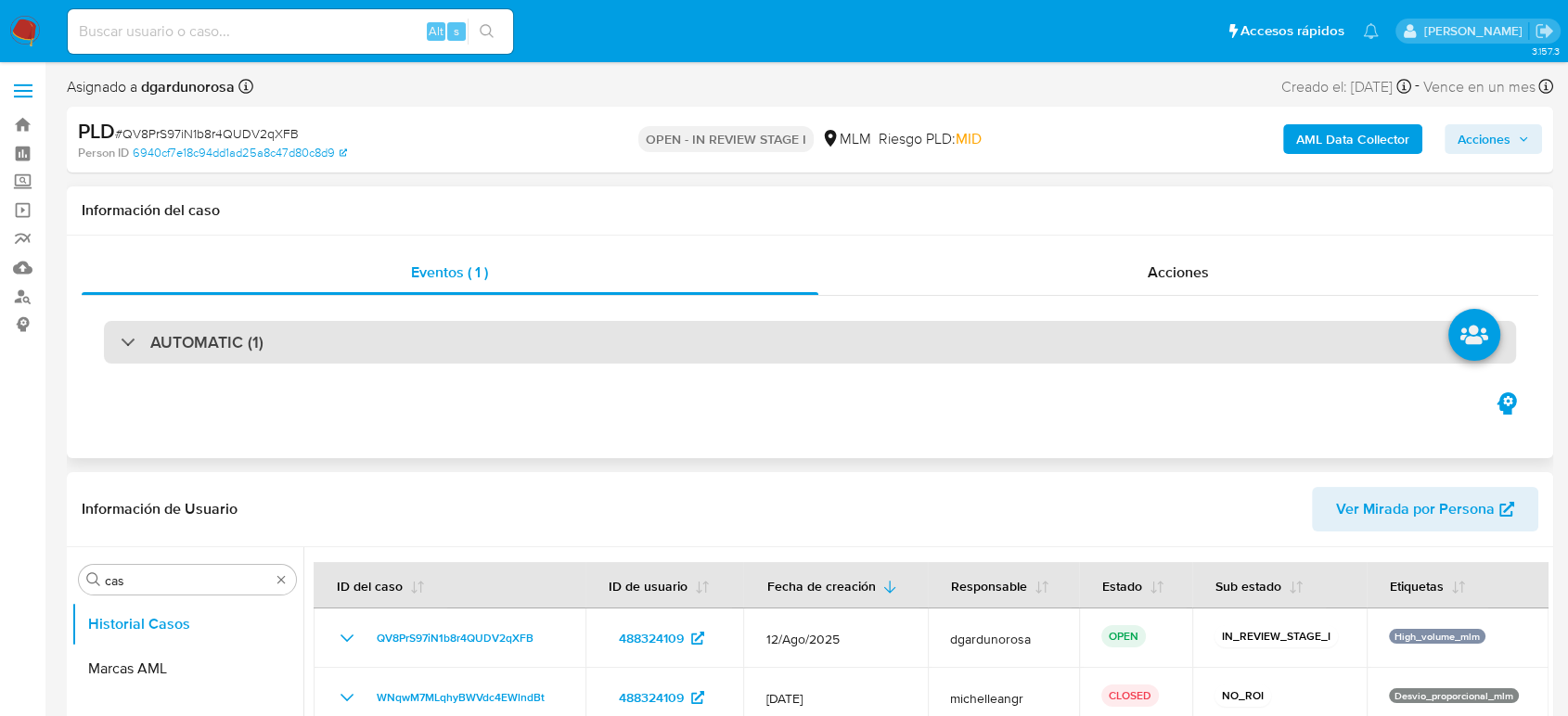
click at [255, 349] on h3 "AUTOMATIC (1)" at bounding box center [207, 342] width 113 height 20
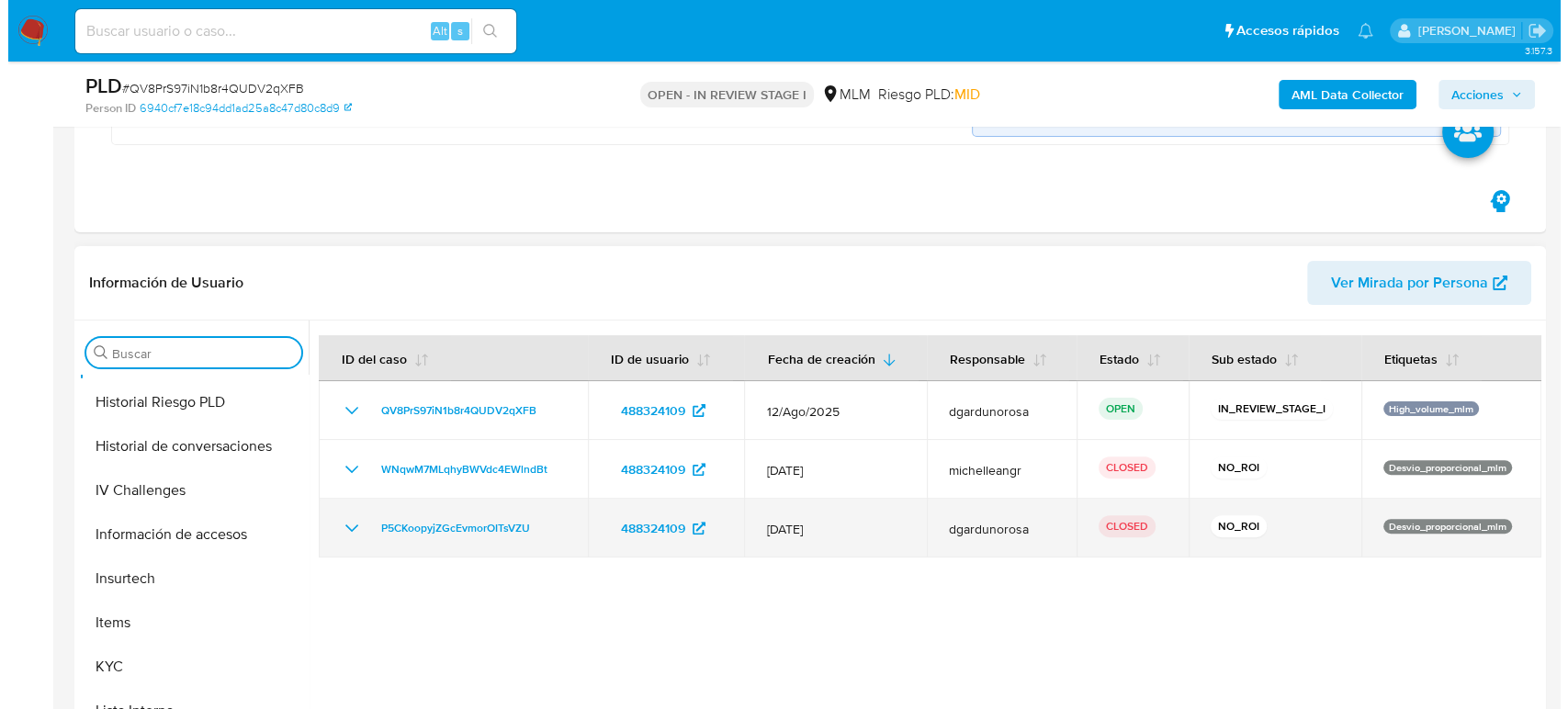
scroll to position [510, 0]
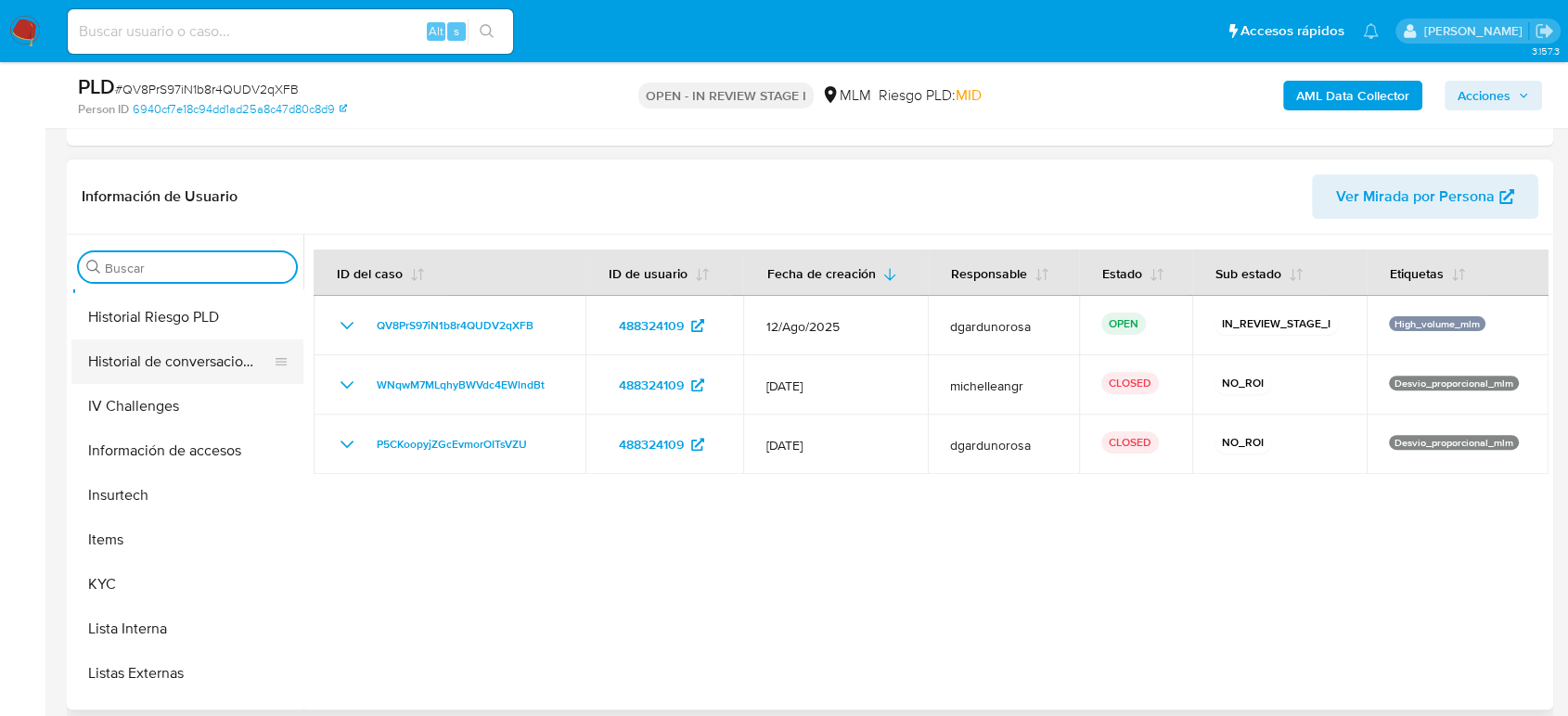
click at [197, 358] on button "Historial de conversaciones" at bounding box center [180, 362] width 217 height 44
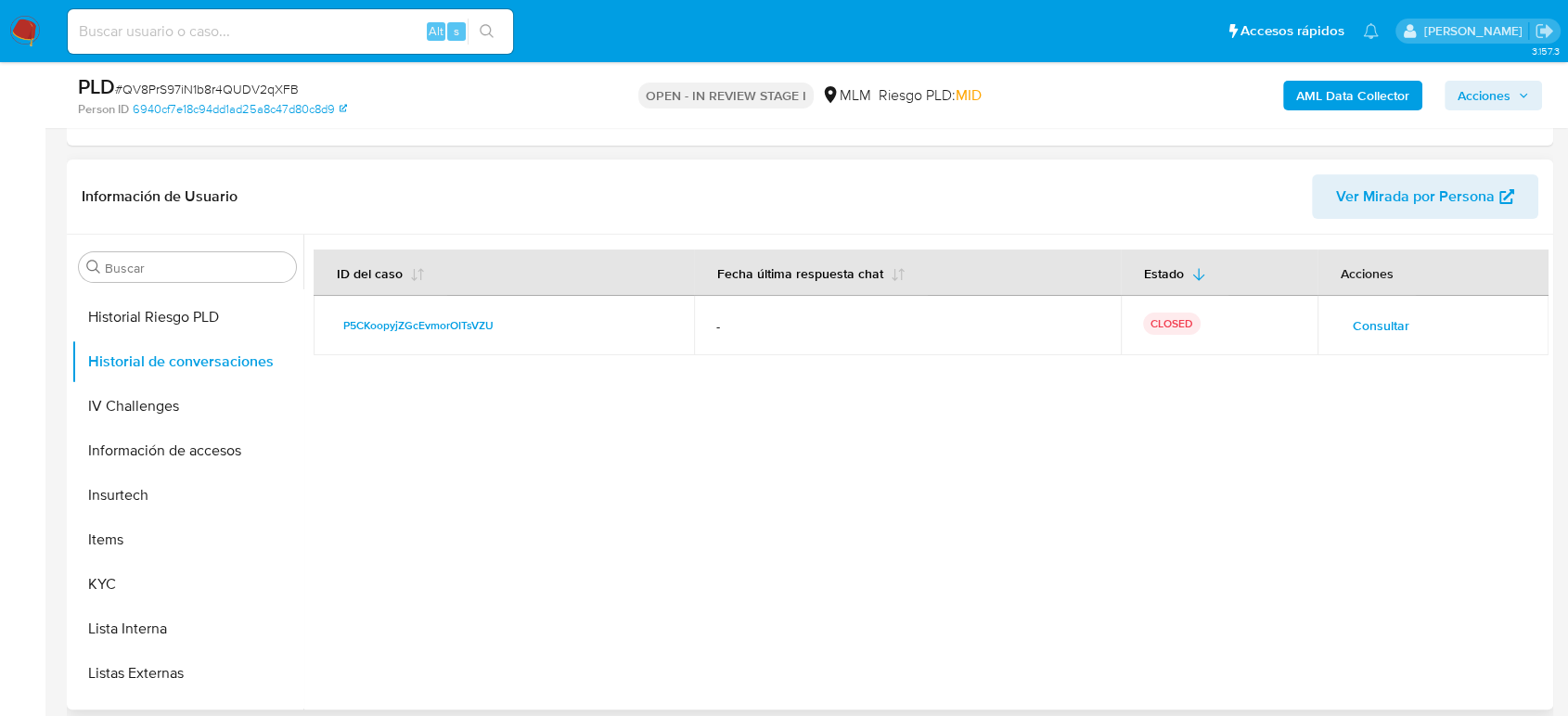
click at [1372, 317] on span "Consultar" at bounding box center [1381, 326] width 57 height 26
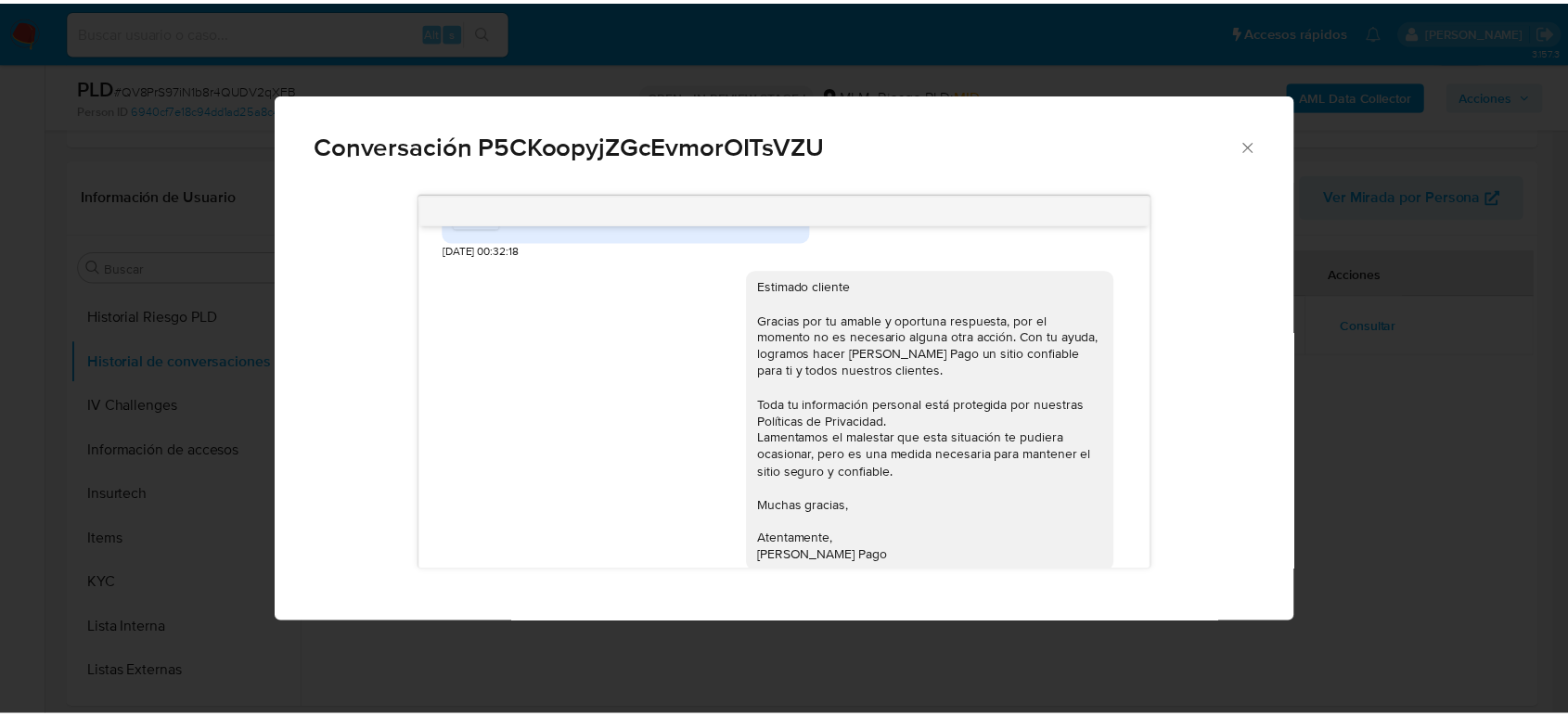
scroll to position [1742, 0]
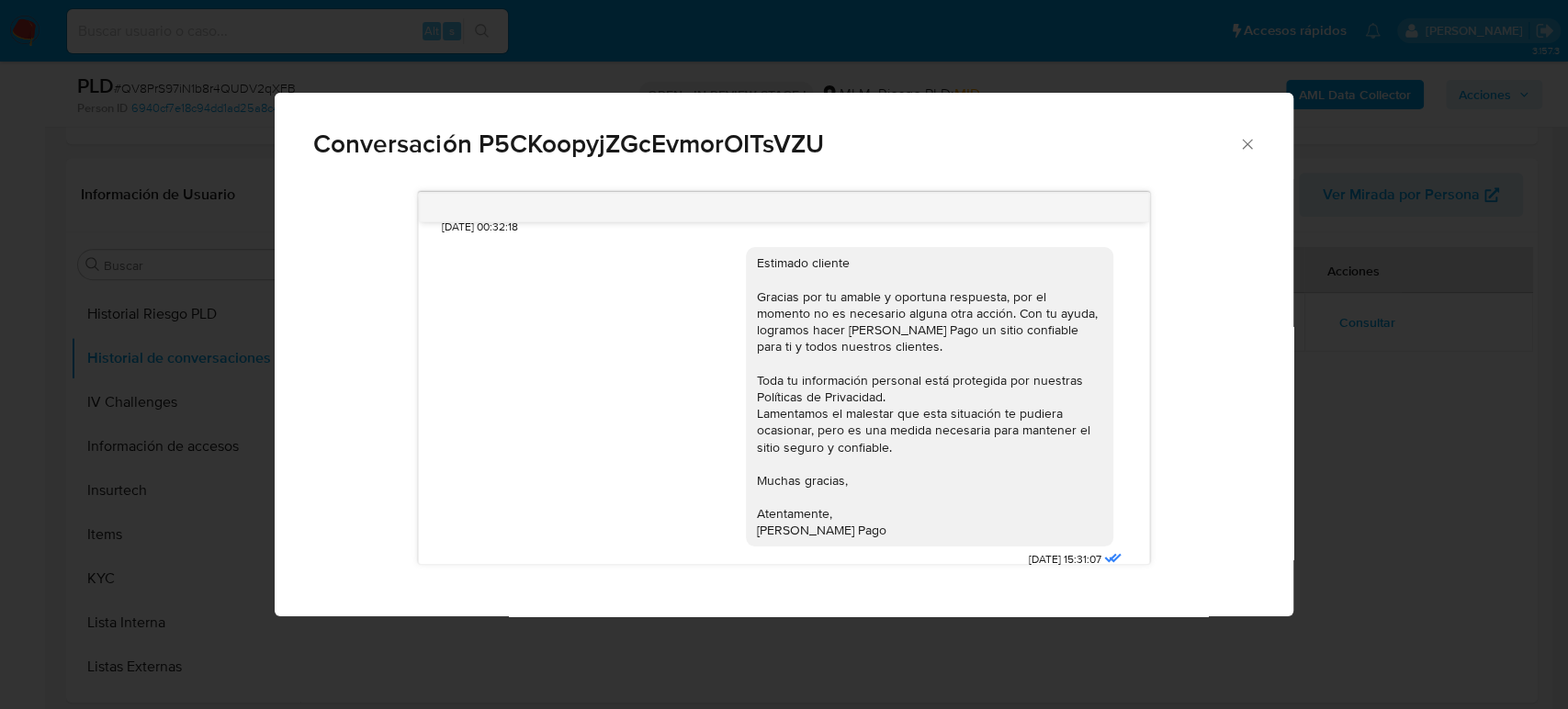
click at [1422, 363] on div "Conversación P5CKoopyjZGcEvmorOITsVZU 11/06/2025 23:09:59 PDF PDF file.pdf 12/0…" at bounding box center [784, 354] width 1568 height 709
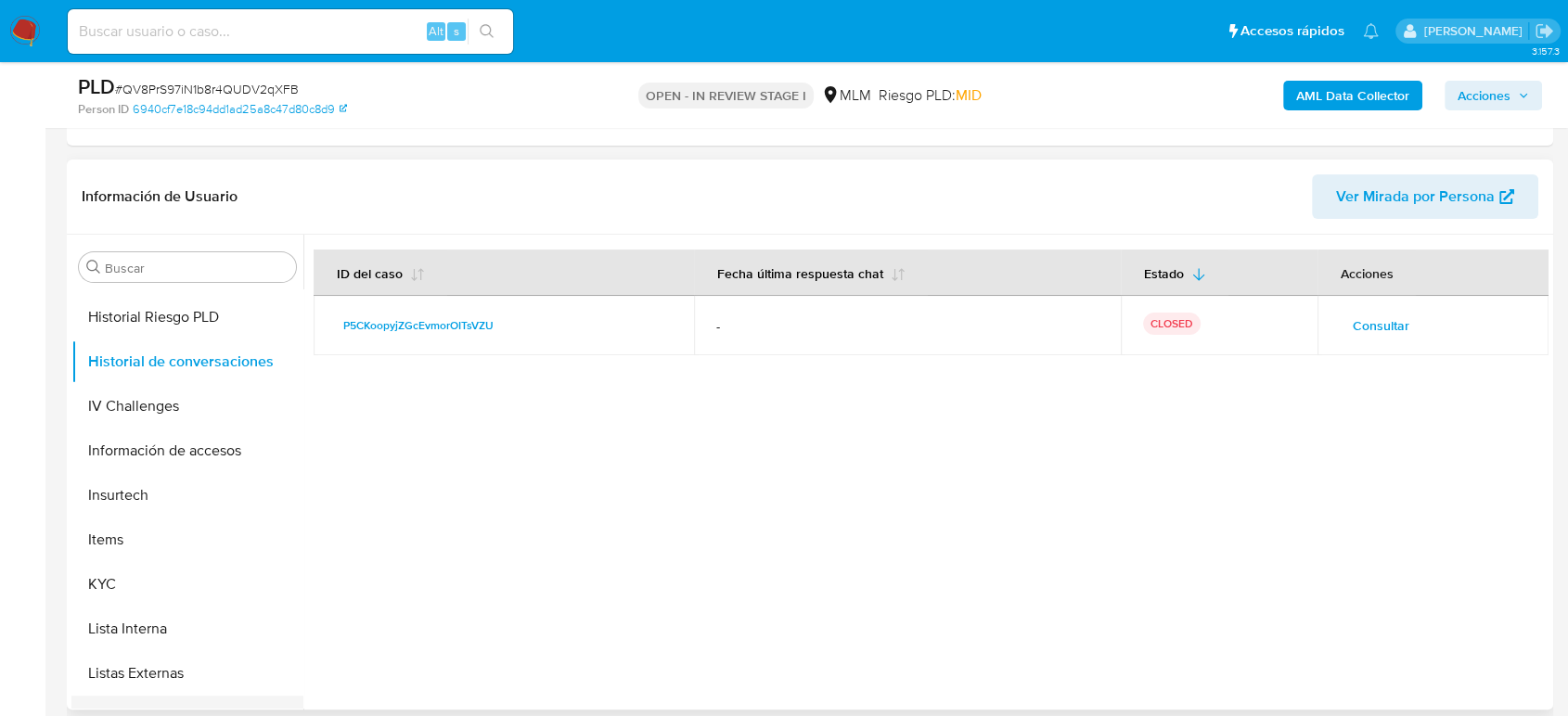
scroll to position [785, 0]
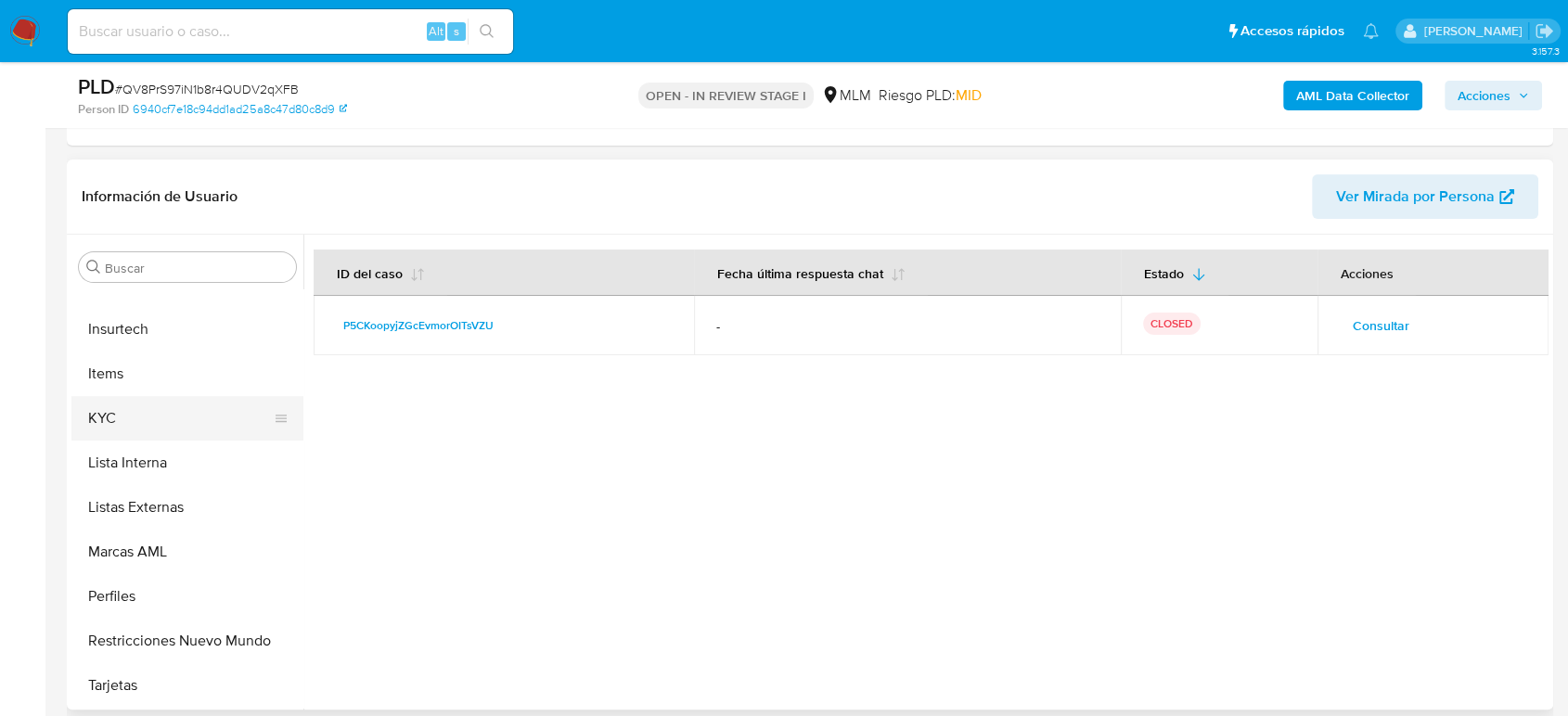
click at [111, 411] on button "KYC" at bounding box center [180, 418] width 217 height 44
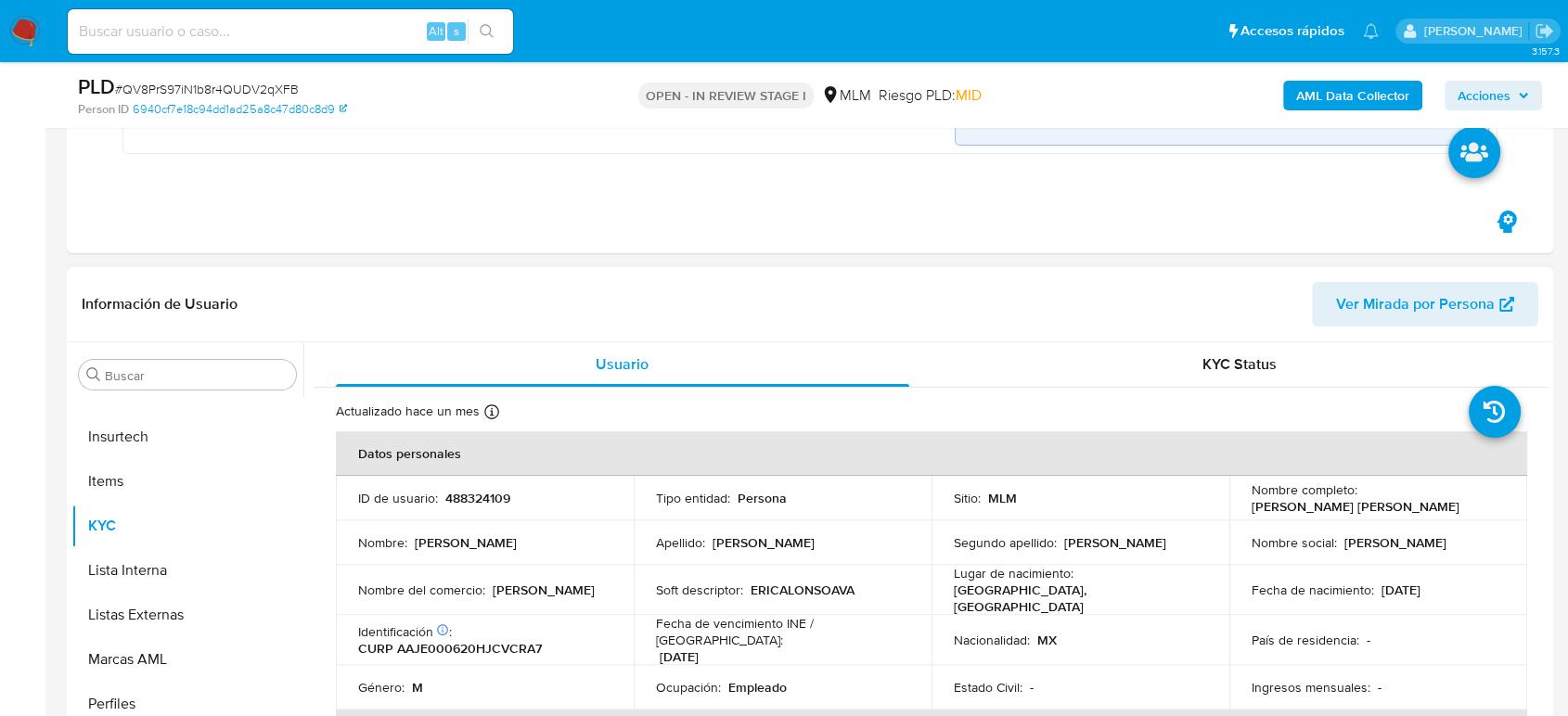
scroll to position [515, 0]
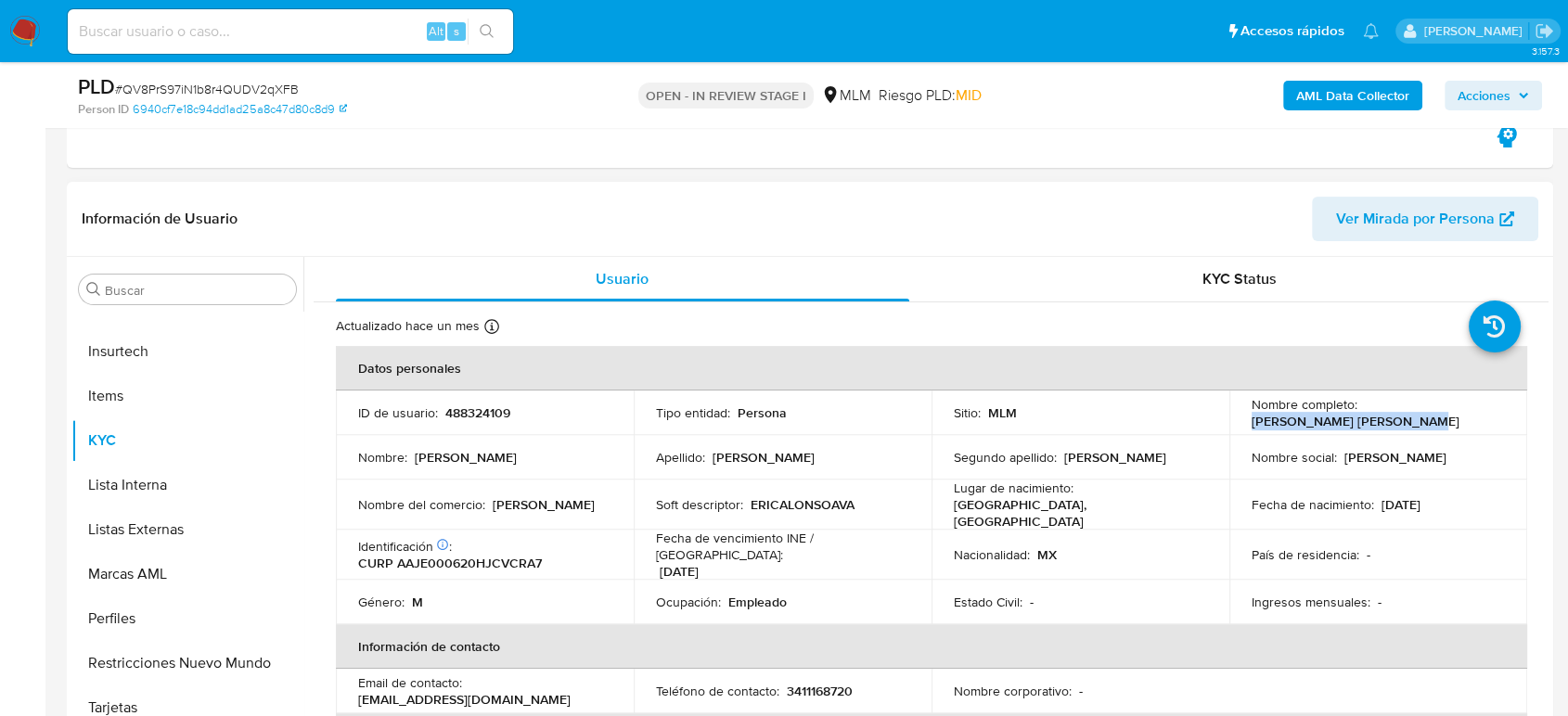
drag, startPoint x: 1404, startPoint y: 427, endPoint x: 1248, endPoint y: 425, distance: 156.0
click at [1252, 425] on div "Nombre completo : Eric Alonso Avalos Jacobo" at bounding box center [1379, 413] width 253 height 34
copy p "[PERSON_NAME] [PERSON_NAME]"
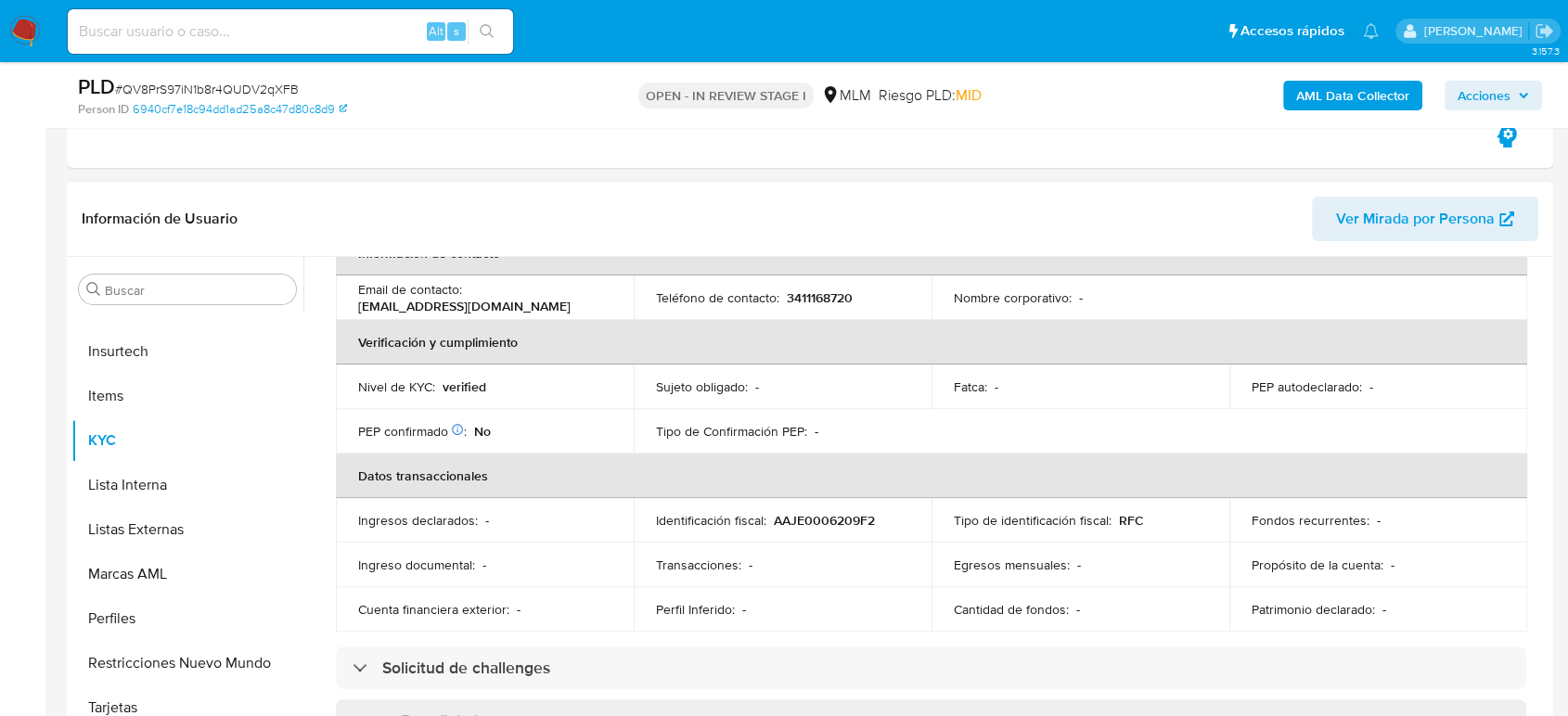
scroll to position [220, 0]
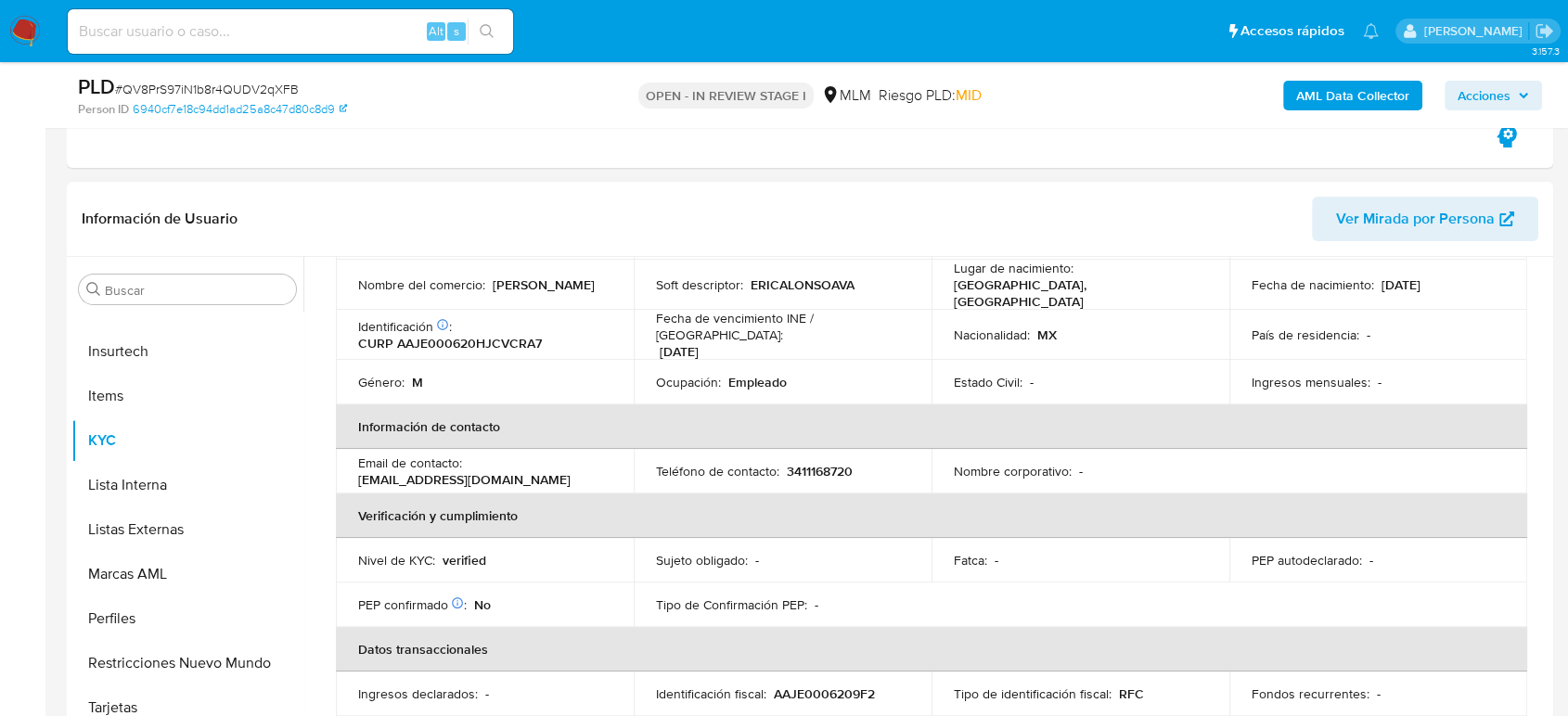
click at [808, 463] on p "3411168720" at bounding box center [819, 471] width 66 height 16
click at [806, 463] on p "3411168720" at bounding box center [819, 471] width 66 height 16
copy p "3411168720"
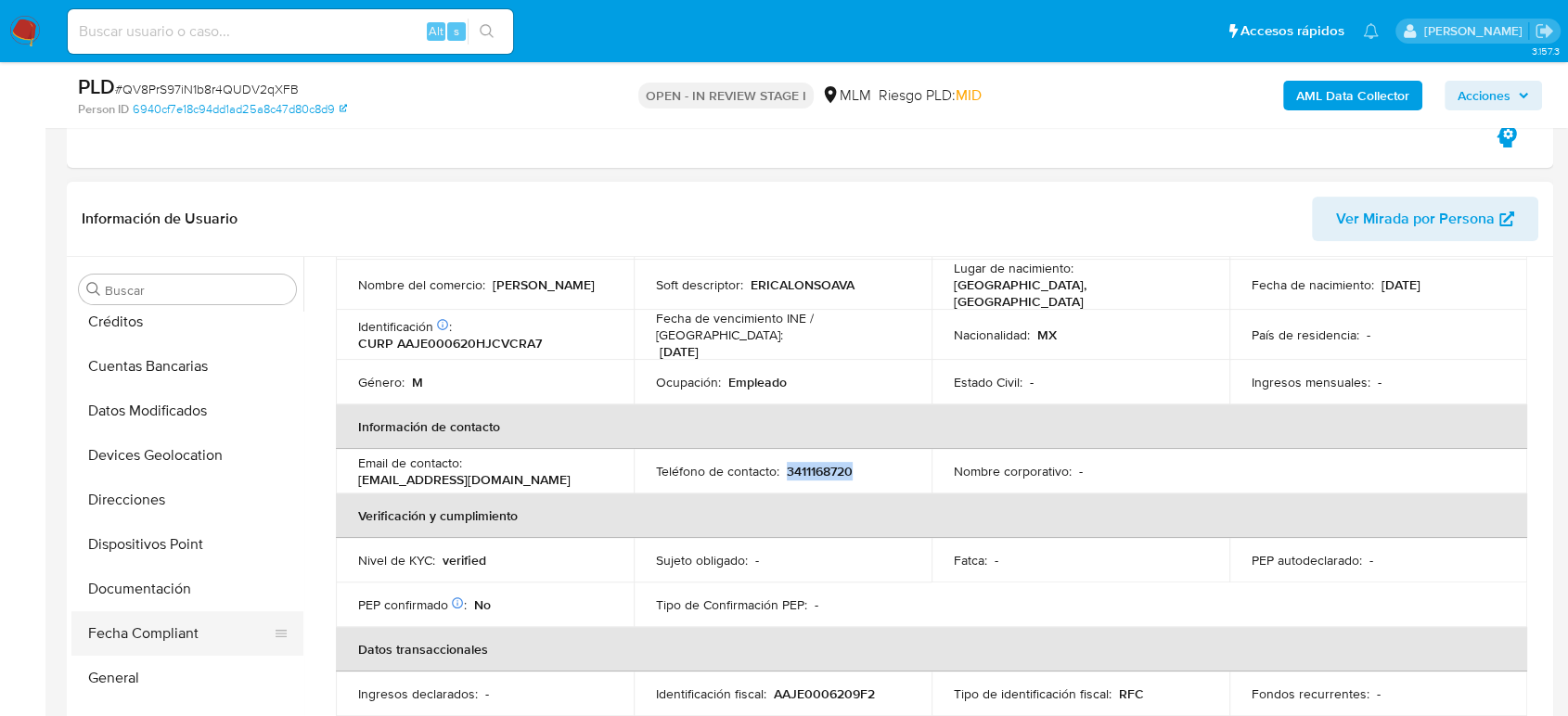
scroll to position [62, 0]
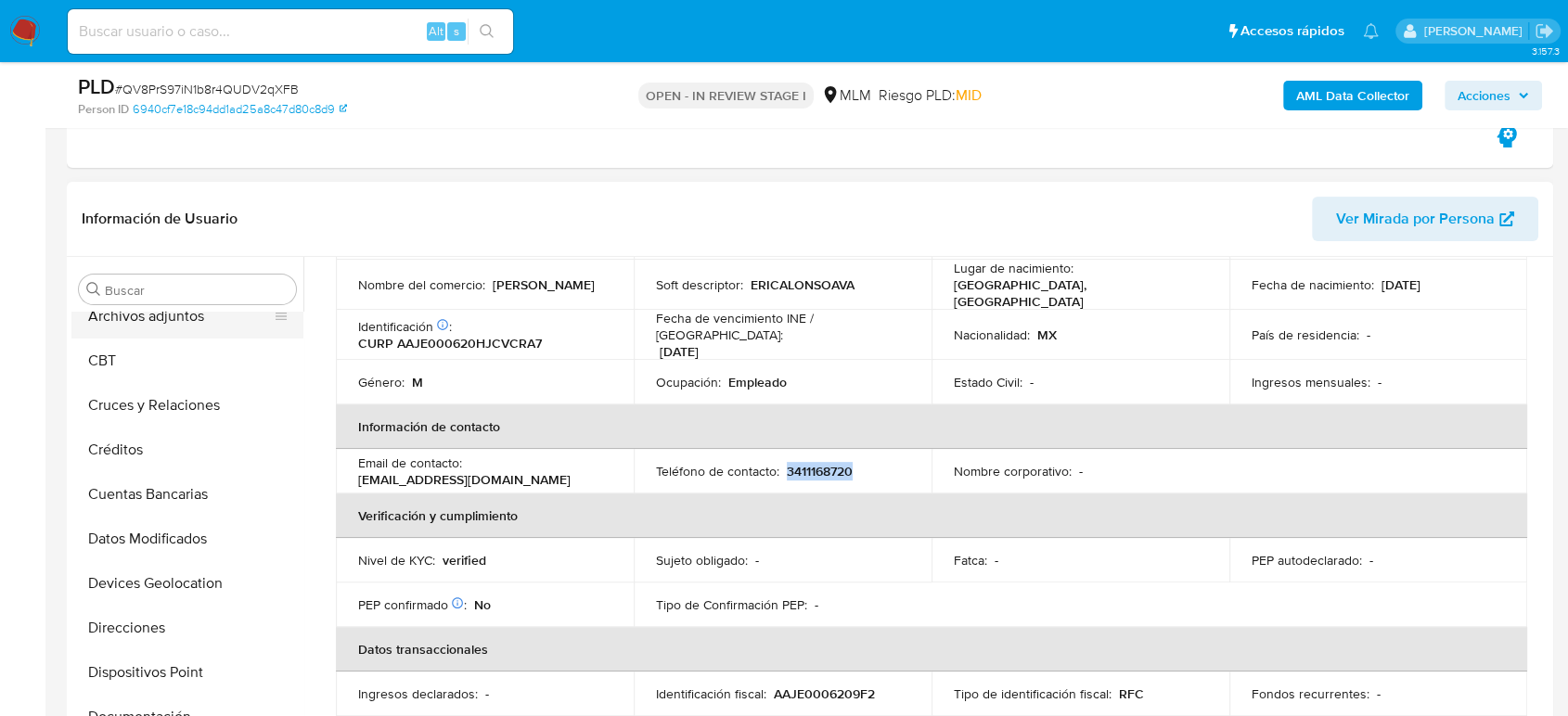
click at [186, 329] on button "Archivos adjuntos" at bounding box center [180, 316] width 217 height 44
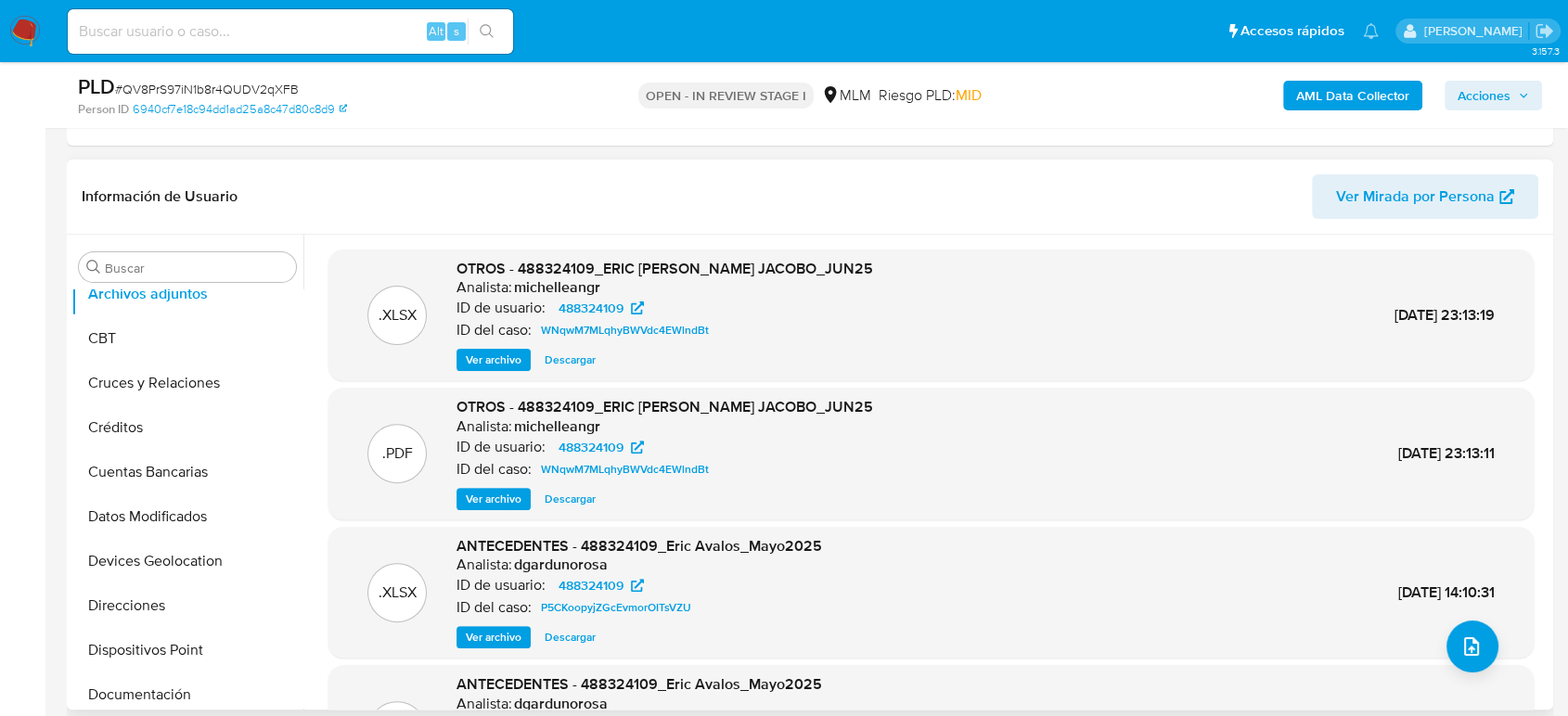
click at [482, 497] on span "Ver archivo" at bounding box center [494, 499] width 56 height 18
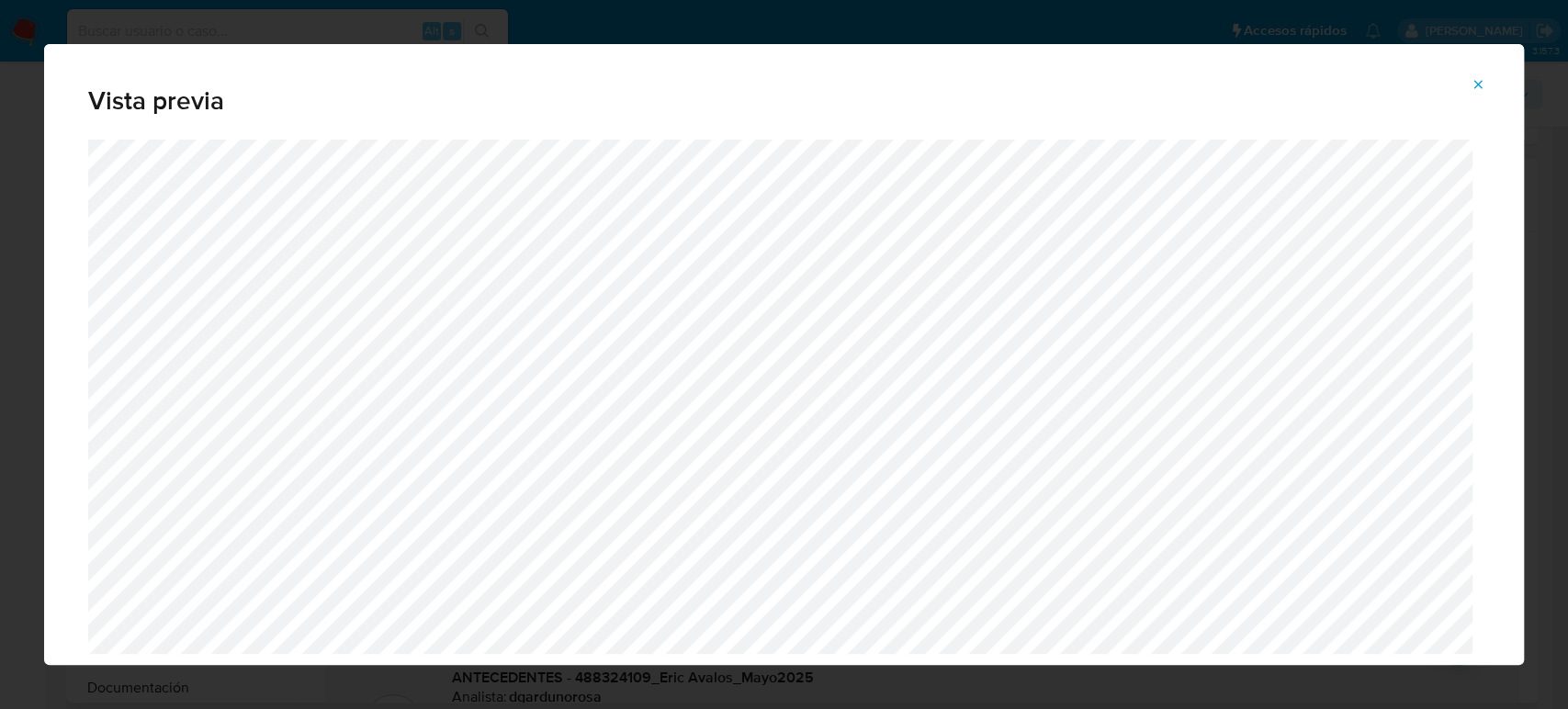
click at [1480, 78] on icon "Attachment preview" at bounding box center [1478, 84] width 14 height 14
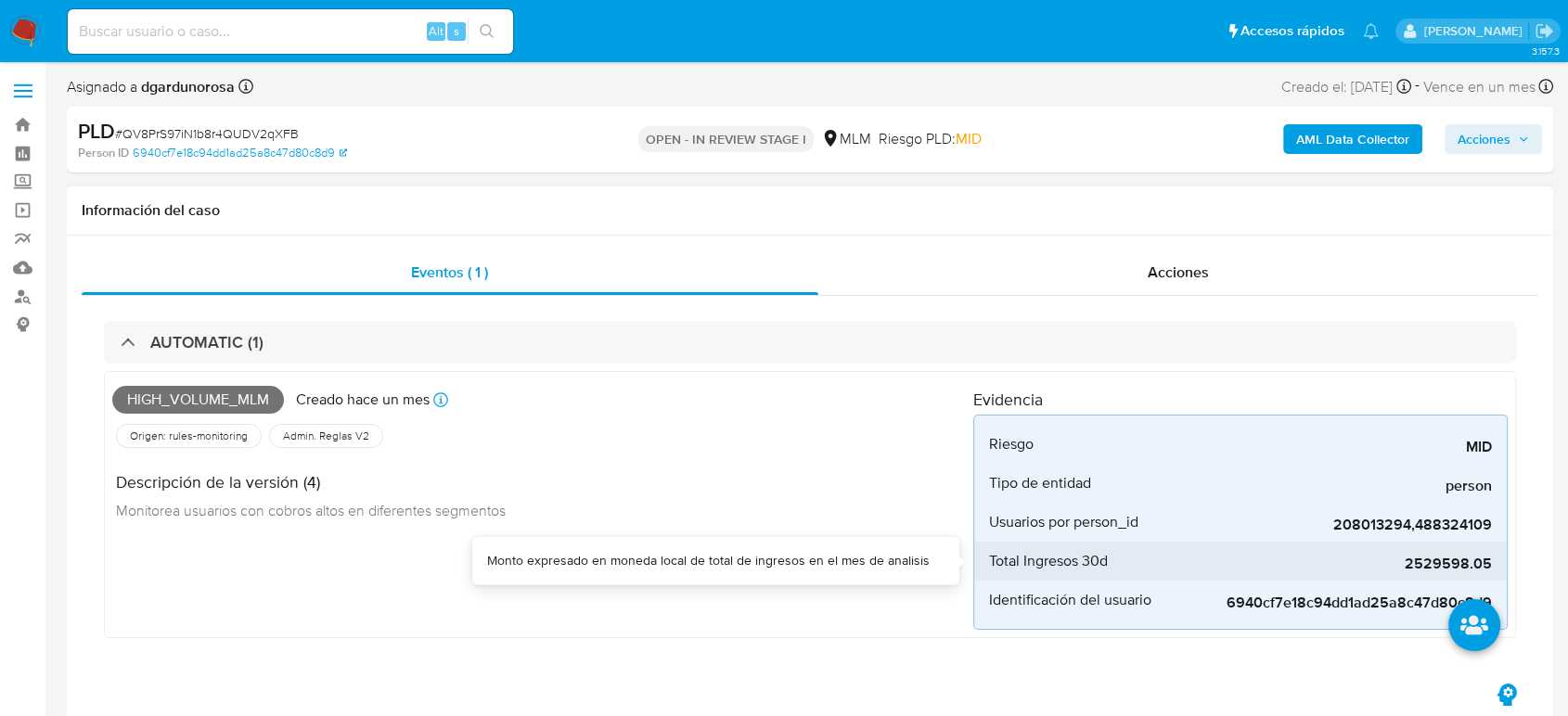
click at [1441, 558] on span "2529598.05" at bounding box center [1353, 563] width 278 height 18
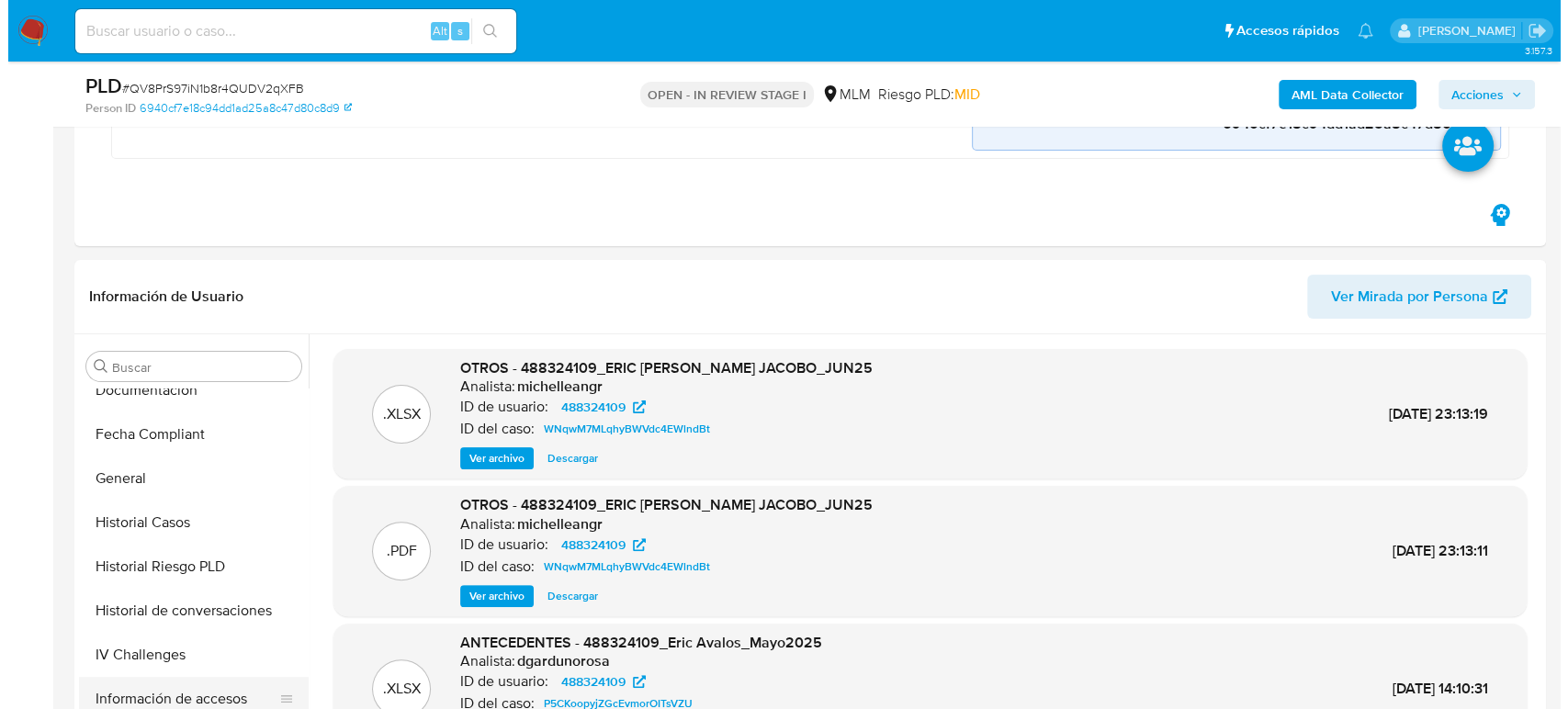
scroll to position [572, 0]
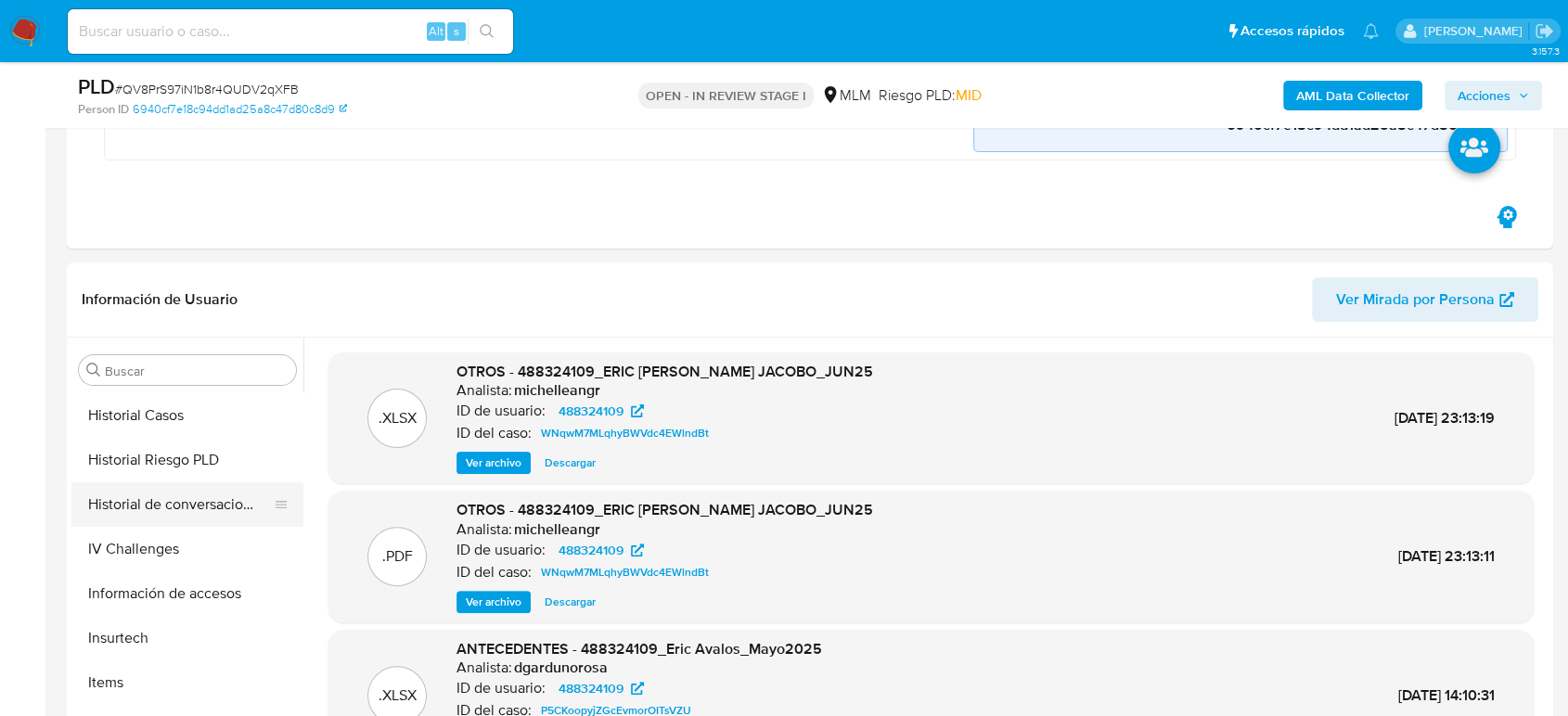
click at [184, 503] on button "Historial de conversaciones" at bounding box center [180, 504] width 217 height 44
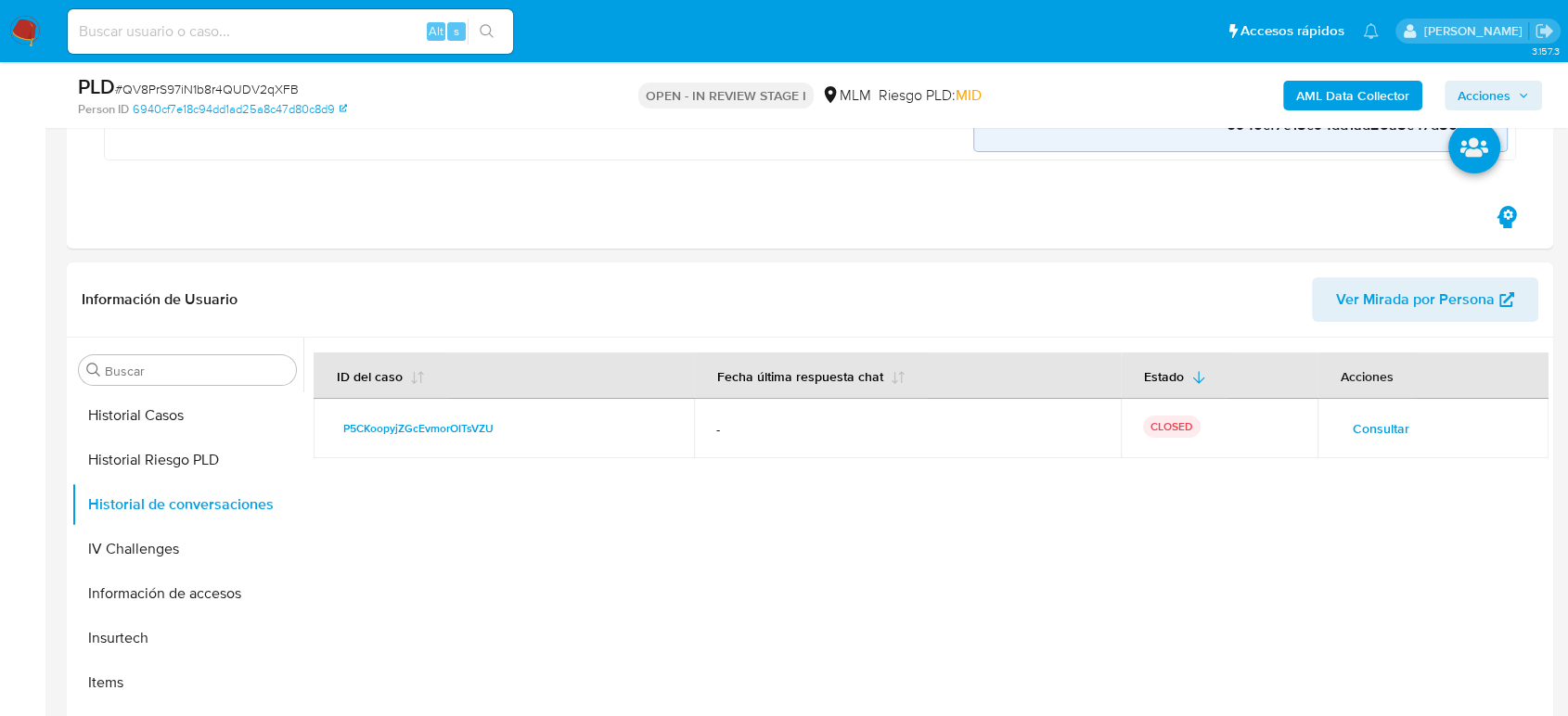
click at [1382, 420] on span "Consultar" at bounding box center [1381, 428] width 57 height 26
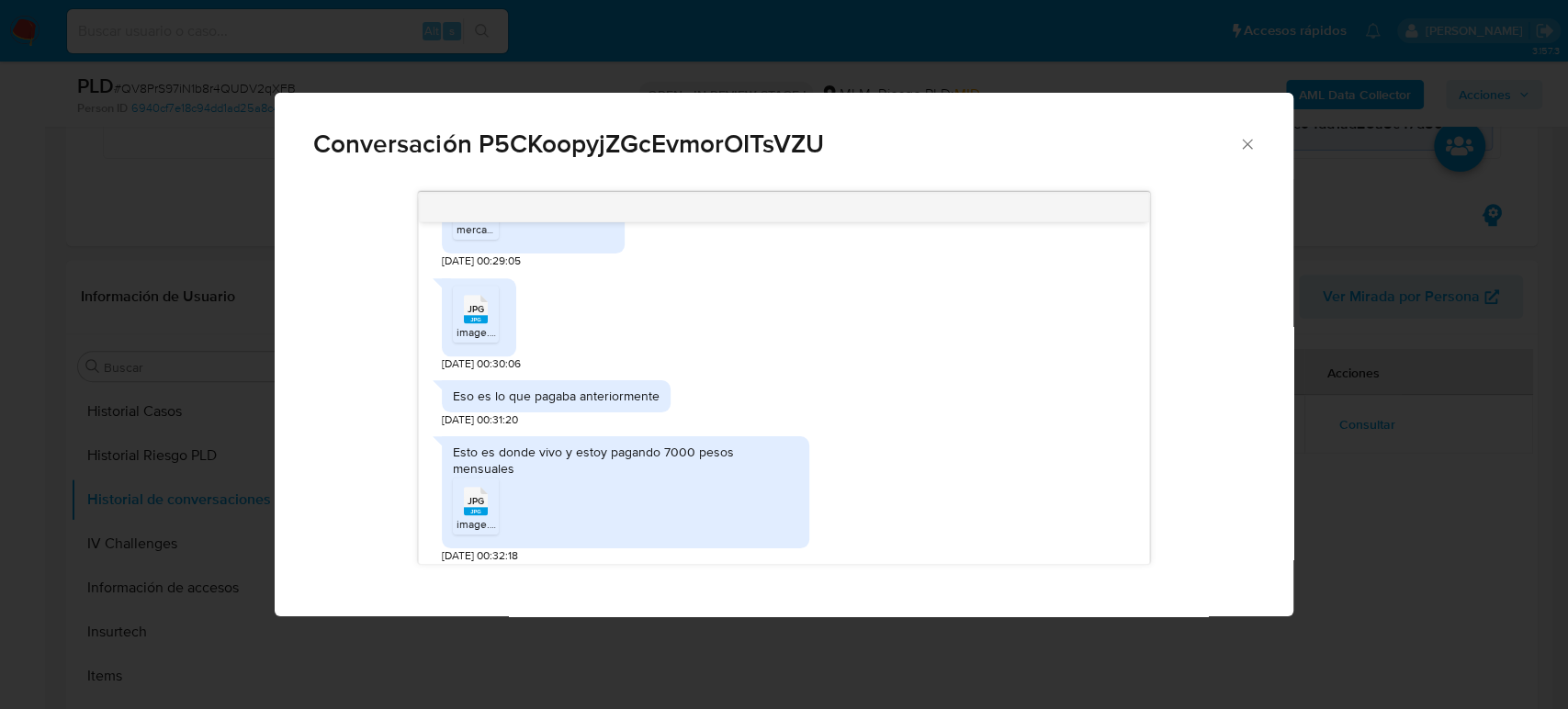
scroll to position [1429, 0]
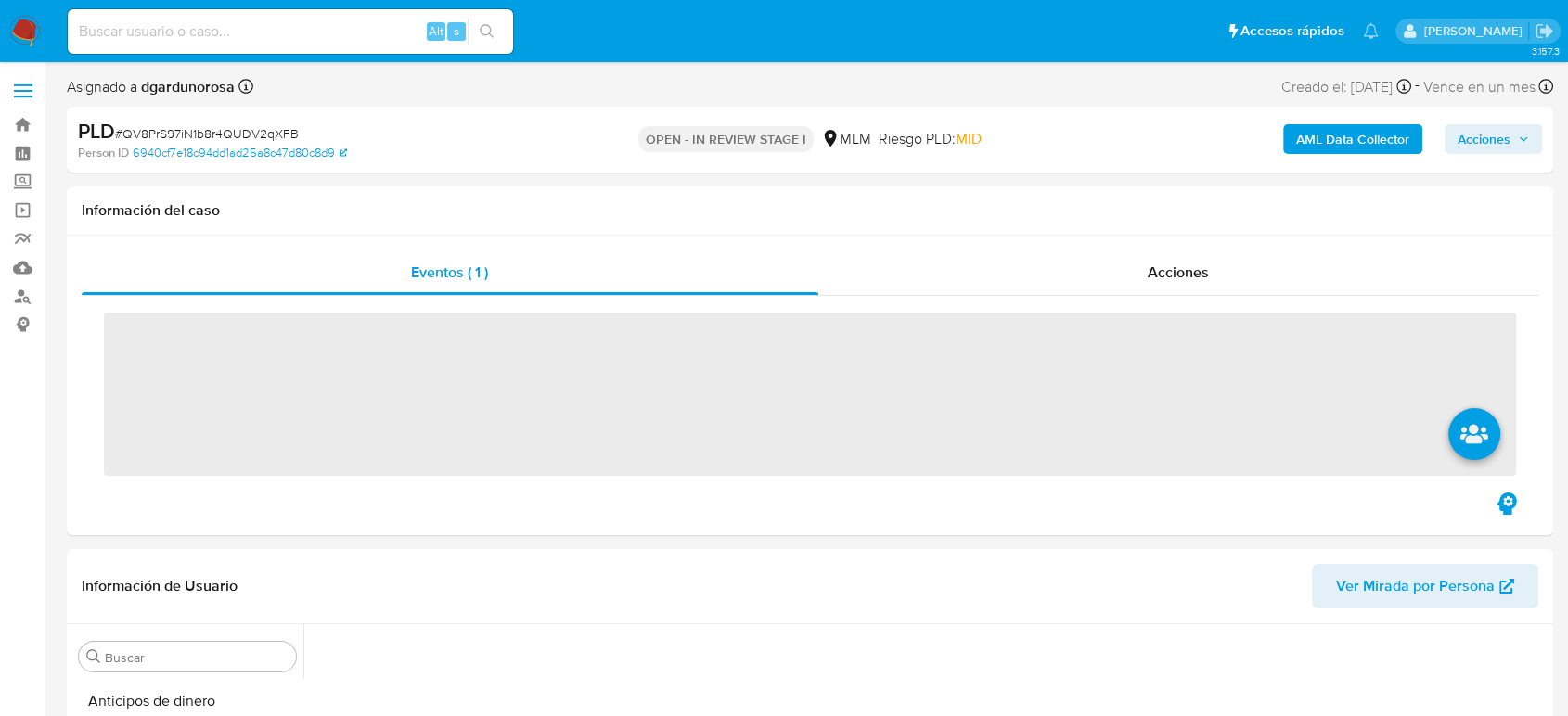
scroll to position [644, 0]
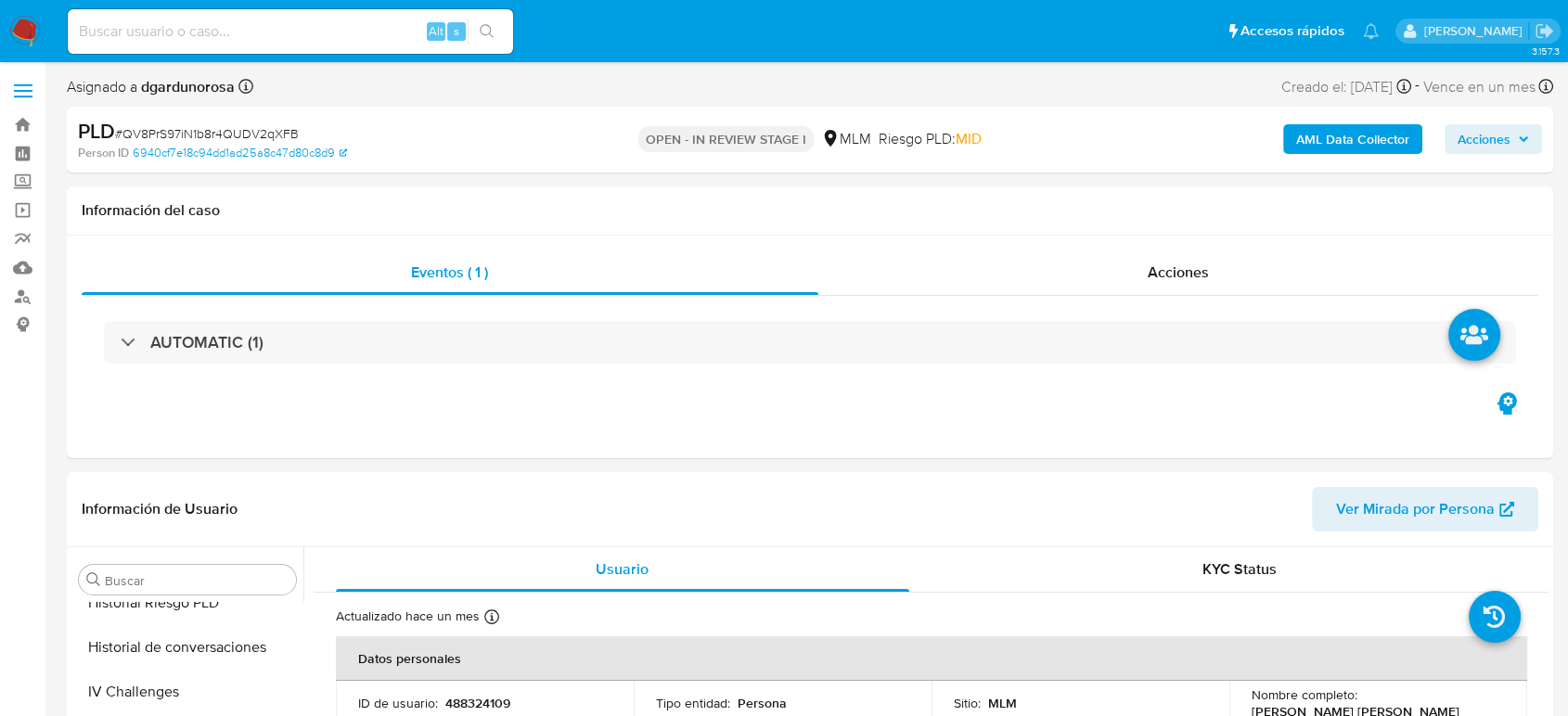
select select "10"
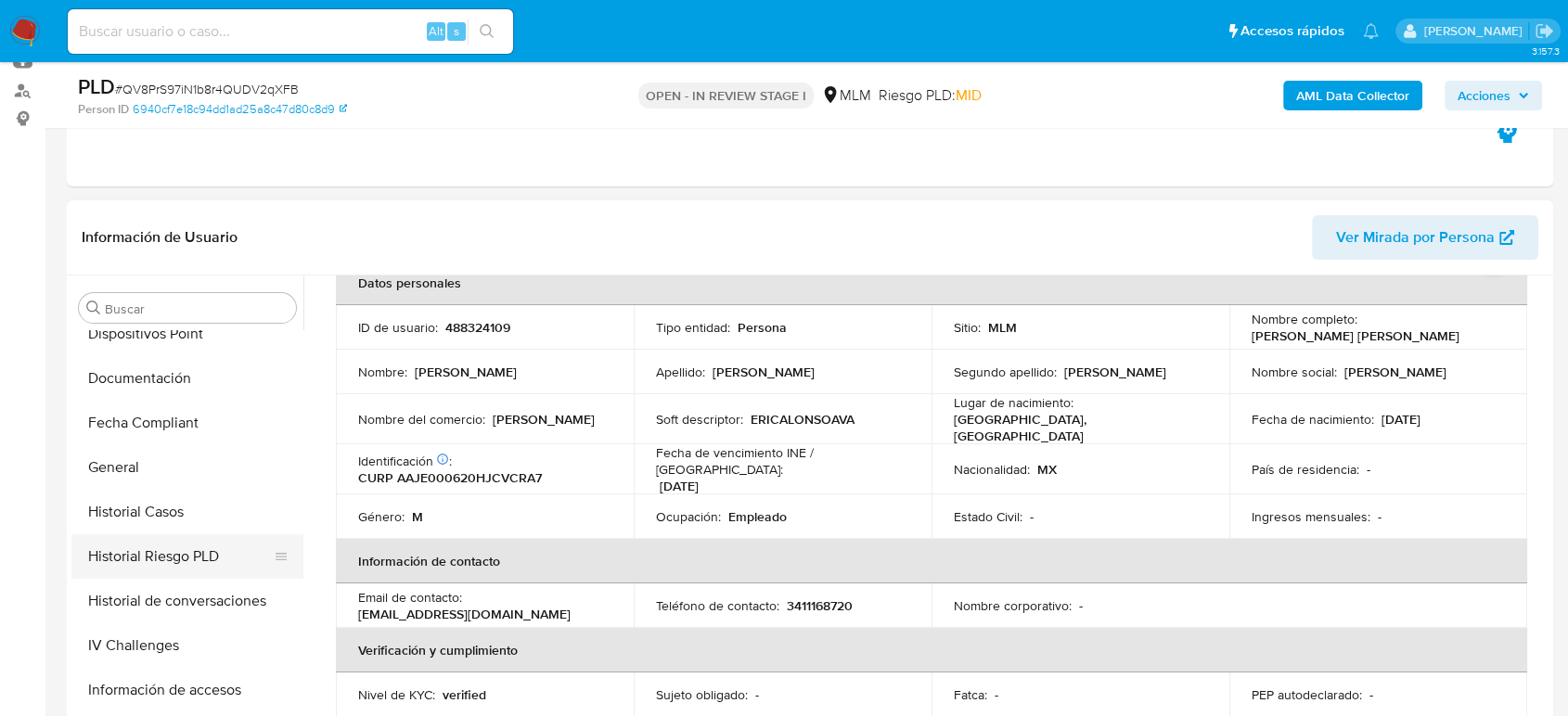
scroll to position [371, 0]
click at [180, 555] on button "Historial Casos" at bounding box center [180, 560] width 217 height 44
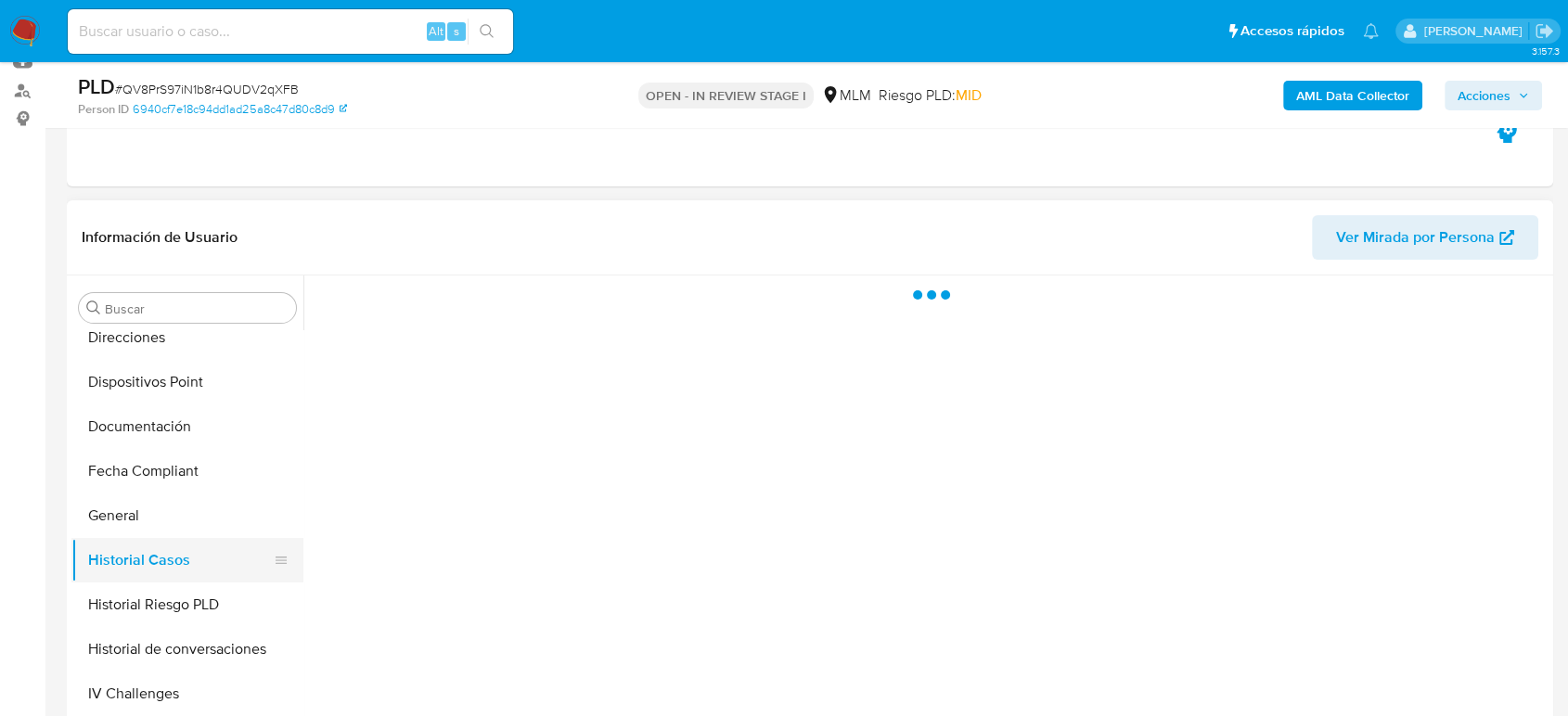
scroll to position [0, 0]
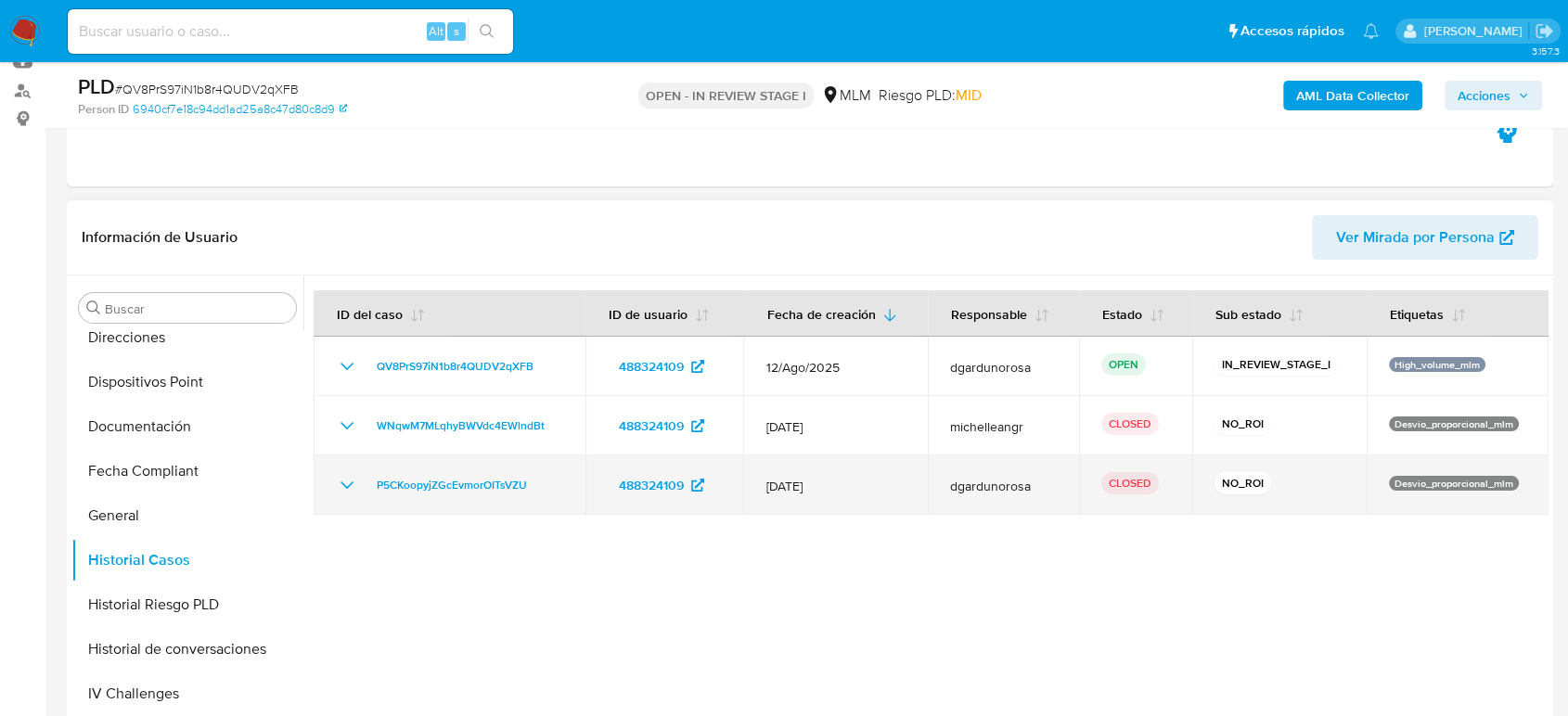
click at [332, 488] on td "P5CKoopyjZGcEvmorOITsVZU" at bounding box center [449, 485] width 271 height 59
click at [342, 485] on icon "Mostrar/Ocultar" at bounding box center [347, 485] width 22 height 22
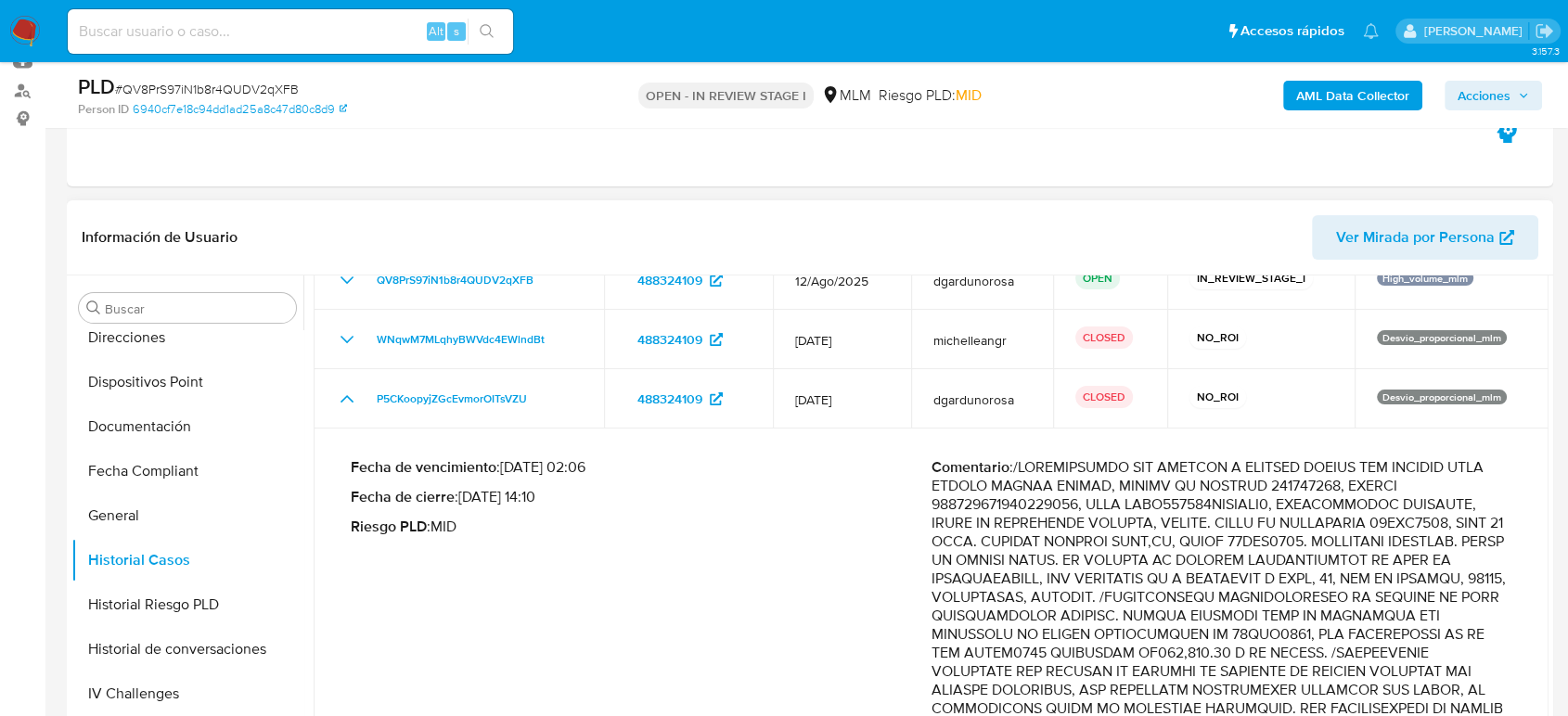
scroll to position [309, 0]
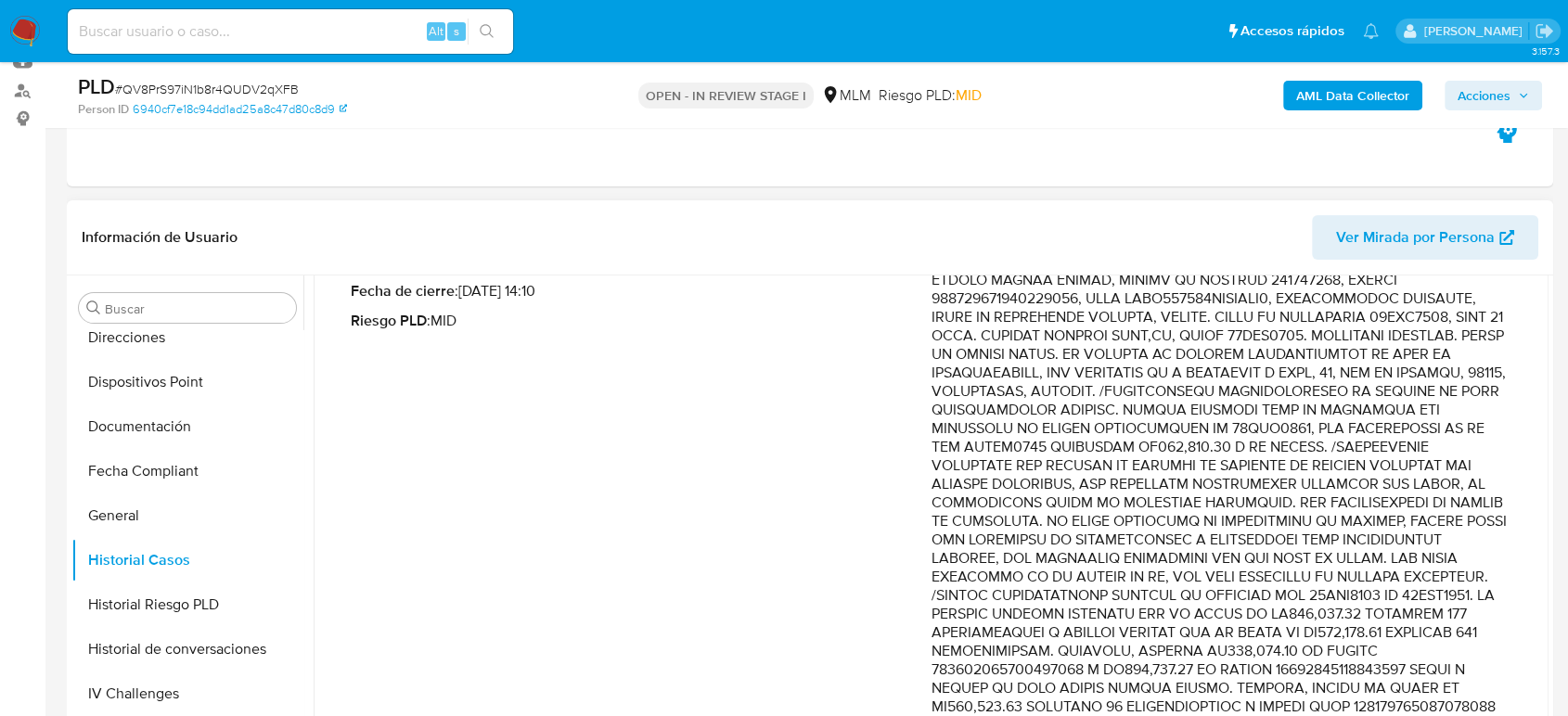
drag, startPoint x: 1332, startPoint y: 501, endPoint x: 1350, endPoint y: 566, distance: 67.4
click at [1350, 566] on p "Comentario :" at bounding box center [1221, 698] width 581 height 891
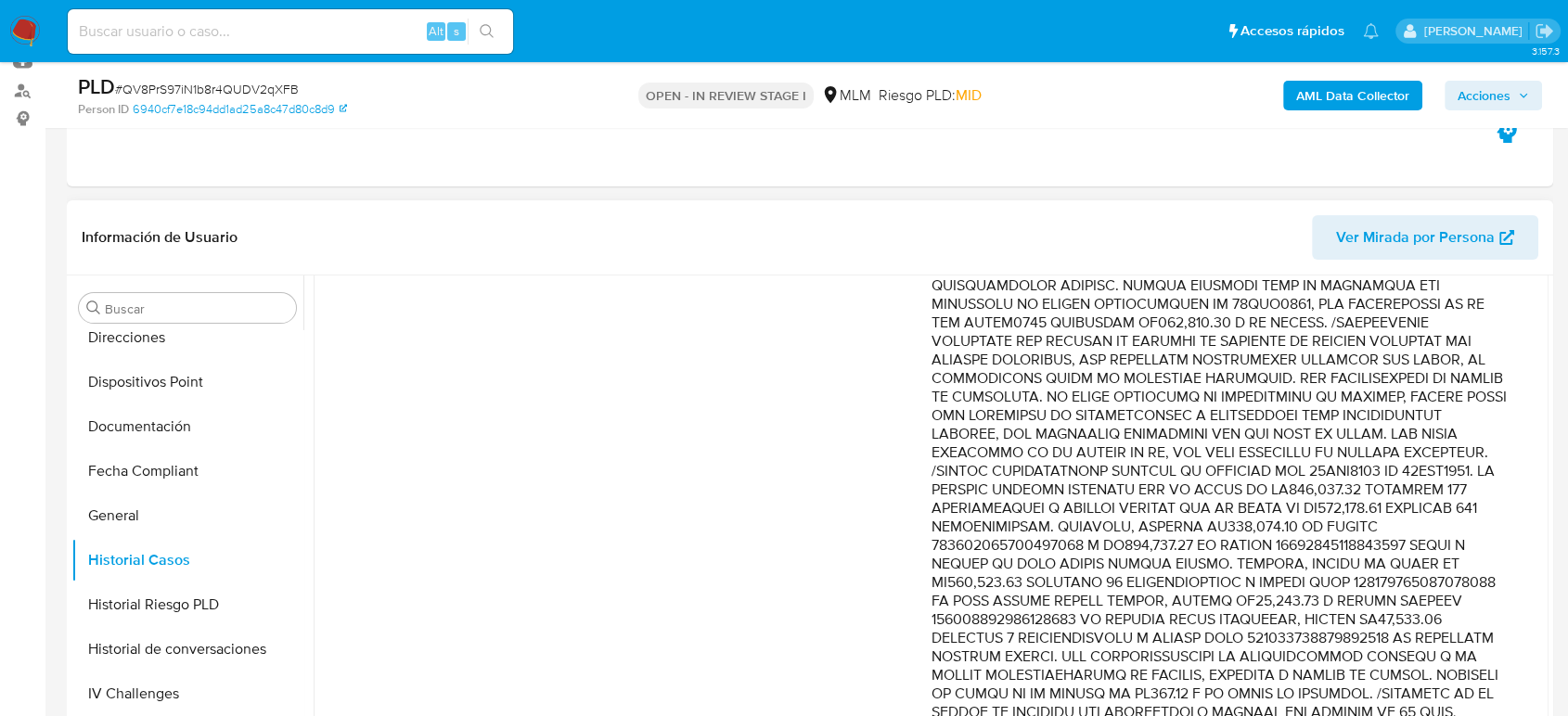
scroll to position [515, 0]
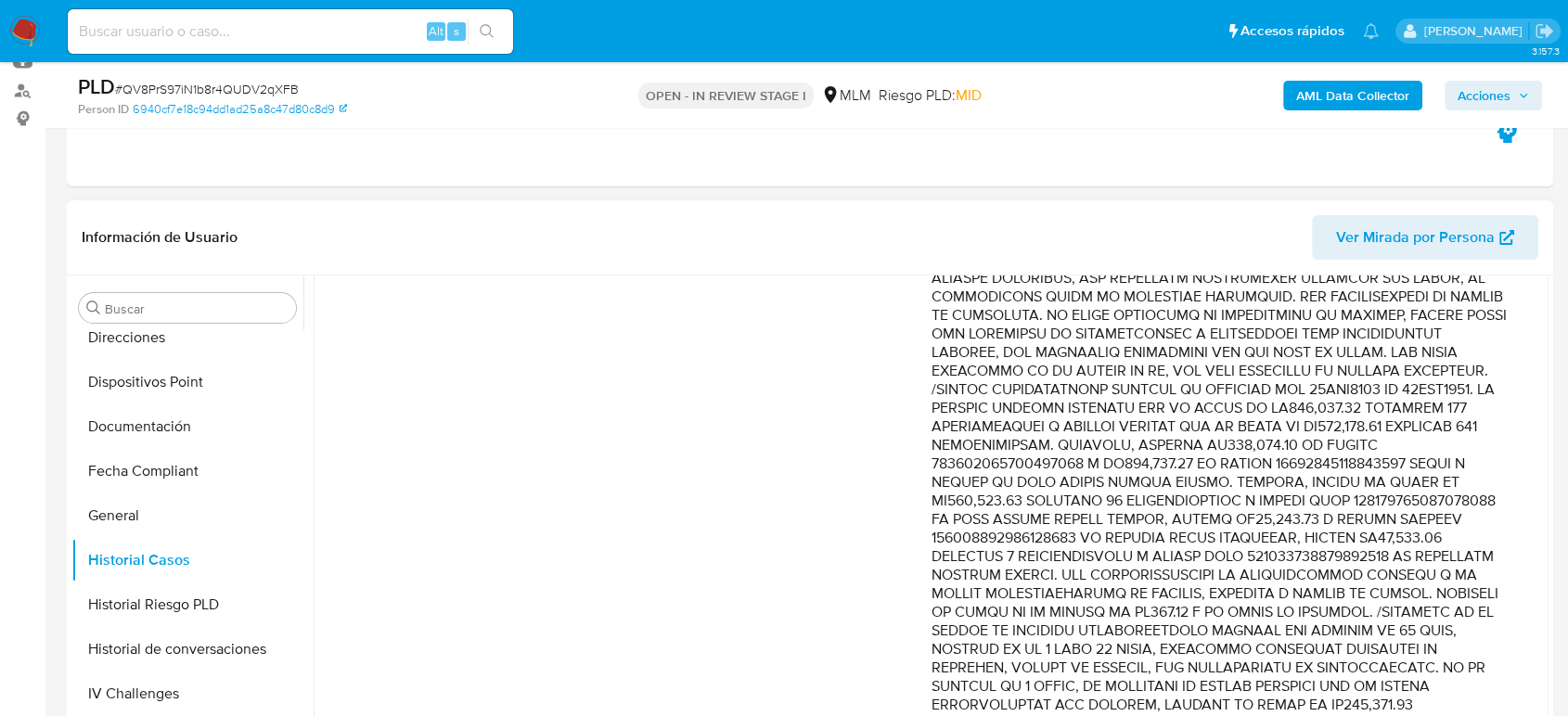
drag, startPoint x: 1322, startPoint y: 449, endPoint x: 1329, endPoint y: 573, distance: 124.2
click at [1329, 573] on p "Comentario :" at bounding box center [1221, 492] width 581 height 891
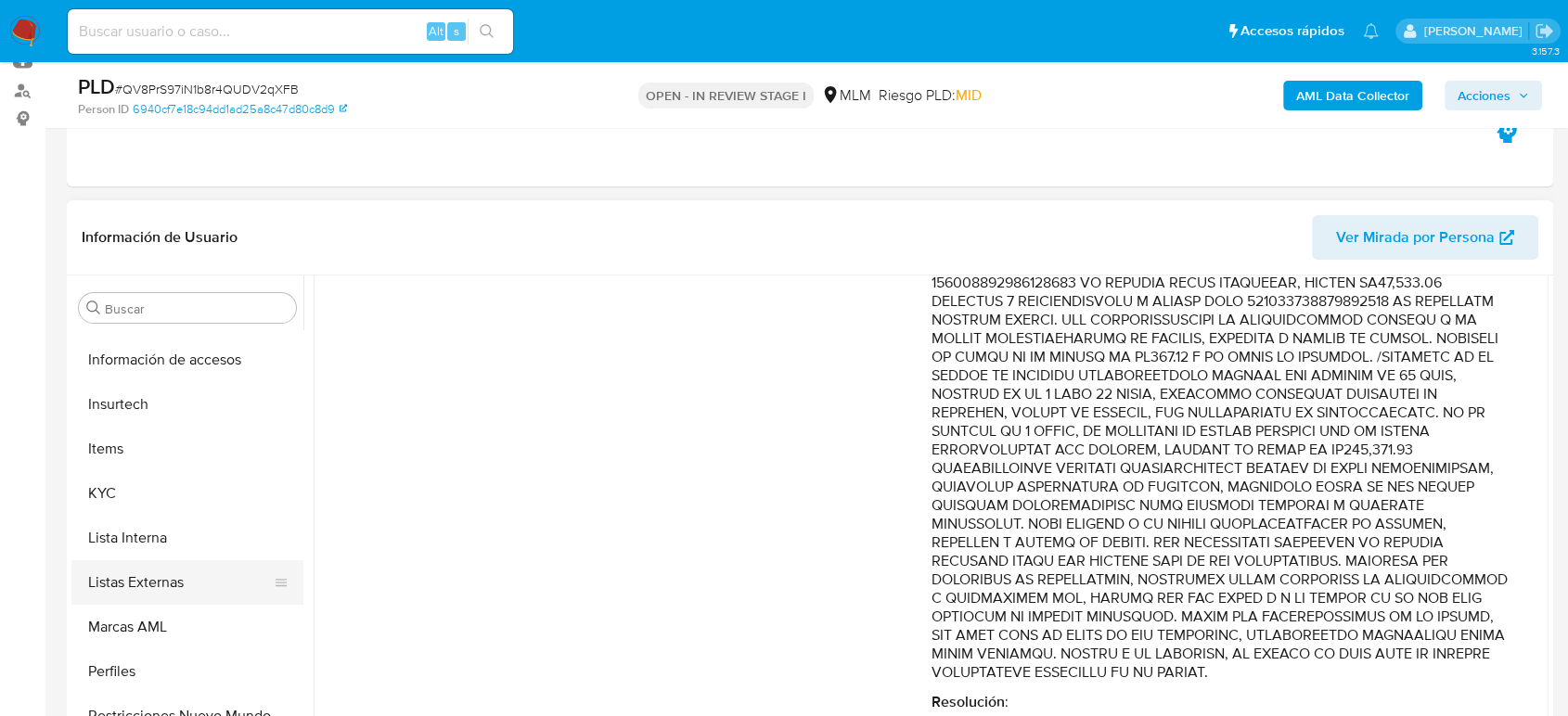
scroll to position [785, 0]
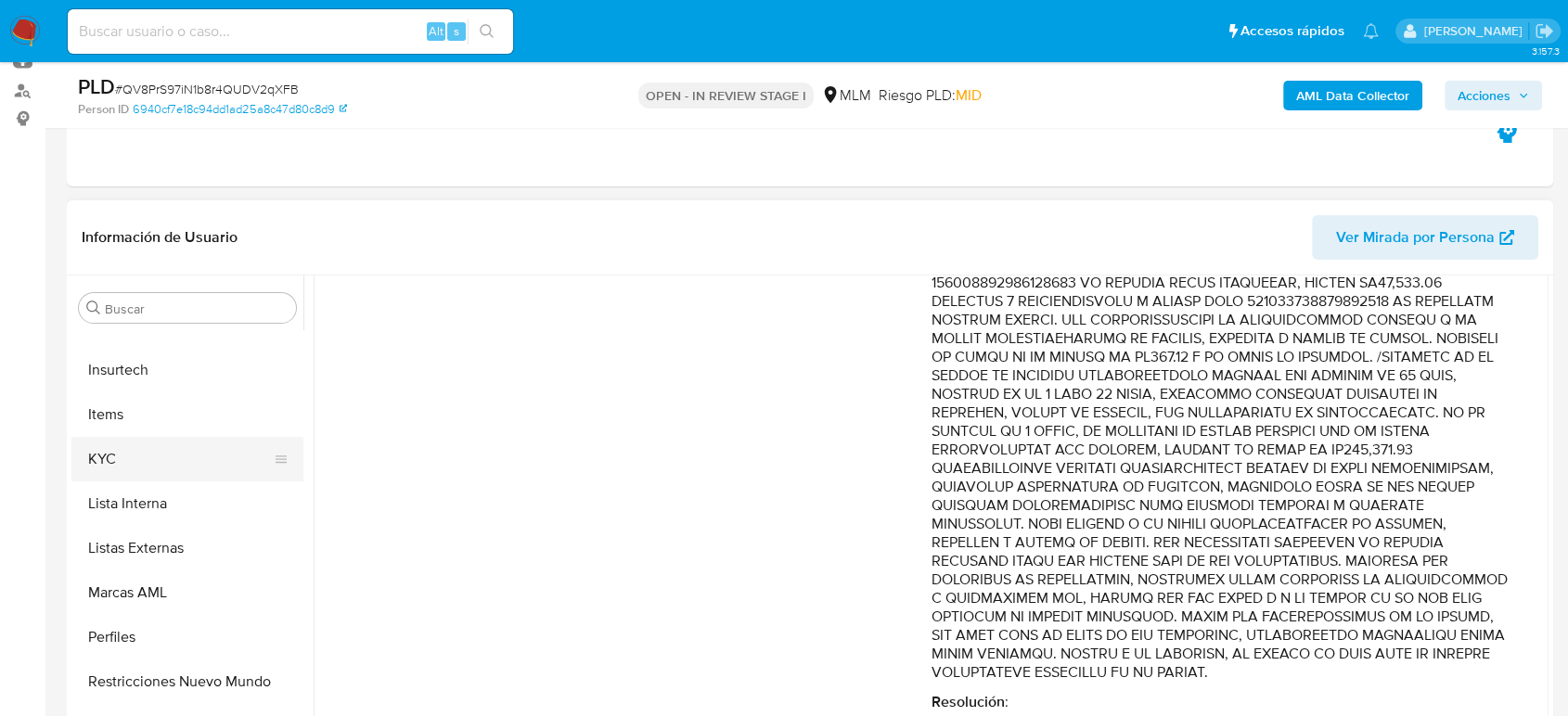
click at [143, 466] on button "KYC" at bounding box center [180, 459] width 217 height 44
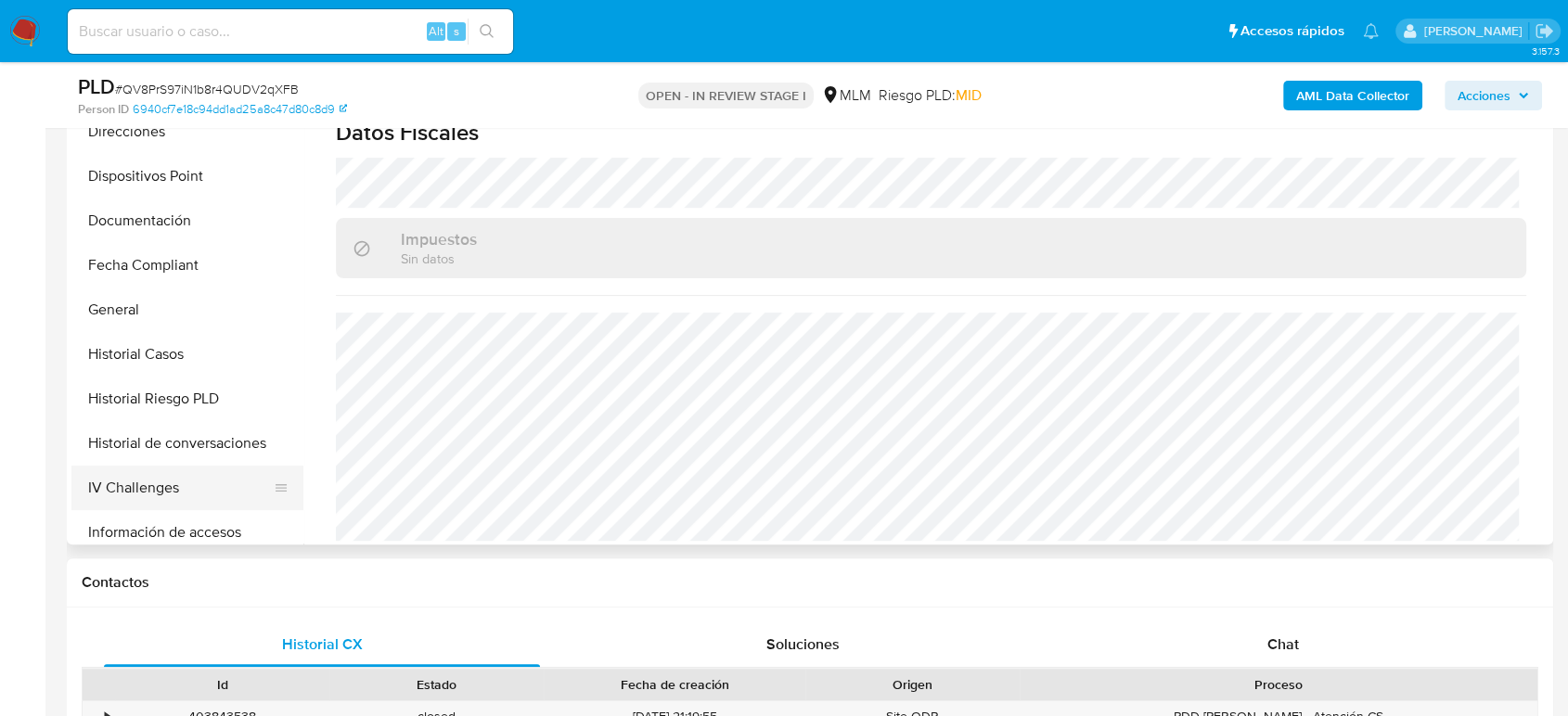
scroll to position [269, 0]
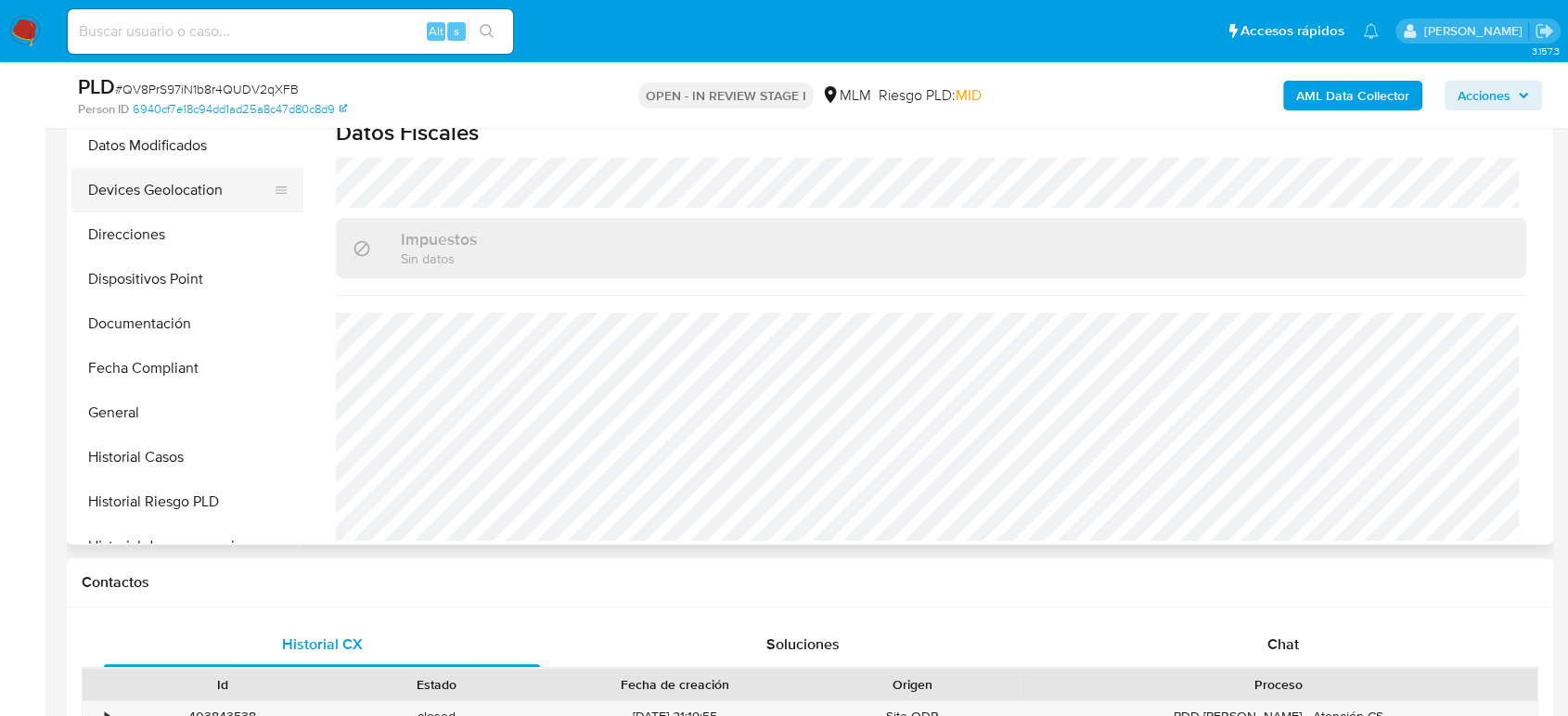
click at [171, 194] on button "Devices Geolocation" at bounding box center [180, 190] width 217 height 44
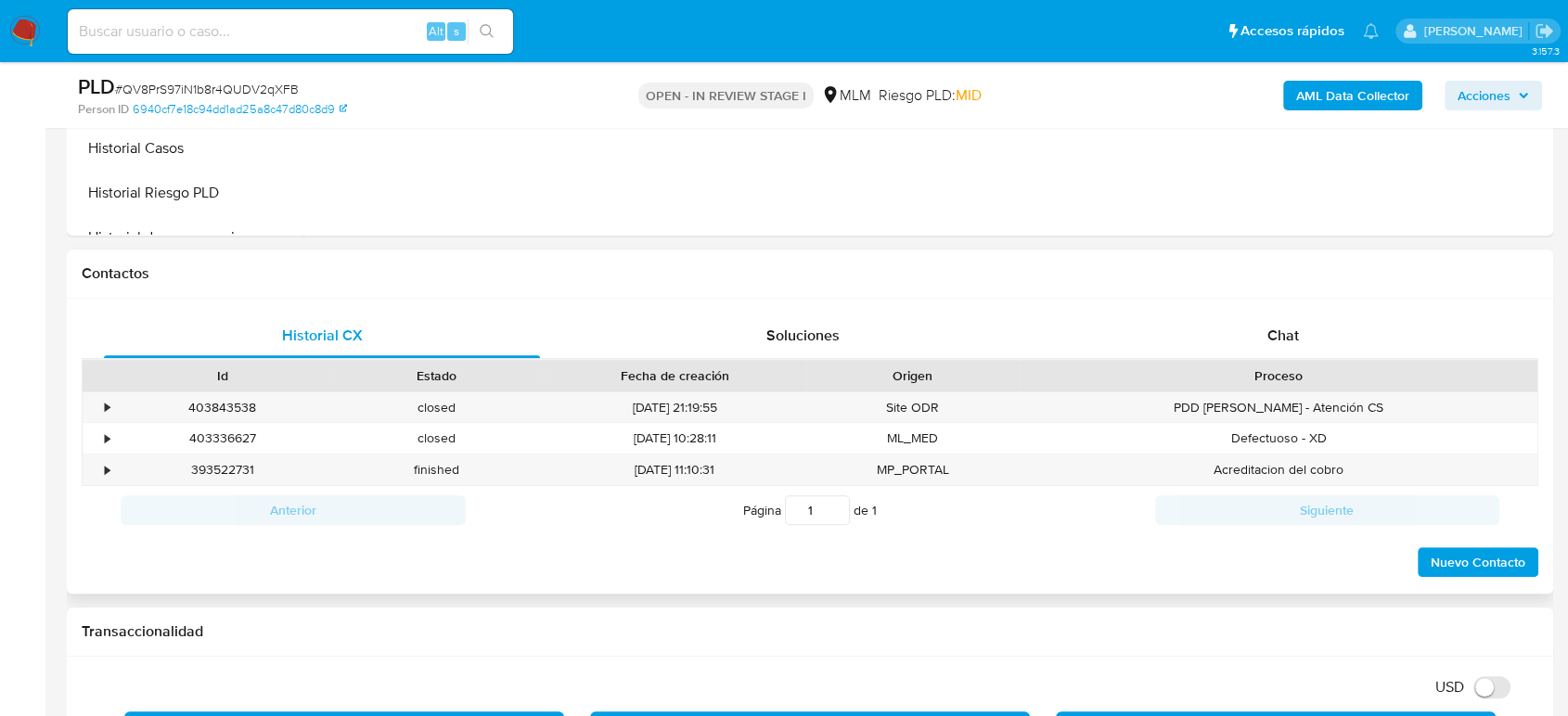
scroll to position [1237, 0]
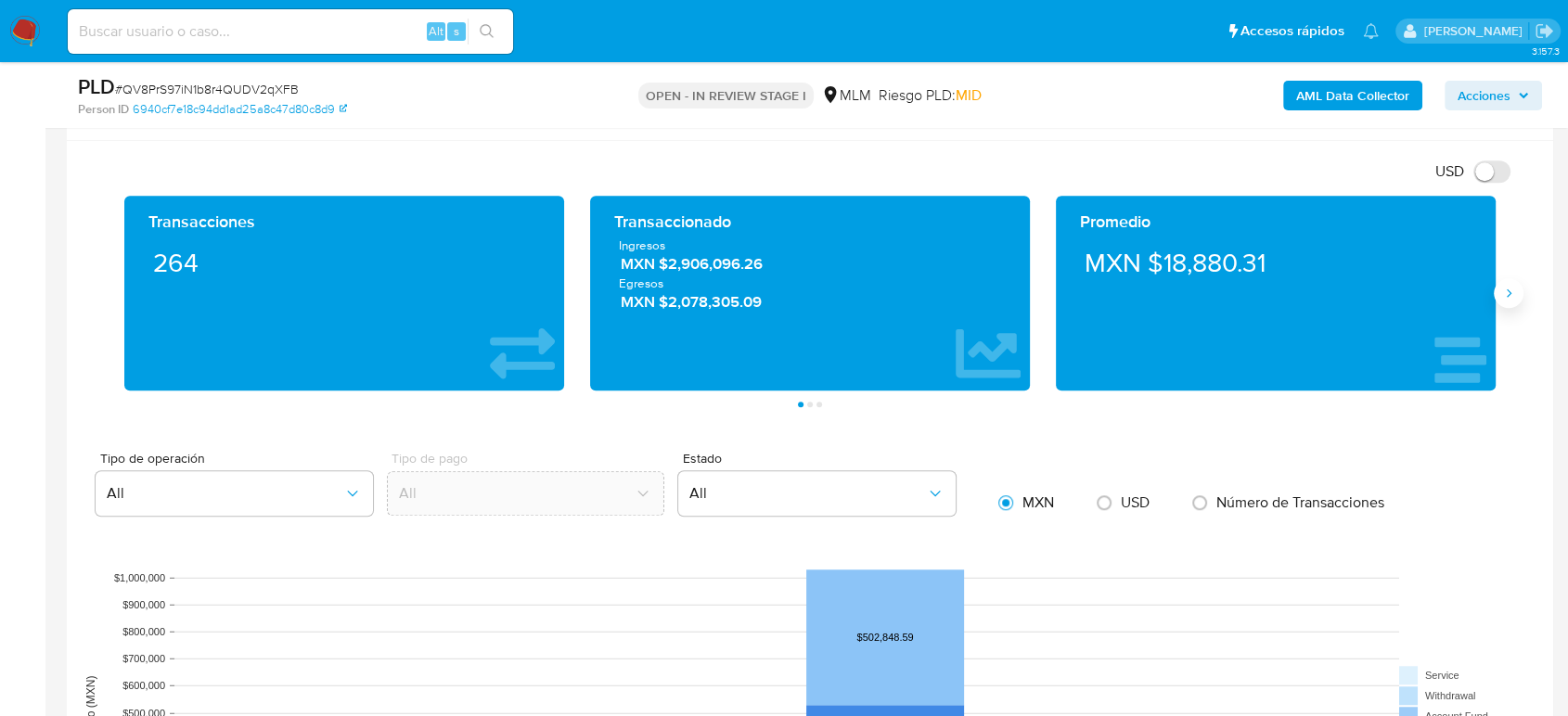
click at [1514, 293] on icon "Siguiente" at bounding box center [1508, 293] width 14 height 14
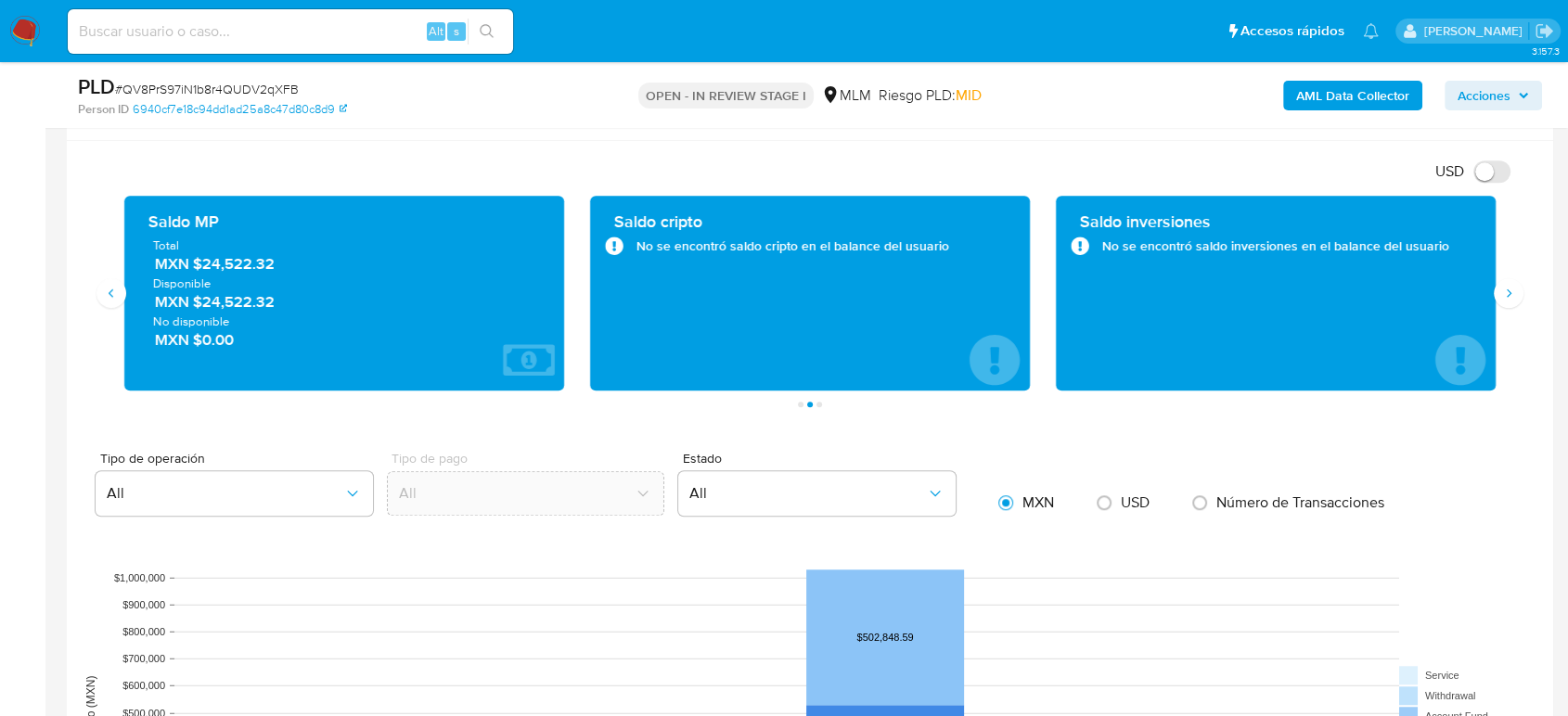
drag, startPoint x: 276, startPoint y: 268, endPoint x: 194, endPoint y: 267, distance: 82.0
click at [194, 267] on span "MXN $24,522.32" at bounding box center [345, 264] width 381 height 21
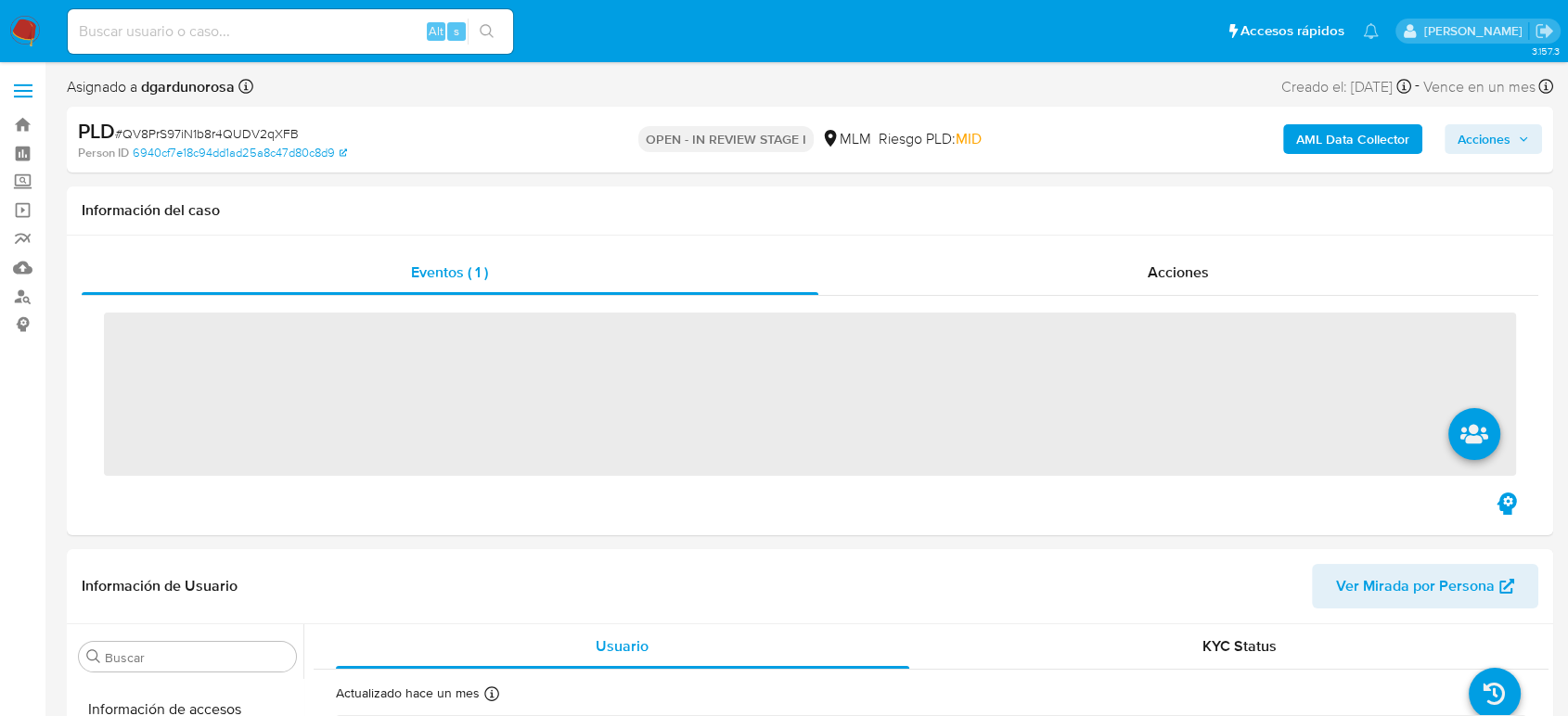
scroll to position [785, 0]
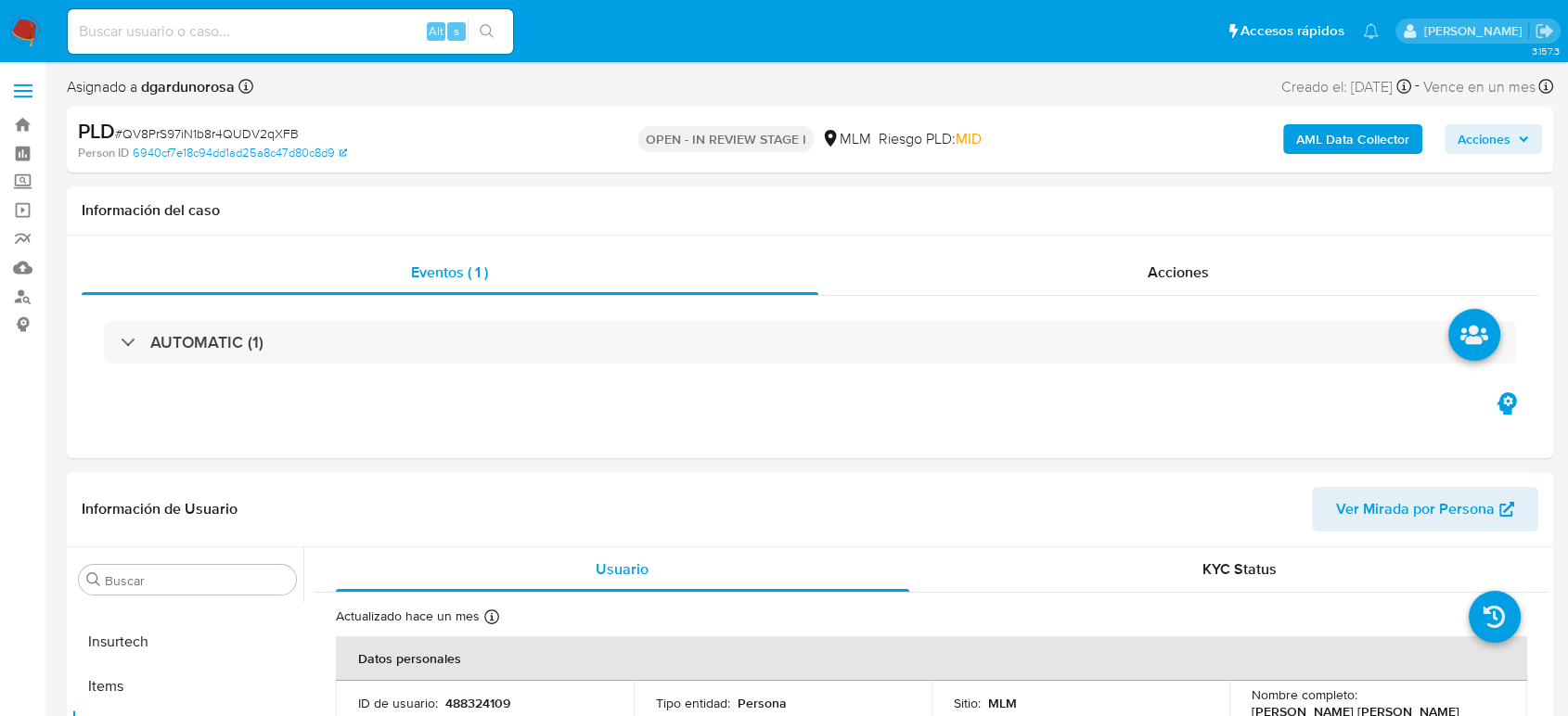
select select "10"
click at [349, 20] on input at bounding box center [290, 31] width 445 height 24
paste input "1330803063"
type input "1330803063"
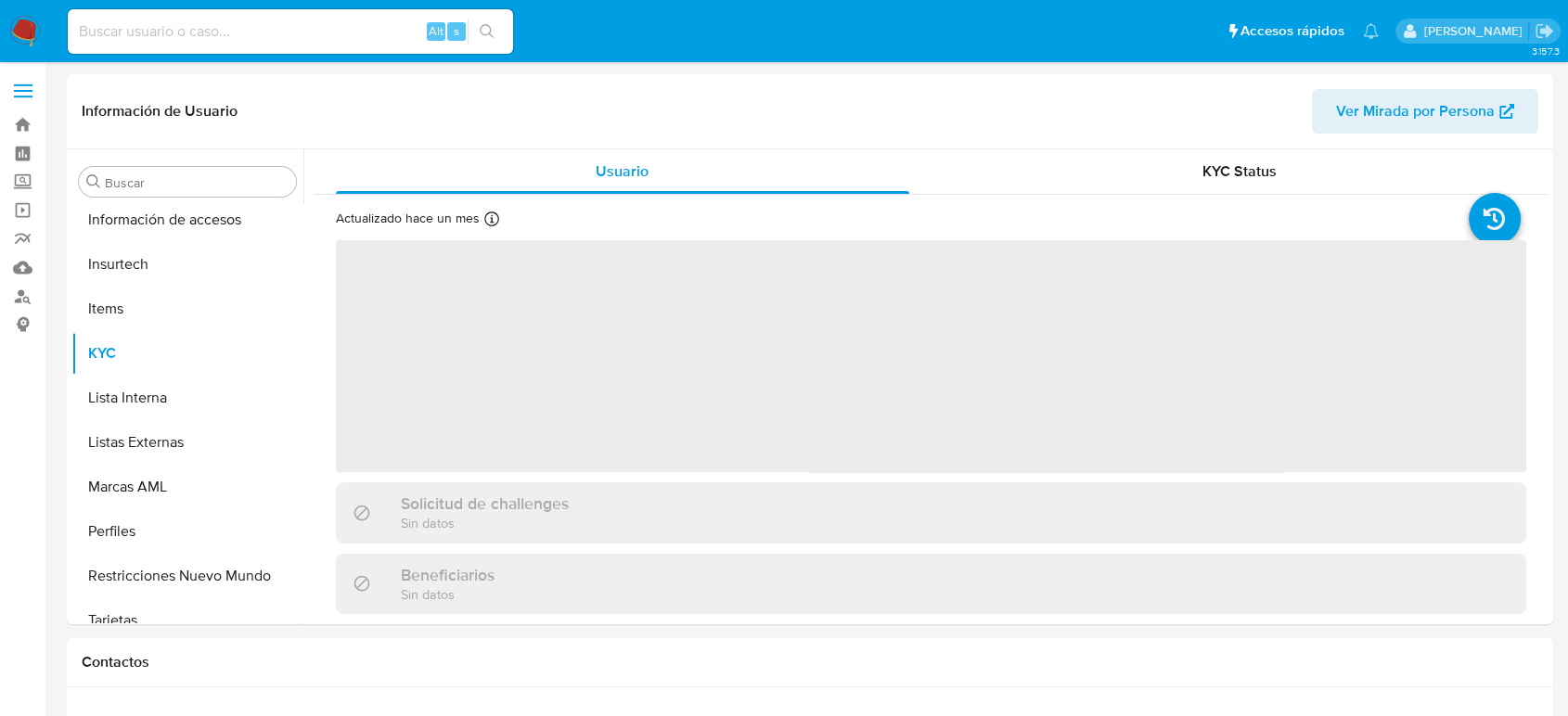
scroll to position [785, 0]
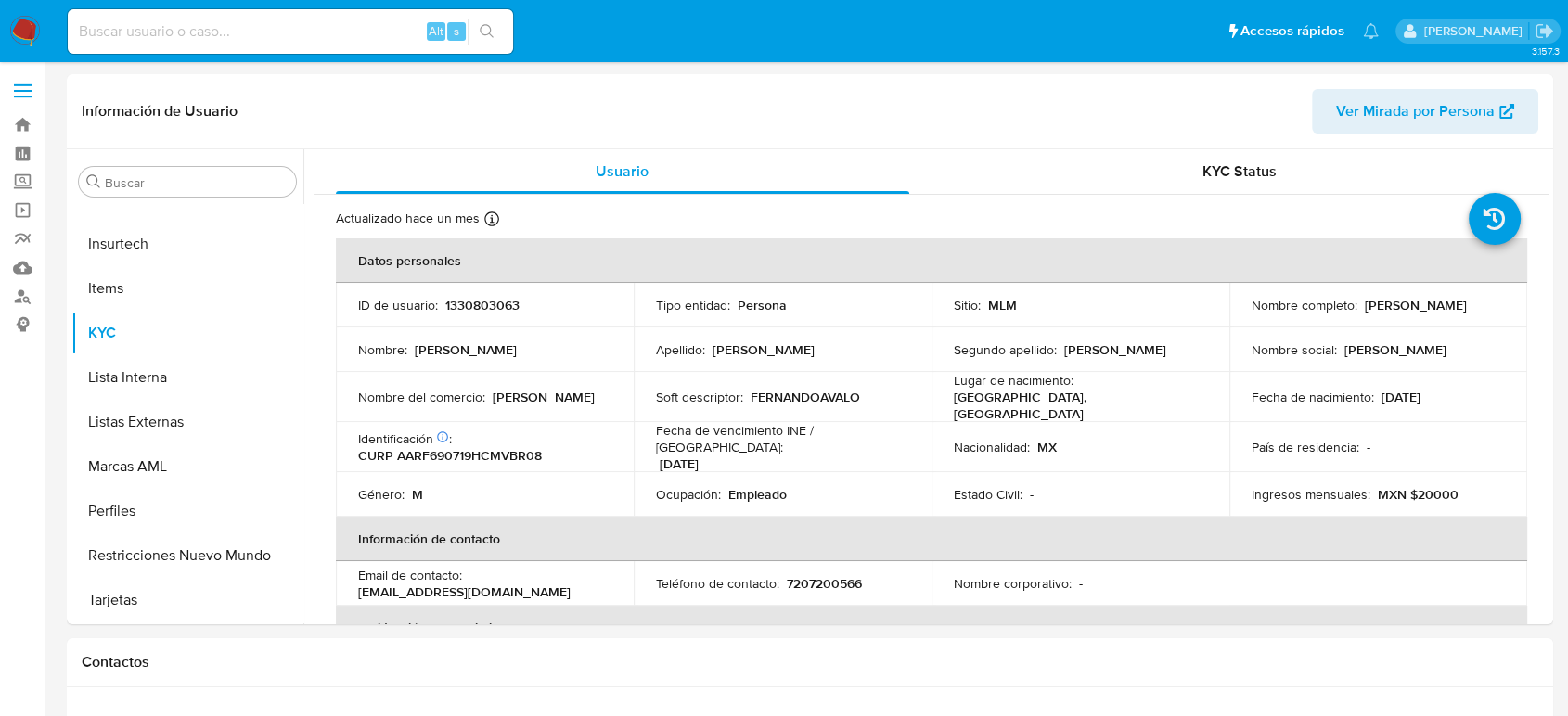
select select "10"
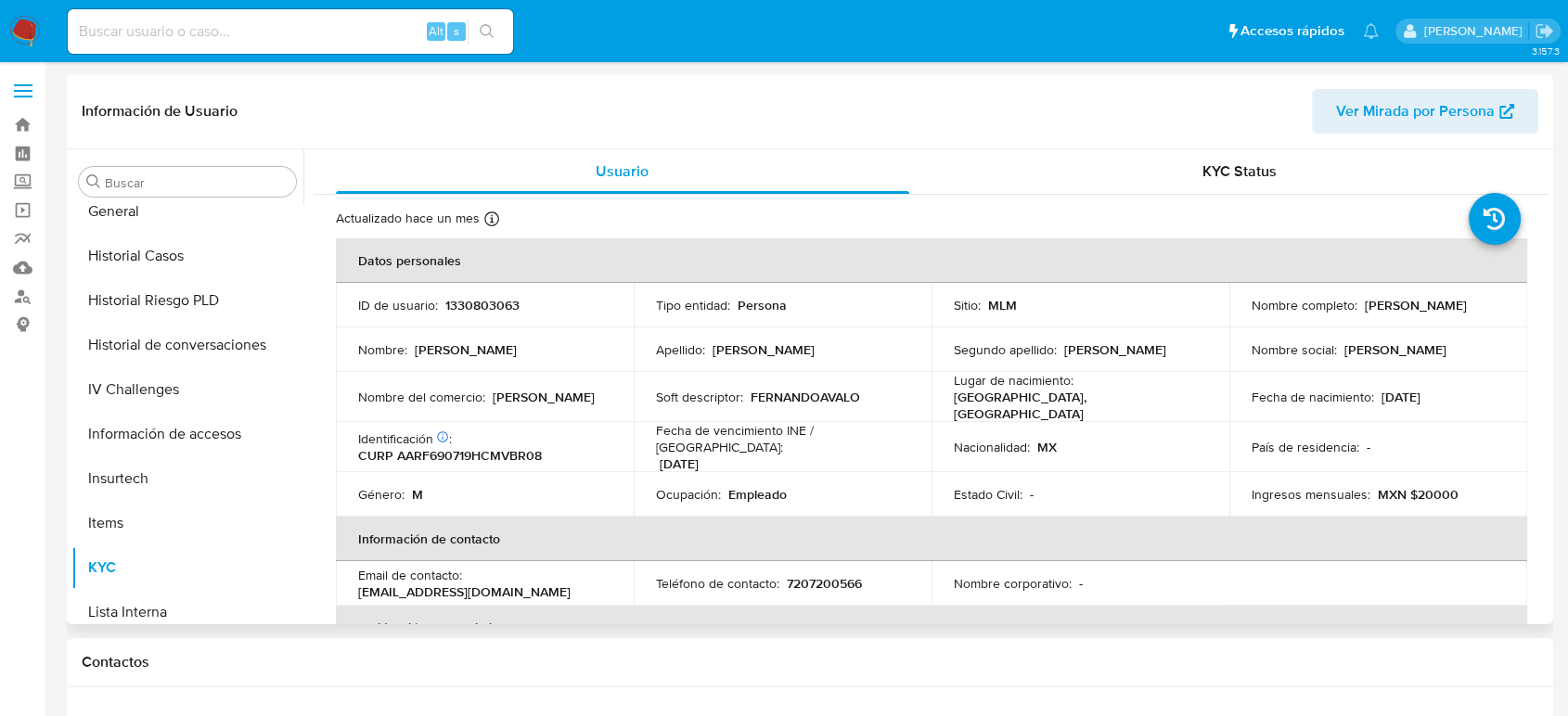
scroll to position [475, 0]
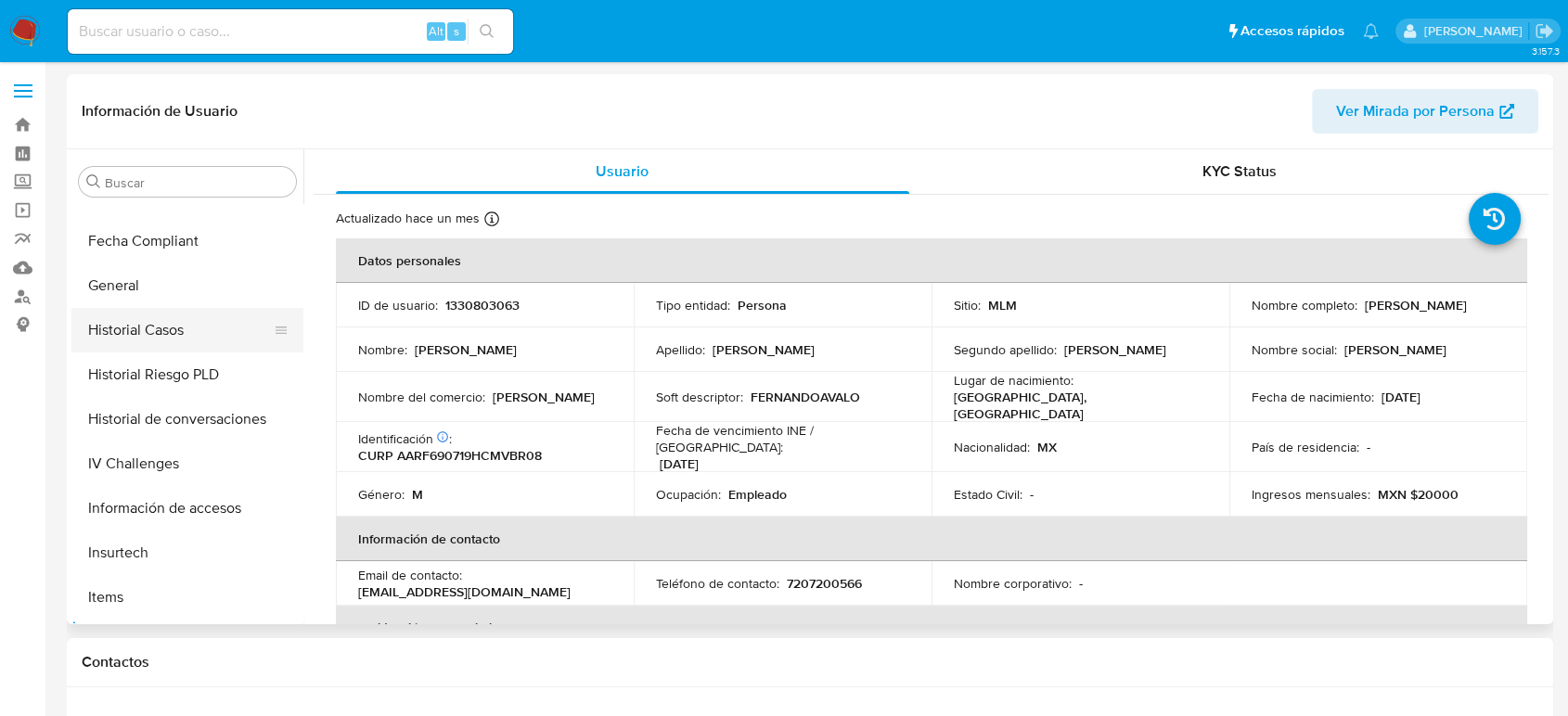
click at [178, 328] on button "Historial Casos" at bounding box center [180, 330] width 217 height 44
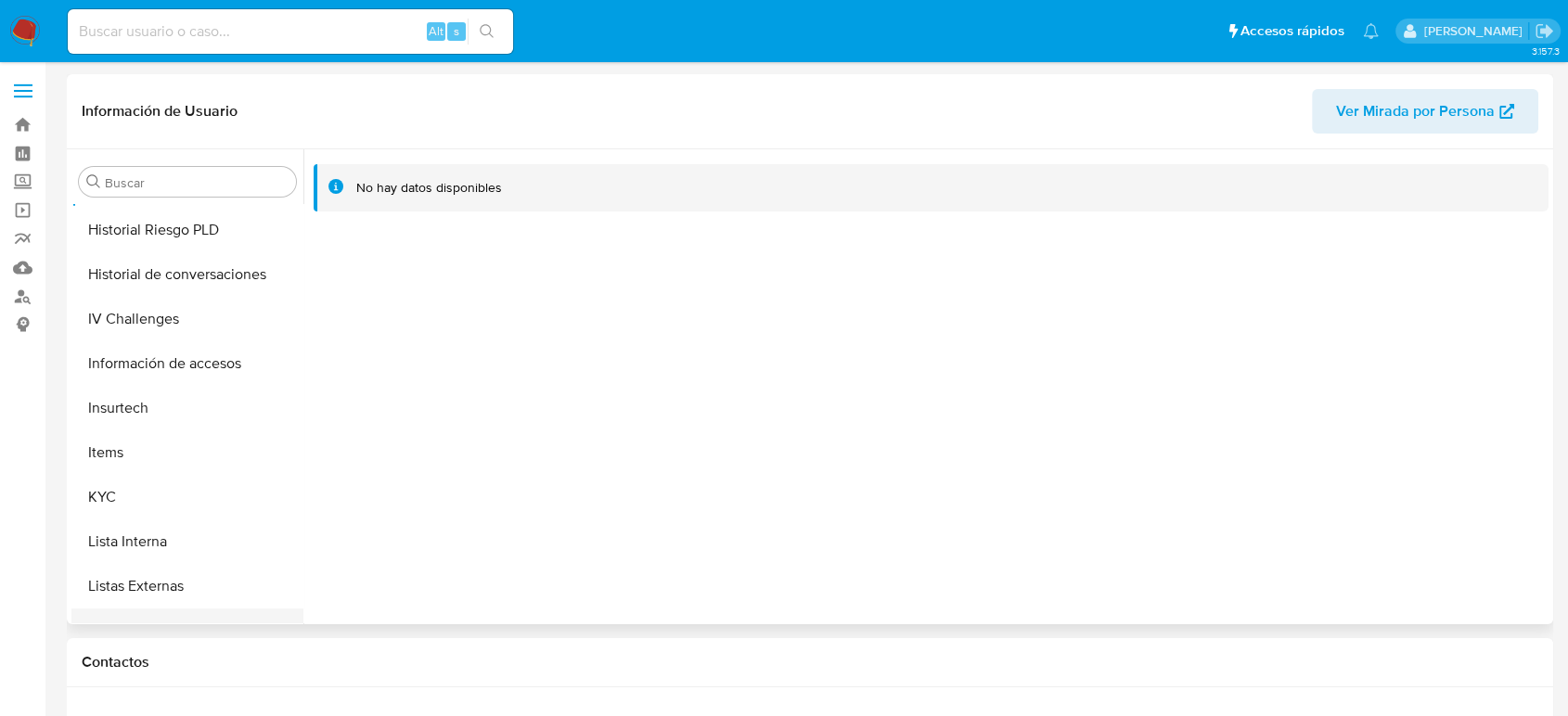
scroll to position [785, 0]
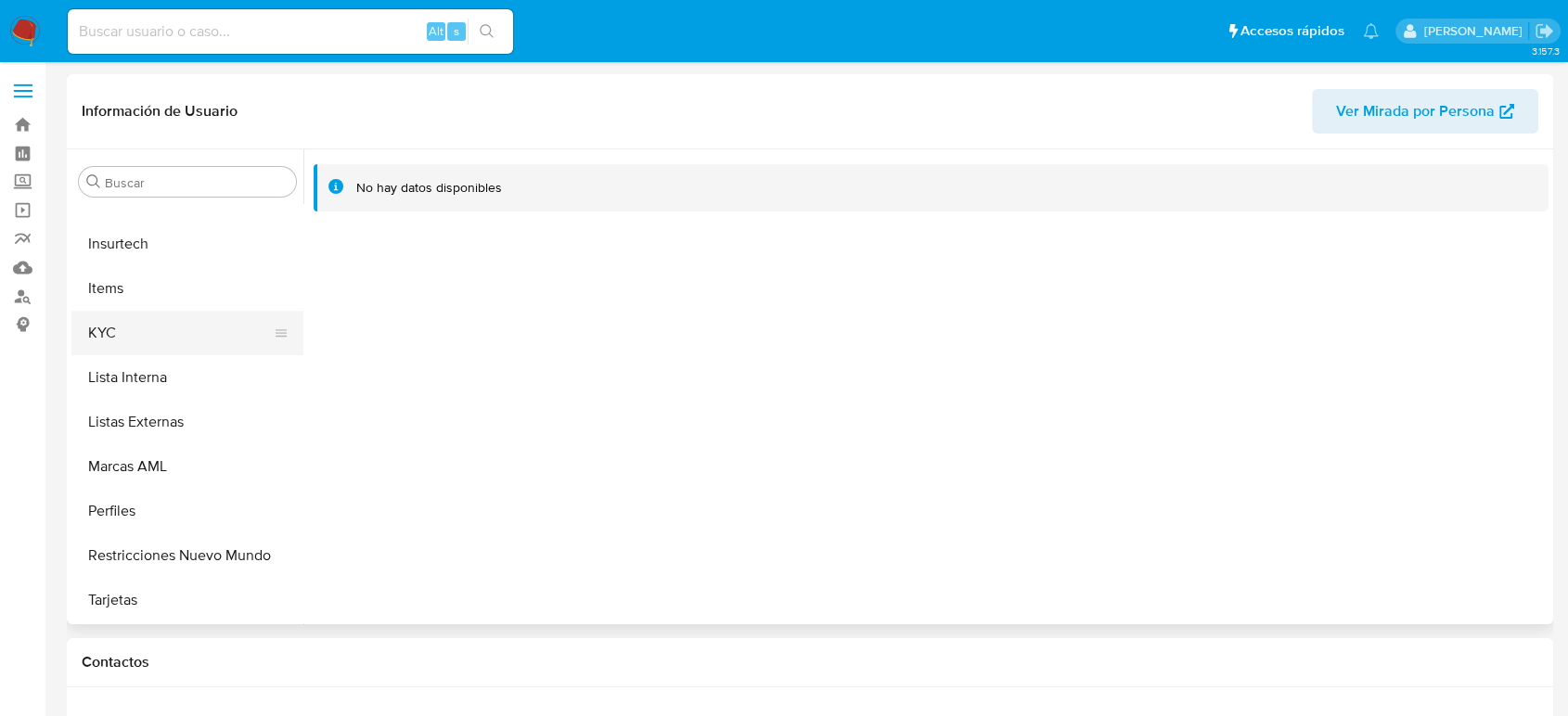
click at [122, 350] on button "KYC" at bounding box center [180, 333] width 217 height 44
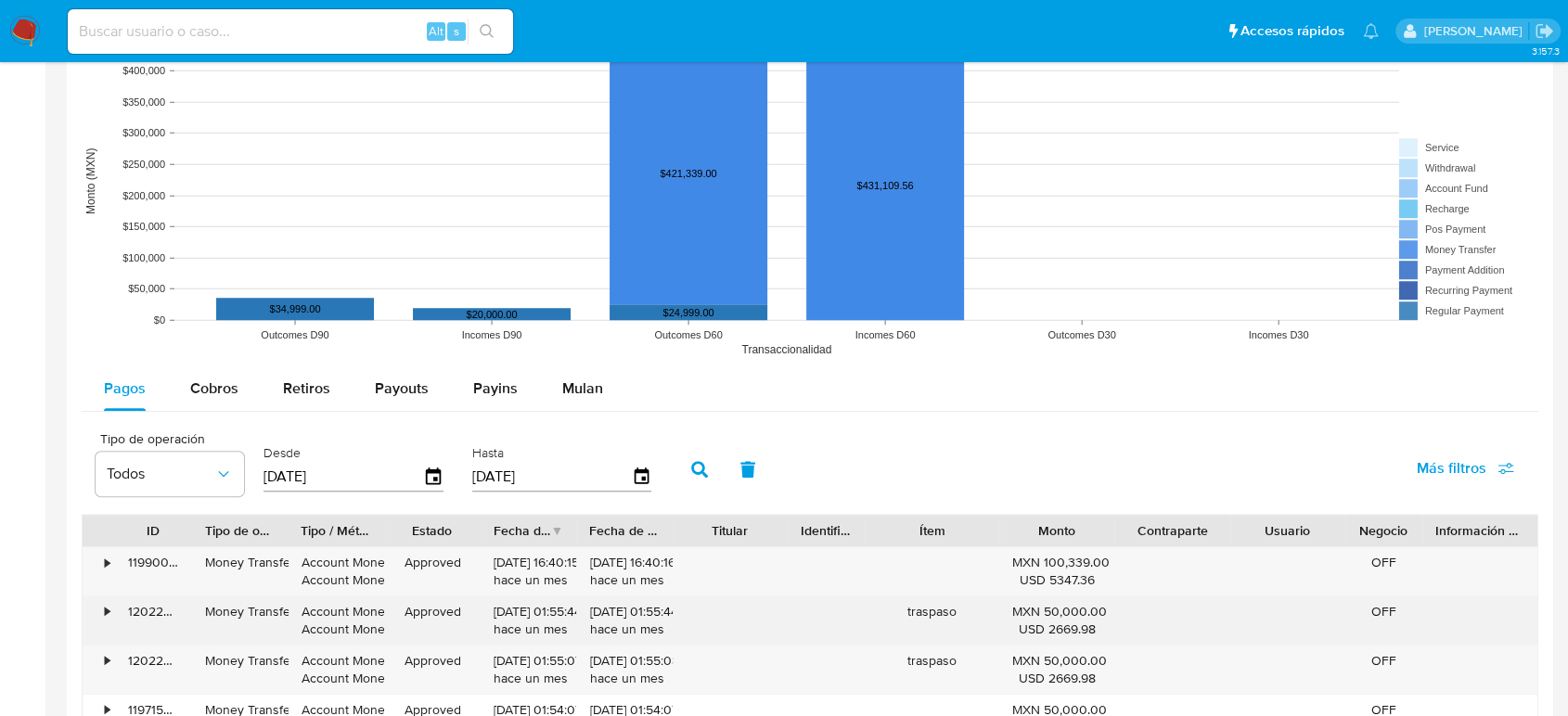
scroll to position [1443, 0]
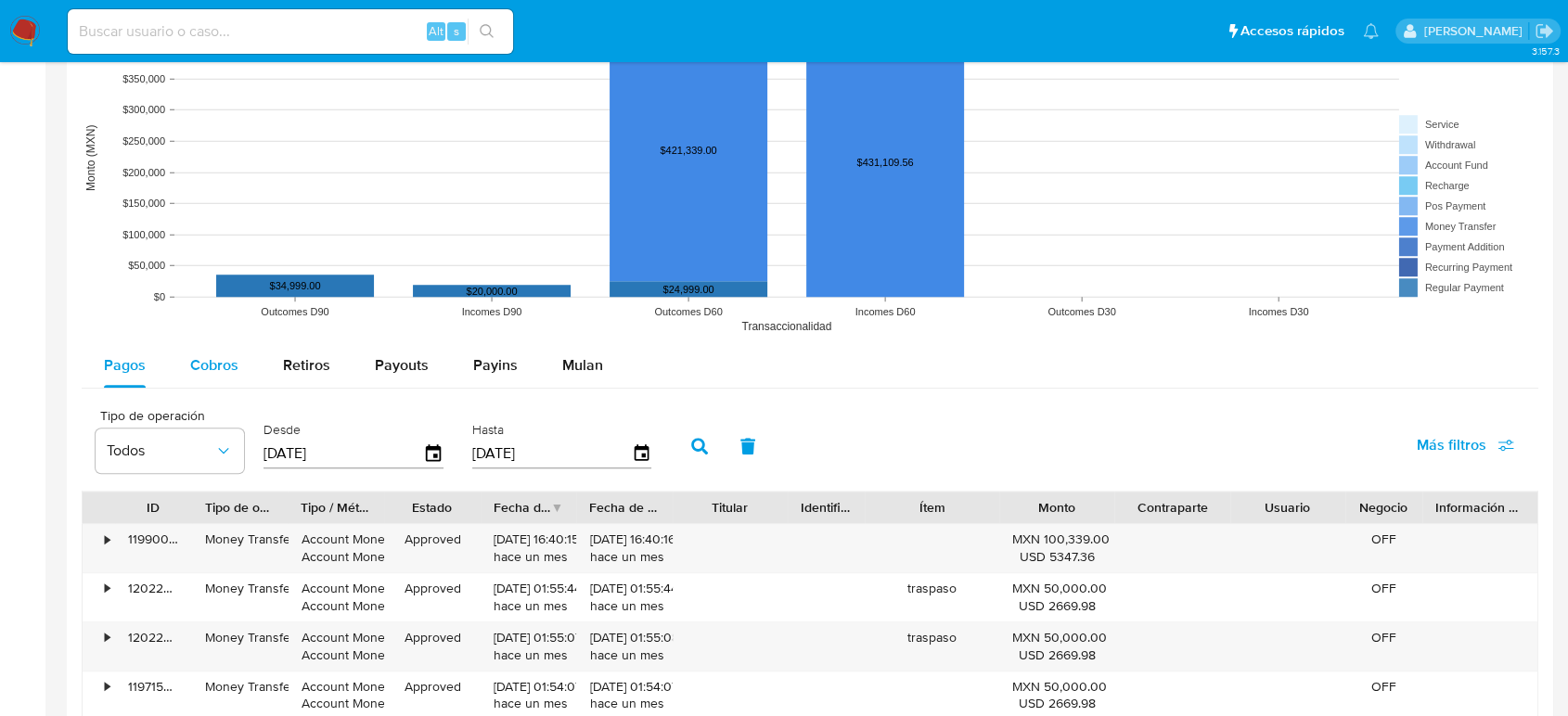
click at [192, 376] on div "Cobros" at bounding box center [214, 365] width 48 height 44
select select "10"
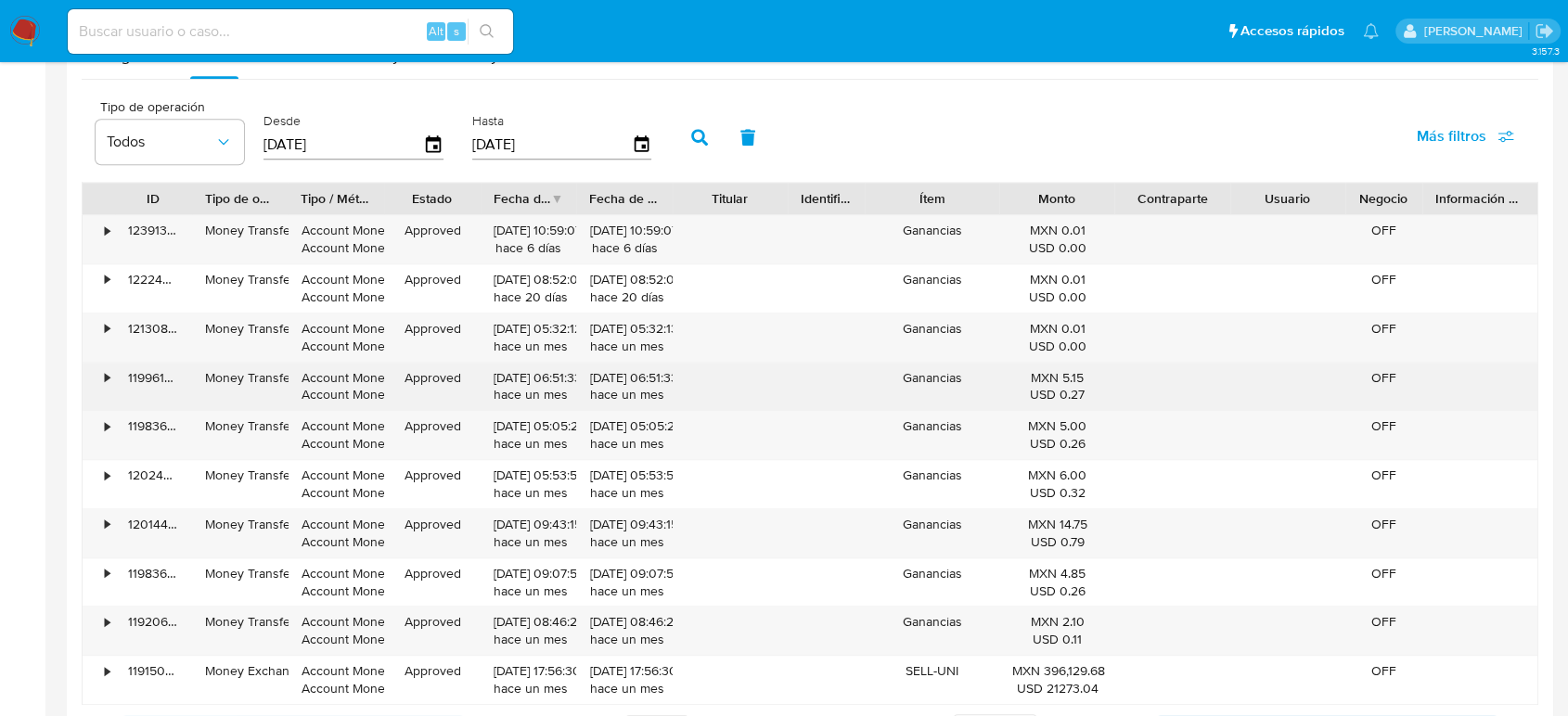
scroll to position [1856, 0]
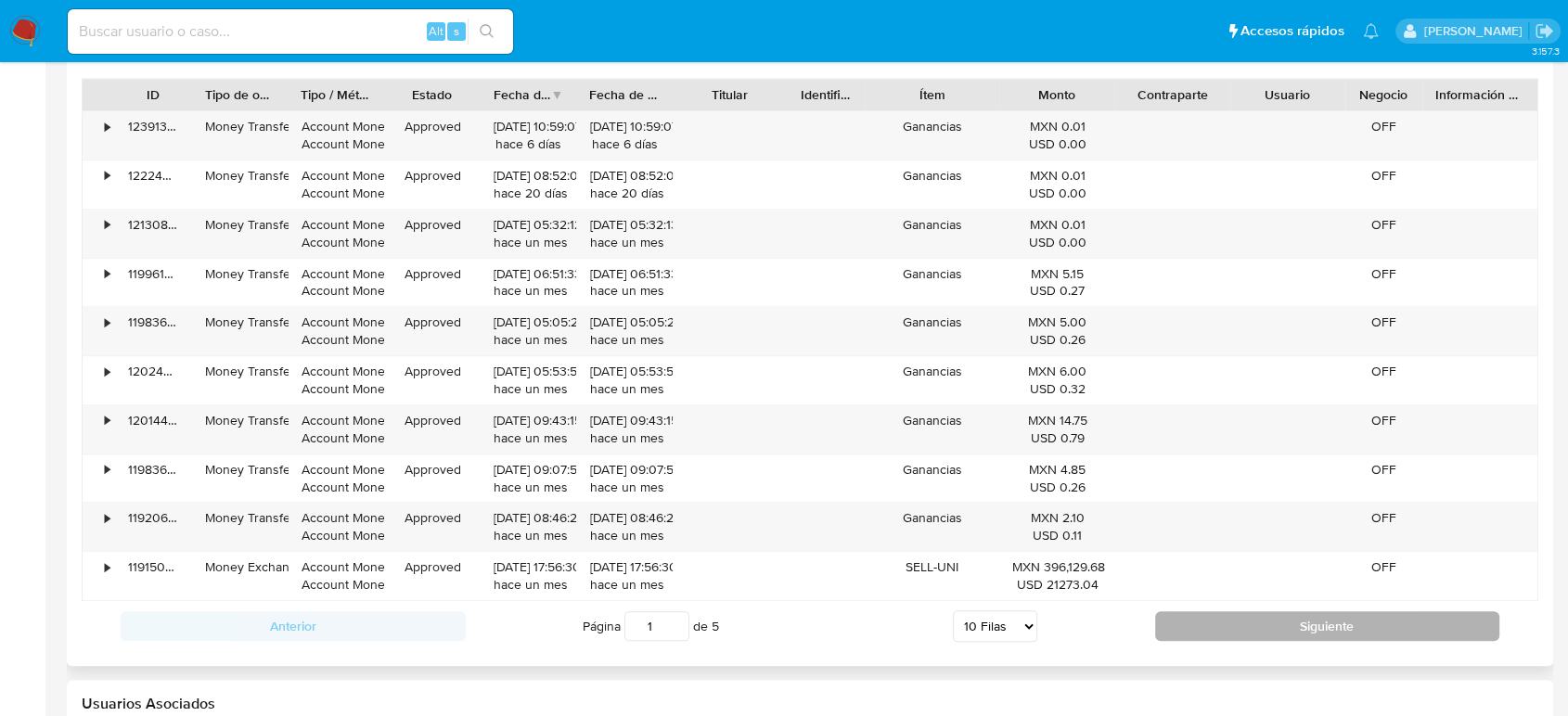
click at [1220, 623] on button "Siguiente" at bounding box center [1327, 626] width 345 height 30
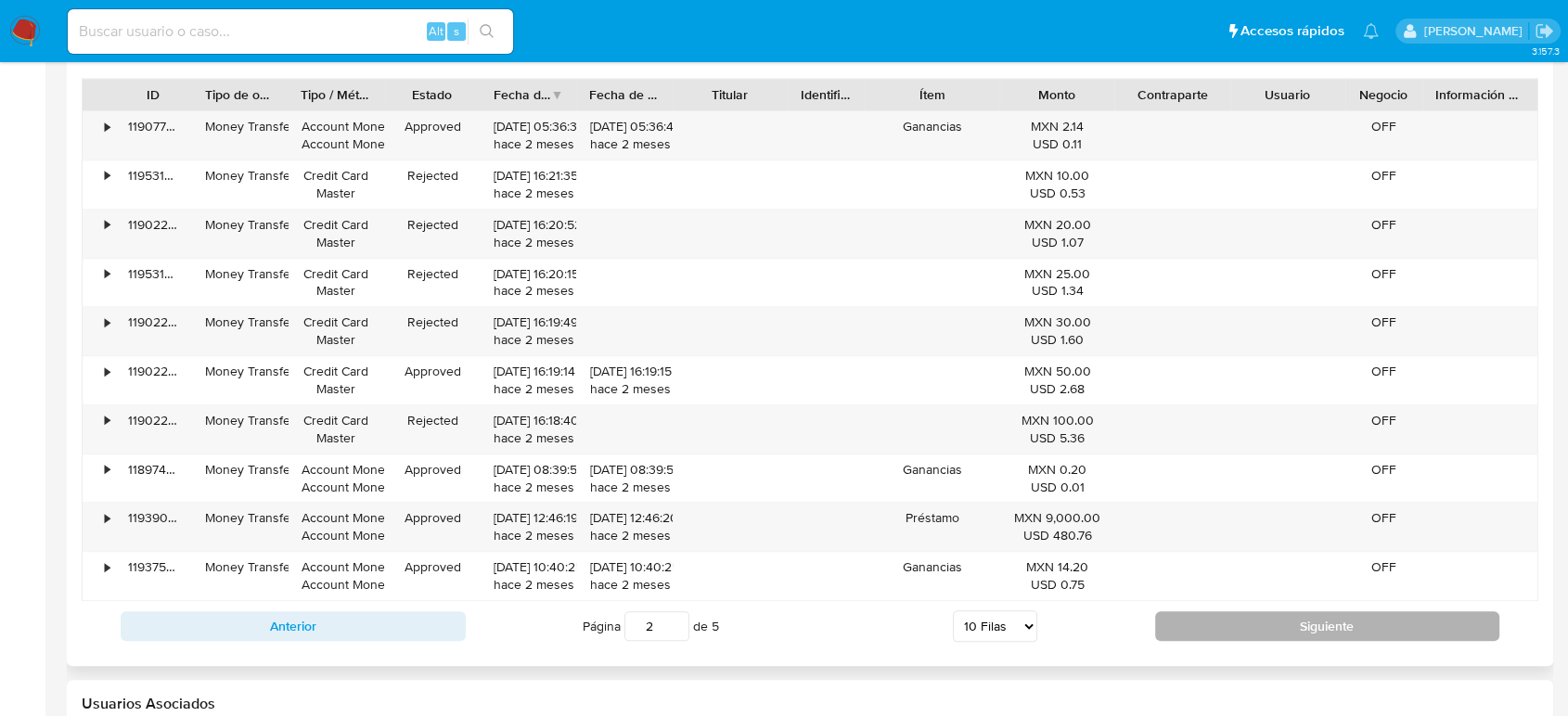
click at [1198, 619] on button "Siguiente" at bounding box center [1327, 626] width 345 height 30
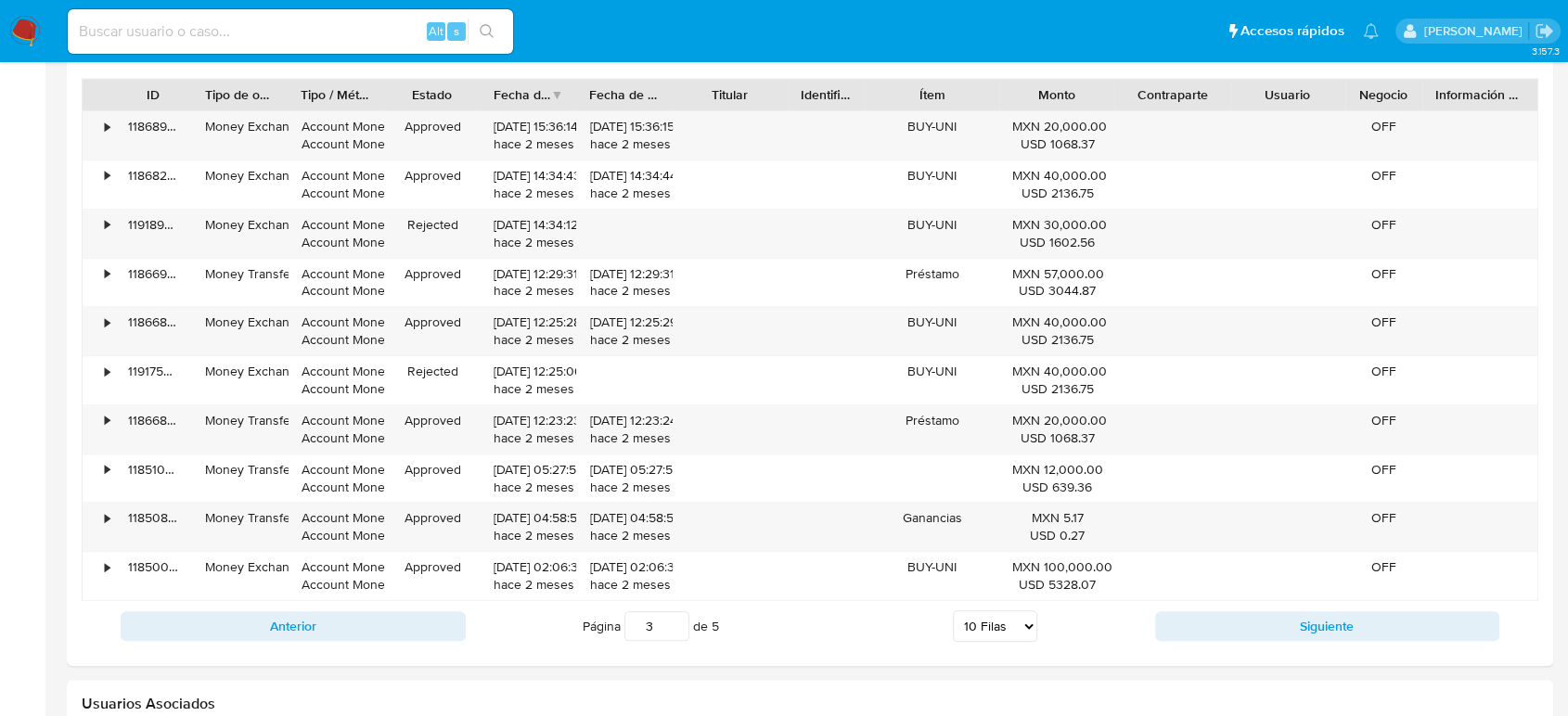
click at [1203, 627] on button "Siguiente" at bounding box center [1327, 626] width 345 height 30
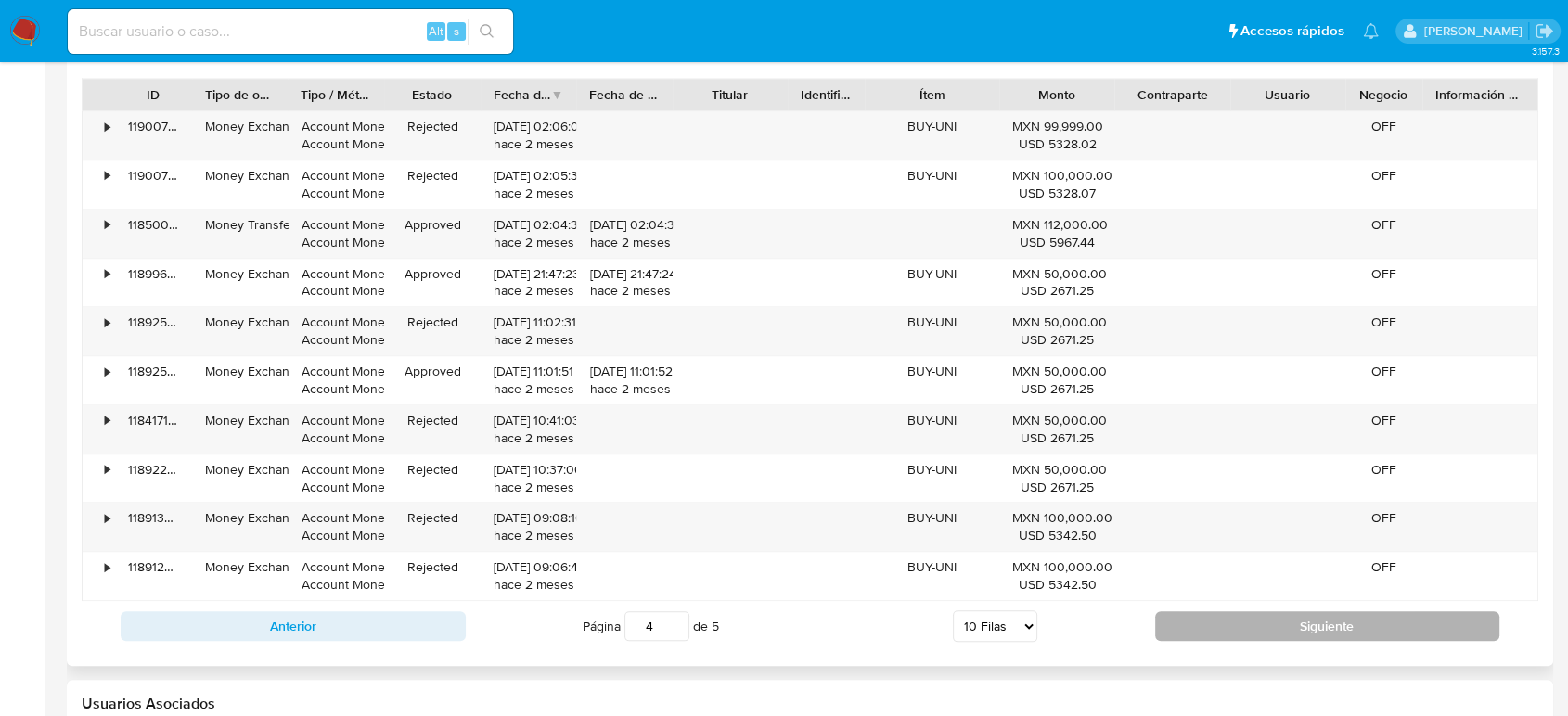
click at [1203, 628] on button "Siguiente" at bounding box center [1327, 626] width 345 height 30
type input "5"
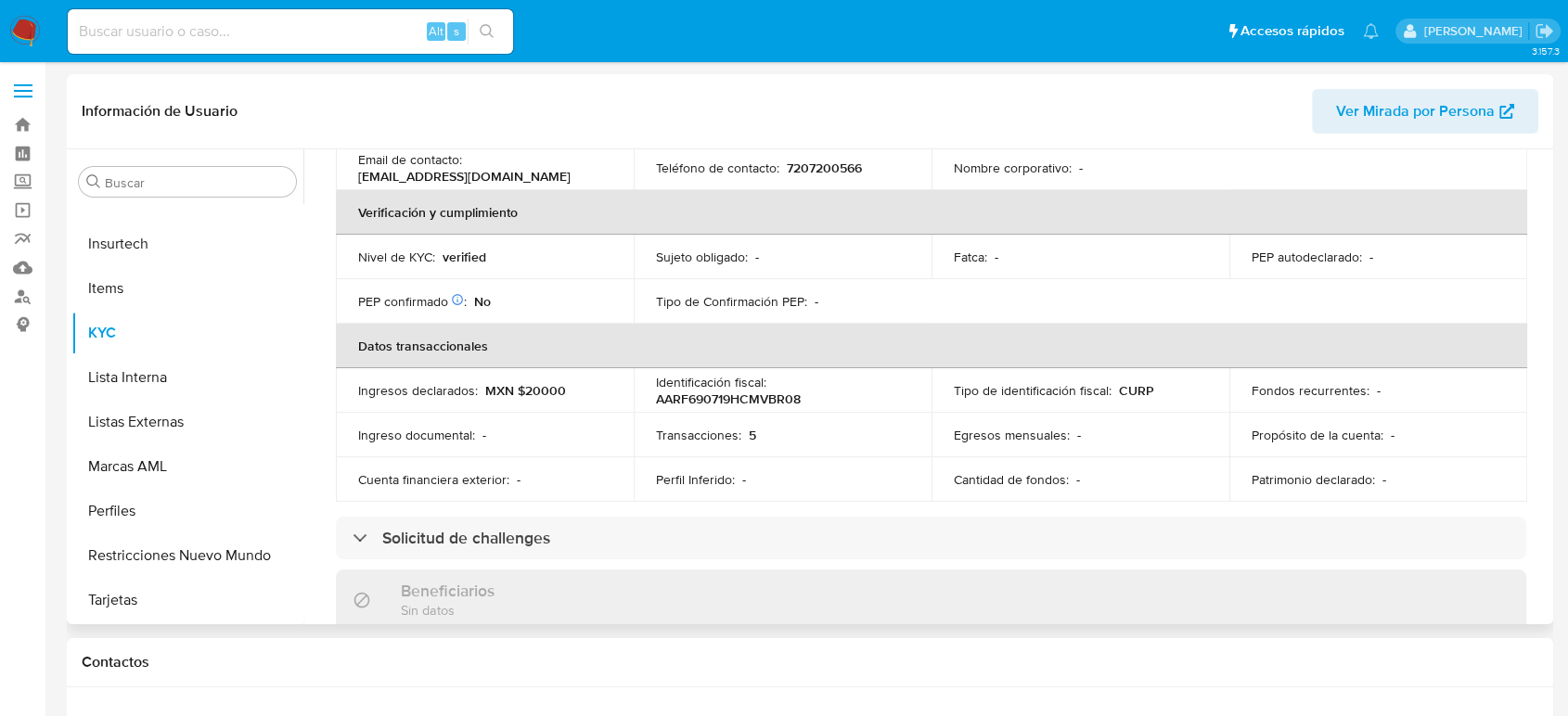
scroll to position [14, 0]
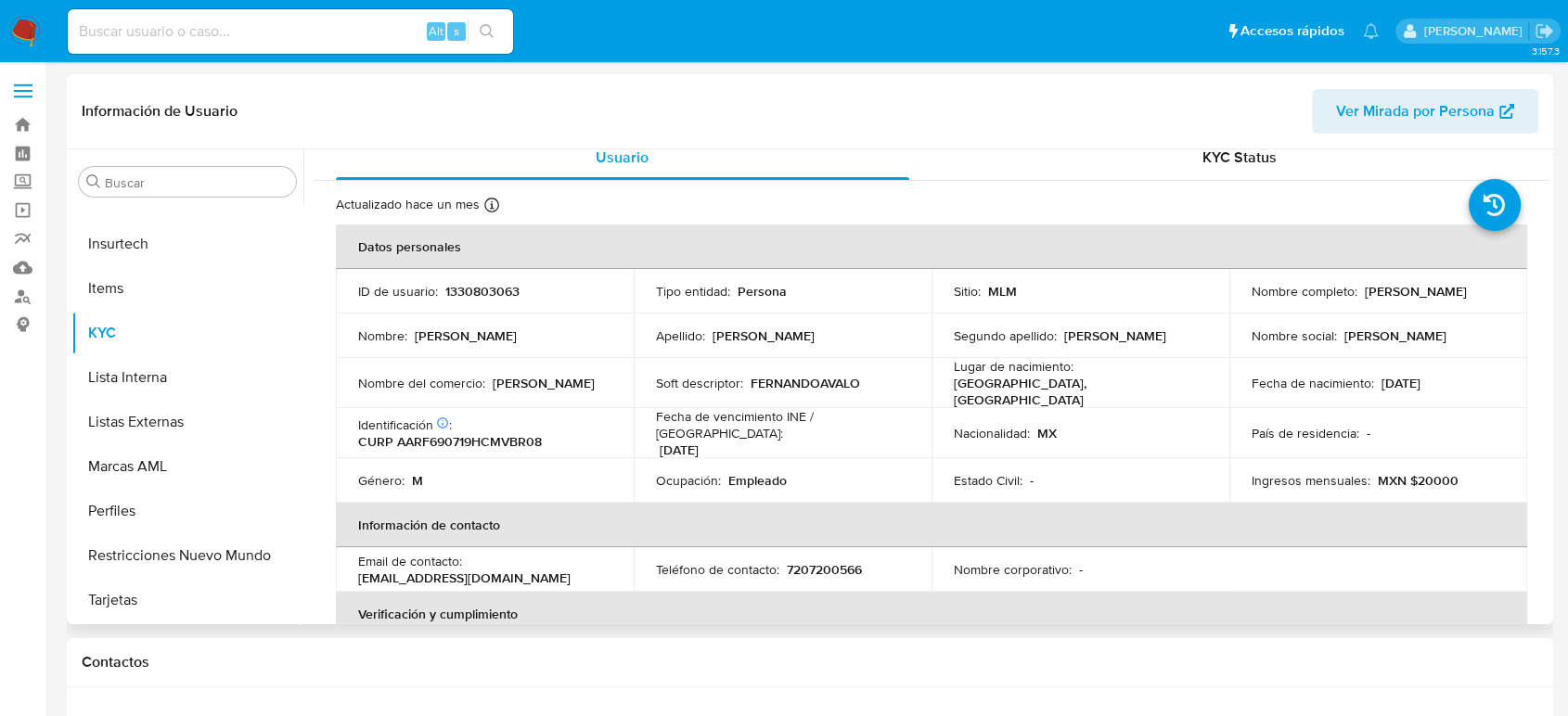
click at [473, 300] on td "ID de usuario : 1330803063" at bounding box center [485, 292] width 298 height 44
click at [467, 290] on p "1330803063" at bounding box center [482, 291] width 74 height 16
copy p "1330803063"
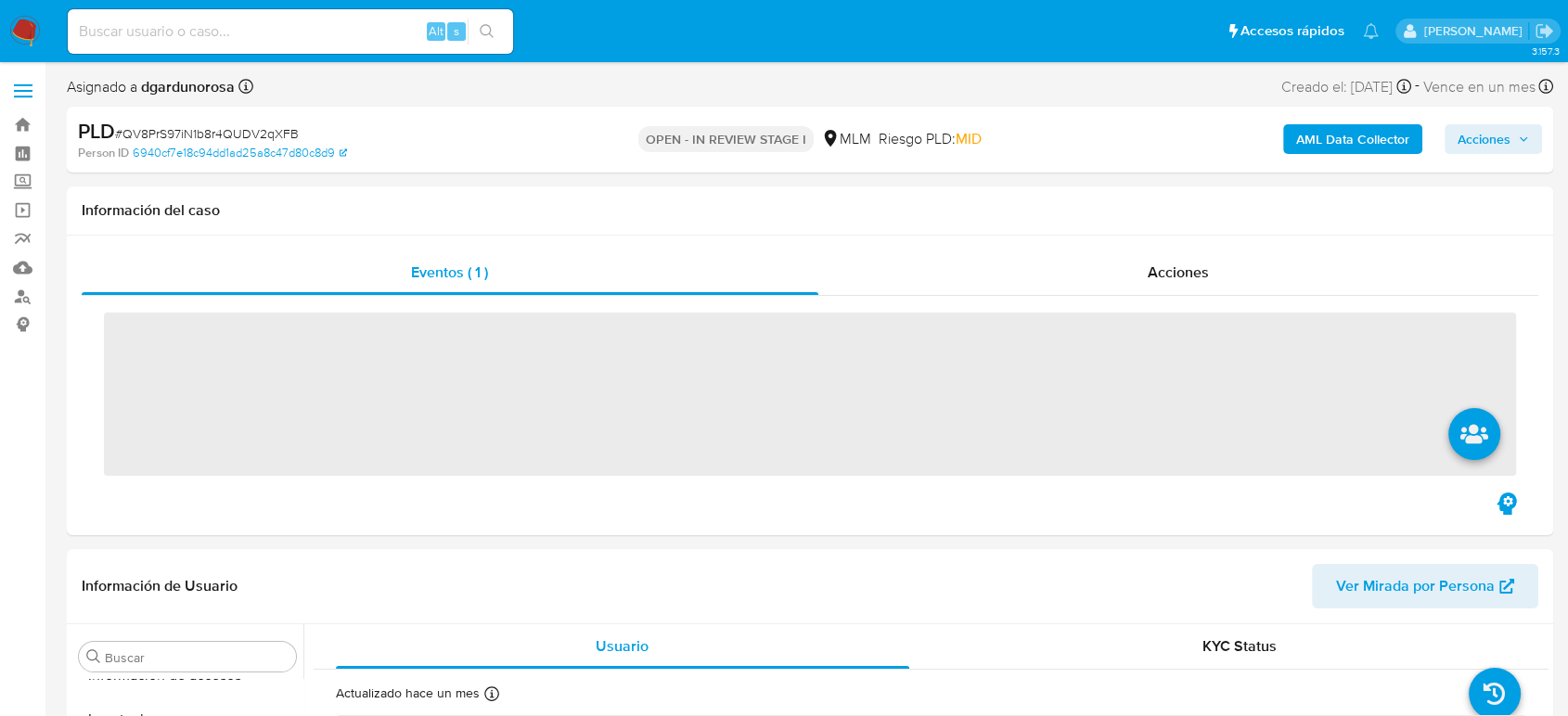
scroll to position [785, 0]
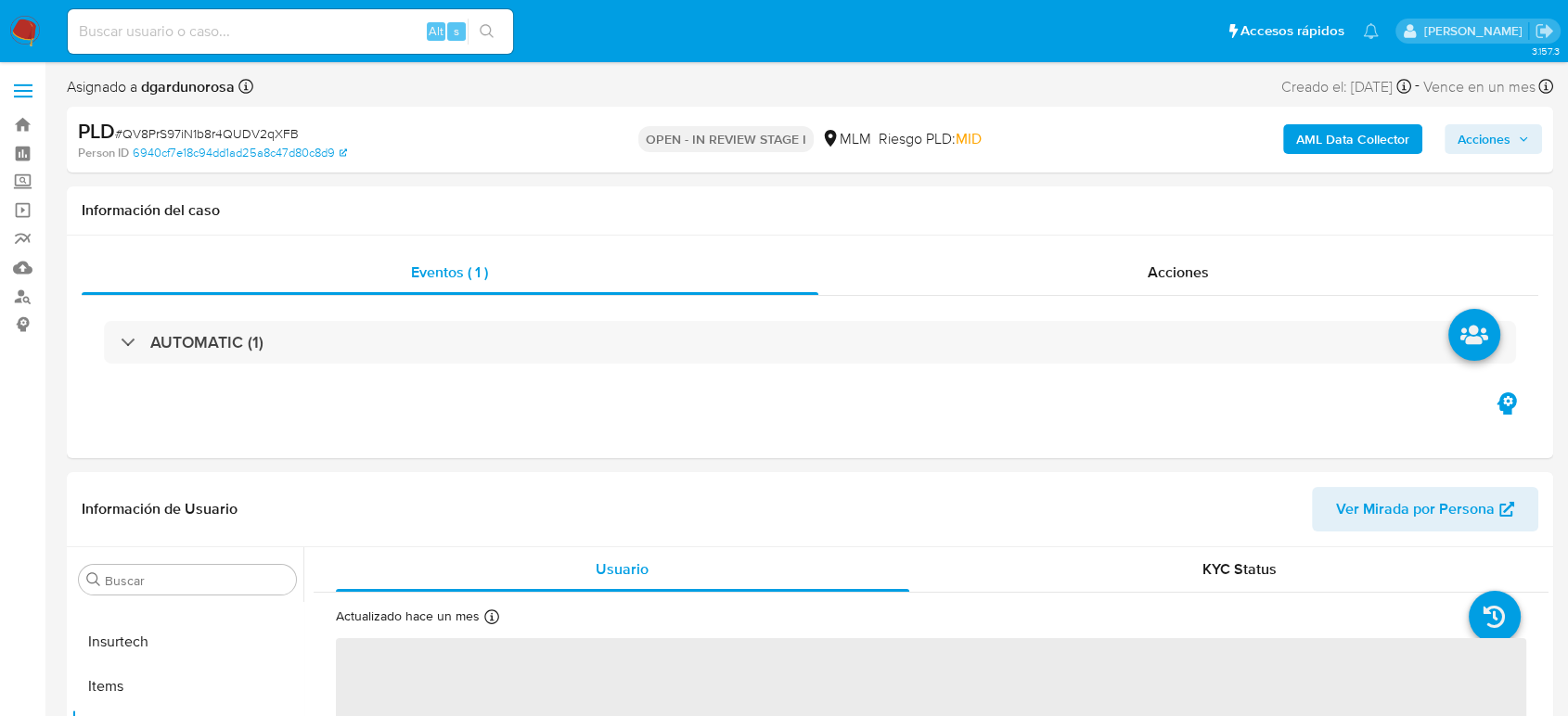
click at [34, 86] on label at bounding box center [23, 91] width 46 height 39
click at [0, 0] on input "checkbox" at bounding box center [0, 0] width 0 height 0
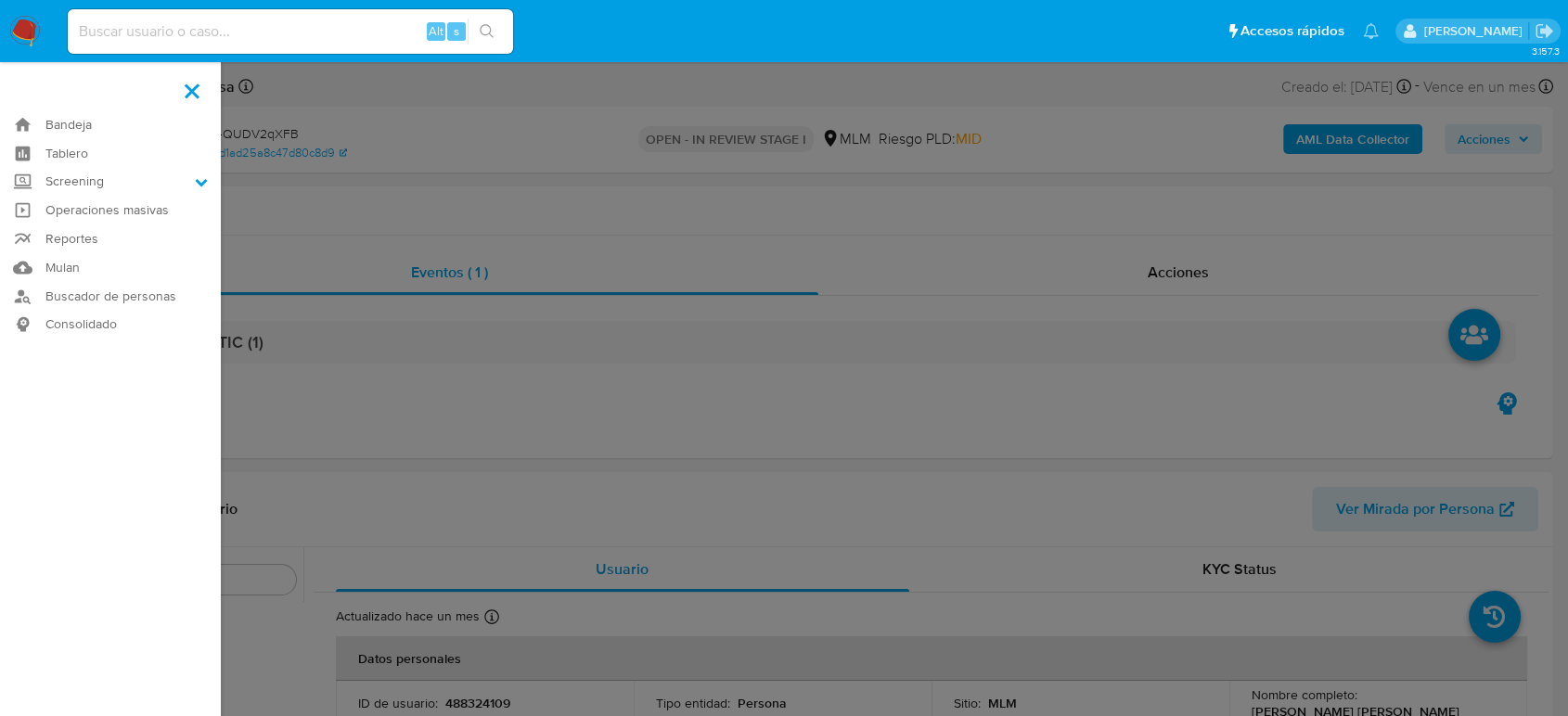
select select "10"
click at [86, 182] on label "Screening" at bounding box center [110, 183] width 221 height 29
click at [0, 0] on input "Screening" at bounding box center [0, 0] width 0 height 0
click at [100, 257] on link "Herramientas" at bounding box center [110, 255] width 221 height 23
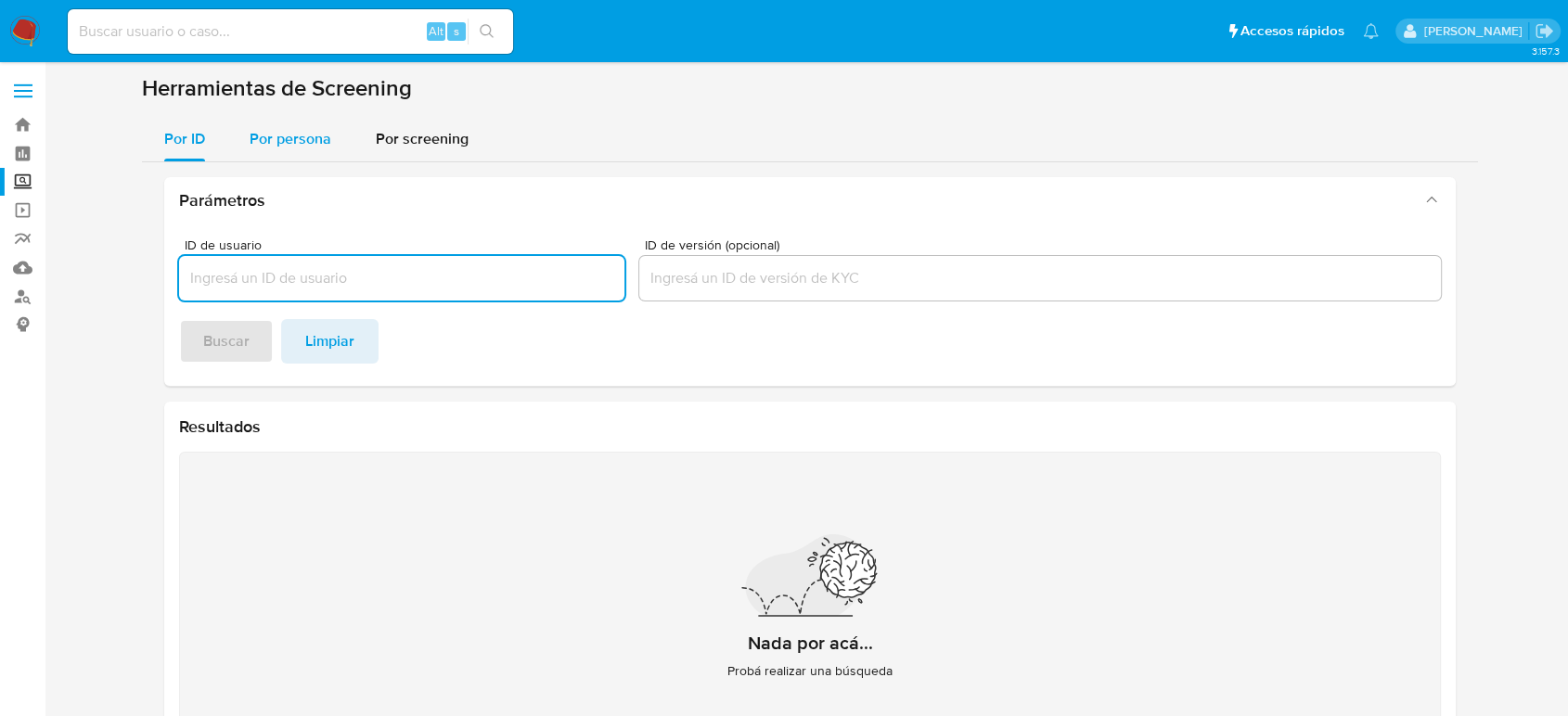
click at [317, 146] on span "Por persona" at bounding box center [290, 139] width 82 height 21
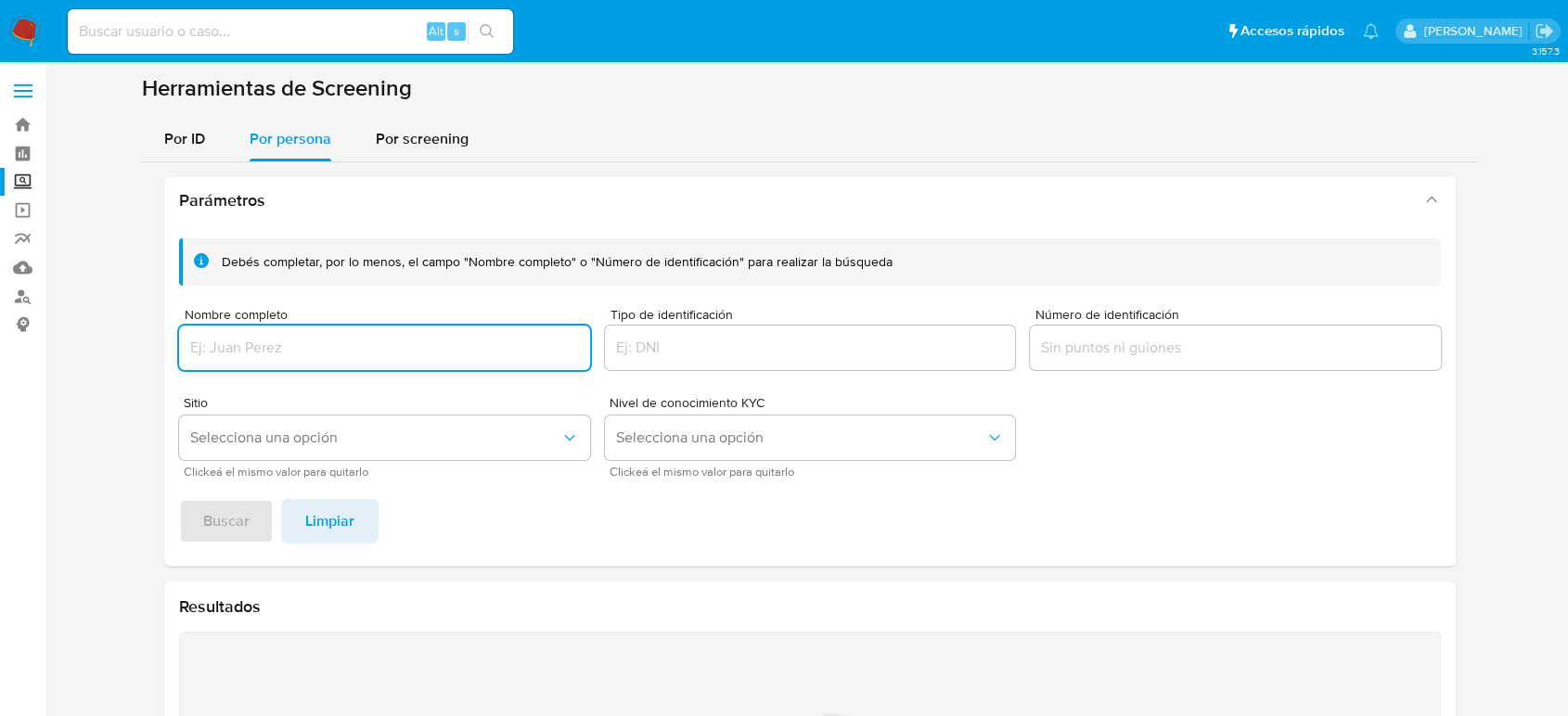
click at [368, 348] on input "Nombre completo" at bounding box center [384, 348] width 411 height 24
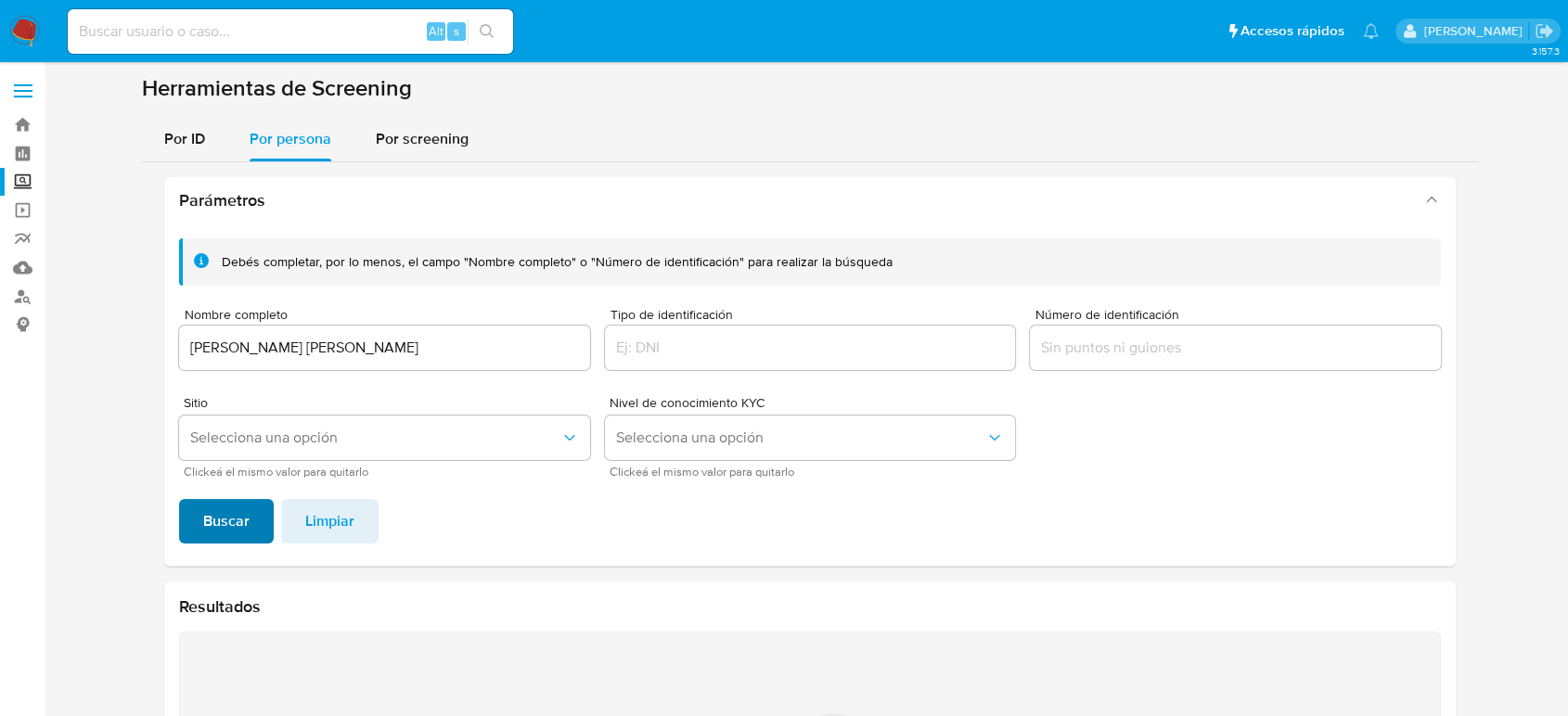
click at [251, 513] on button "Buscar" at bounding box center [226, 522] width 95 height 44
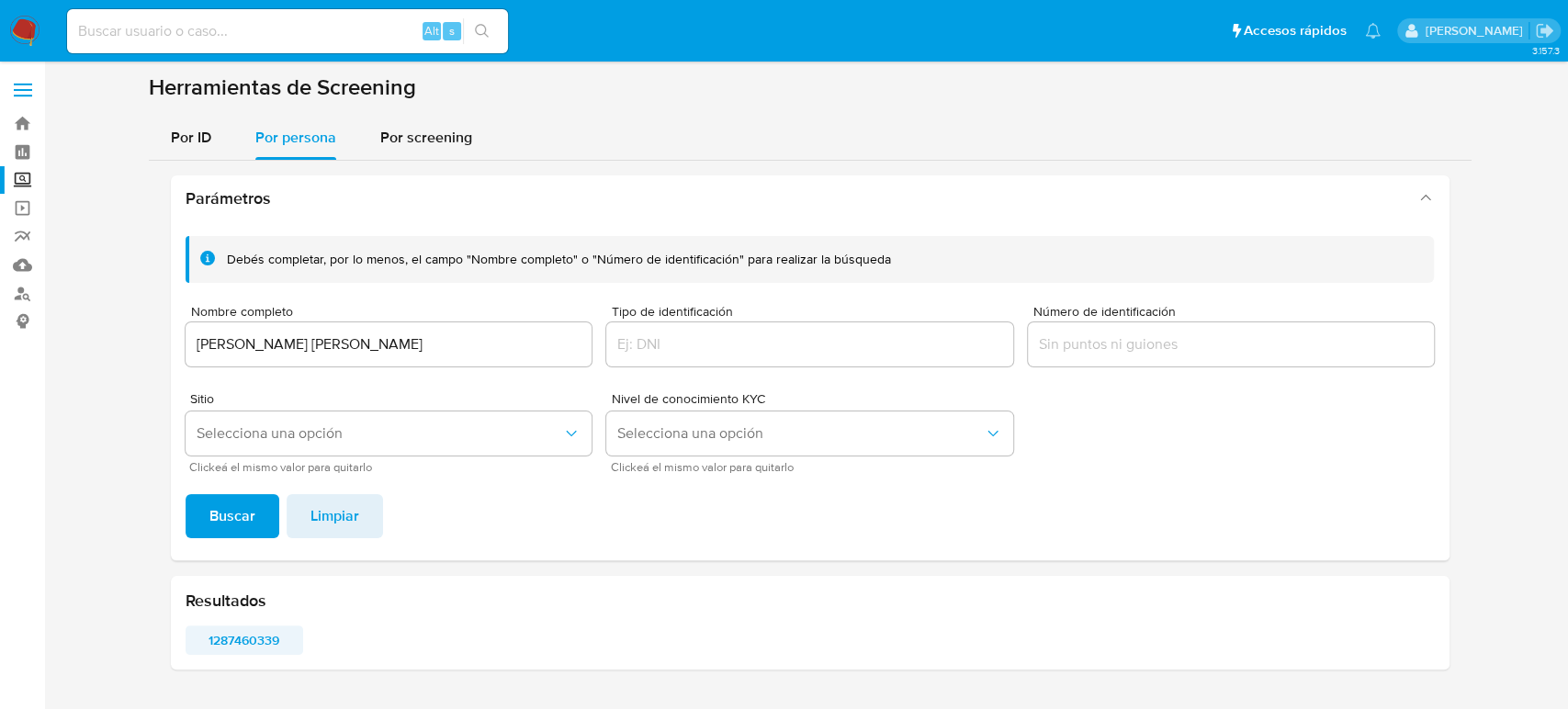
click at [257, 643] on span "1287460339" at bounding box center [244, 640] width 93 height 26
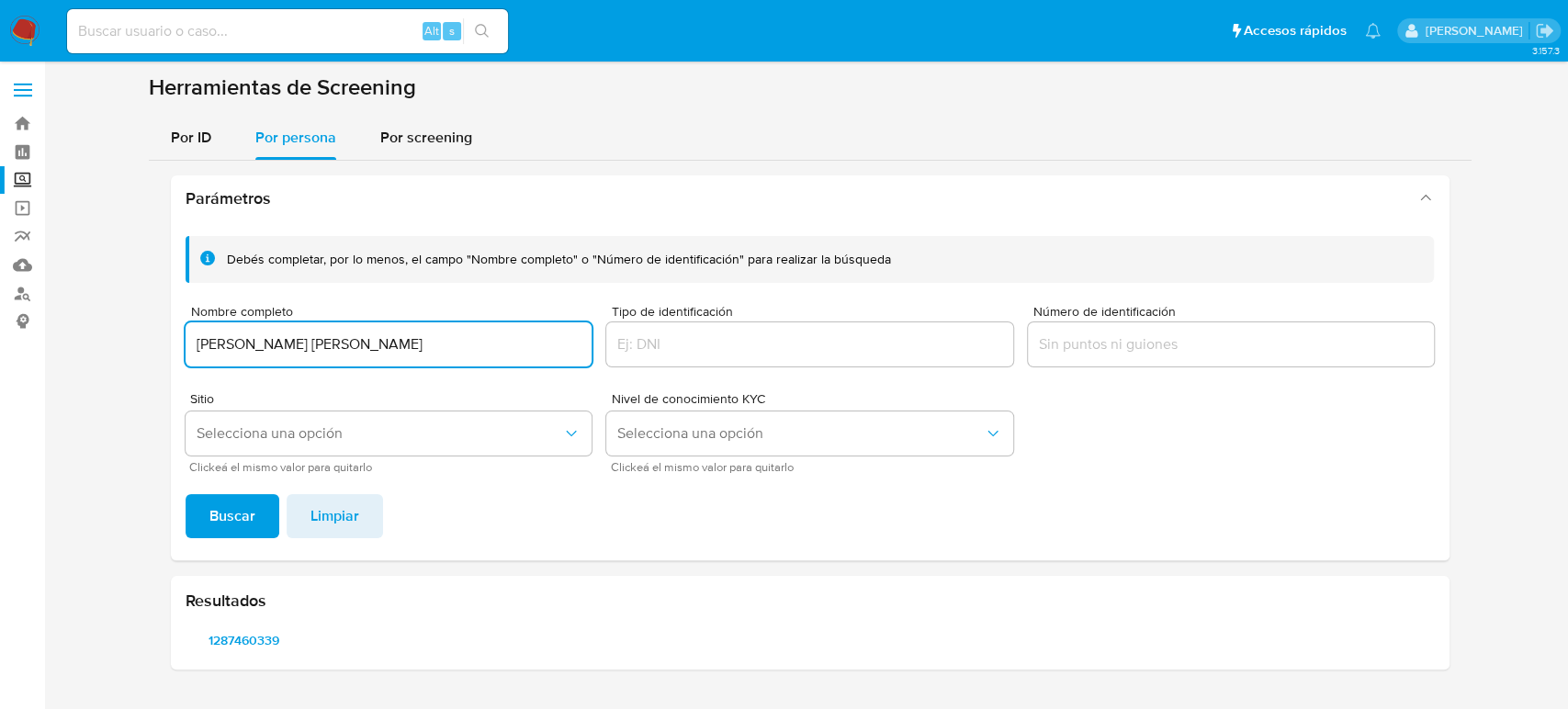
drag, startPoint x: 367, startPoint y: 341, endPoint x: 33, endPoint y: 343, distance: 334.0
click at [33, 343] on section "Bandeja Tablero Screening Búsqueda en Listas Watchlist Herramientas Operaciones…" at bounding box center [784, 354] width 1568 height 709
click at [224, 521] on span "Buscar" at bounding box center [232, 517] width 46 height 40
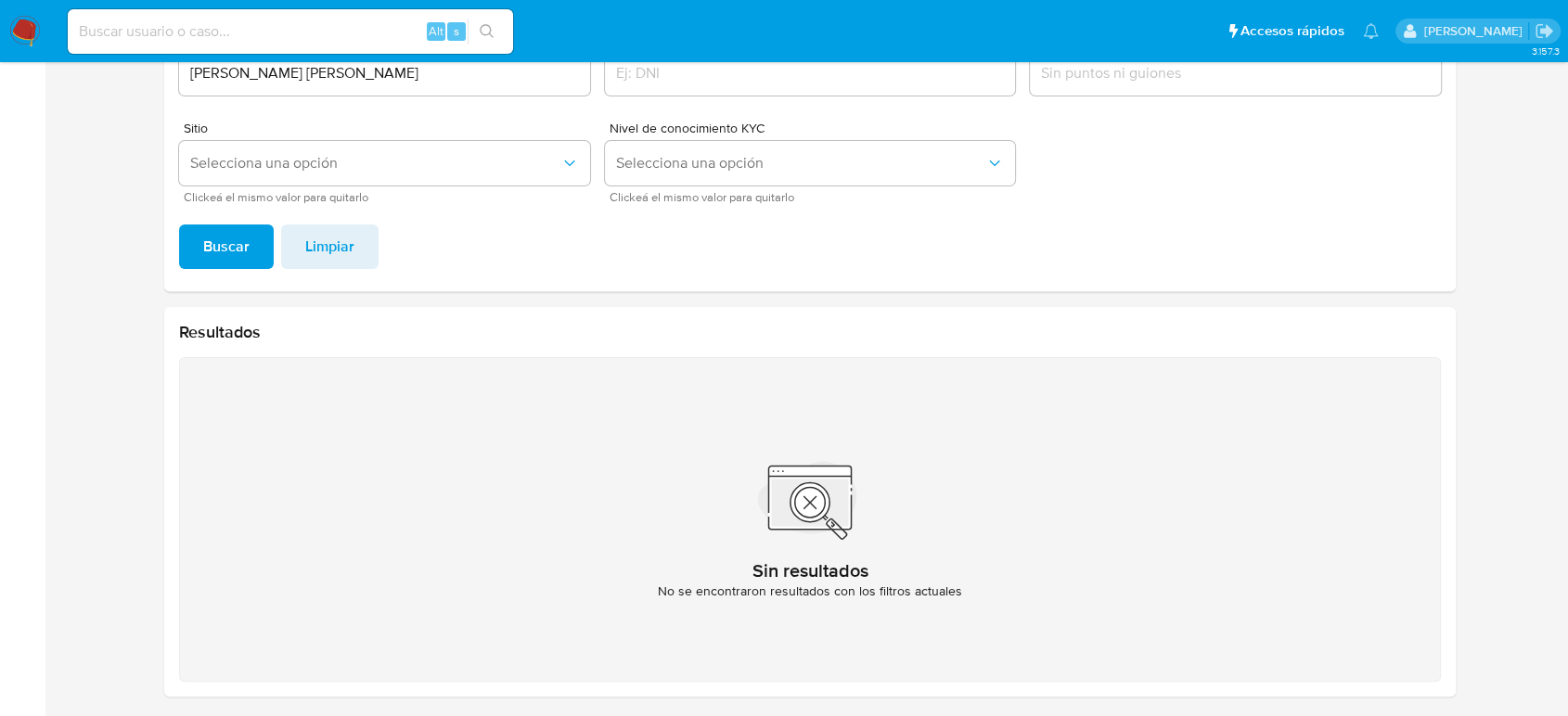
scroll to position [178, 0]
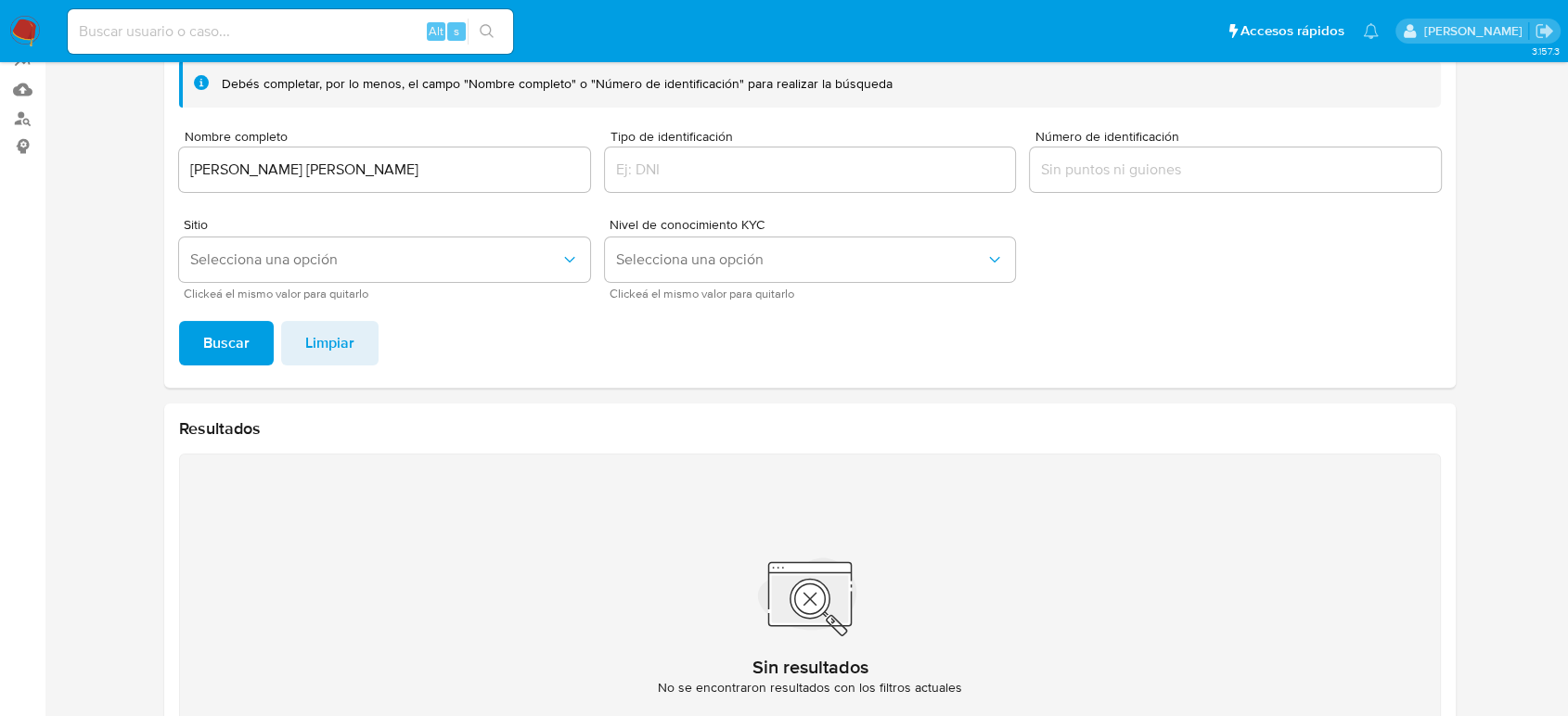
drag, startPoint x: 340, startPoint y: 184, endPoint x: 124, endPoint y: 161, distance: 217.2
click at [124, 161] on section at bounding box center [810, 352] width 1487 height 912
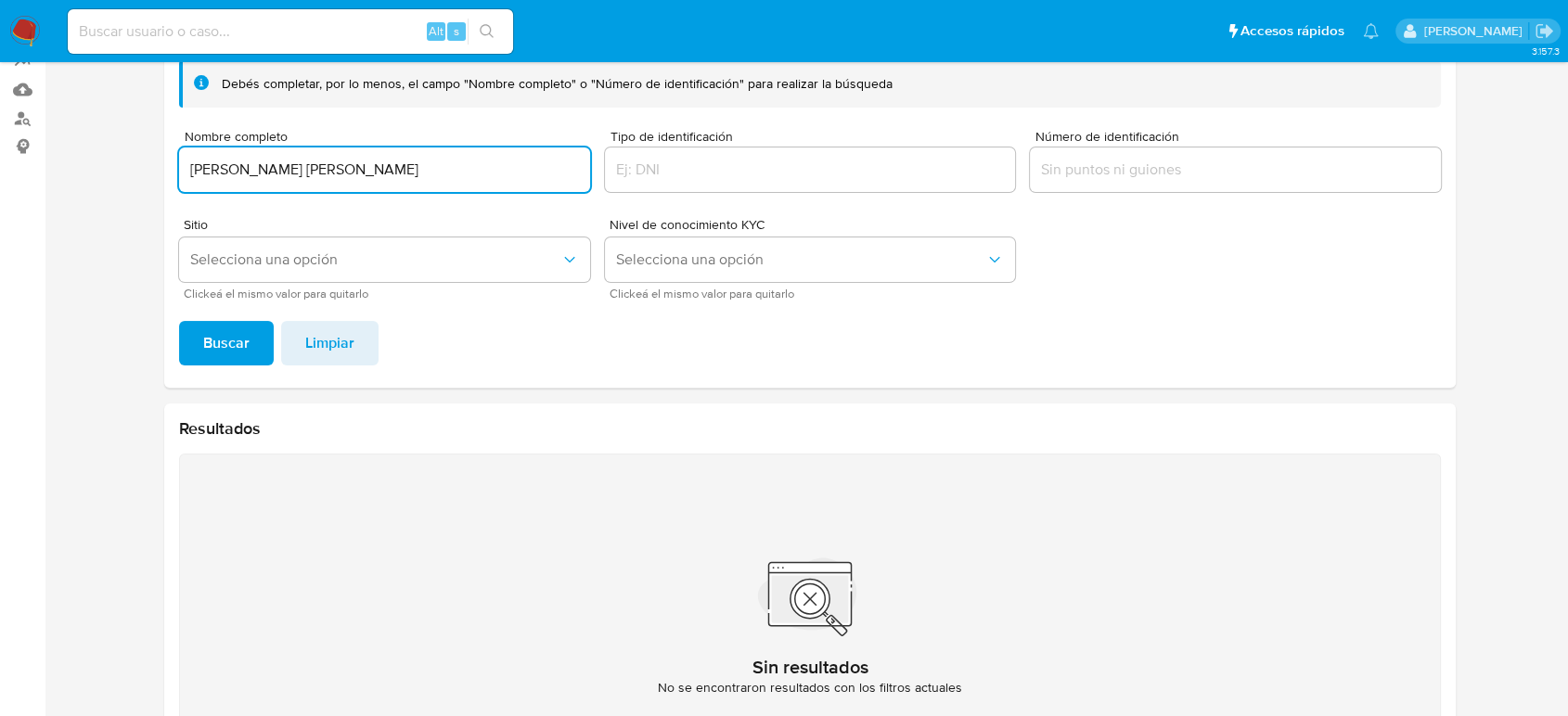
drag, startPoint x: 381, startPoint y: 176, endPoint x: 47, endPoint y: 161, distance: 334.3
click at [42, 157] on section "Bandeja Tablero Screening Búsqueda en Listas Watchlist Herramientas Operaciones…" at bounding box center [784, 321] width 1568 height 998
type input "EVENTOS ROYALESA SA DE CV"
click at [192, 360] on button "Buscar" at bounding box center [226, 343] width 95 height 44
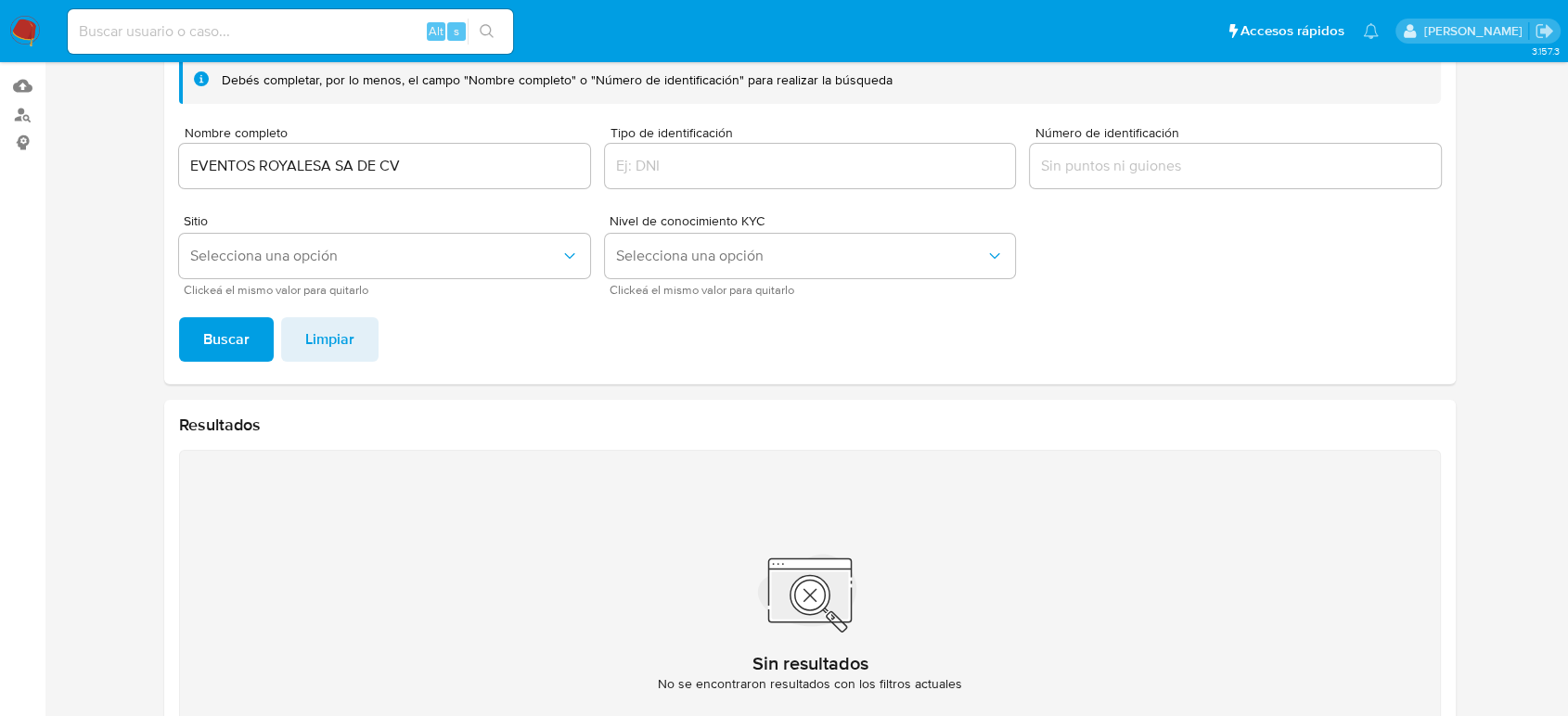
scroll to position [74, 0]
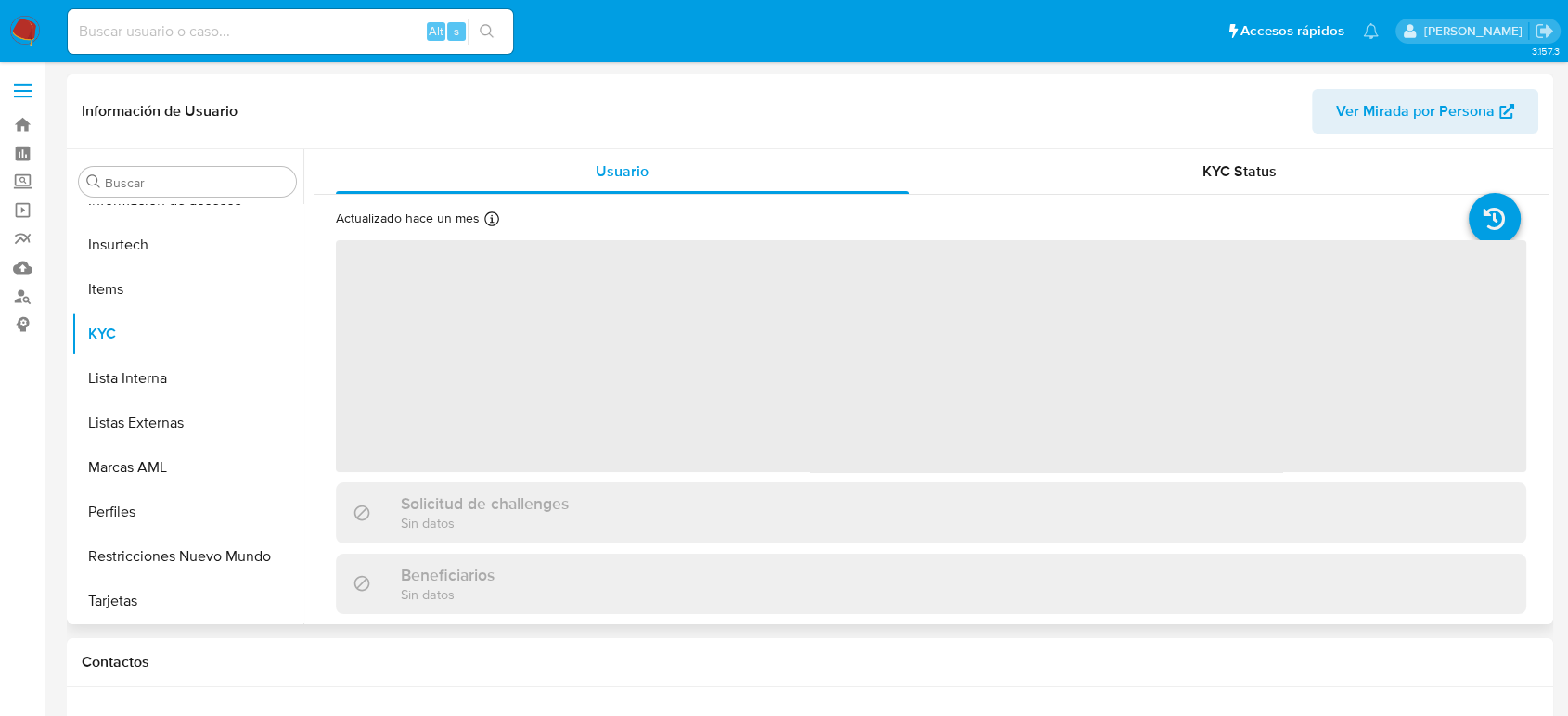
scroll to position [785, 0]
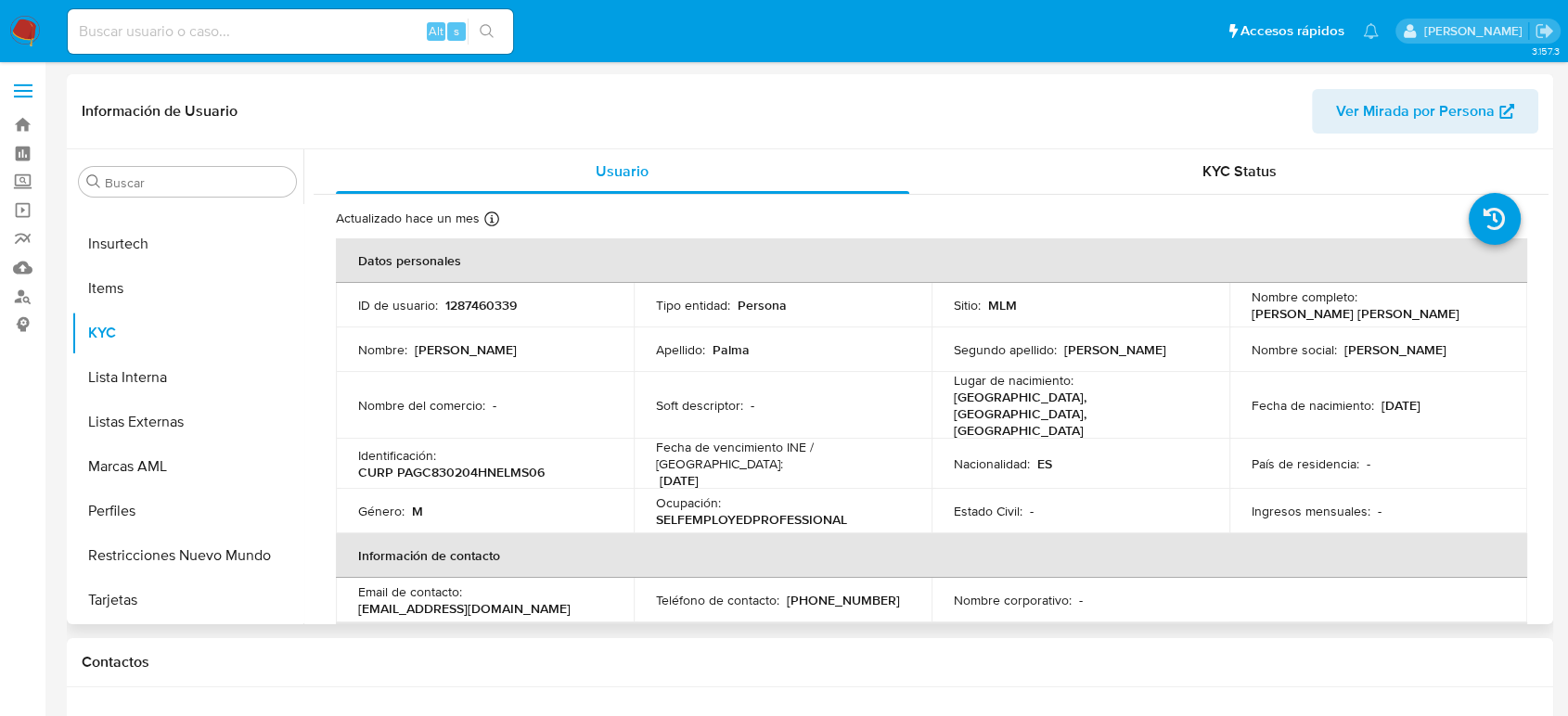
select select "10"
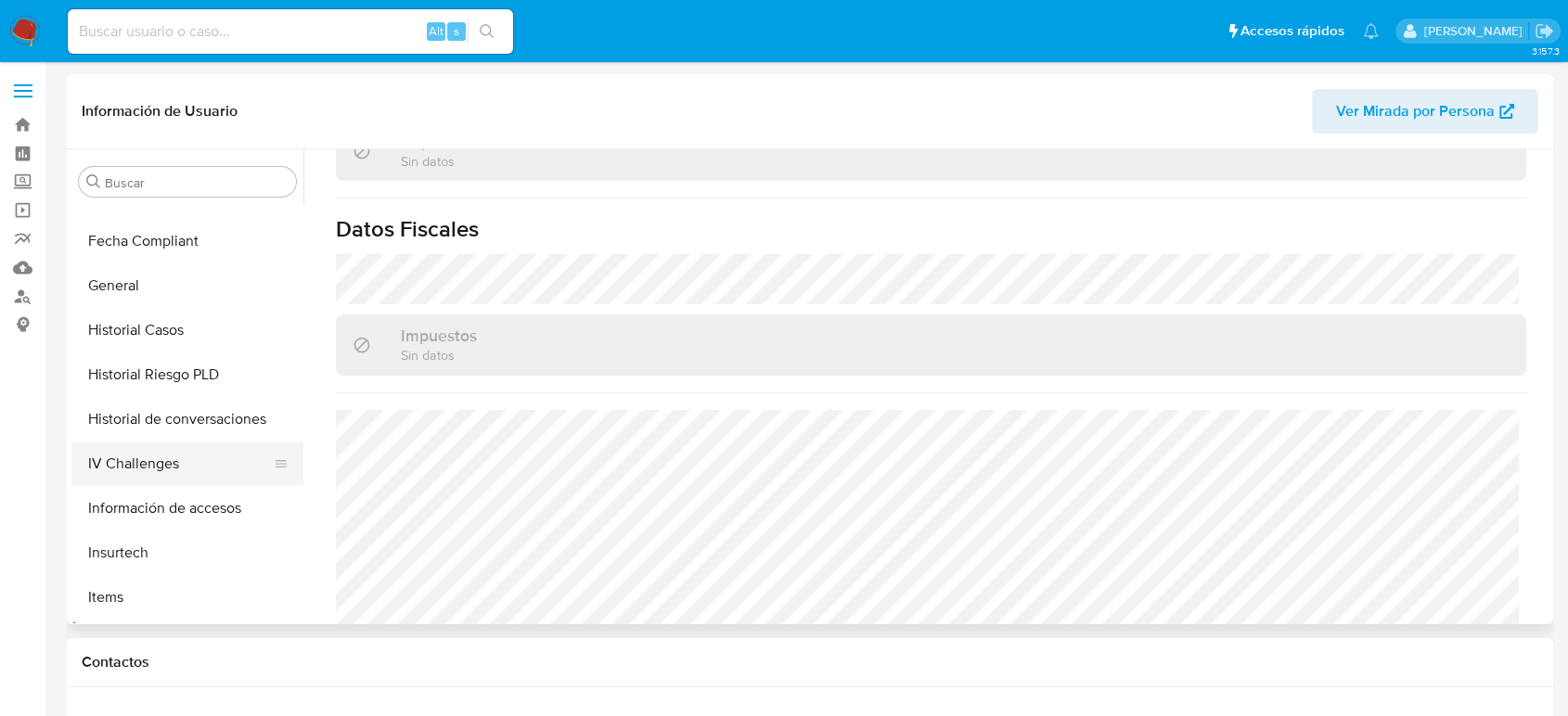
scroll to position [371, 0]
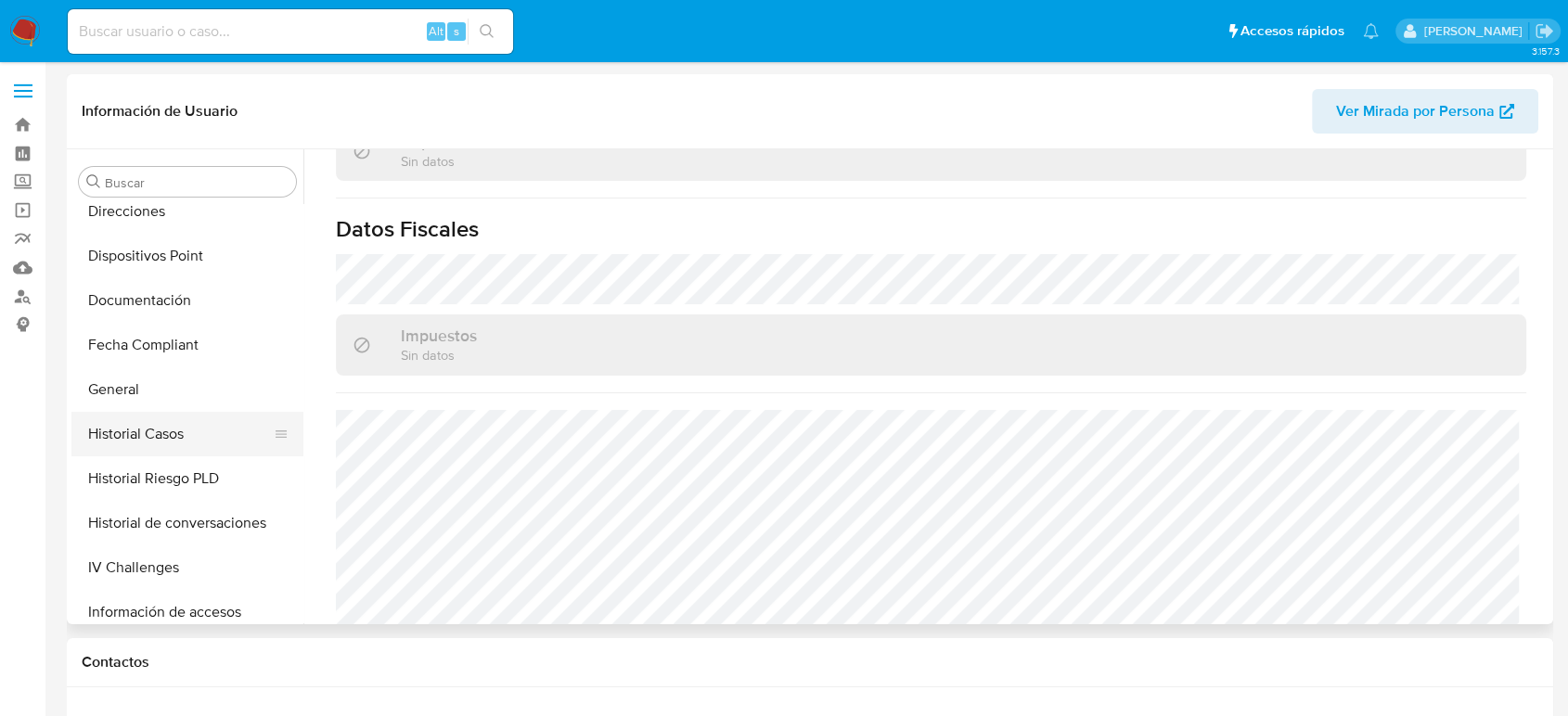
click at [164, 435] on button "Historial Casos" at bounding box center [180, 434] width 217 height 44
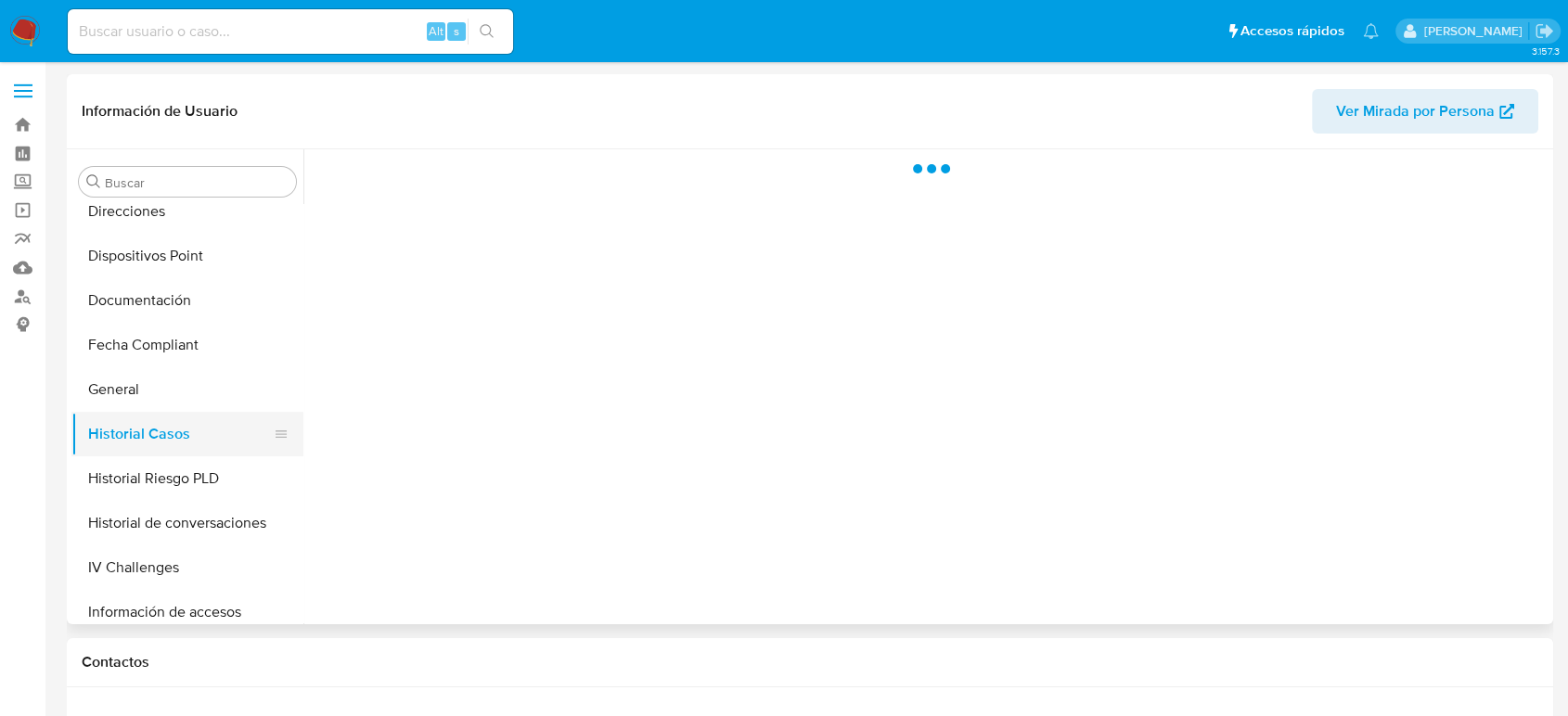
scroll to position [0, 0]
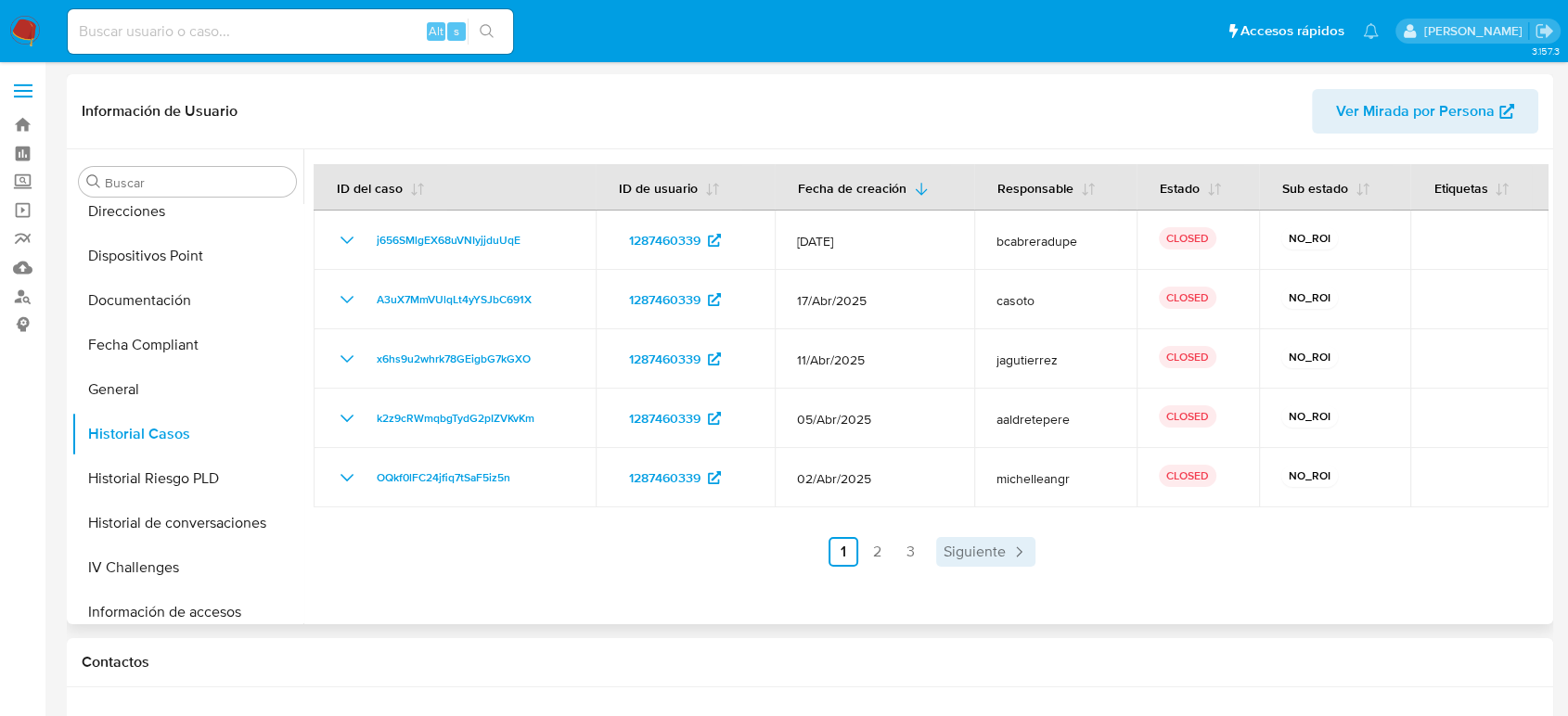
click at [968, 552] on span "Siguiente" at bounding box center [975, 552] width 62 height 14
click at [968, 552] on link "3" at bounding box center [960, 552] width 30 height 30
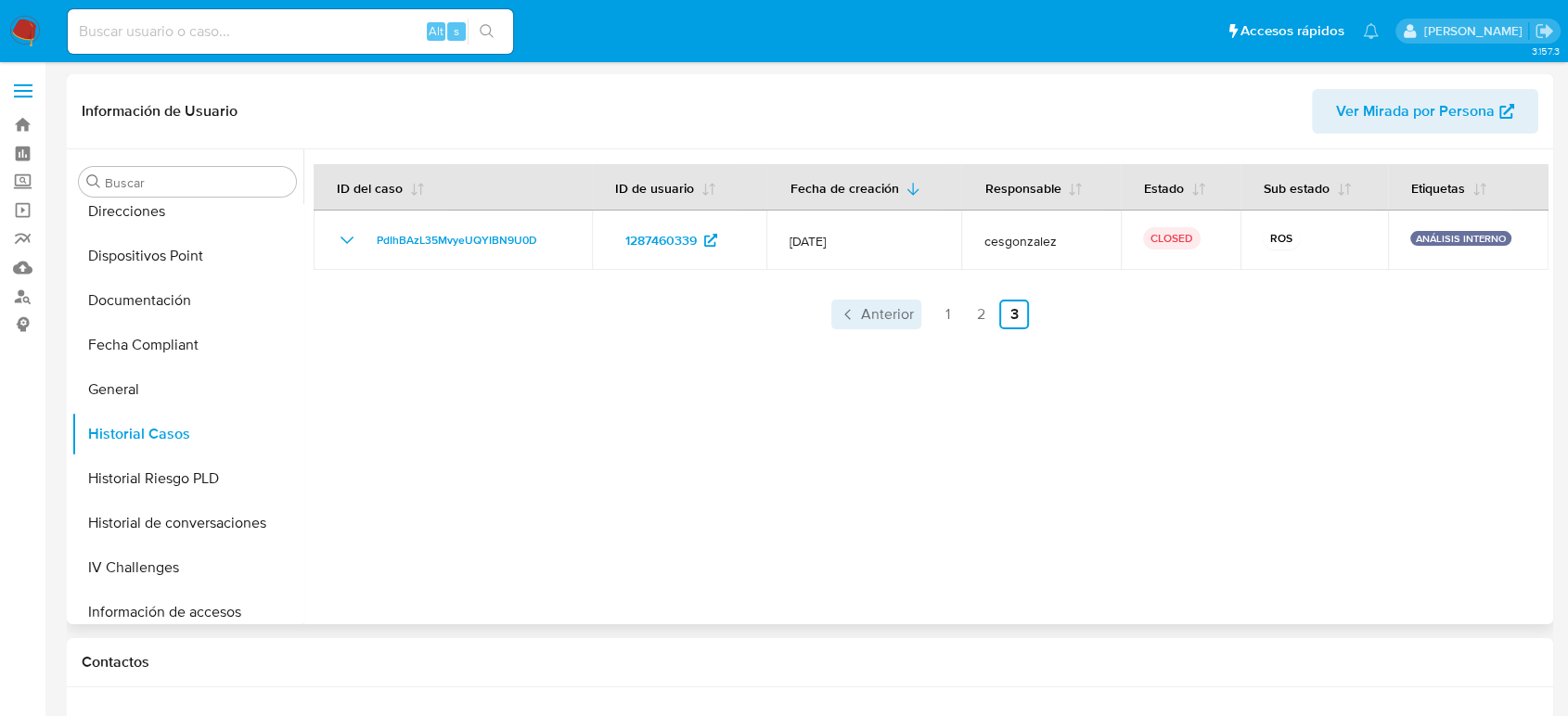
click at [890, 322] on span "Anterior" at bounding box center [887, 314] width 53 height 14
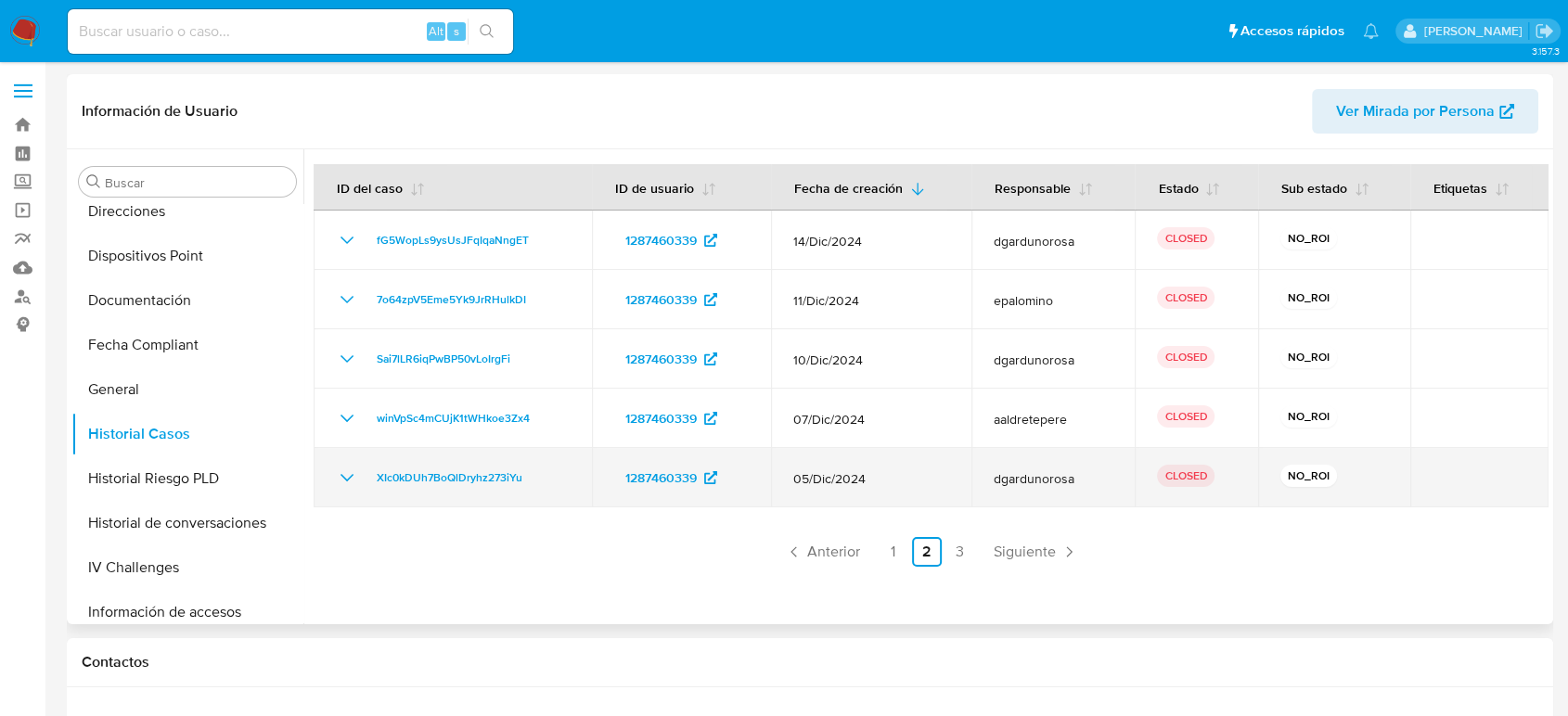
click at [342, 490] on td "XIc0kDUh7BoQlDryhz273iYu" at bounding box center [453, 477] width 278 height 59
click at [345, 488] on td "XIc0kDUh7BoQlDryhz273iYu" at bounding box center [453, 477] width 278 height 59
click at [344, 480] on icon "Mostrar/Ocultar" at bounding box center [347, 477] width 22 height 22
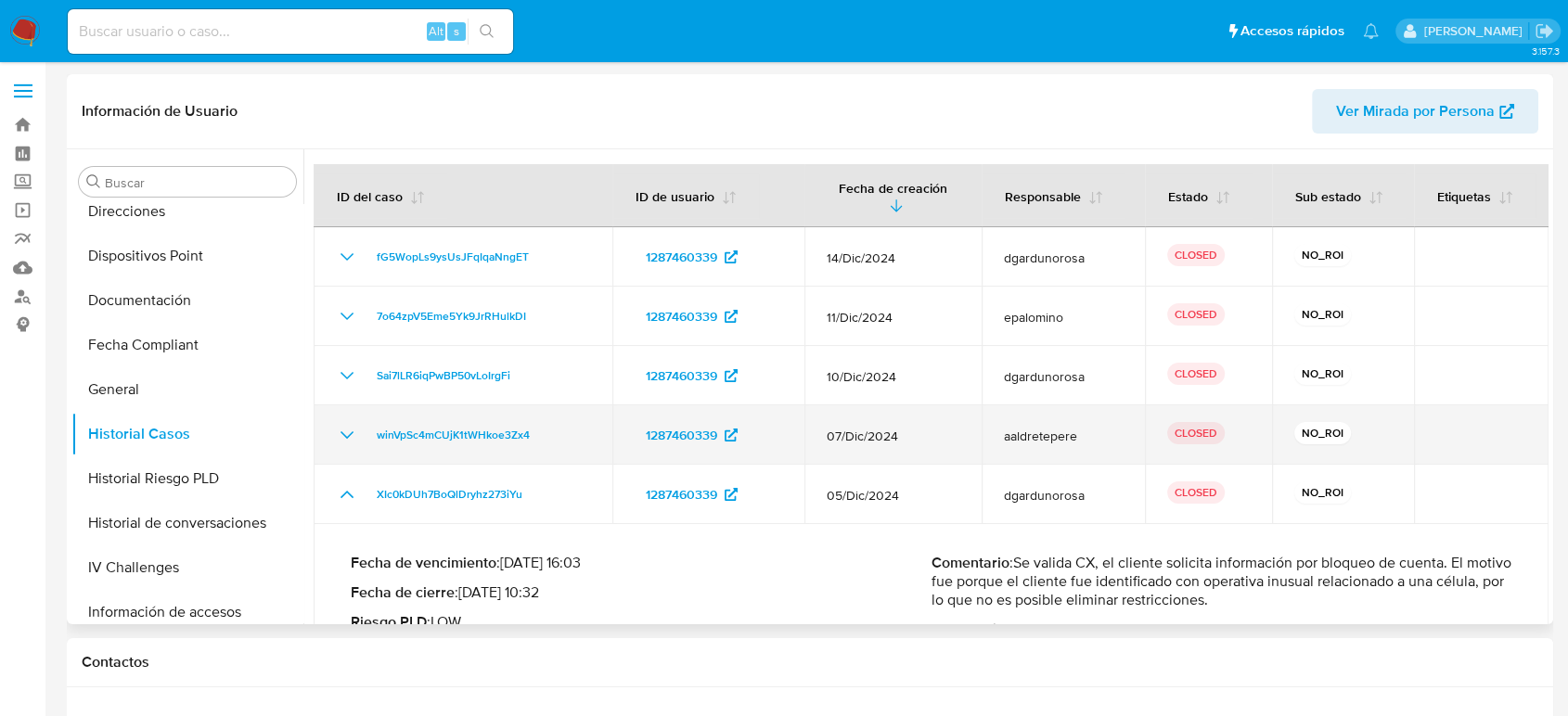
scroll to position [103, 0]
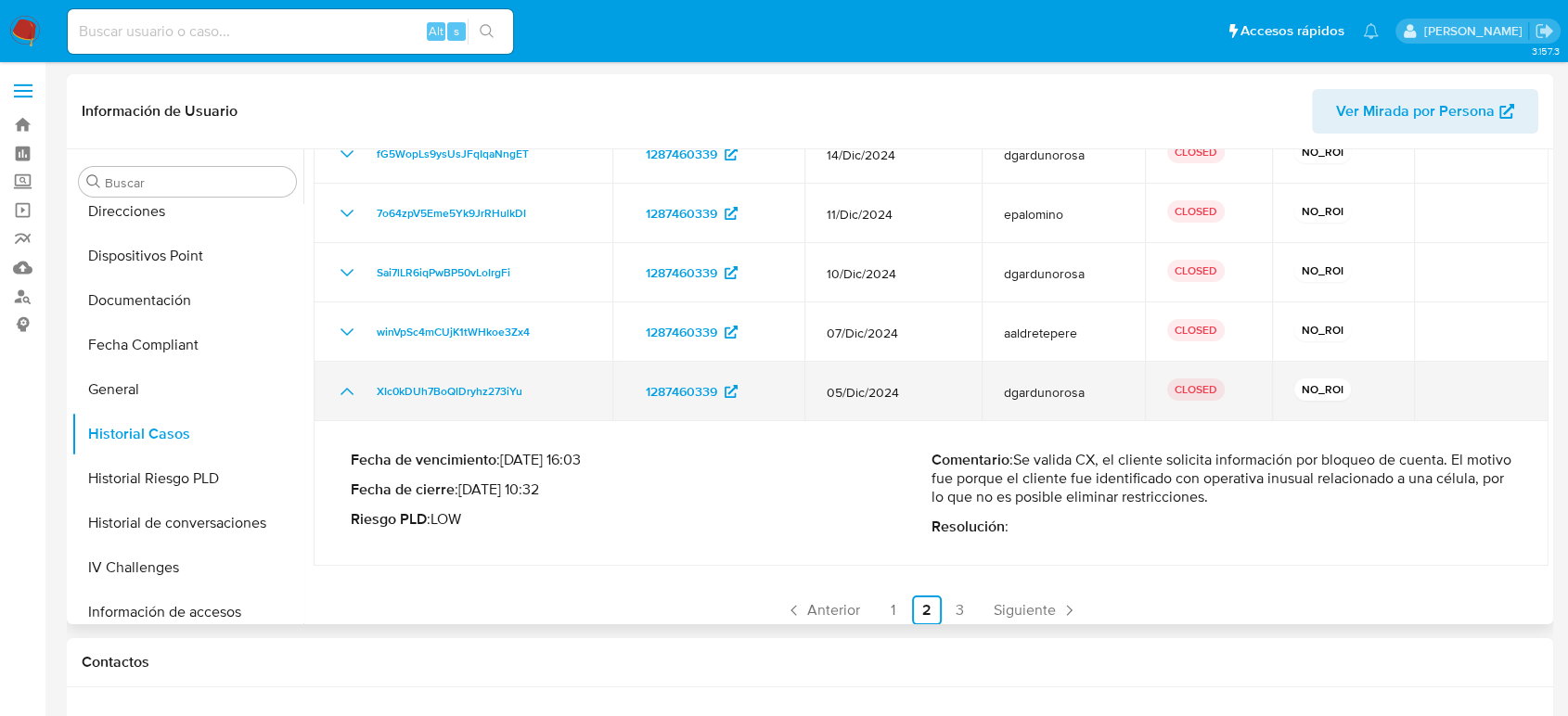
click at [346, 391] on icon "Mostrar/Ocultar" at bounding box center [347, 391] width 22 height 22
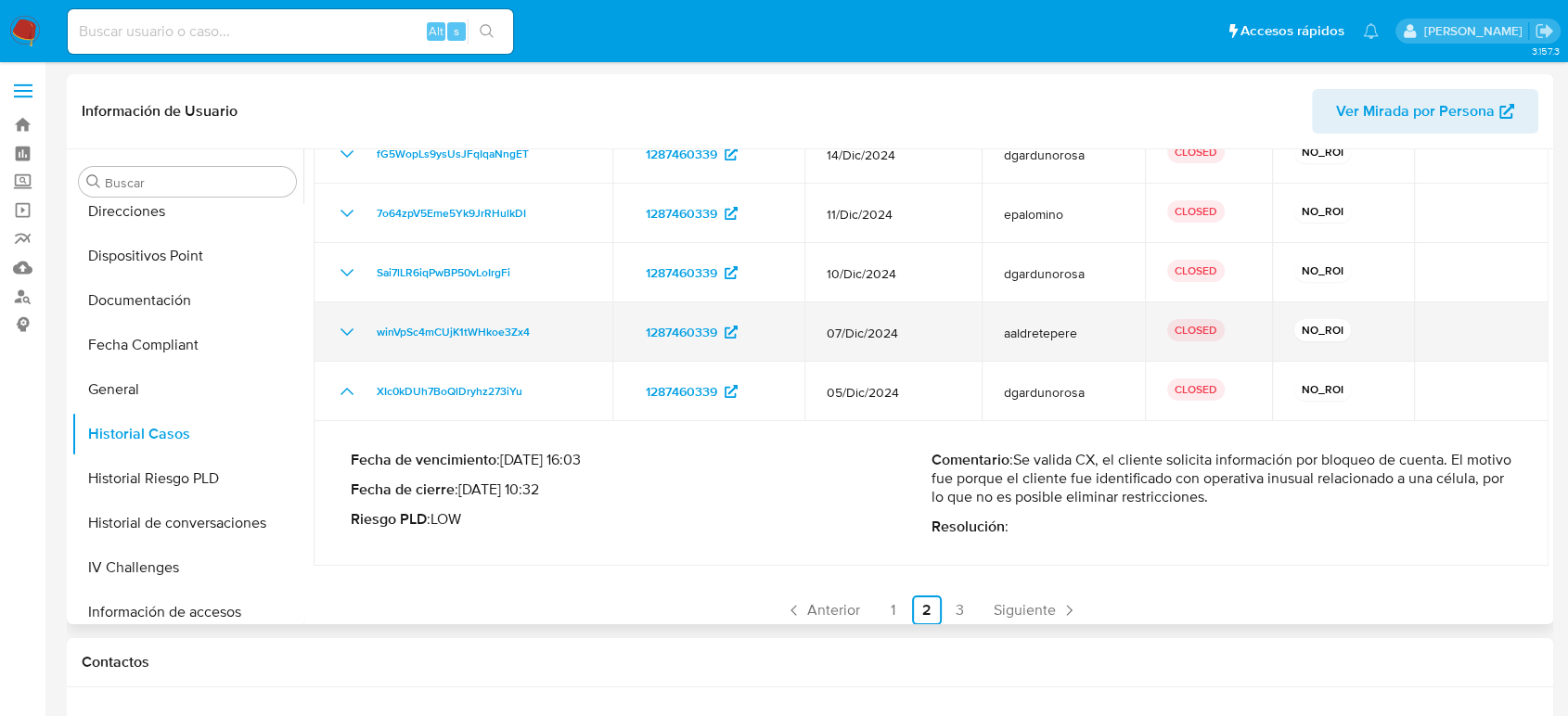
scroll to position [0, 0]
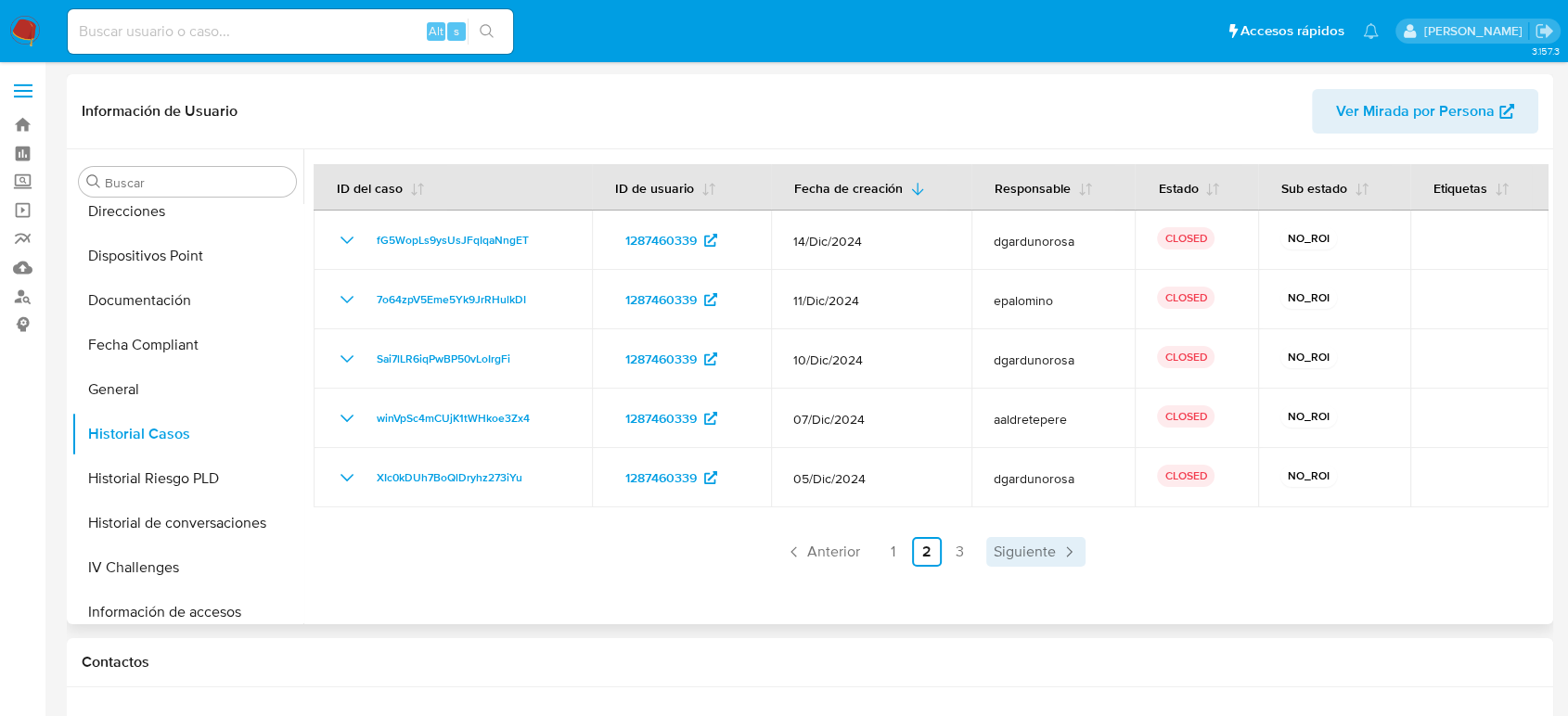
click at [1015, 563] on link "Siguiente" at bounding box center [1036, 552] width 100 height 30
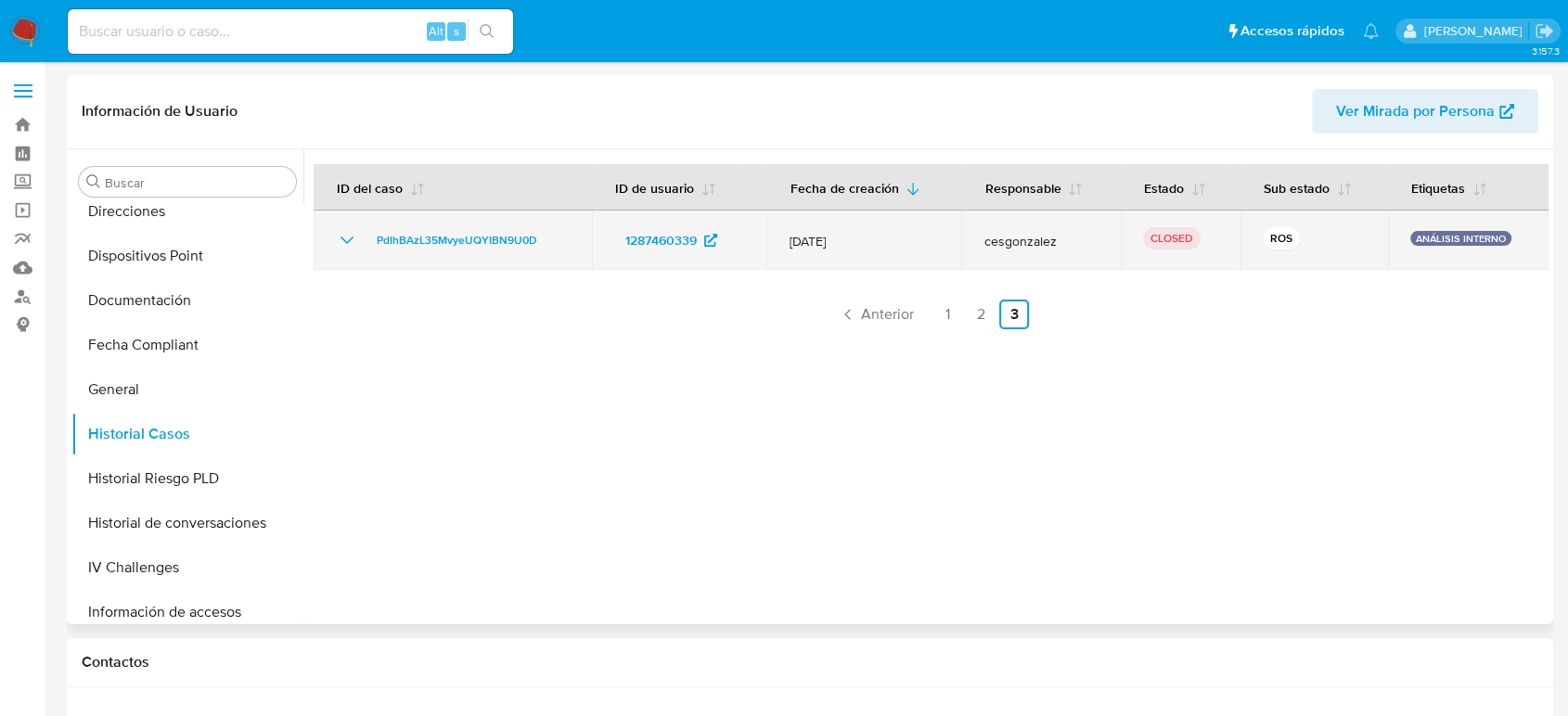
click at [331, 242] on td "PdIhBAzL35MvyeUQYIBN9U0D" at bounding box center [453, 240] width 278 height 59
click at [346, 243] on icon "Mostrar/Ocultar" at bounding box center [347, 240] width 22 height 22
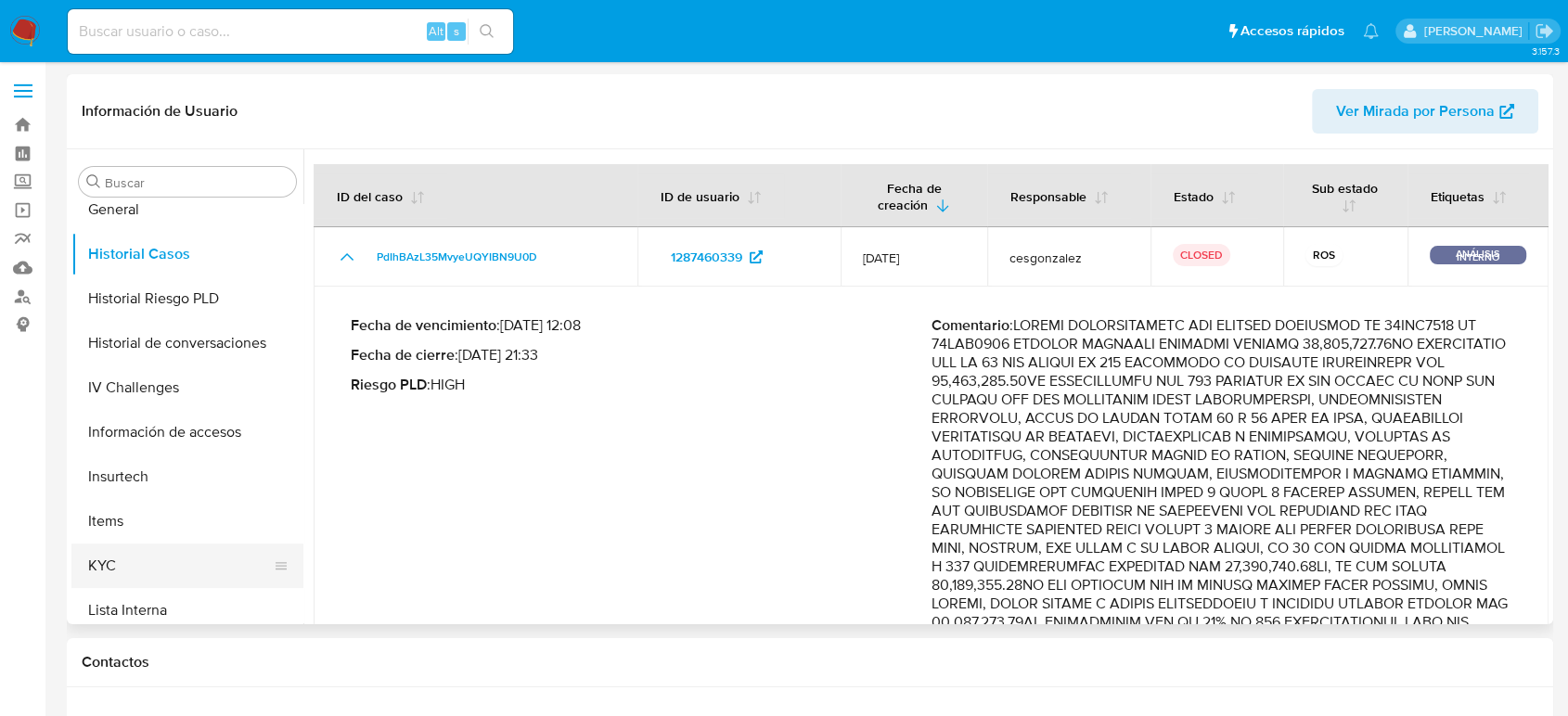
scroll to position [681, 0]
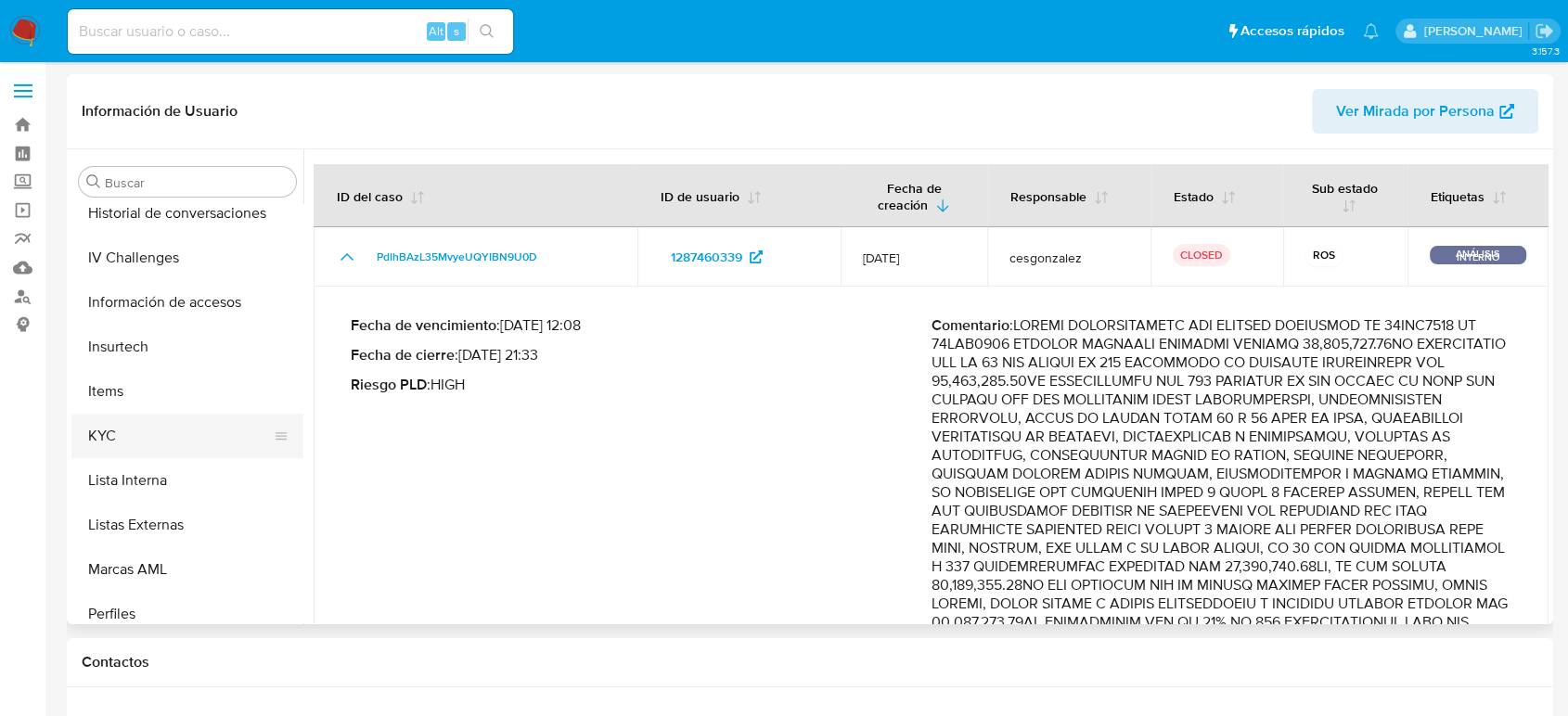
click at [157, 433] on button "KYC" at bounding box center [180, 436] width 217 height 44
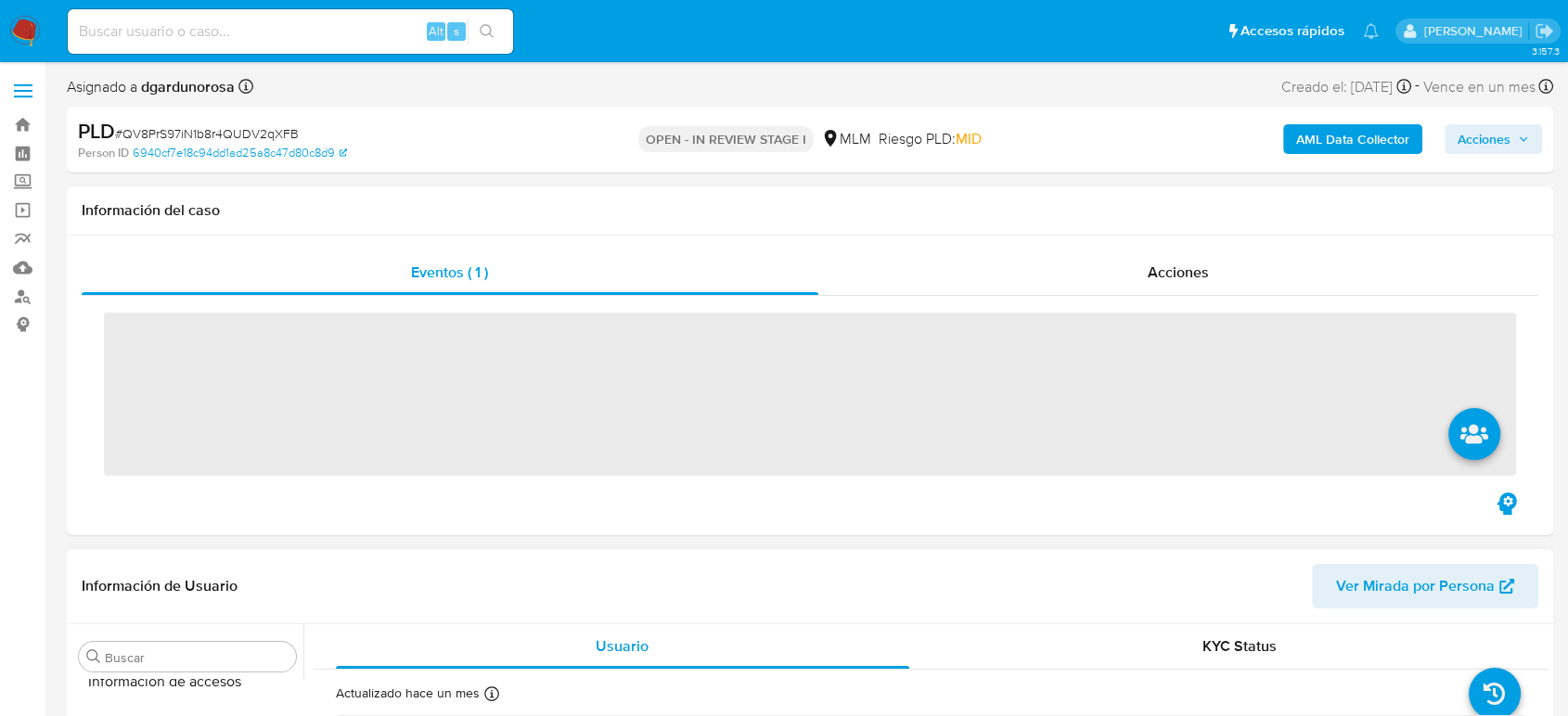
scroll to position [785, 0]
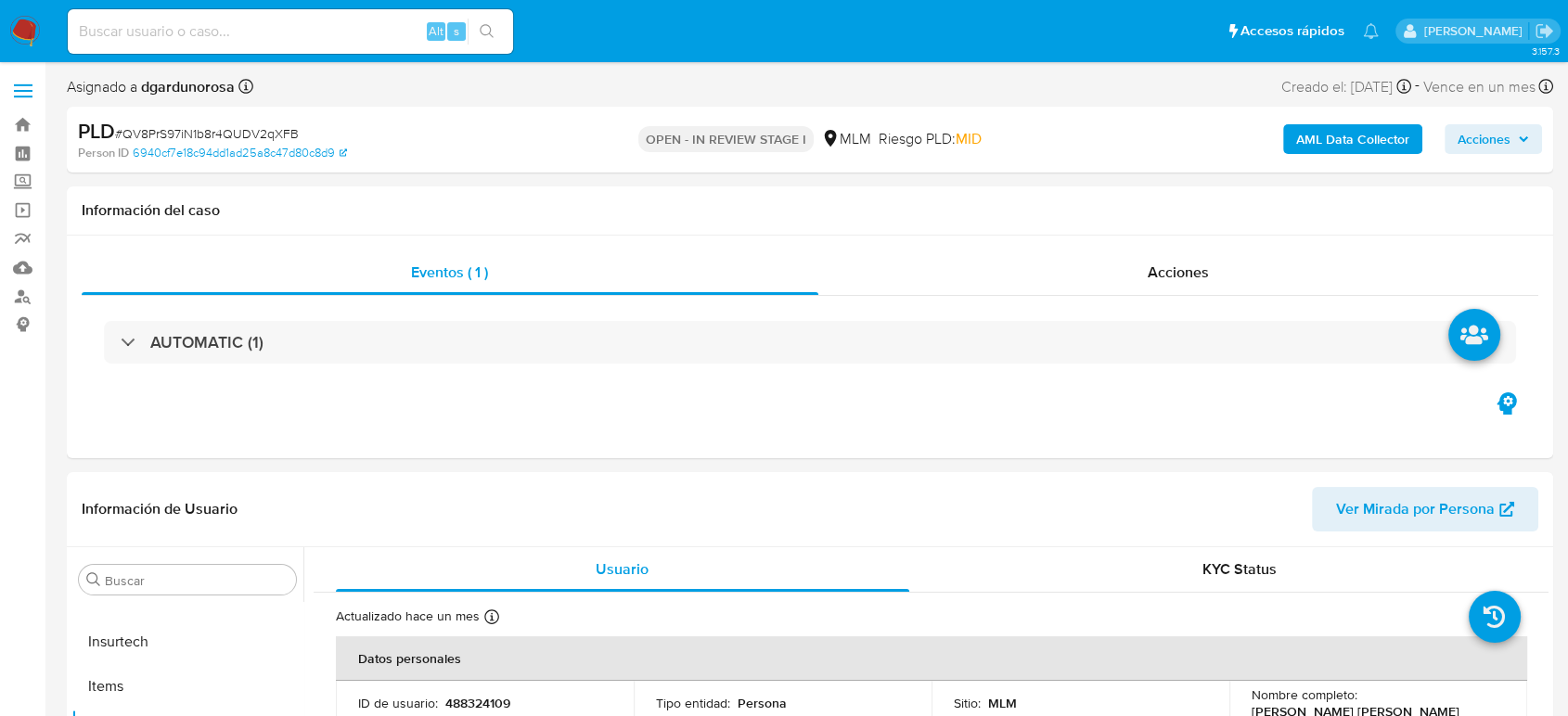
select select "10"
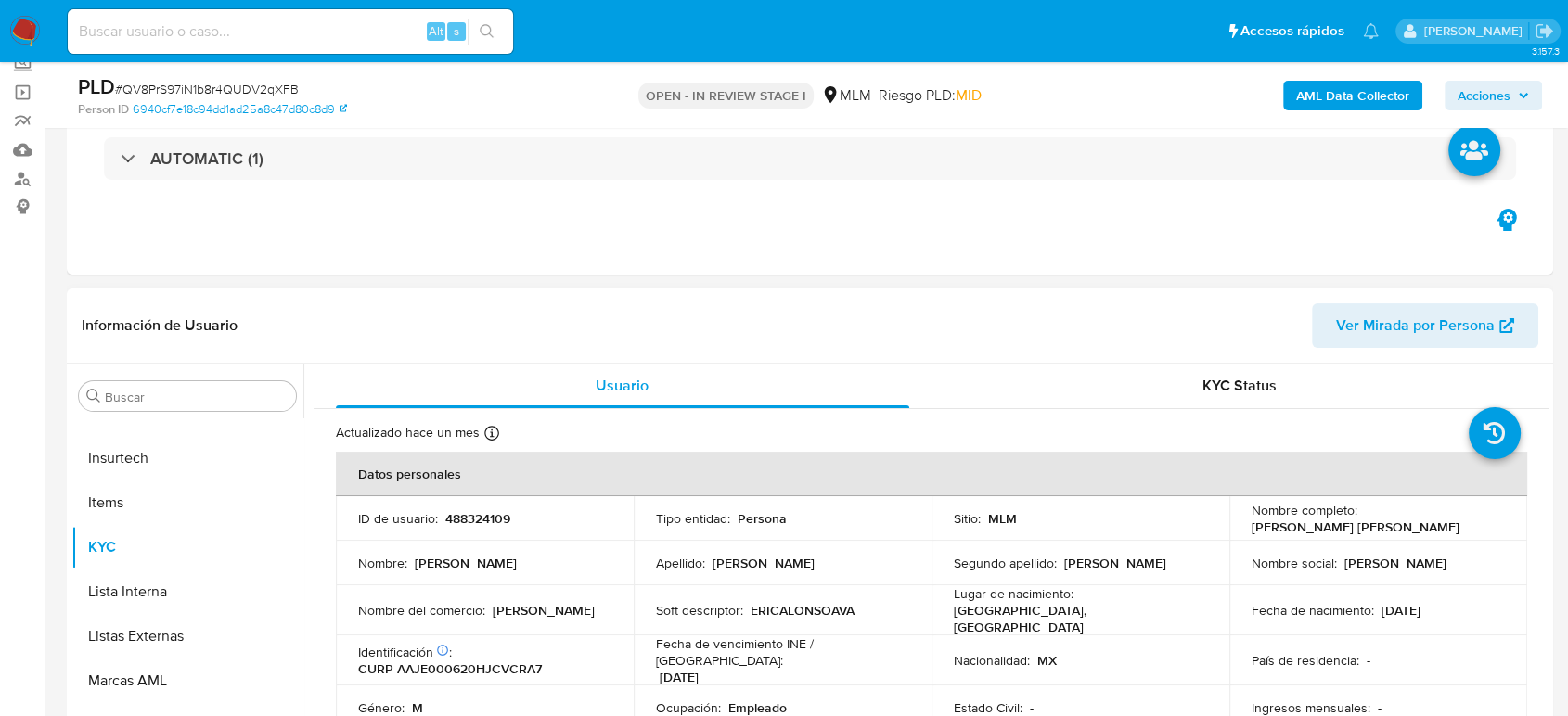
scroll to position [309, 0]
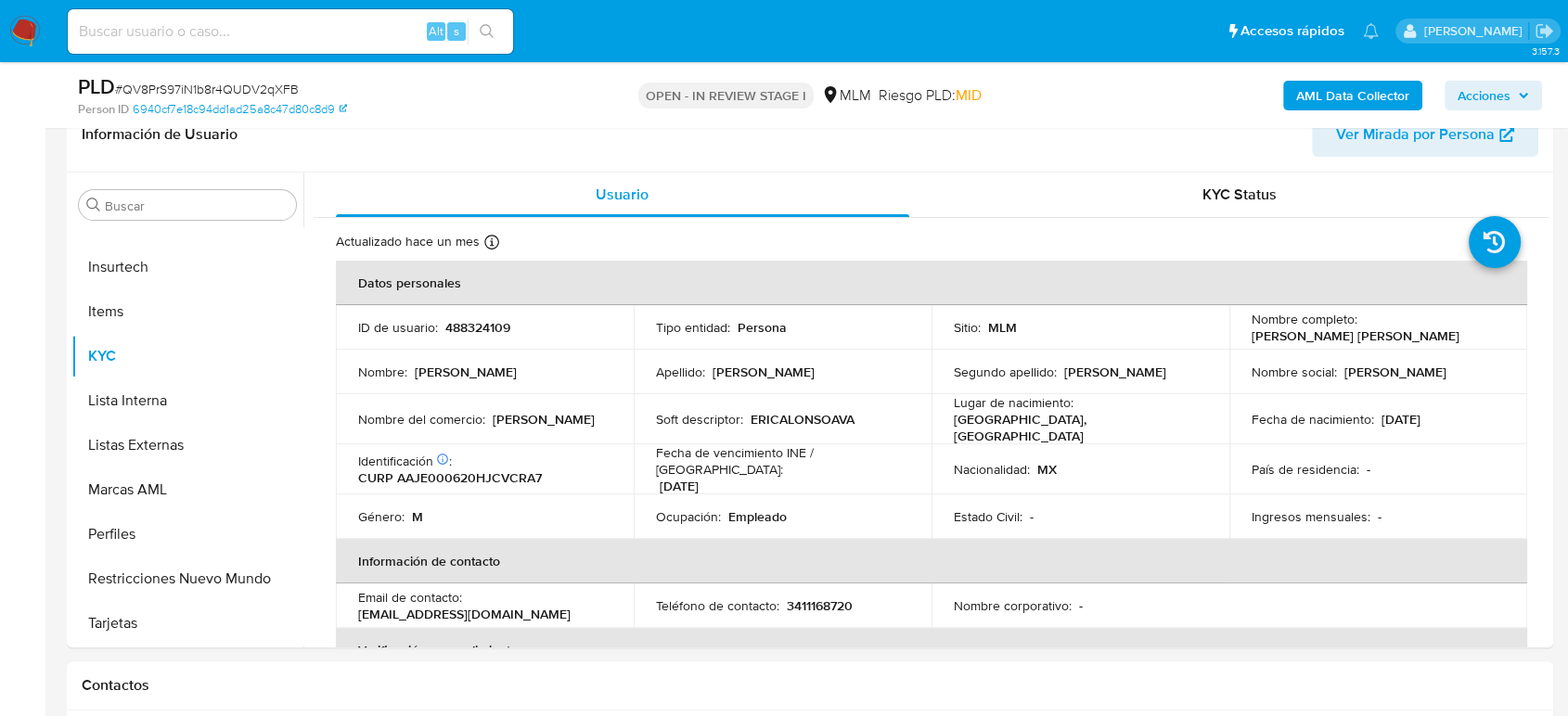
click at [1506, 97] on span "Acciones" at bounding box center [1484, 96] width 53 height 30
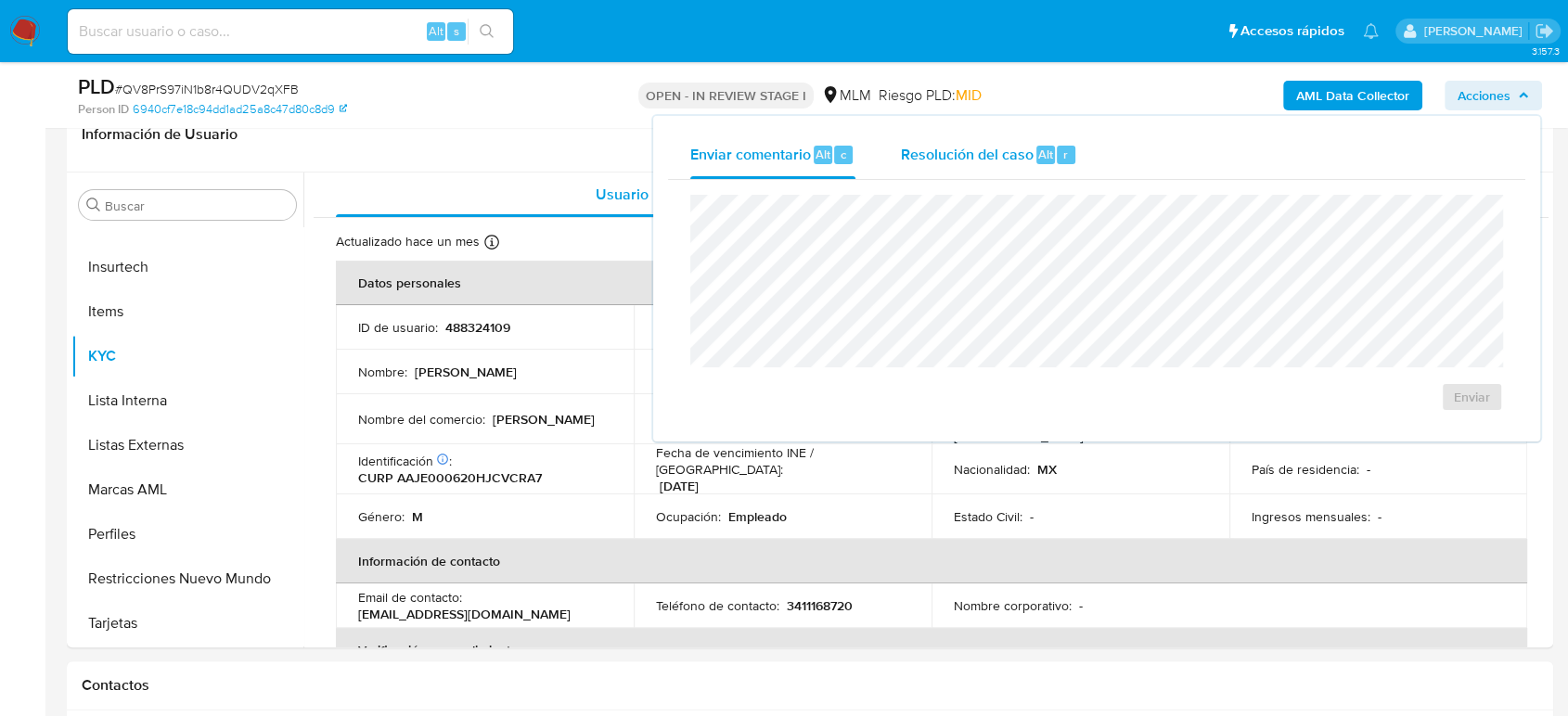
click at [1027, 154] on span "Resolución del caso" at bounding box center [966, 154] width 132 height 21
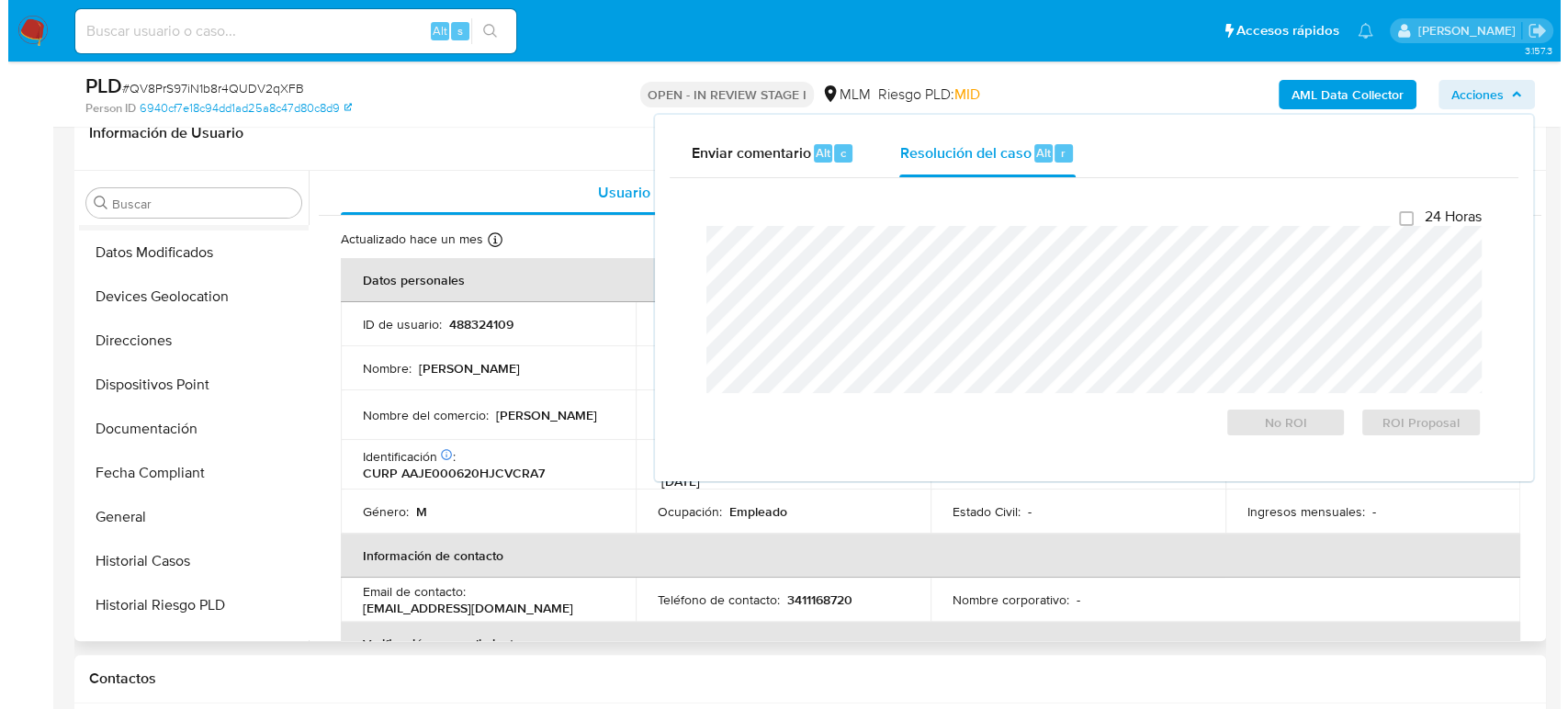
scroll to position [61, 0]
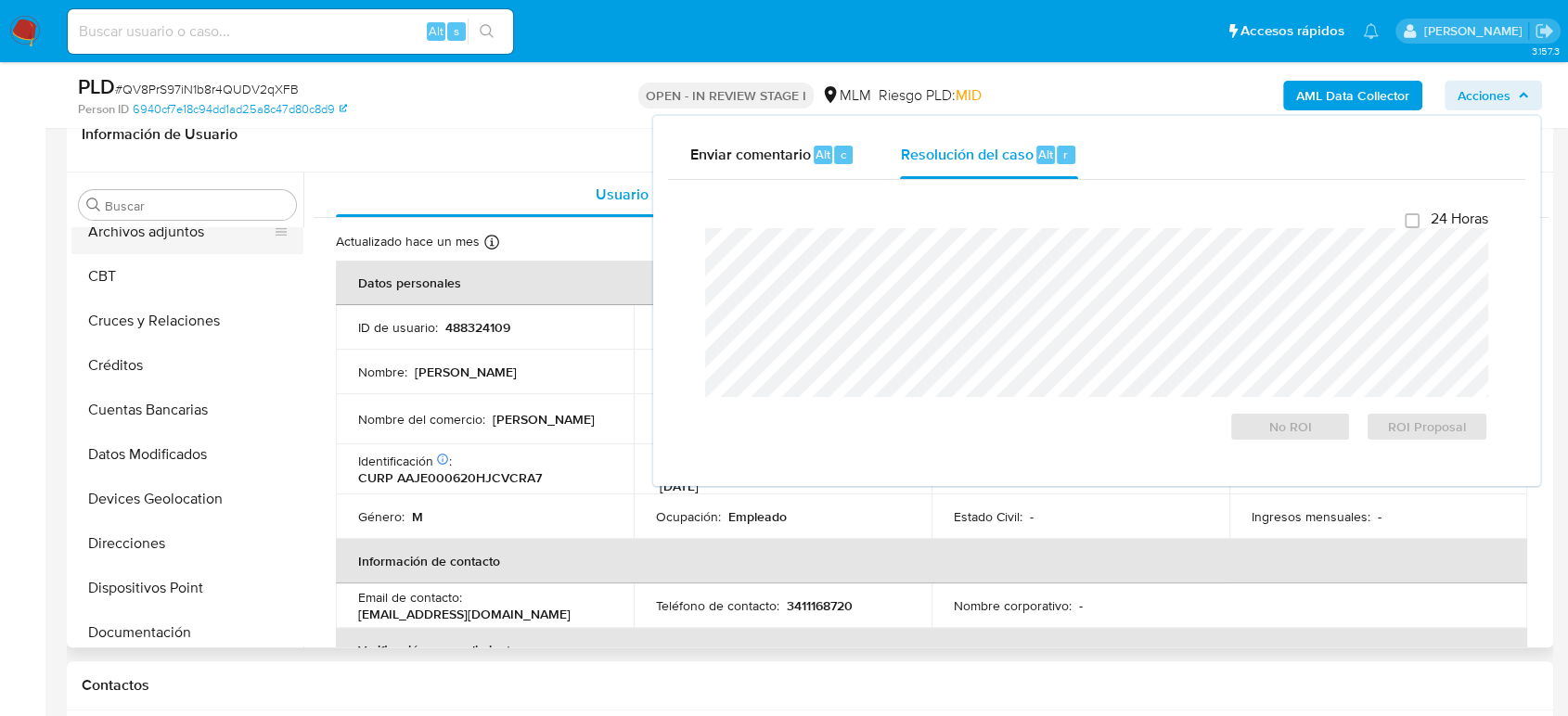
click at [154, 236] on button "Archivos adjuntos" at bounding box center [180, 232] width 217 height 44
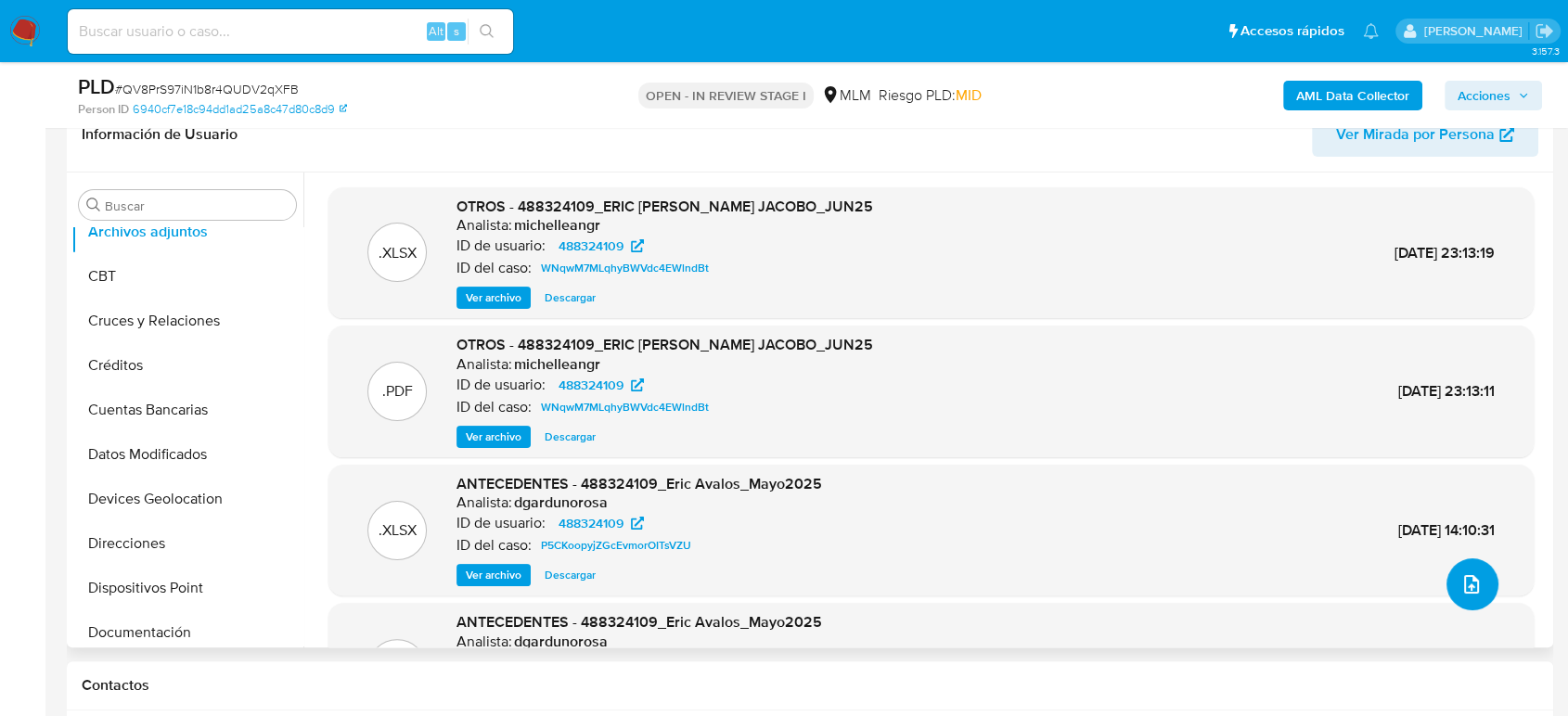
click at [1461, 574] on icon "upload-file" at bounding box center [1471, 585] width 22 height 22
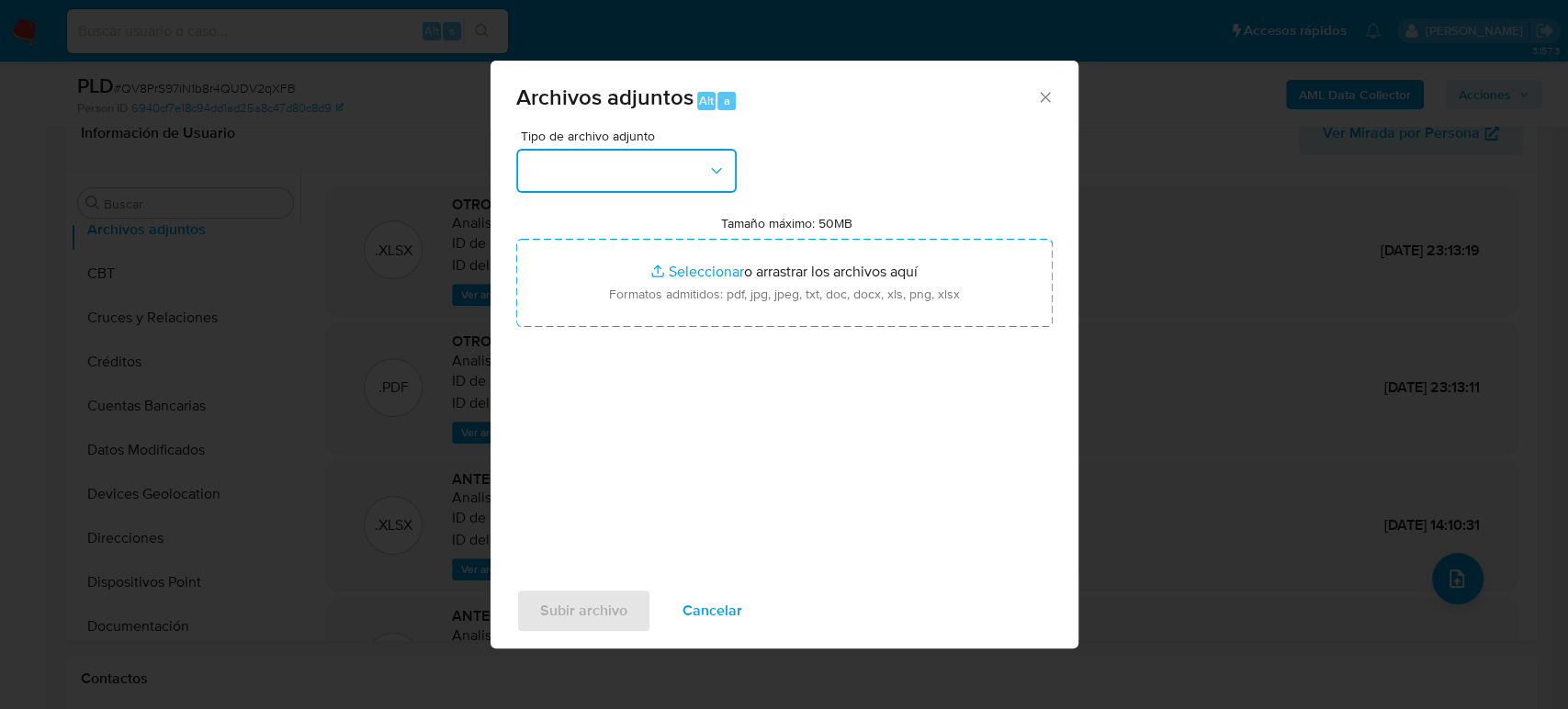
click at [638, 173] on button "button" at bounding box center [627, 171] width 221 height 44
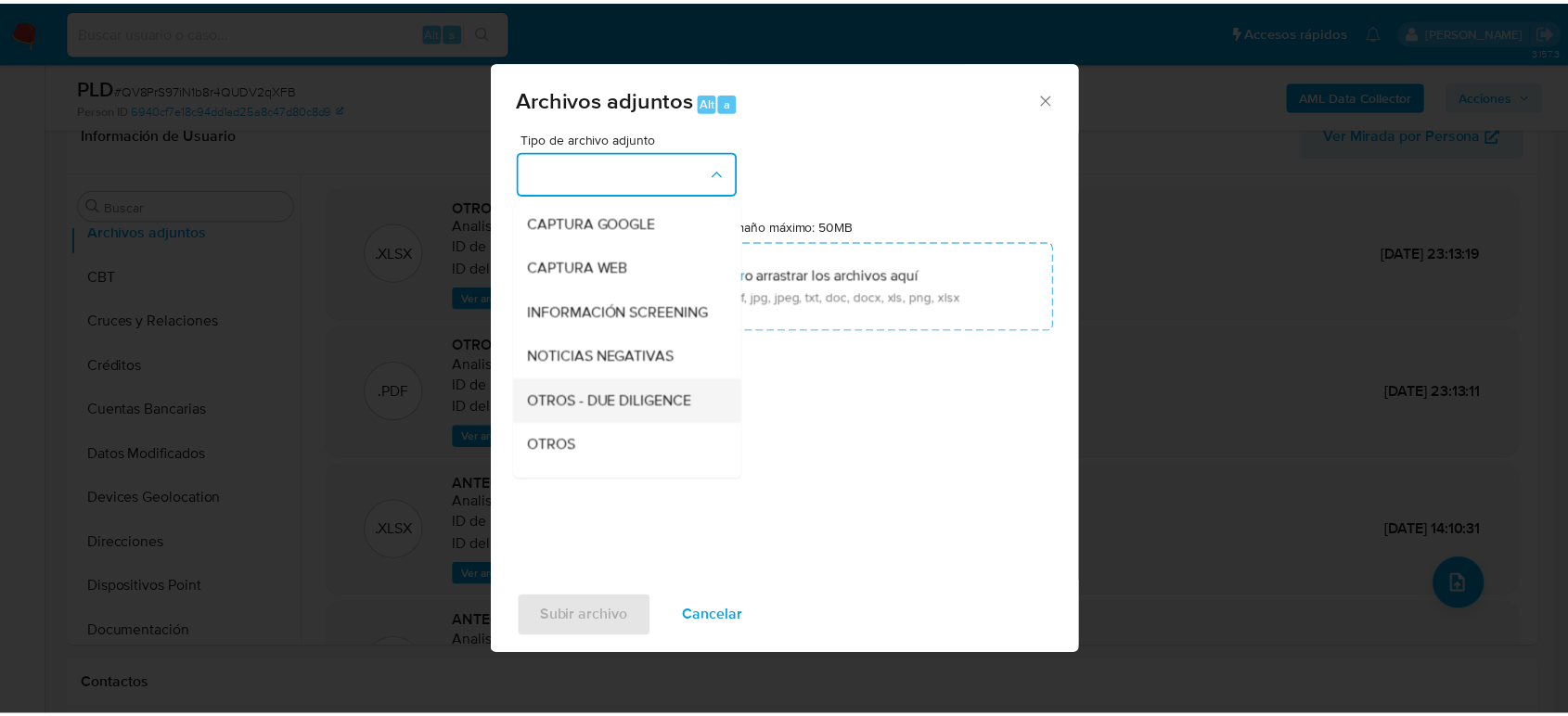
scroll to position [206, 0]
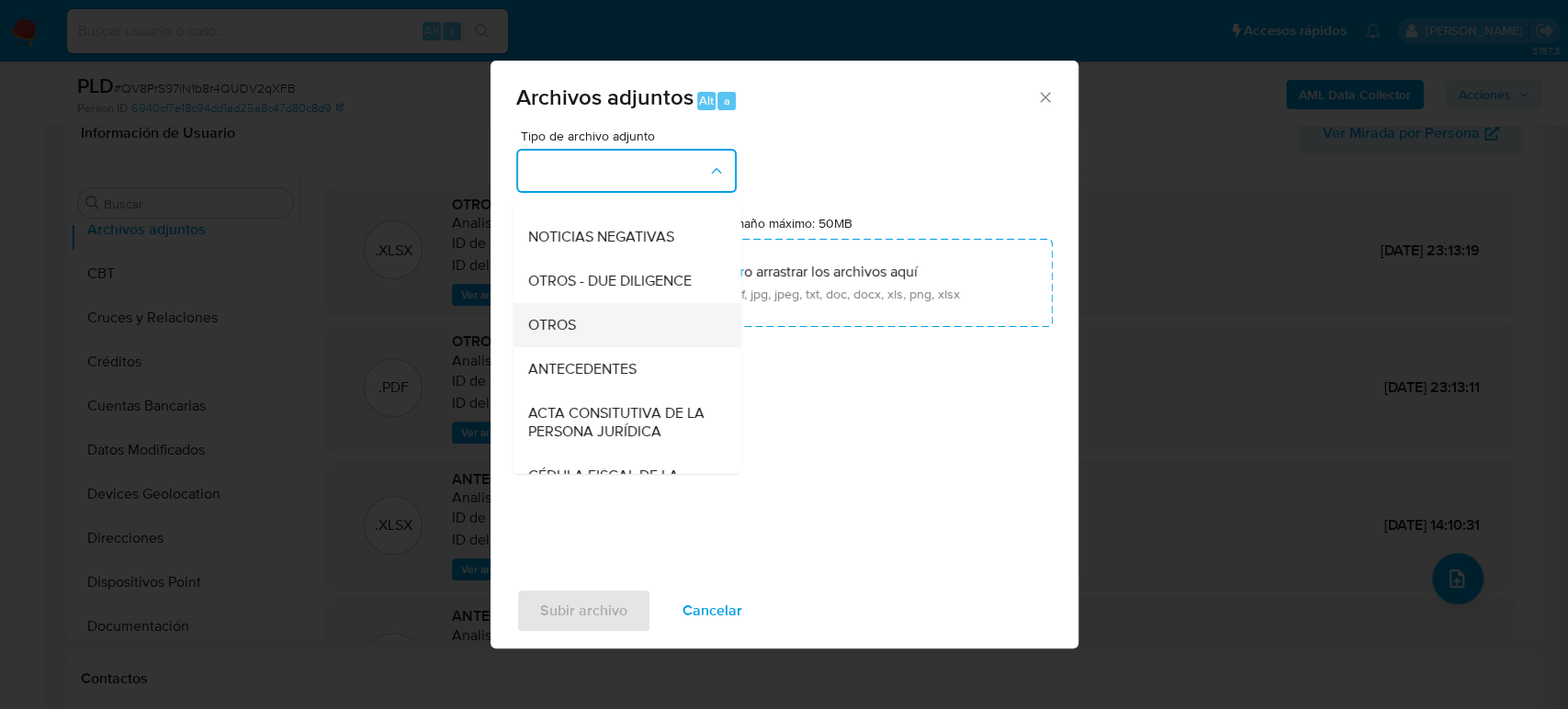
click at [610, 340] on div "OTROS" at bounding box center [621, 325] width 188 height 44
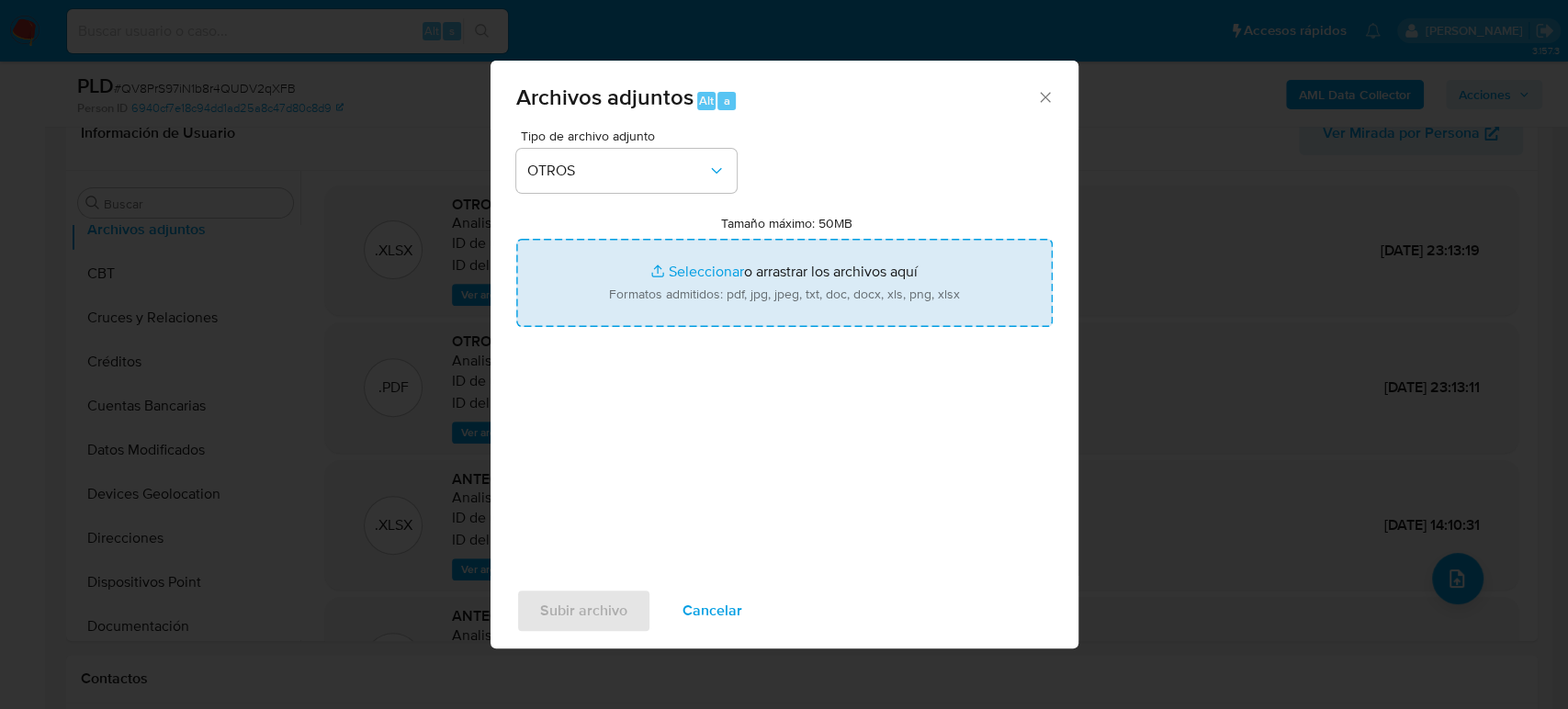
type input "C:\fakepath\488324109_Eric Avalos_Agosto2025.pdf"
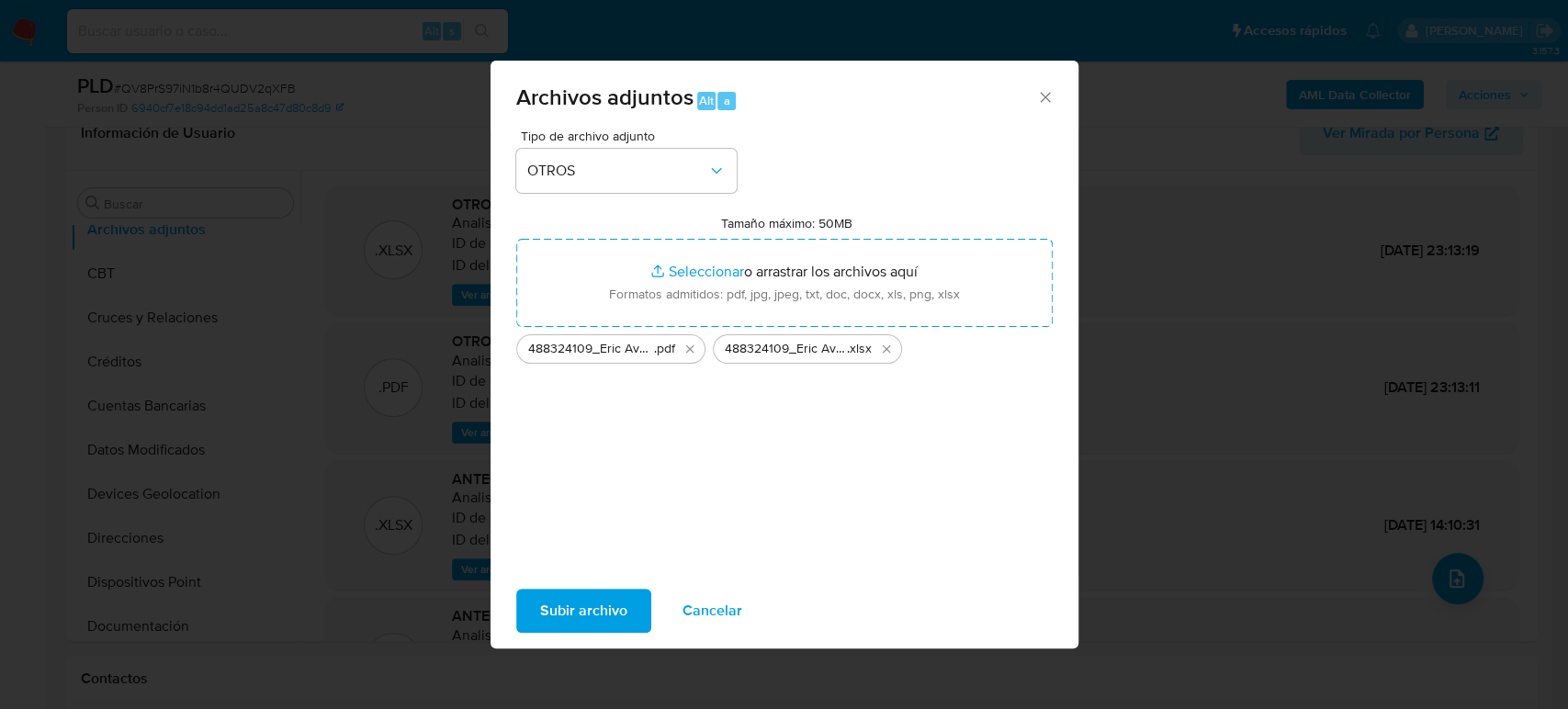
click at [548, 615] on span "Subir archivo" at bounding box center [584, 611] width 87 height 40
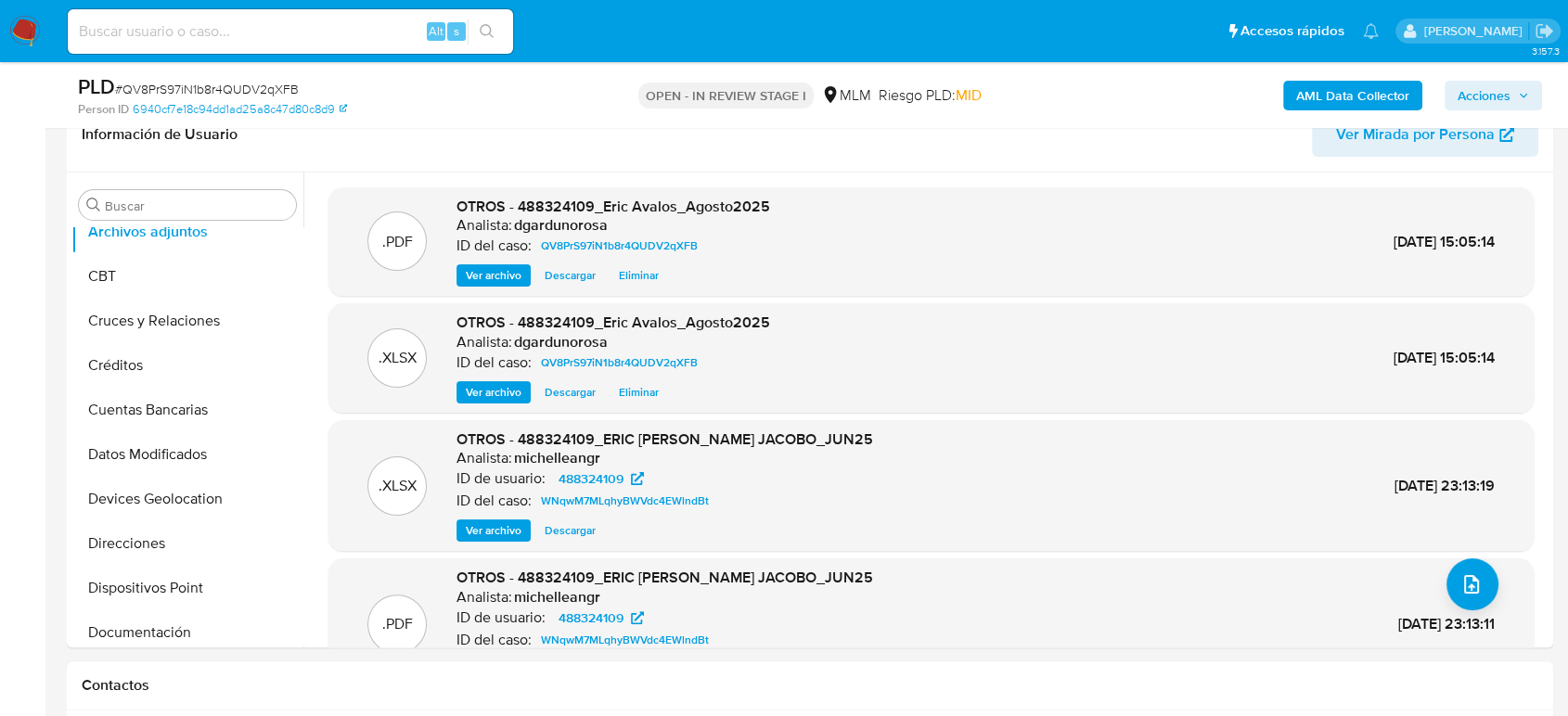
drag, startPoint x: 1509, startPoint y: 97, endPoint x: 1485, endPoint y: 105, distance: 25.3
click at [1509, 97] on span "Acciones" at bounding box center [1484, 96] width 53 height 30
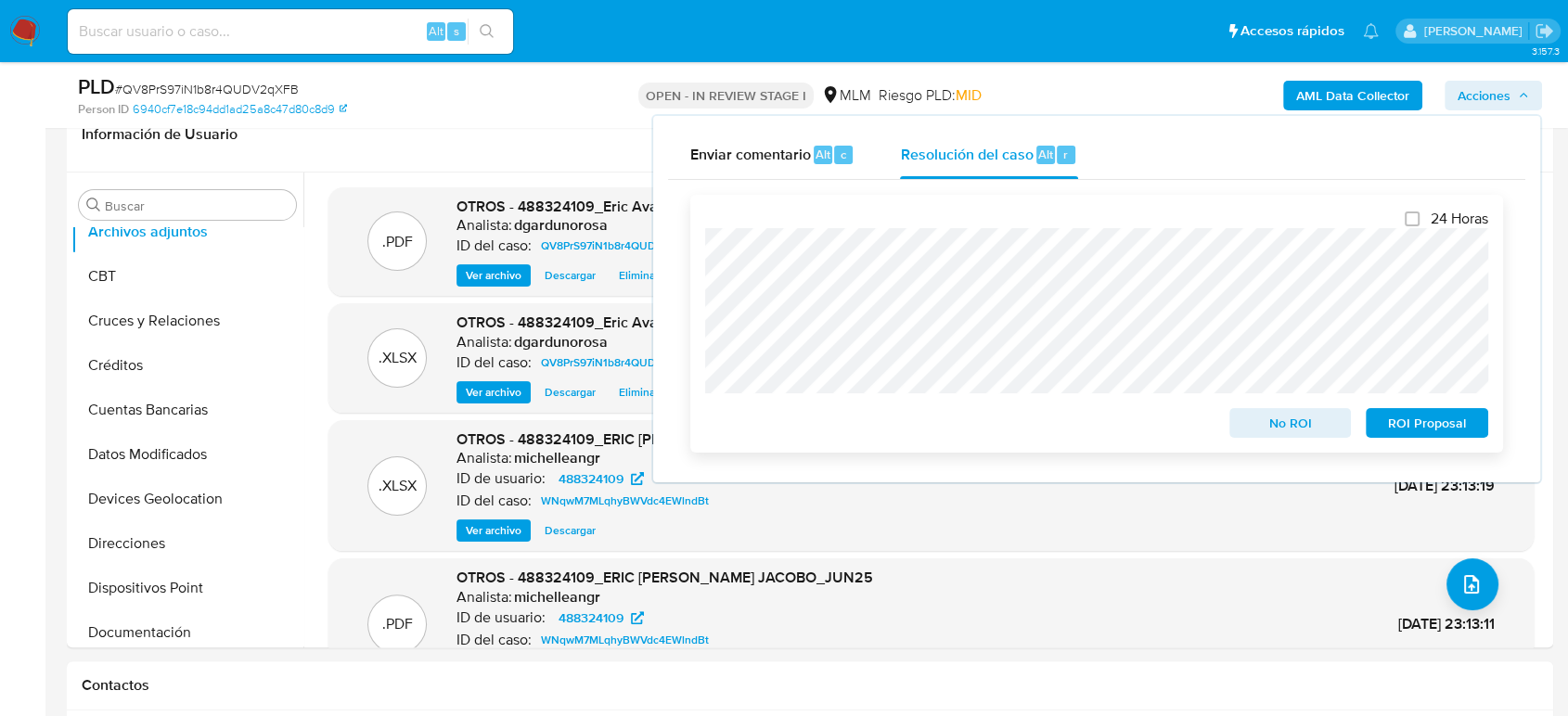
click at [1465, 420] on span "ROI Proposal" at bounding box center [1427, 423] width 97 height 26
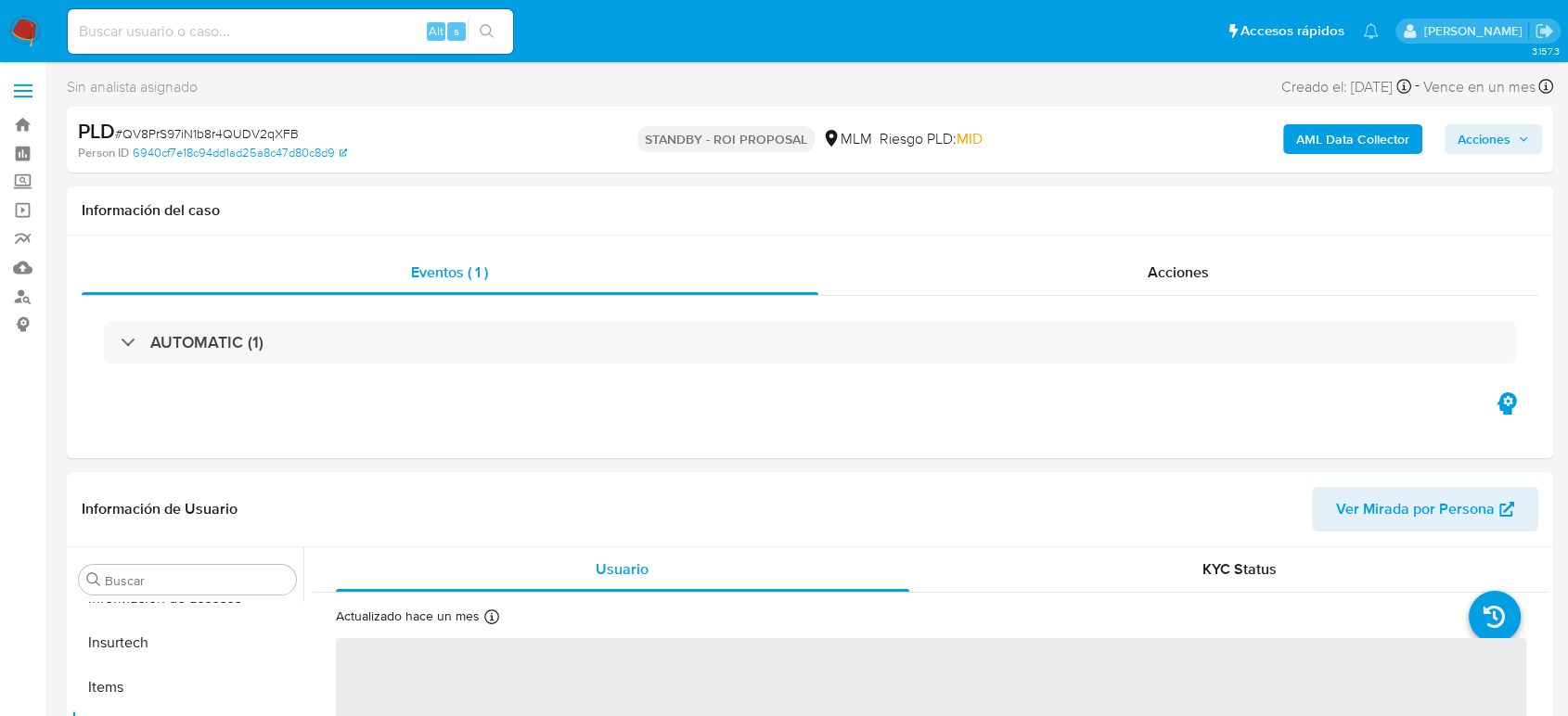
scroll to position [785, 0]
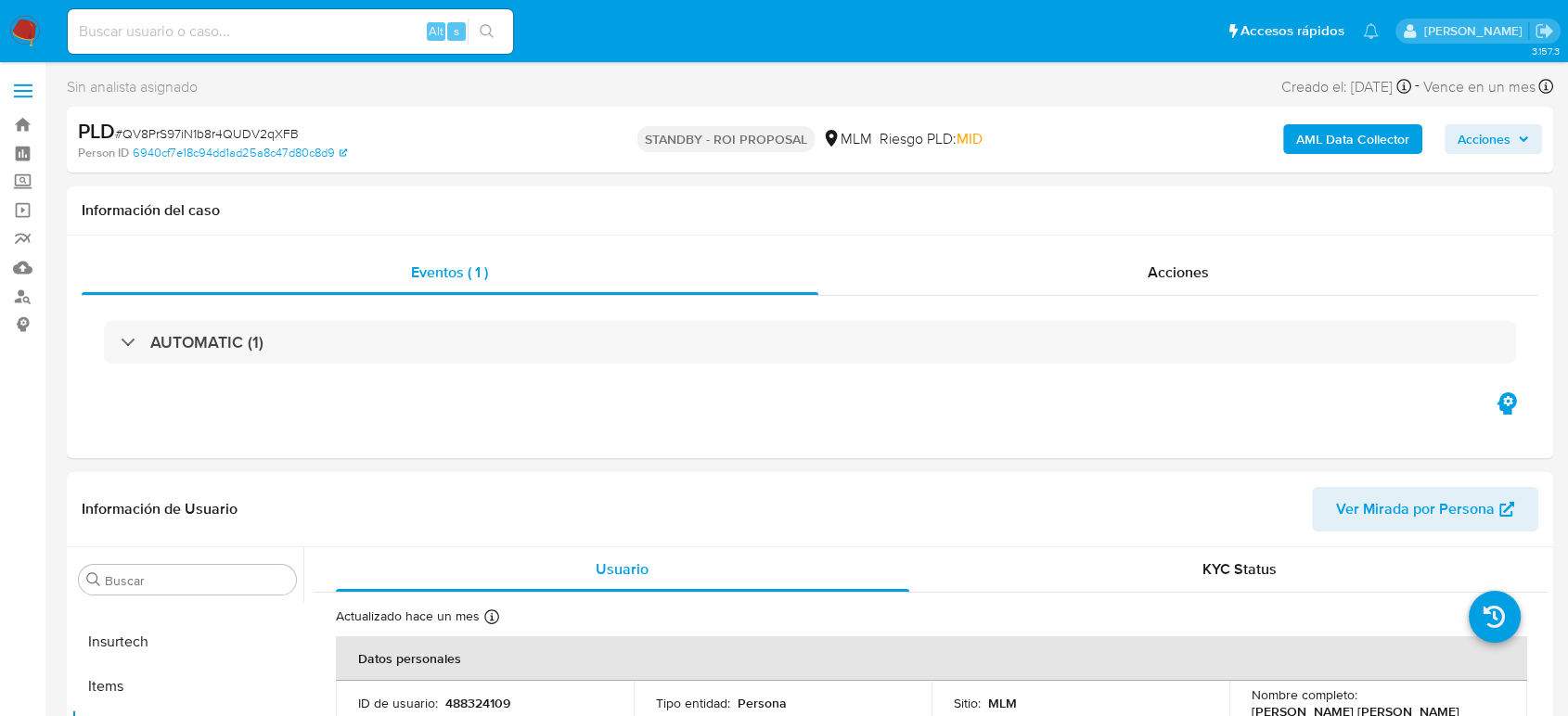
select select "10"
